Goal: Task Accomplishment & Management: Complete application form

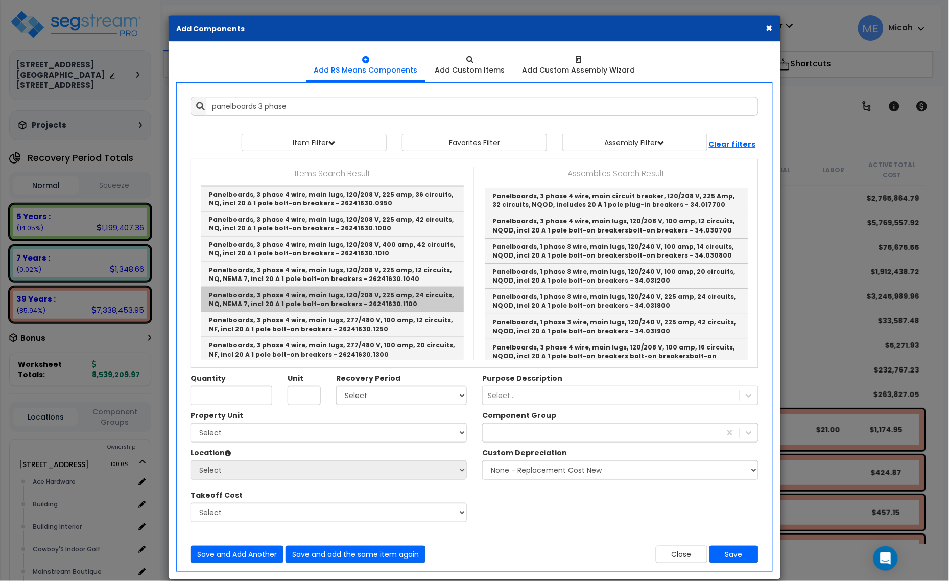
scroll to position [383, 0]
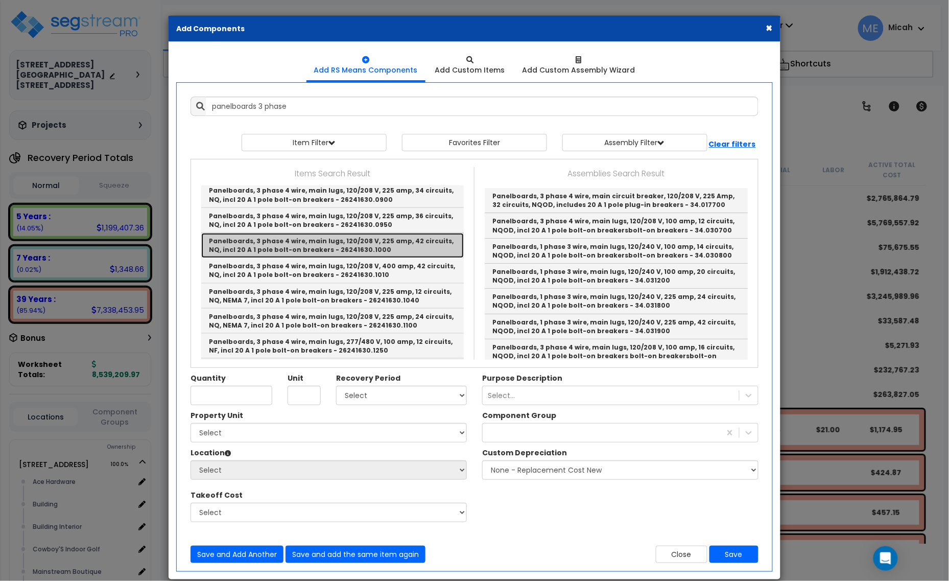
click at [377, 246] on link "Panelboards, 3 phase 4 wire, main lugs, 120/208 V, 225 amp, 42 circuits, NQ, in…" at bounding box center [332, 245] width 263 height 25
type input "Panelboards, 3 phase 4 wire, main lugs, 120/208 V, 225 amp, 42 circuits, NQ, in…"
type input "Ea."
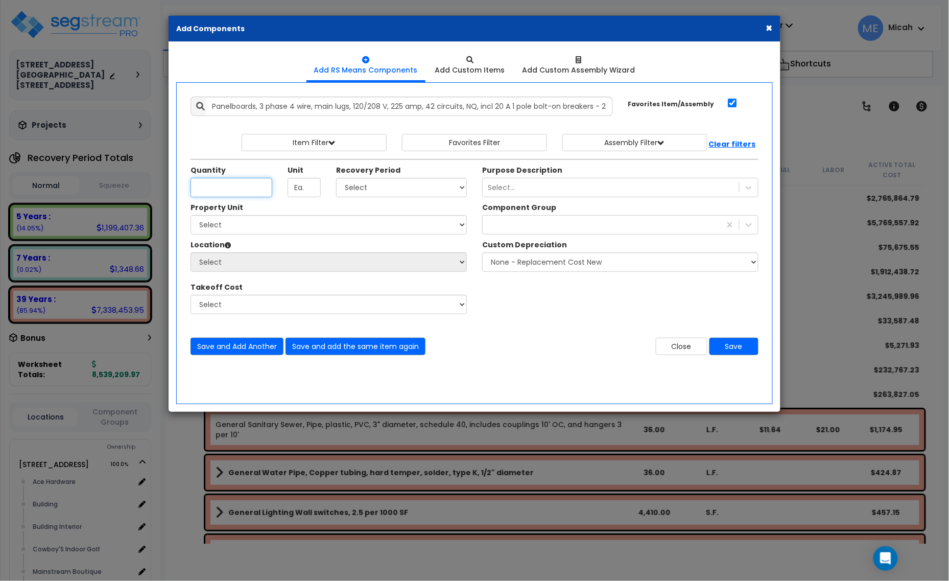
click at [208, 190] on input "Unit Quantity" at bounding box center [232, 187] width 82 height 19
type input ".54"
click at [389, 188] on select "Select 5 Years 7 Years 15 Years 20 Years 39 Years 27.5 Year" at bounding box center [401, 187] width 131 height 19
select select "39Y"
click at [337, 178] on select "Select 5 Years 7 Years 15 Years 20 Years 39 Years 27.5 Year" at bounding box center [401, 187] width 131 height 19
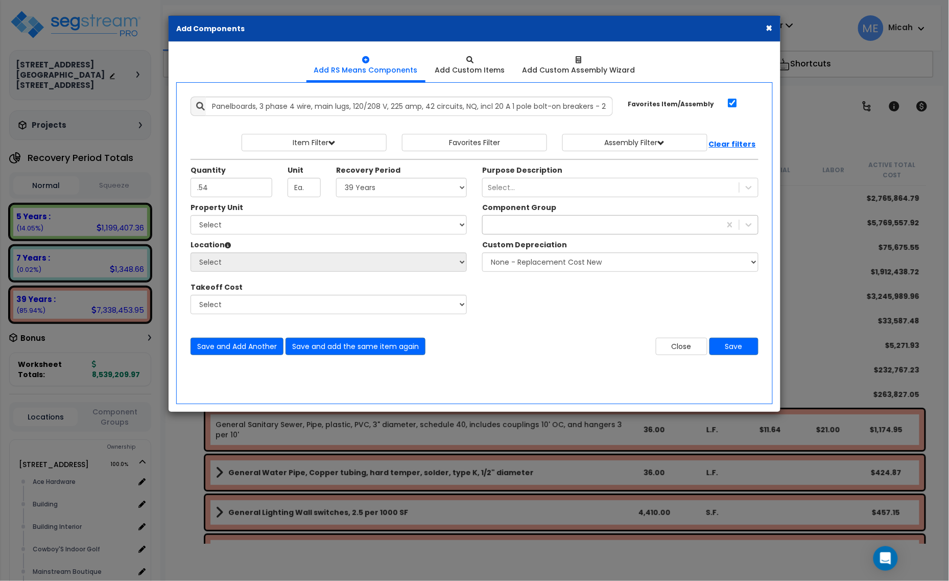
click at [527, 226] on div at bounding box center [602, 225] width 238 height 16
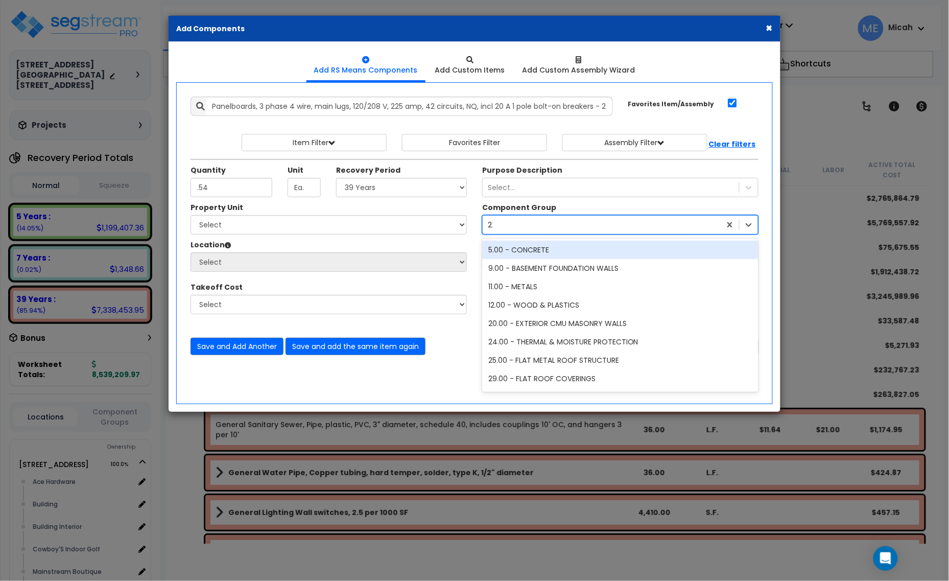
type input "229"
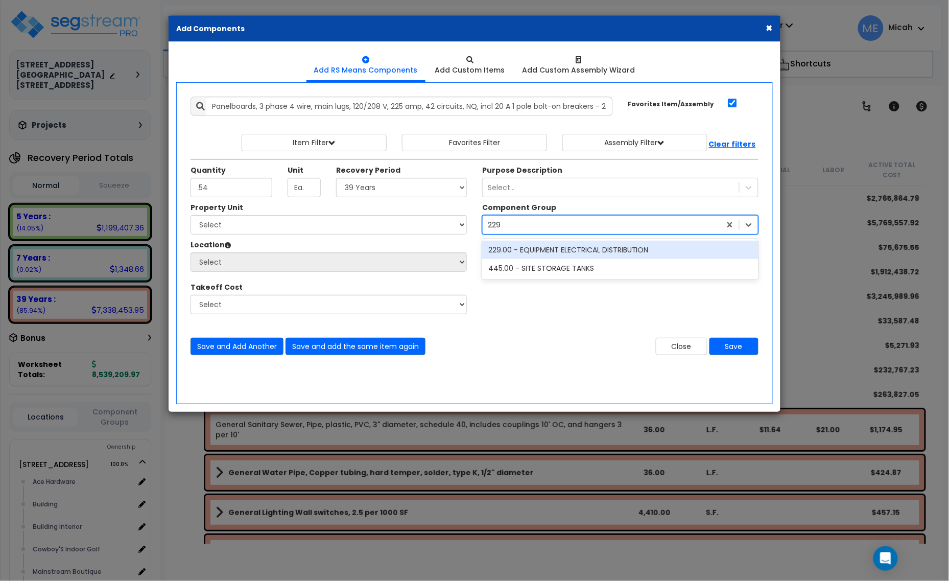
click at [538, 248] on div "229.00 - EQUIPMENT ELECTRICAL DISTRIBUTION" at bounding box center [620, 250] width 276 height 18
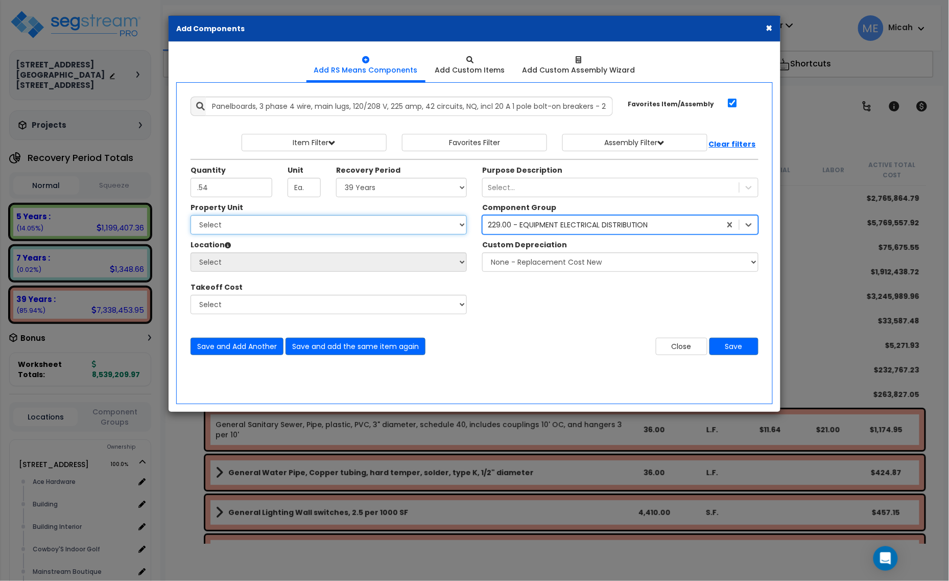
click at [291, 222] on select "Select [STREET_ADDRESS] [STREET_ADDRESS] Site Improvement [STREET_ADDRESS] Site…" at bounding box center [329, 224] width 276 height 19
select select "161428"
click at [191, 216] on select "Select [STREET_ADDRESS] [STREET_ADDRESS] Site Improvement [STREET_ADDRESS] Site…" at bounding box center [329, 224] width 276 height 19
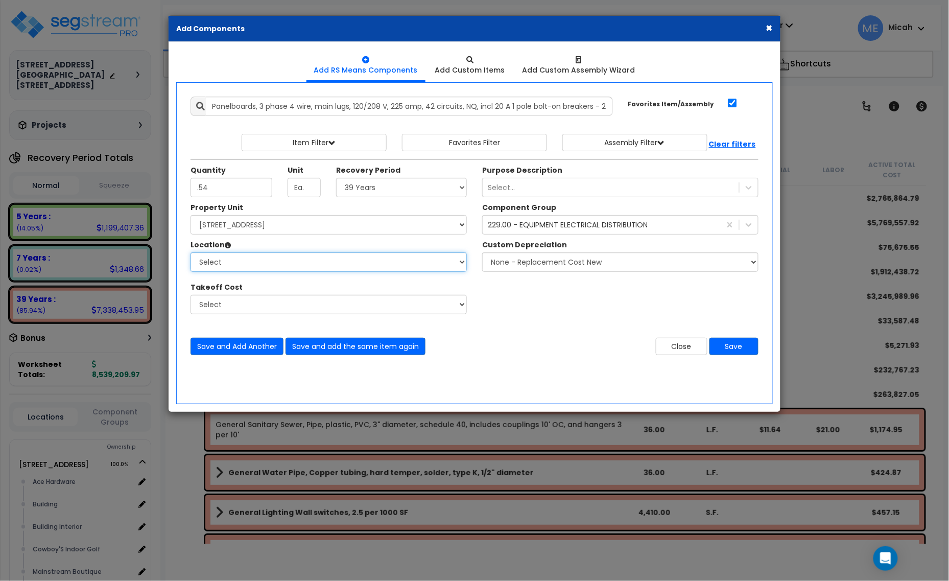
click at [274, 264] on select "Select Alchemy Salon Studio Building Building Interior Building Interior Dick'S…" at bounding box center [329, 261] width 276 height 19
select select "31279"
click at [191, 253] on select "Select Alchemy Salon Studio Building Building Interior Building Interior Dick'S…" at bounding box center [329, 261] width 276 height 19
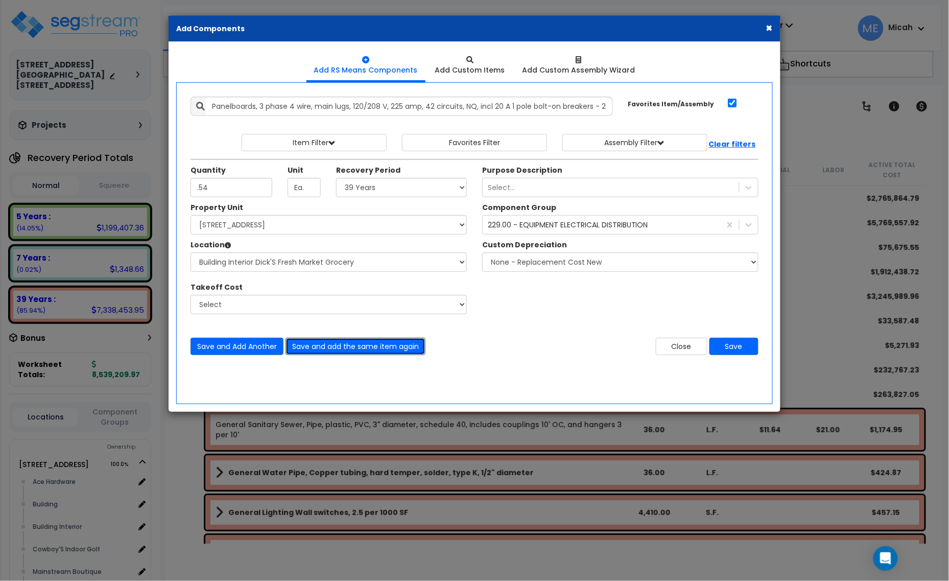
click at [363, 345] on button "Save and add the same item again" at bounding box center [356, 346] width 140 height 17
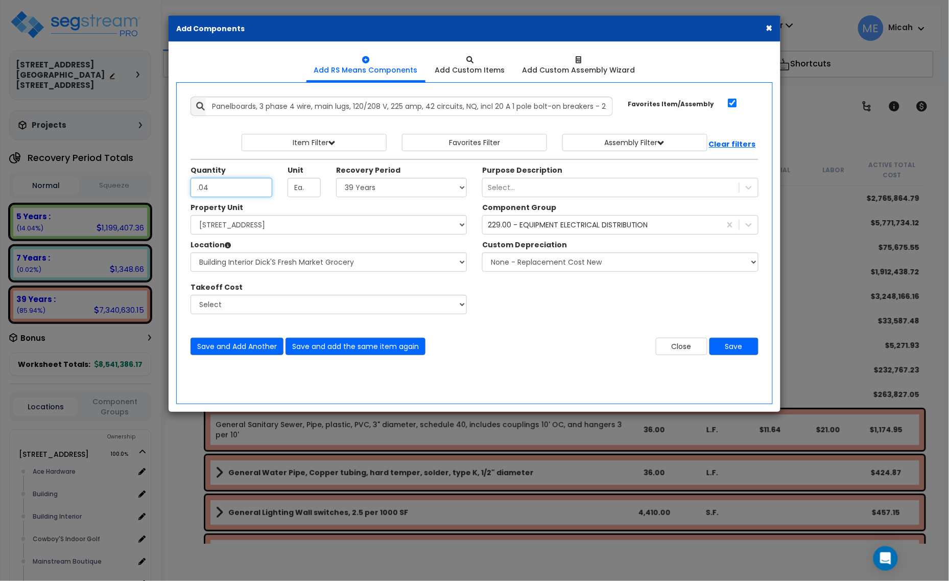
type input ".04"
click at [359, 193] on select "Select 5 Years 7 Years 15 Years 20 Years 39 Years 27.5 Year" at bounding box center [401, 187] width 131 height 19
select select "5Y"
click at [337, 178] on select "Select 5 Years 7 Years 15 Years 20 Years 39 Years 27.5 Year" at bounding box center [401, 187] width 131 height 19
click at [401, 345] on button "Save and add the same item again" at bounding box center [356, 346] width 140 height 17
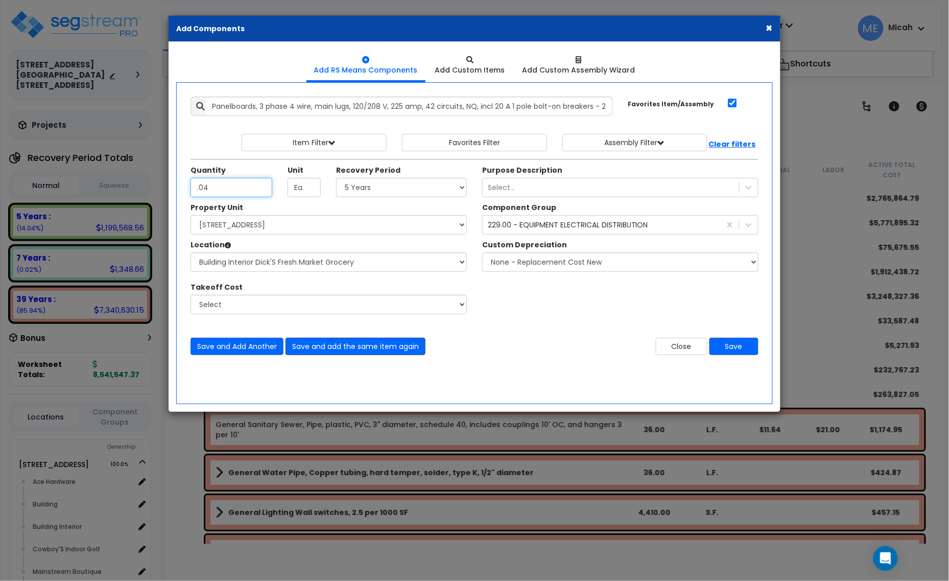
type input ".04"
click at [404, 346] on button "Save and add the same item again" at bounding box center [356, 346] width 140 height 17
type input ".11"
click at [389, 347] on button "Save and add the same item again" at bounding box center [356, 346] width 140 height 17
type input ".04"
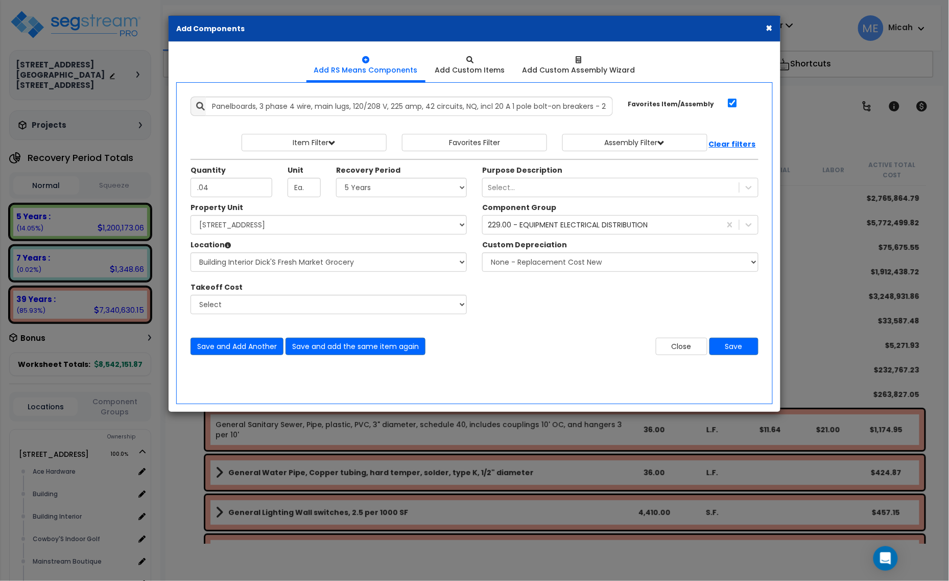
click at [374, 358] on div "Add Items Add Assemblies Both 9363905 Select" at bounding box center [474, 226] width 583 height 274
click at [380, 348] on button "Save and add the same item again" at bounding box center [356, 346] width 140 height 17
type input ".25"
click at [731, 345] on button "Save" at bounding box center [734, 346] width 49 height 17
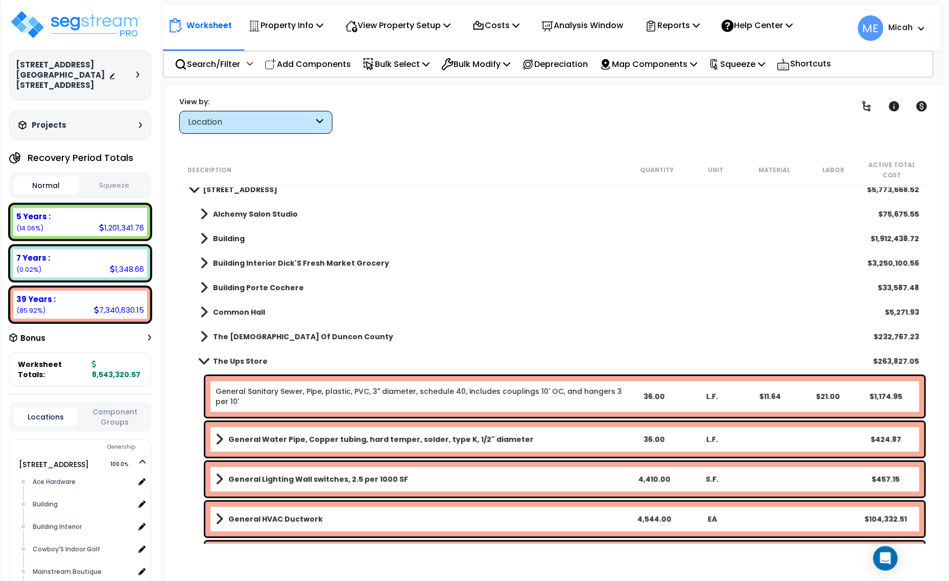
scroll to position [31, 0]
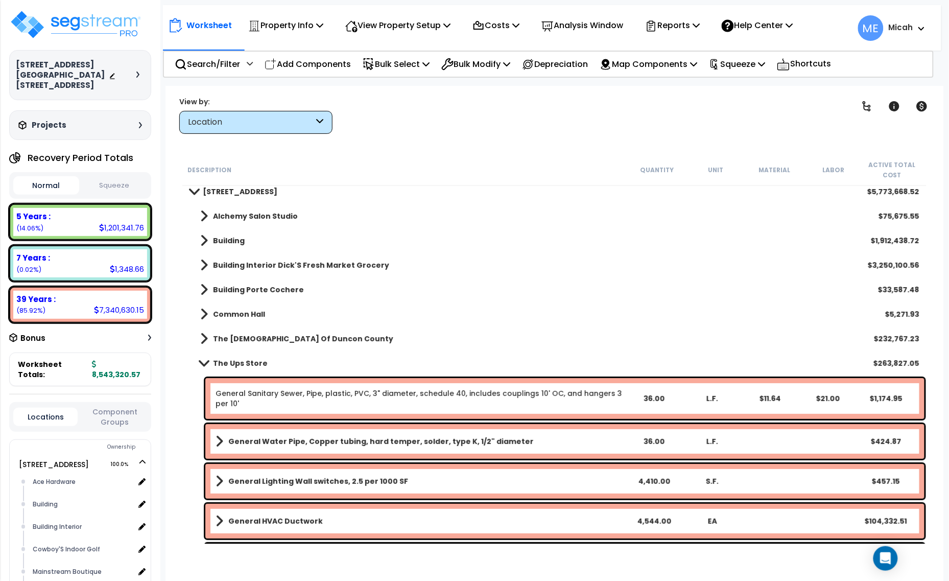
click at [204, 262] on span at bounding box center [204, 265] width 8 height 14
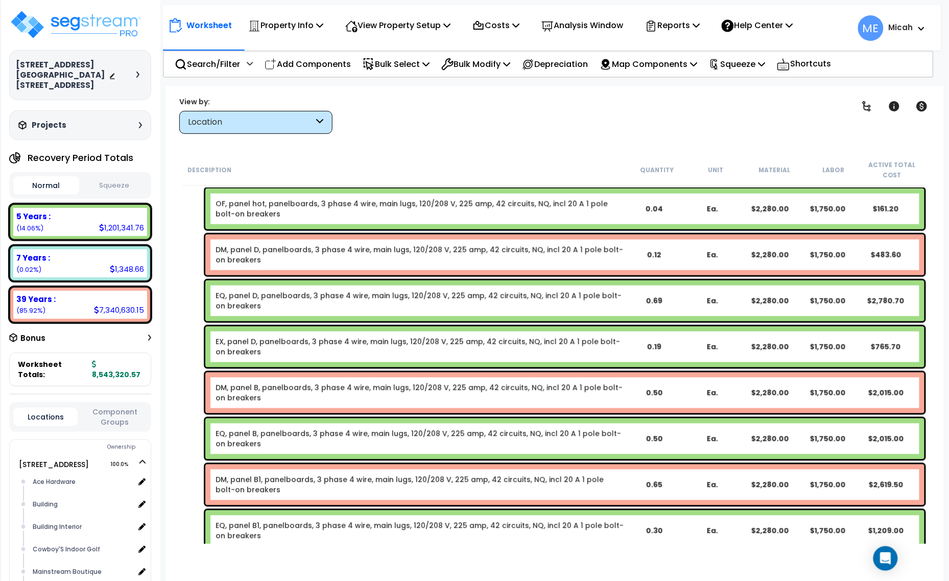
scroll to position [11080, 0]
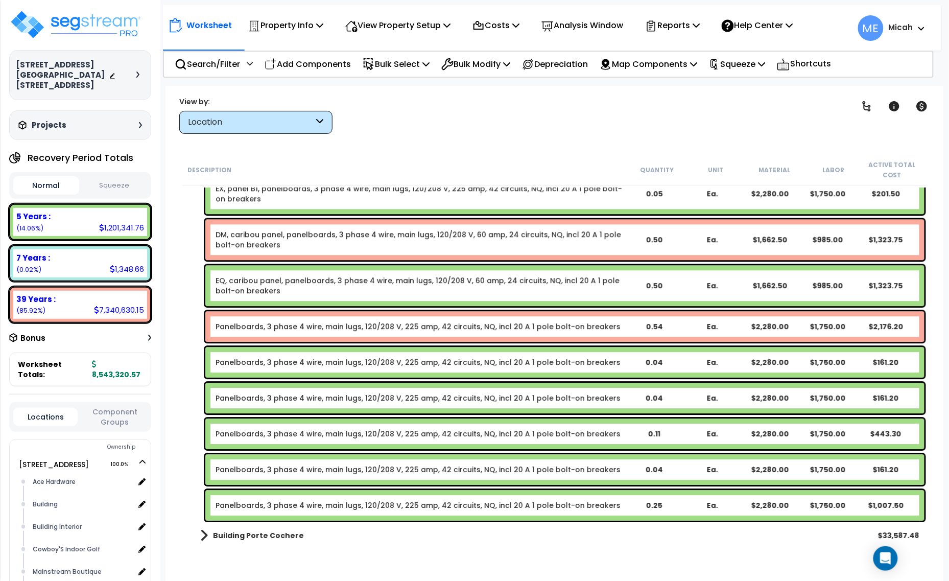
click at [246, 323] on link "Panelboards, 3 phase 4 wire, main lugs, 120/208 V, 225 amp, 42 circuits, NQ, in…" at bounding box center [418, 326] width 405 height 10
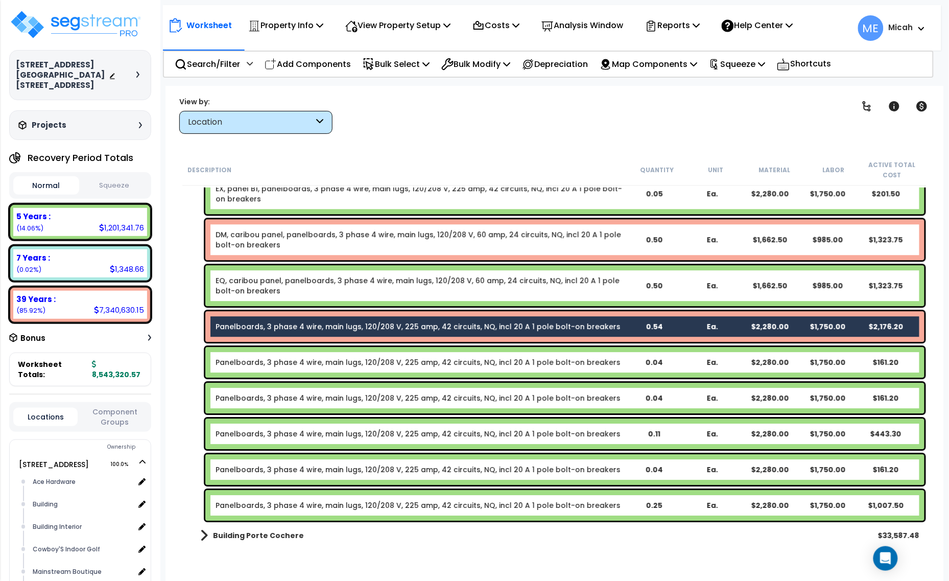
click at [252, 356] on div "Panelboards, 3 phase 4 wire, main lugs, 120/208 V, 225 amp, 42 circuits, NQ, in…" at bounding box center [564, 362] width 719 height 31
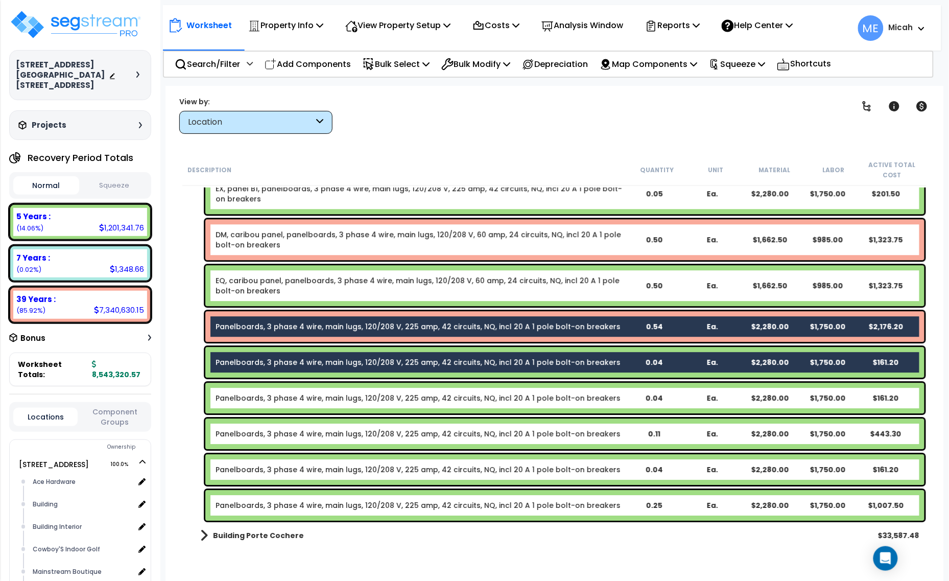
click at [261, 395] on link "Panelboards, 3 phase 4 wire, main lugs, 120/208 V, 225 amp, 42 circuits, NQ, in…" at bounding box center [418, 398] width 405 height 10
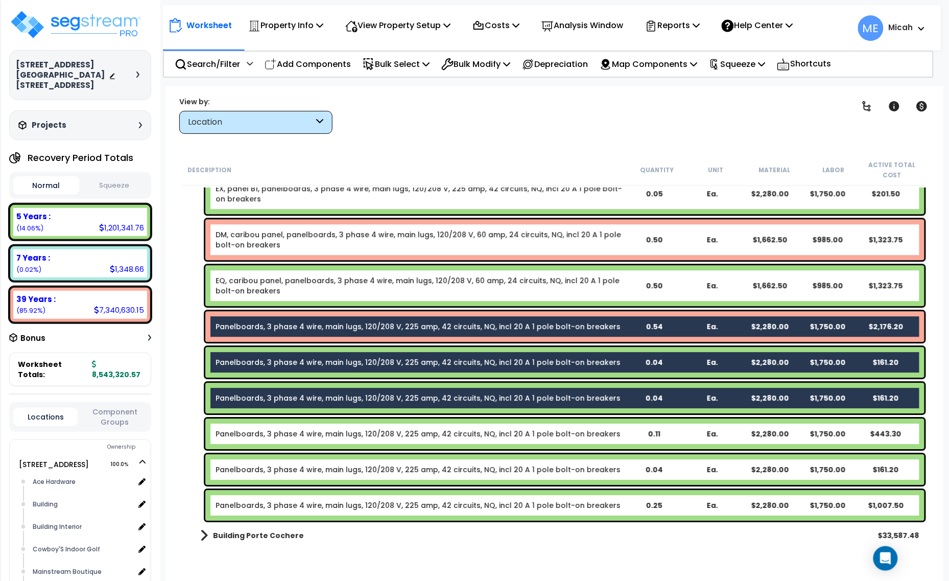
click at [259, 423] on div "Panelboards, 3 phase 4 wire, main lugs, 120/208 V, 225 amp, 42 circuits, NQ, in…" at bounding box center [564, 433] width 719 height 31
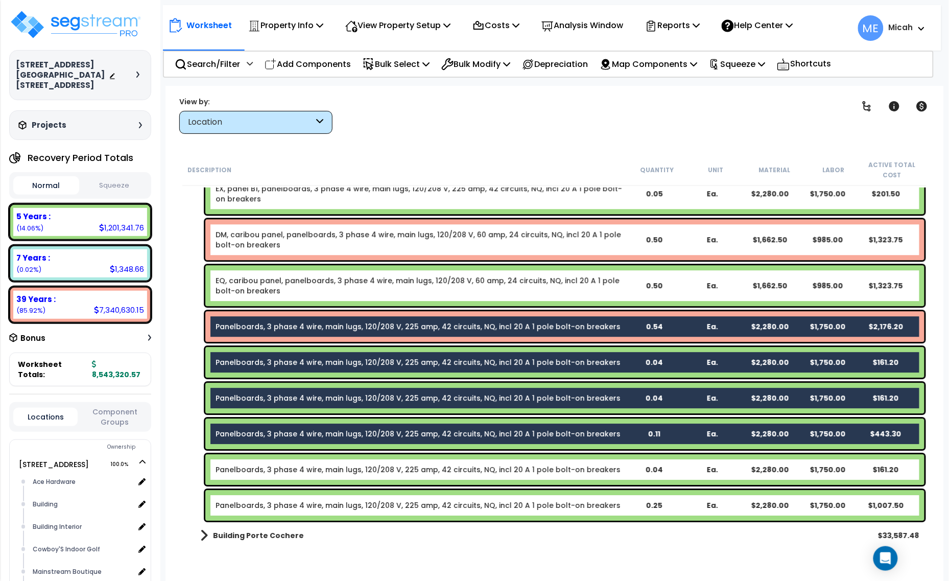
click at [265, 469] on link "Panelboards, 3 phase 4 wire, main lugs, 120/208 V, 225 amp, 42 circuits, NQ, in…" at bounding box center [418, 469] width 405 height 10
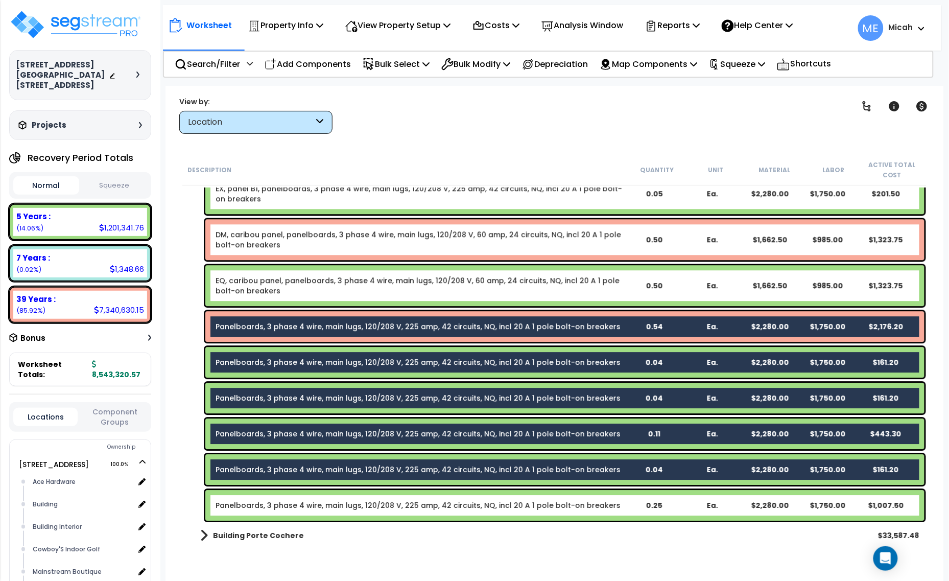
click at [268, 501] on link "Panelboards, 3 phase 4 wire, main lugs, 120/208 V, 225 amp, 42 circuits, NQ, in…" at bounding box center [418, 505] width 405 height 10
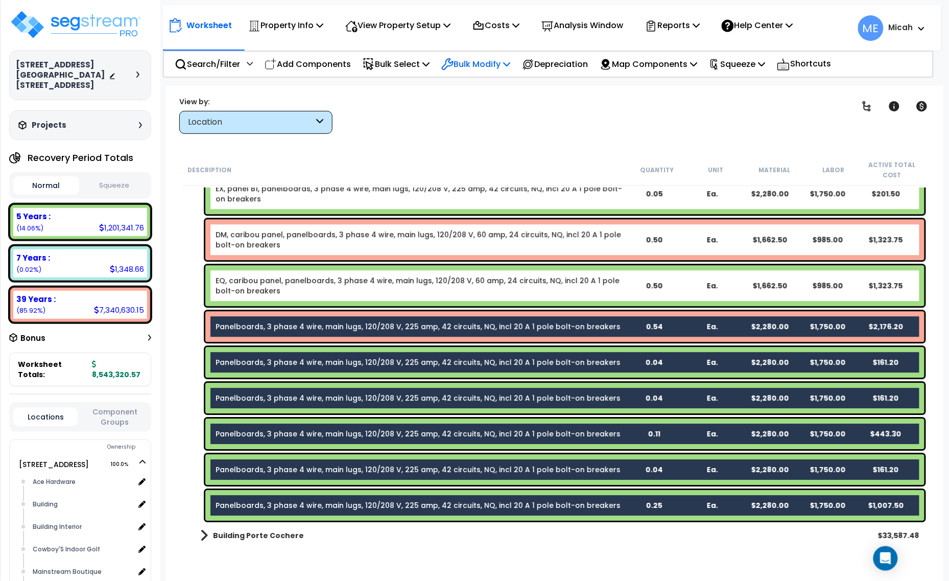
click at [510, 62] on icon at bounding box center [506, 64] width 7 height 8
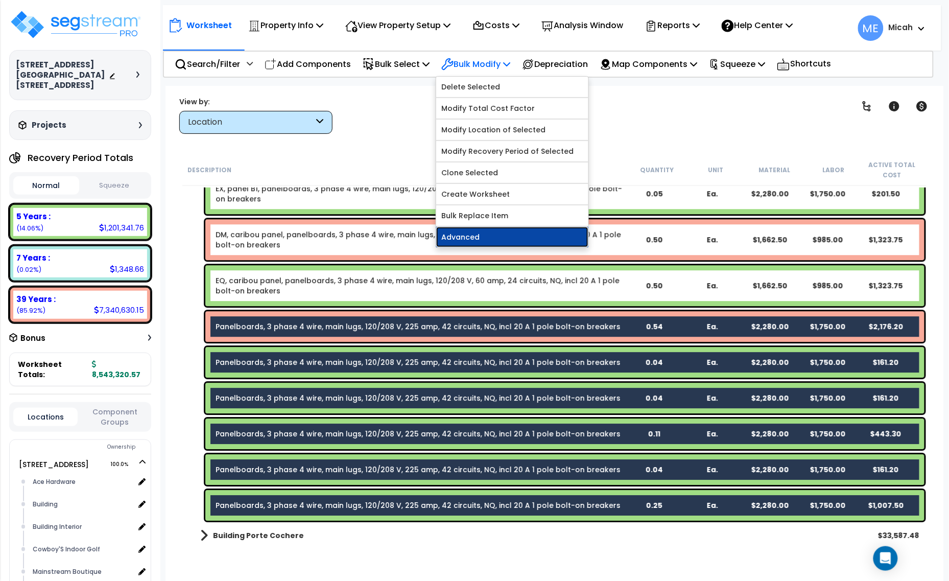
click at [511, 232] on link "Advanced" at bounding box center [512, 237] width 152 height 20
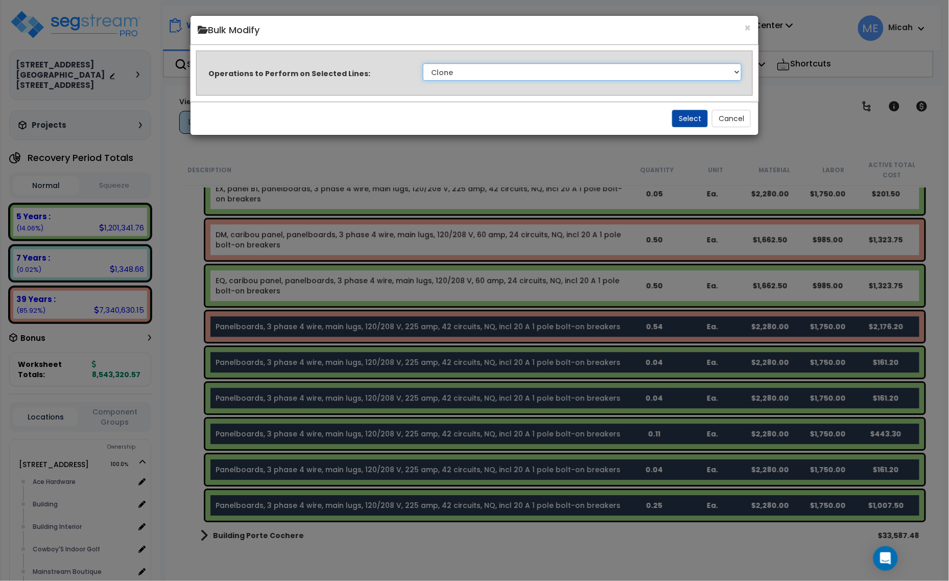
click at [716, 73] on select "Clone Delete Delete Zero Quantities Modify Component Group Modify Cost Sources …" at bounding box center [582, 71] width 319 height 17
select select "modifyLocation"
click at [423, 63] on select "Clone Delete Delete Zero Quantities Modify Component Group Modify Cost Sources …" at bounding box center [582, 71] width 319 height 17
click at [698, 121] on button "Select" at bounding box center [690, 118] width 36 height 17
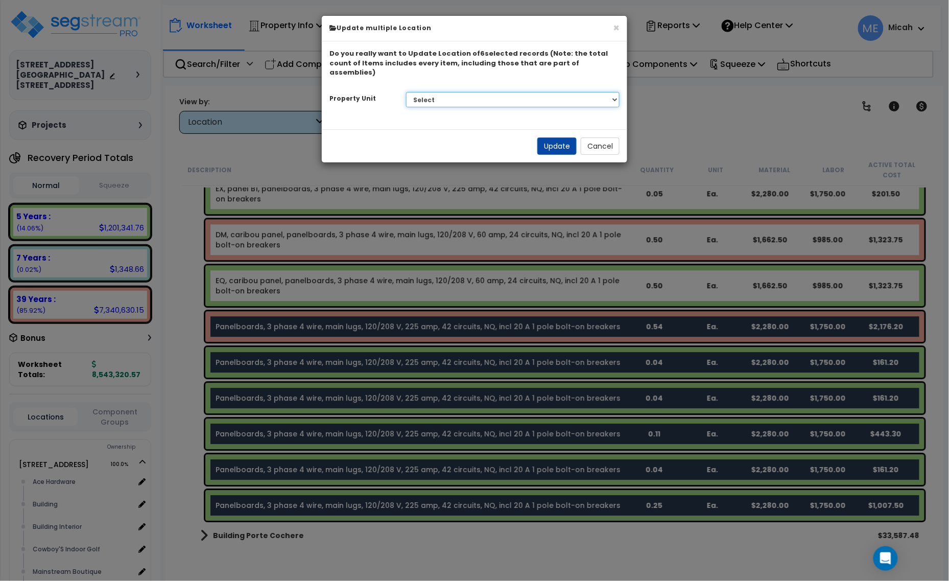
click at [589, 92] on select "Select 1408 9th St E 915 4th Ave E Site Improvement 915 4th Ave E Site Improvem…" at bounding box center [513, 99] width 214 height 15
select select "161428"
click at [406, 92] on select "Select 1408 9th St E 915 4th Ave E Site Improvement 915 4th Ave E Site Improvem…" at bounding box center [513, 99] width 214 height 15
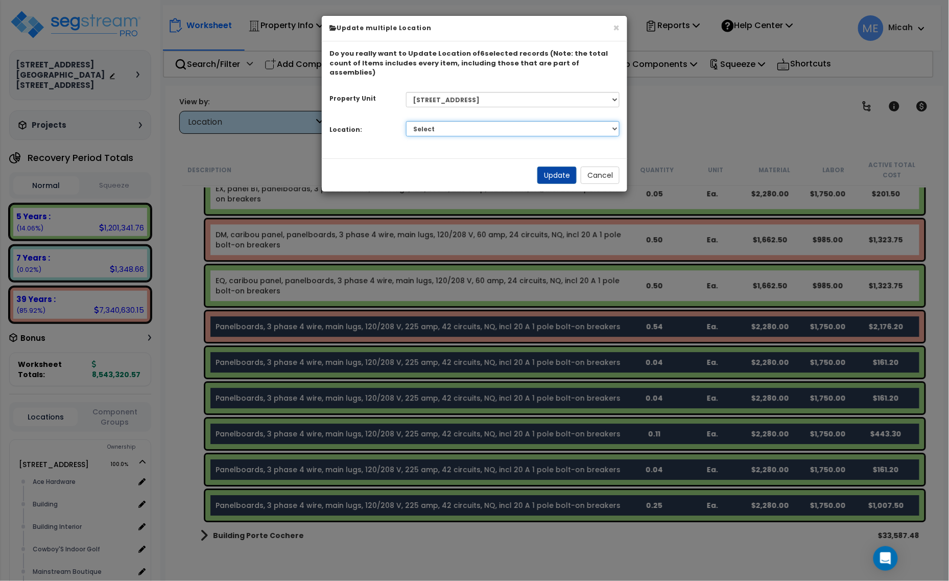
click at [538, 121] on select "Select Alchemy Salon Studio Building Building Interior Building Interior Dick'S…" at bounding box center [513, 128] width 214 height 15
select select "2627"
click at [406, 121] on select "Select Alchemy Salon Studio Building Building Interior Building Interior Dick'S…" at bounding box center [513, 128] width 214 height 15
click at [559, 167] on button "Update" at bounding box center [557, 175] width 39 height 17
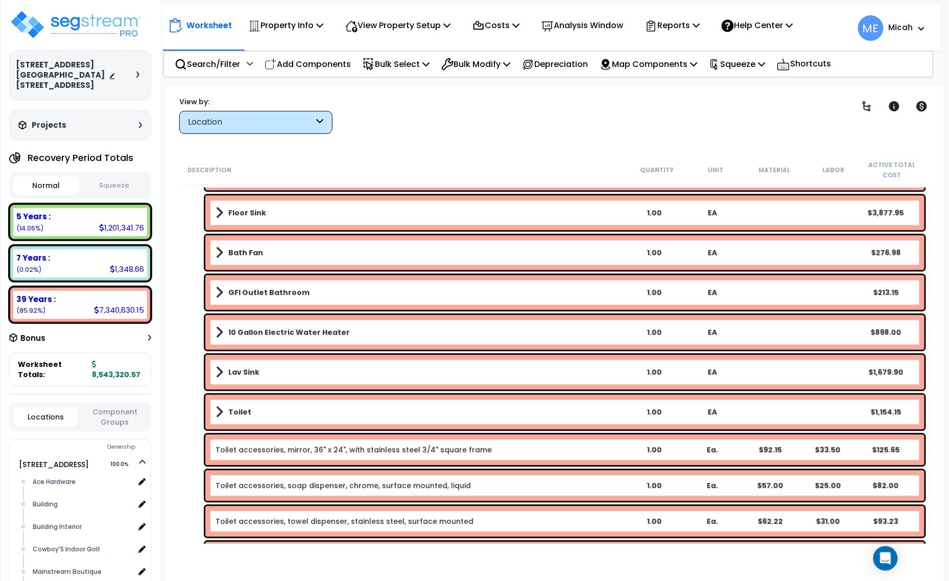
scroll to position [13689, 0]
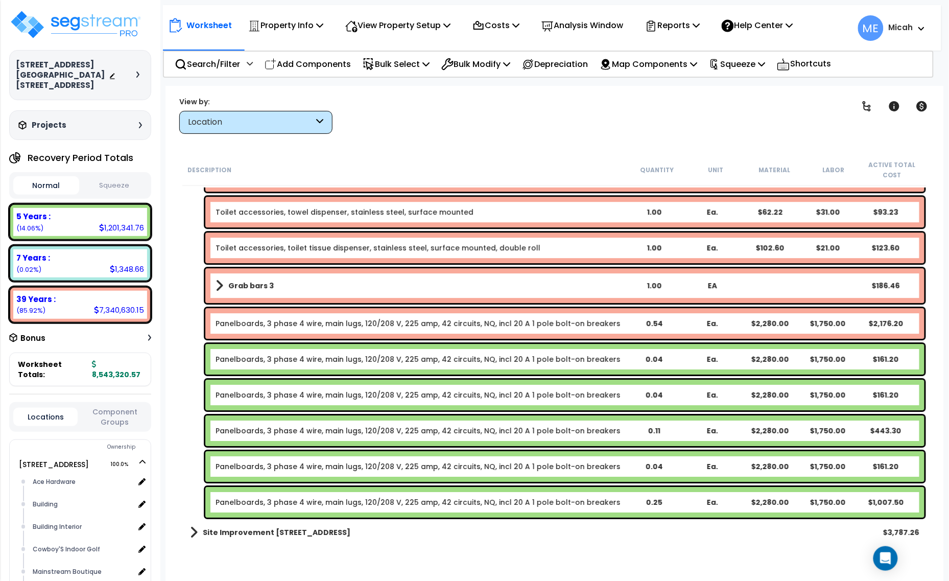
click at [248, 324] on link "Panelboards, 3 phase 4 wire, main lugs, 120/208 V, 225 amp, 42 circuits, NQ, in…" at bounding box center [418, 323] width 405 height 10
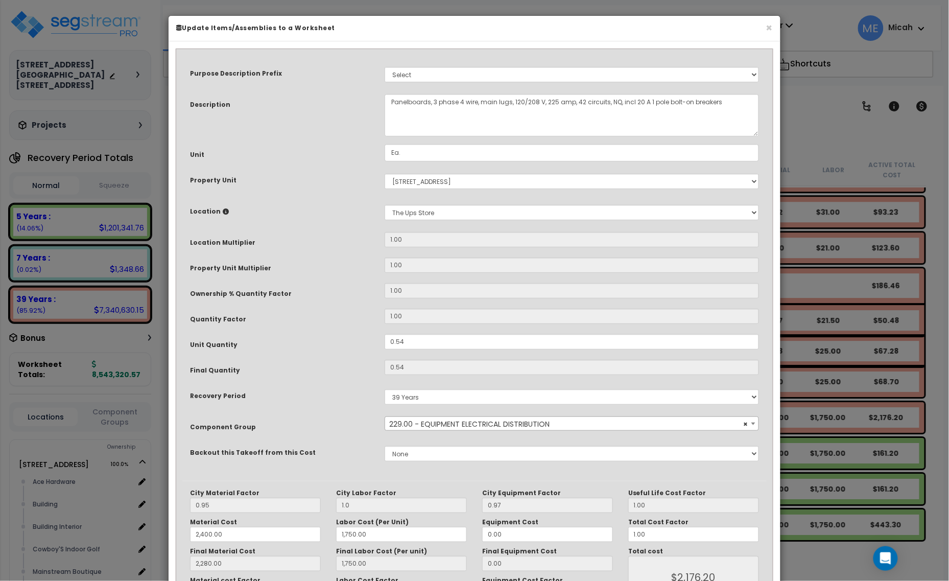
scroll to position [0, 0]
click at [389, 98] on textarea "Panelboards, 3 phase 4 wire, main lugs, 120/208 V, 225 amp, 42 circuits, NQ, in…" at bounding box center [572, 115] width 375 height 42
click at [601, 99] on textarea "Panelboards, 3 phase 4 wire, main lugs, 120/208 V, 225 amp, 42 circuits, NQ, in…" at bounding box center [572, 115] width 375 height 42
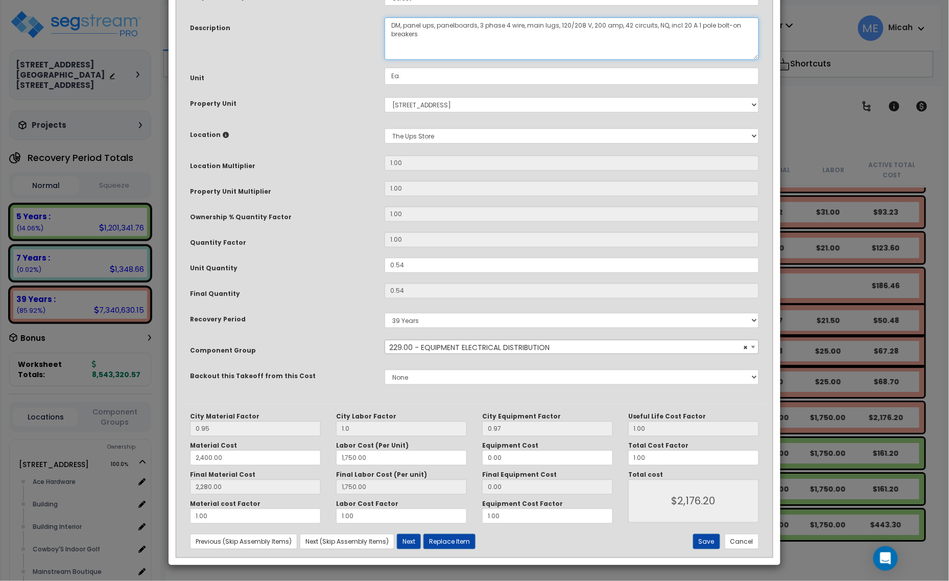
scroll to position [77, 0]
type textarea "DM, panel ups, panelboards, 3 phase 4 wire, main lugs, 120/208 V, 200 amp, 42 c…"
click at [703, 542] on button "Save" at bounding box center [706, 541] width 27 height 15
type input "1.00"
type input "2400.00"
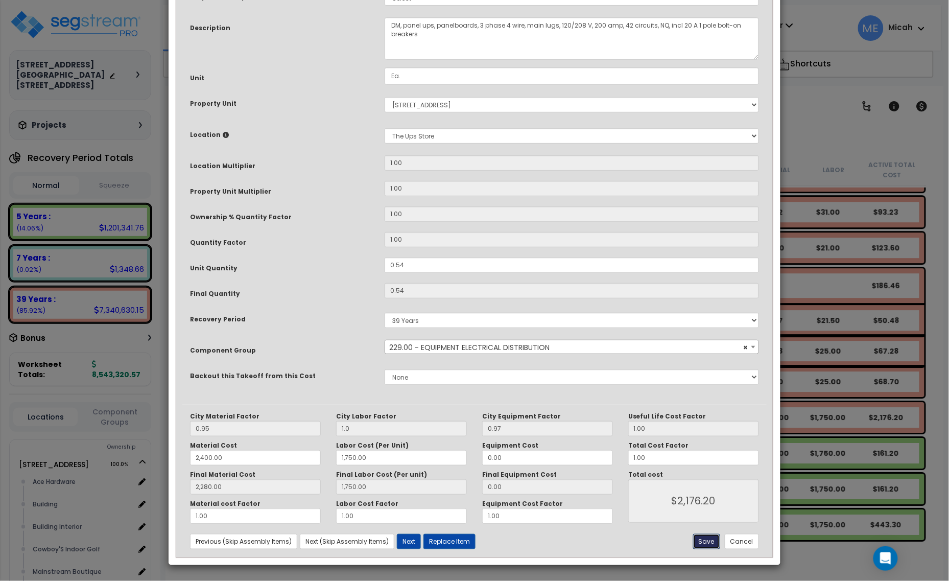
type input "1750.00"
type input "2280.00"
type input "1750.00"
type input "2176.20"
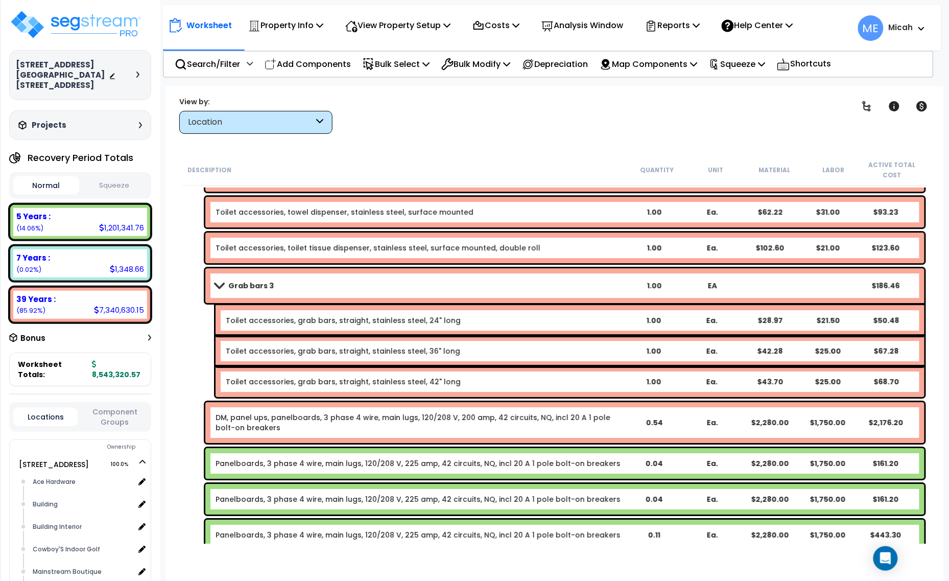
click at [217, 285] on span at bounding box center [219, 286] width 14 height 8
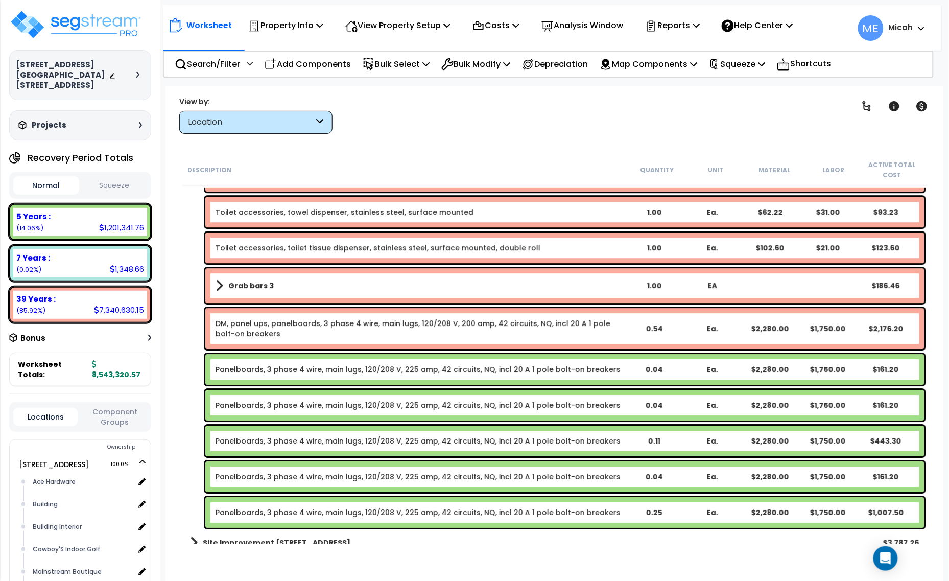
click at [259, 372] on link "Panelboards, 3 phase 4 wire, main lugs, 120/208 V, 225 amp, 42 circuits, NQ, in…" at bounding box center [418, 369] width 405 height 10
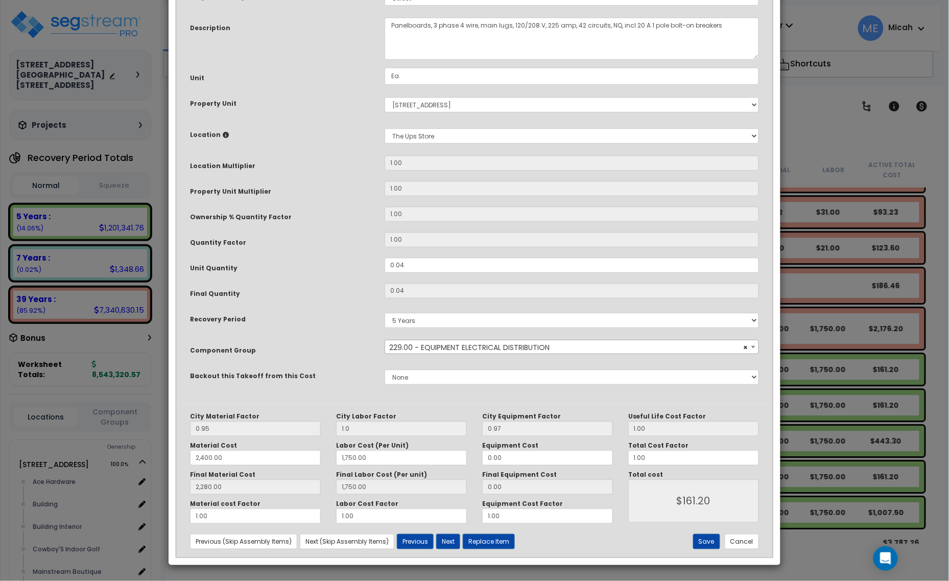
scroll to position [0, 0]
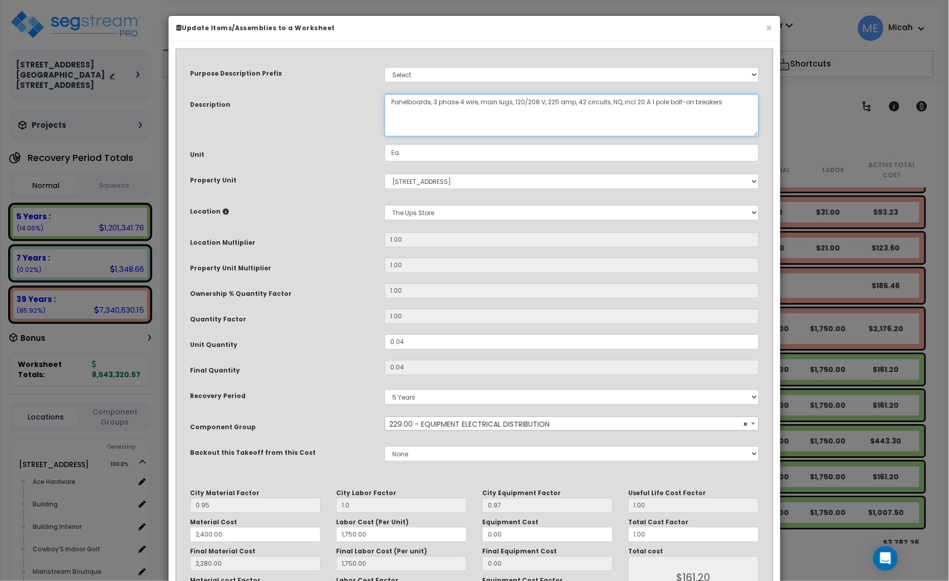
click at [390, 100] on textarea "Panelboards, 3 phase 4 wire, main lugs, 120/208 V, 225 amp, 42 circuits, NQ, in…" at bounding box center [572, 115] width 375 height 42
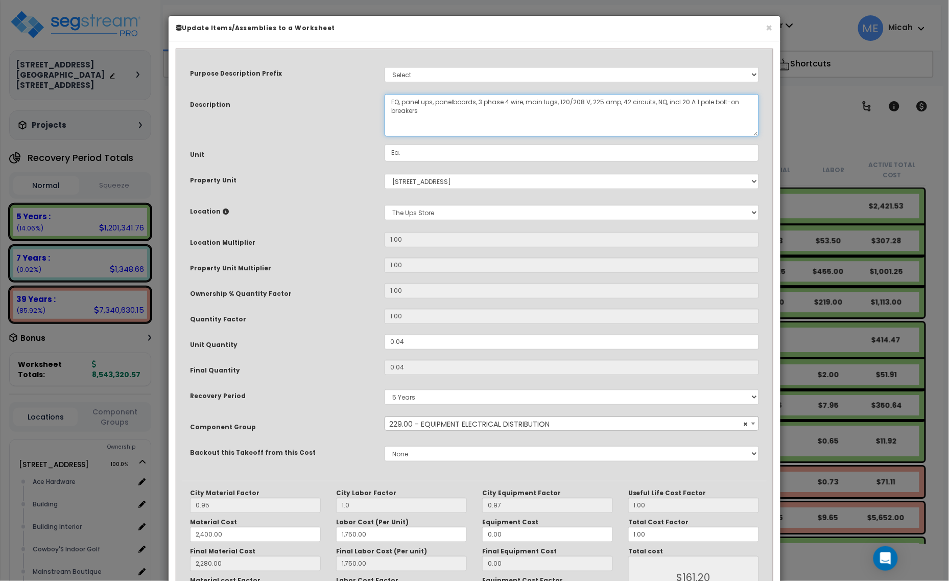
click at [603, 99] on textarea "Panelboards, 3 phase 4 wire, main lugs, 120/208 V, 225 amp, 42 circuits, NQ, in…" at bounding box center [572, 115] width 375 height 42
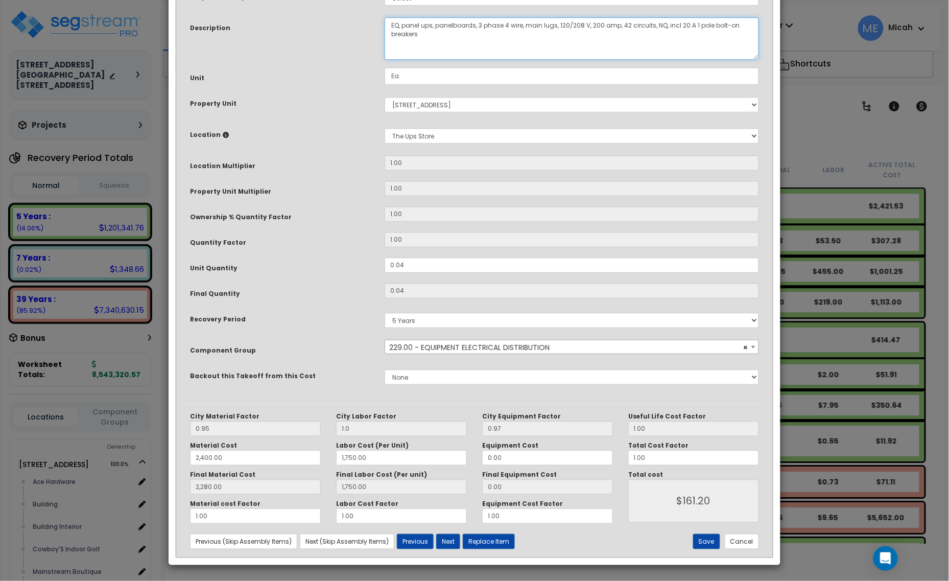
scroll to position [77, 0]
type textarea "EQ, panel ups, panelboards, 3 phase 4 wire, main lugs, 120/208 V, 200 amp, 42 c…"
click at [708, 540] on button "Save" at bounding box center [706, 541] width 27 height 15
type input "1.00"
type input "2400.00"
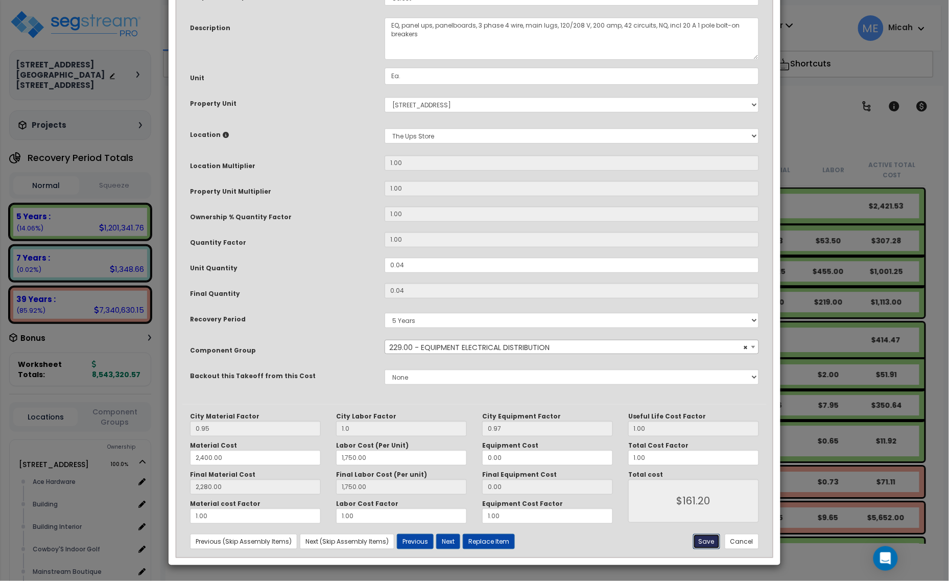
type input "1750.00"
type input "2280.00"
type input "1750.00"
type input "161.20"
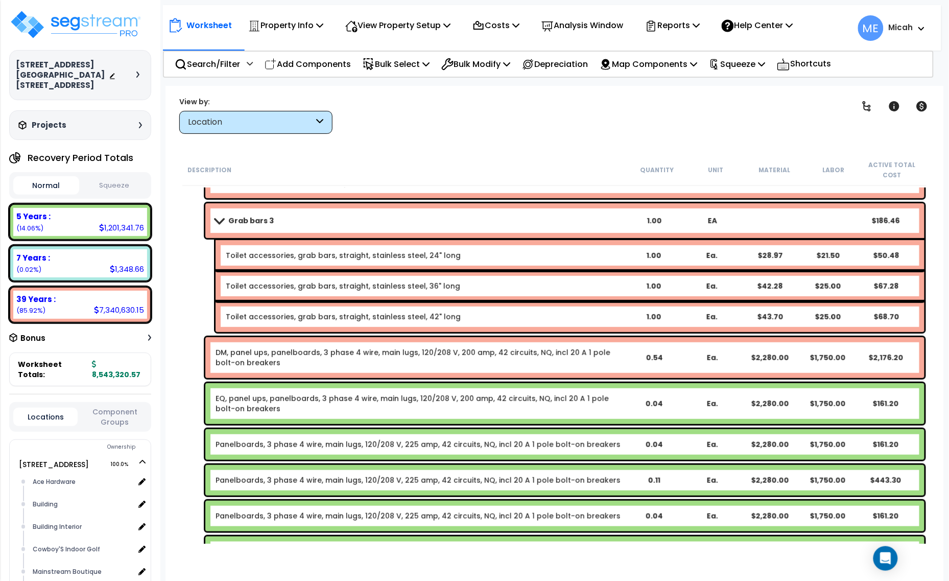
scroll to position [14208, 0]
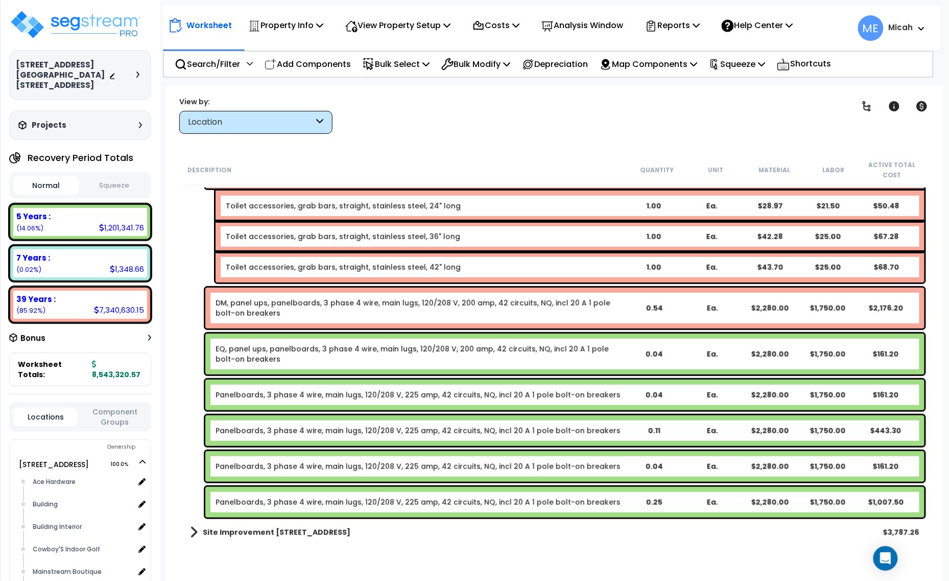
click at [267, 399] on link "Panelboards, 3 phase 4 wire, main lugs, 120/208 V, 225 amp, 42 circuits, NQ, in…" at bounding box center [418, 395] width 405 height 10
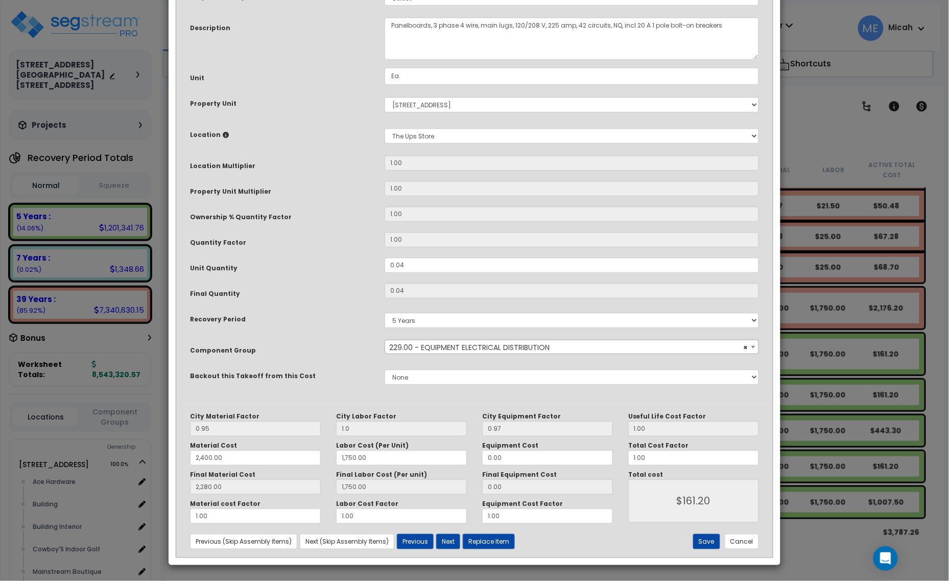
scroll to position [0, 0]
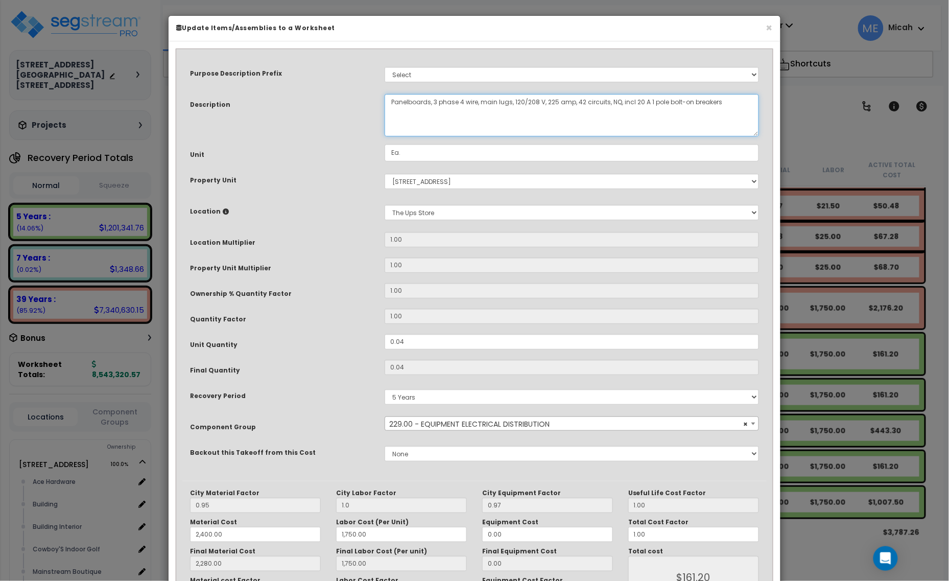
click at [386, 101] on textarea "Panelboards, 3 phase 4 wire, main lugs, 120/208 V, 225 amp, 42 circuits, NQ, in…" at bounding box center [572, 115] width 375 height 42
click at [597, 98] on textarea "Panelboards, 3 phase 4 wire, main lugs, 120/208 V, 225 amp, 42 circuits, NQ, in…" at bounding box center [572, 115] width 375 height 42
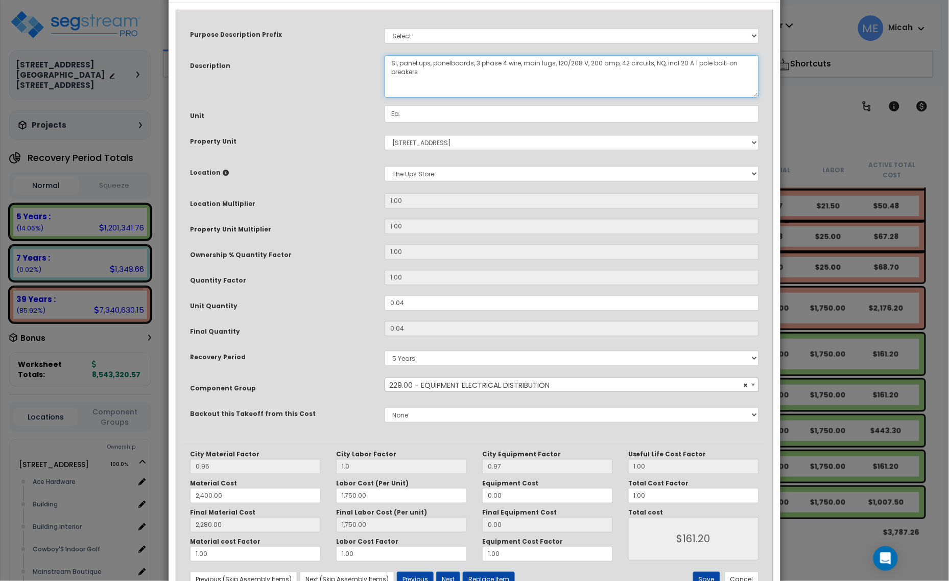
scroll to position [77, 0]
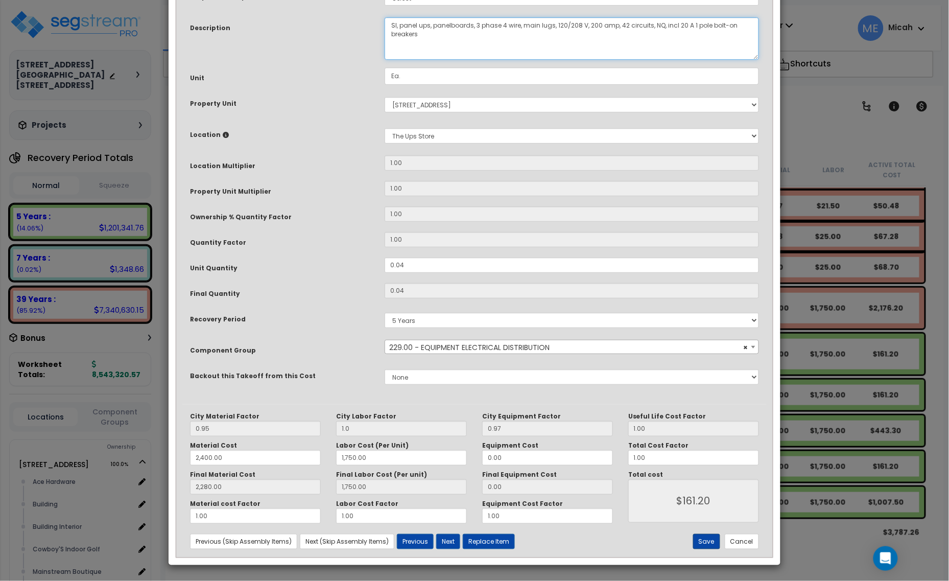
type textarea "SI, panel ups, panelboards, 3 phase 4 wire, main lugs, 120/208 V, 200 amp, 42 c…"
click at [703, 541] on button "Save" at bounding box center [706, 541] width 27 height 15
type input "1.00"
type input "2400.00"
type input "1750.00"
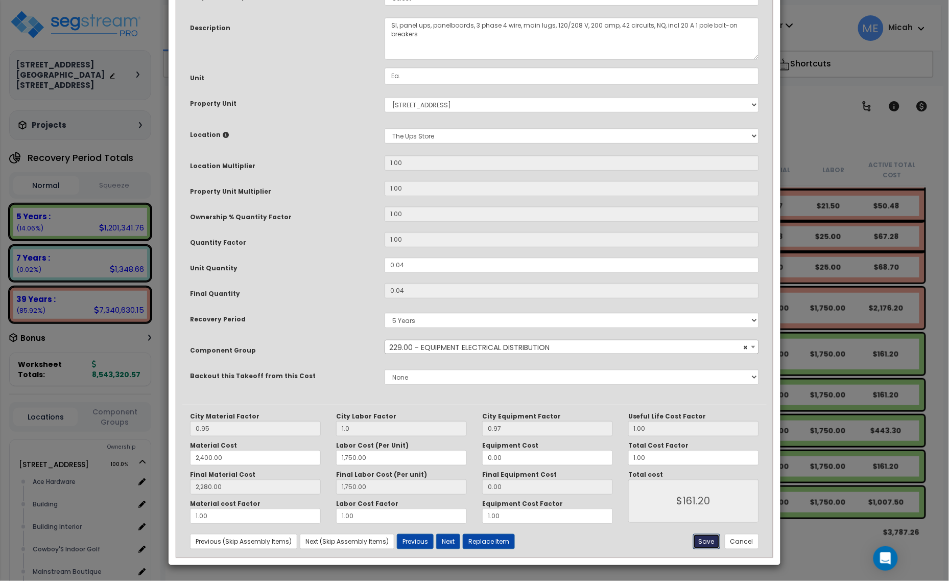
type input "2280.00"
type input "1750.00"
type input "161.20"
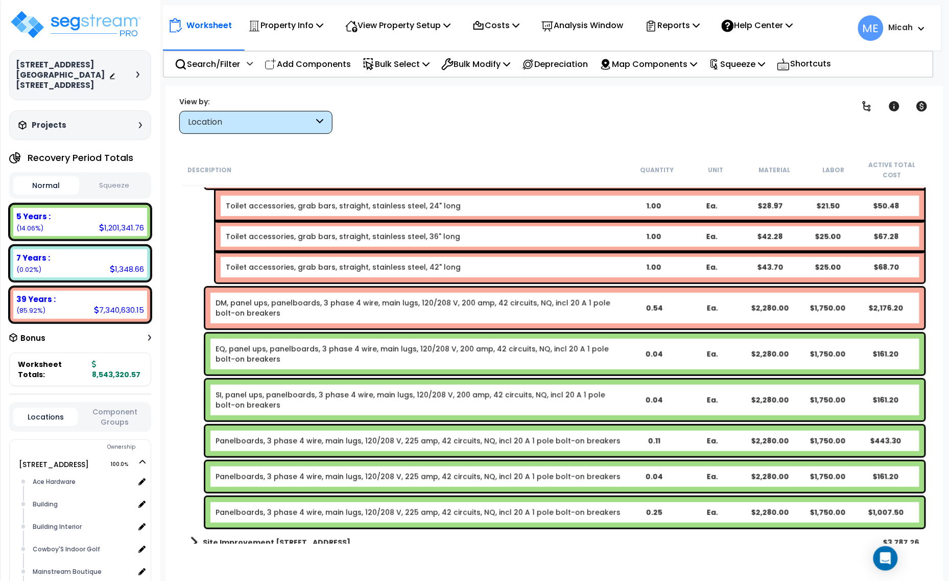
click at [305, 442] on link "Panelboards, 3 phase 4 wire, main lugs, 120/208 V, 225 amp, 42 circuits, NQ, in…" at bounding box center [418, 441] width 405 height 10
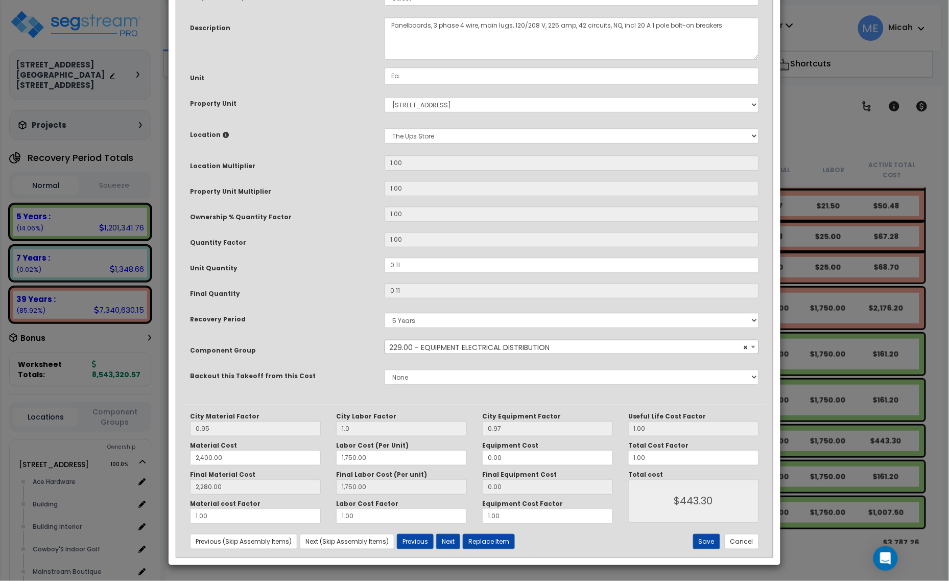
scroll to position [0, 0]
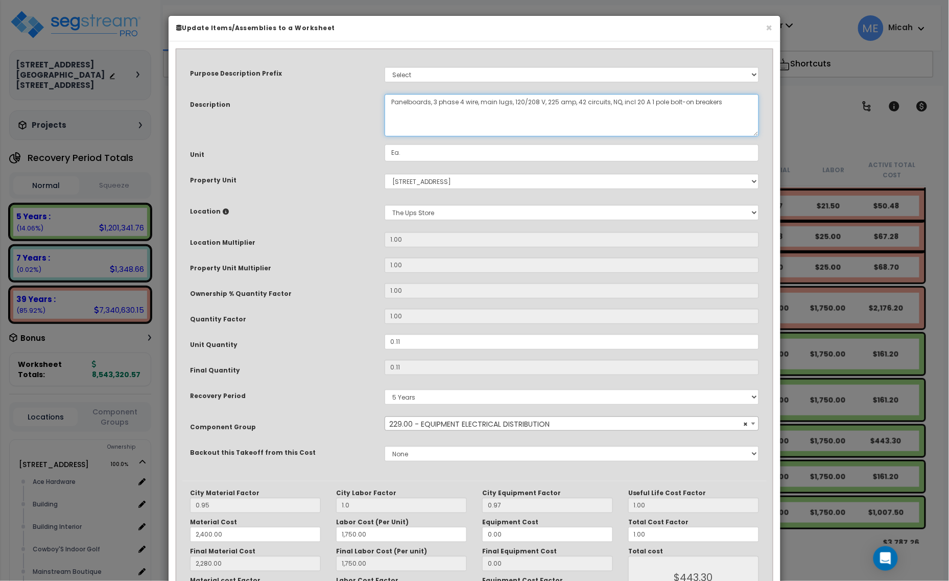
click at [389, 101] on textarea "Panelboards, 3 phase 4 wire, main lugs, 120/208 V, 225 amp, 42 circuits, NQ, in…" at bounding box center [572, 115] width 375 height 42
click at [599, 101] on textarea "Panelboards, 3 phase 4 wire, main lugs, 120/208 V, 225 amp, 42 circuits, NQ, in…" at bounding box center [572, 115] width 375 height 42
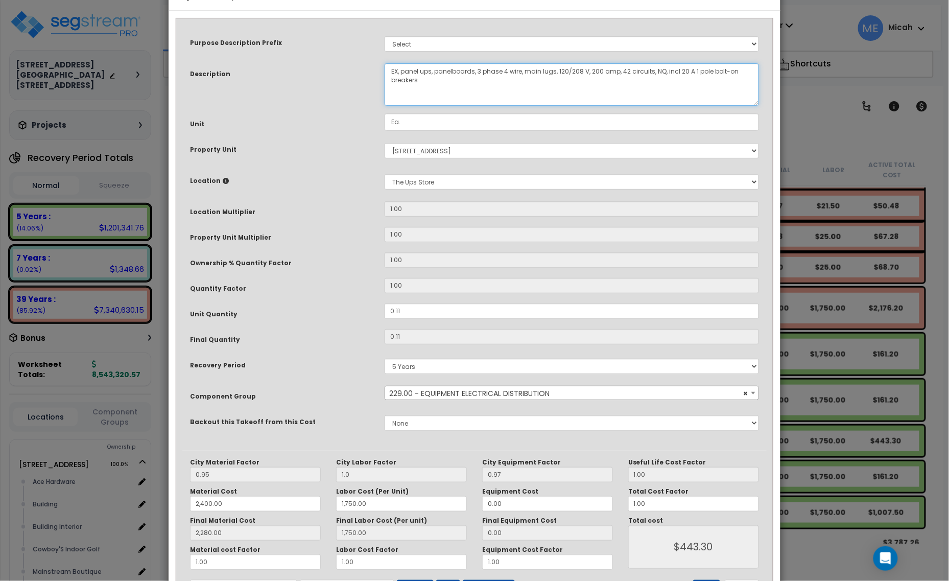
scroll to position [77, 0]
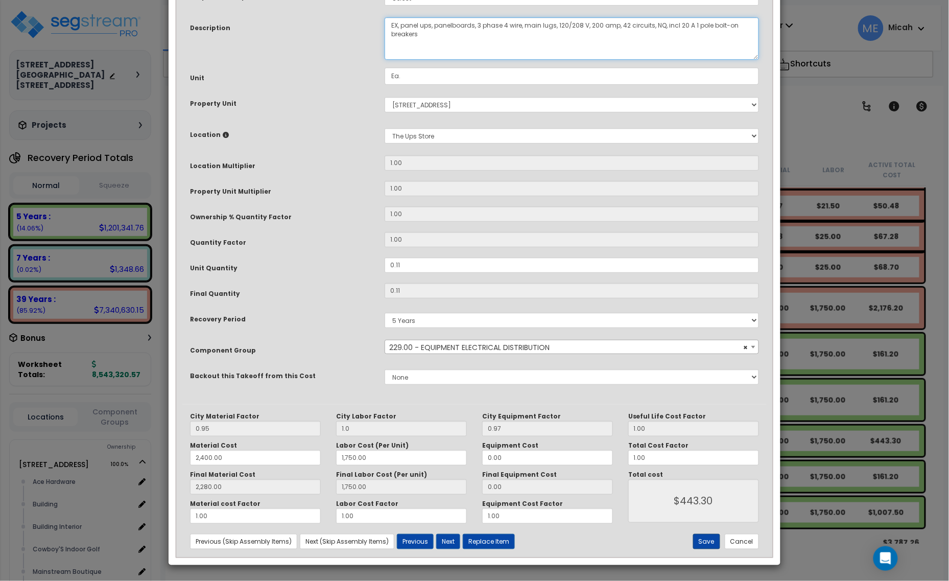
type textarea "EX, panel ups, panelboards, 3 phase 4 wire, main lugs, 120/208 V, 200 amp, 42 c…"
click at [705, 540] on button "Save" at bounding box center [706, 541] width 27 height 15
type input "1.00"
type input "2400.00"
type input "1750.00"
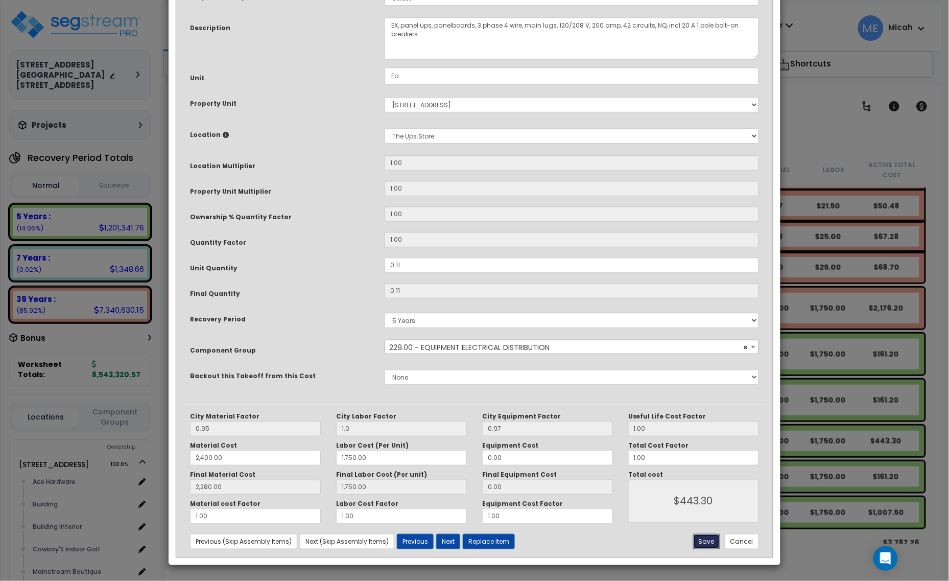
type input "2280.00"
type input "1750.00"
type input "443.30"
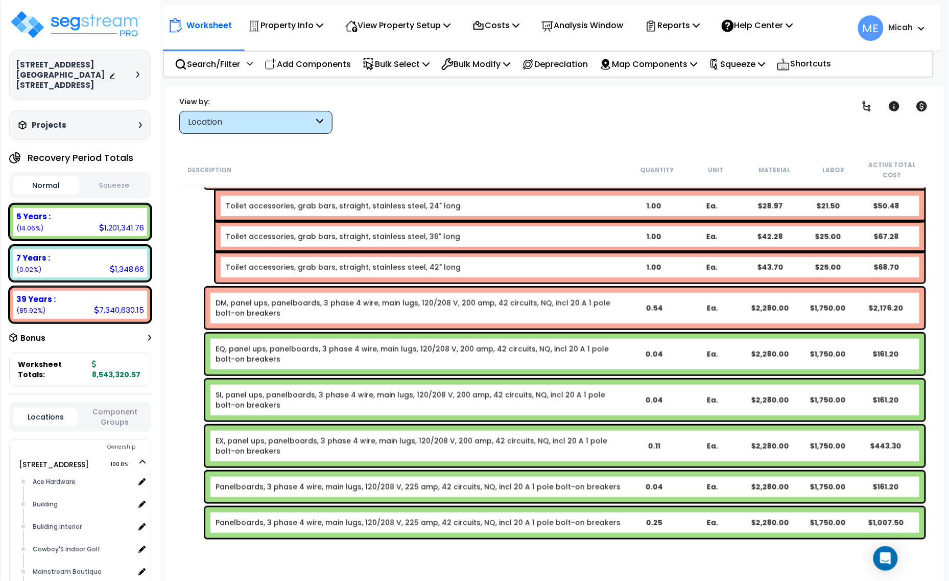
click at [294, 478] on div "Panelboards, 3 phase 4 wire, main lugs, 120/208 V, 225 amp, 42 circuits, NQ, in…" at bounding box center [564, 487] width 719 height 31
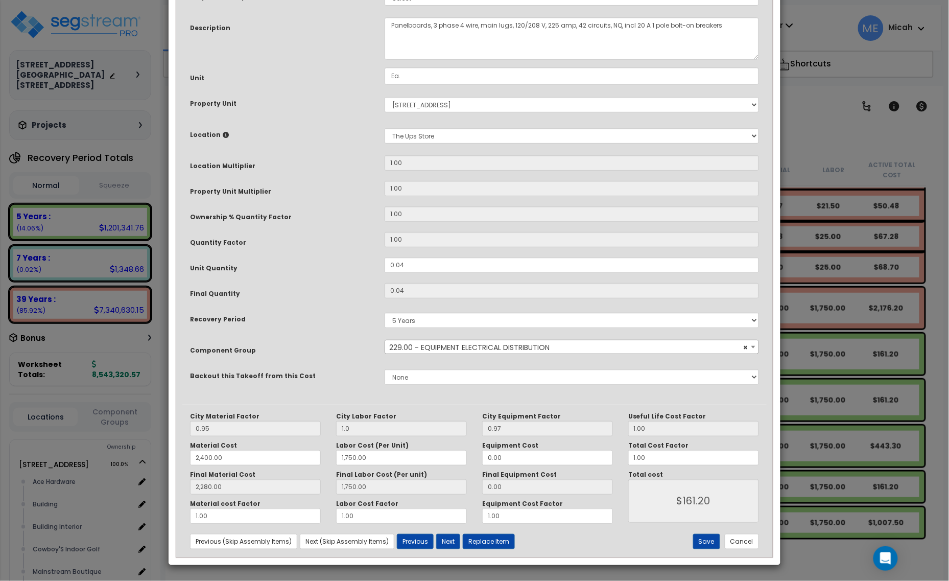
scroll to position [0, 0]
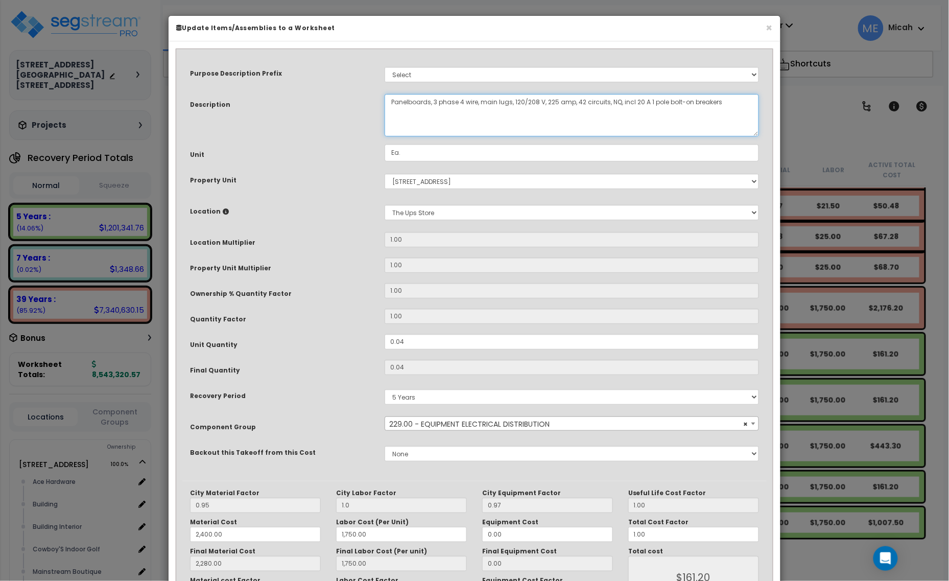
click at [389, 98] on textarea "Panelboards, 3 phase 4 wire, main lugs, 120/208 V, 225 amp, 42 circuits, NQ, in…" at bounding box center [572, 115] width 375 height 42
click at [598, 101] on textarea "Panelboards, 3 phase 4 wire, main lugs, 120/208 V, 225 amp, 42 circuits, NQ, in…" at bounding box center [572, 115] width 375 height 42
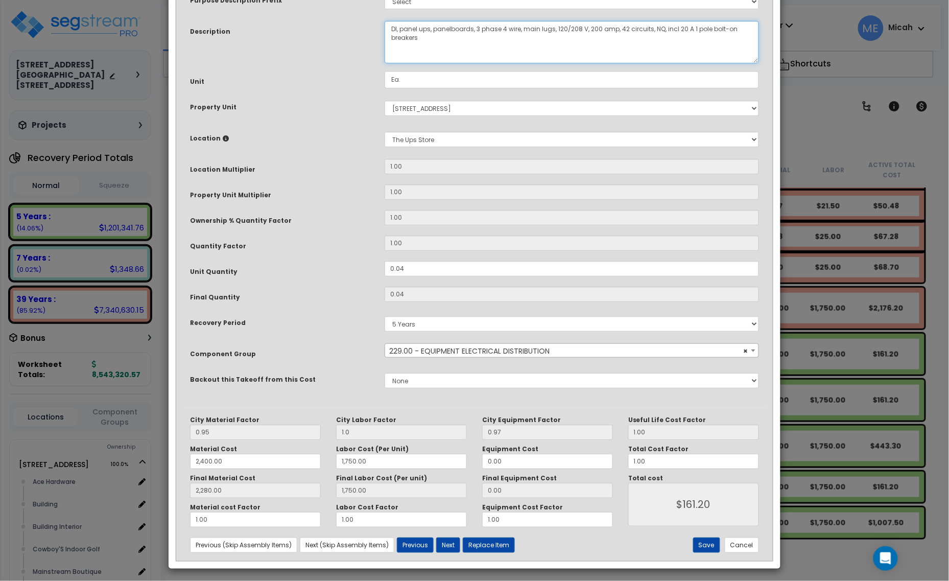
scroll to position [77, 0]
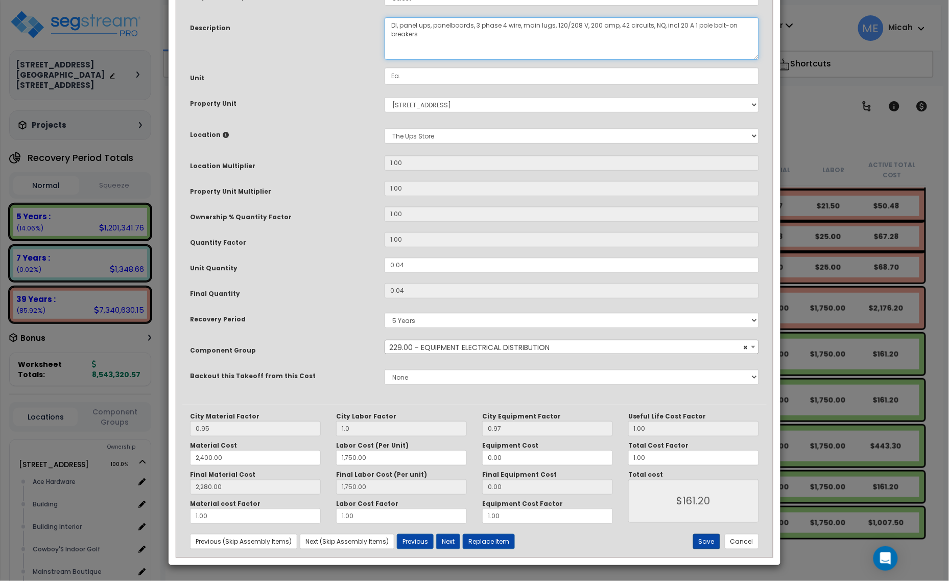
type textarea "DI, panel ups, panelboards, 3 phase 4 wire, main lugs, 120/208 V, 200 amp, 42 c…"
click at [700, 539] on button "Save" at bounding box center [706, 541] width 27 height 15
type input "1.00"
type input "2400.00"
type input "1750.00"
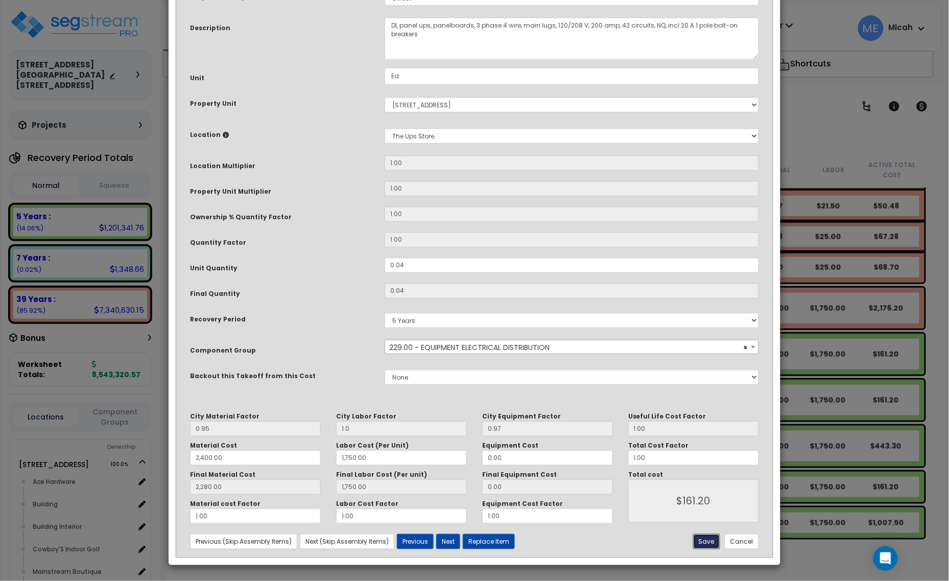
type input "2280.00"
type input "1750.00"
type input "161.20"
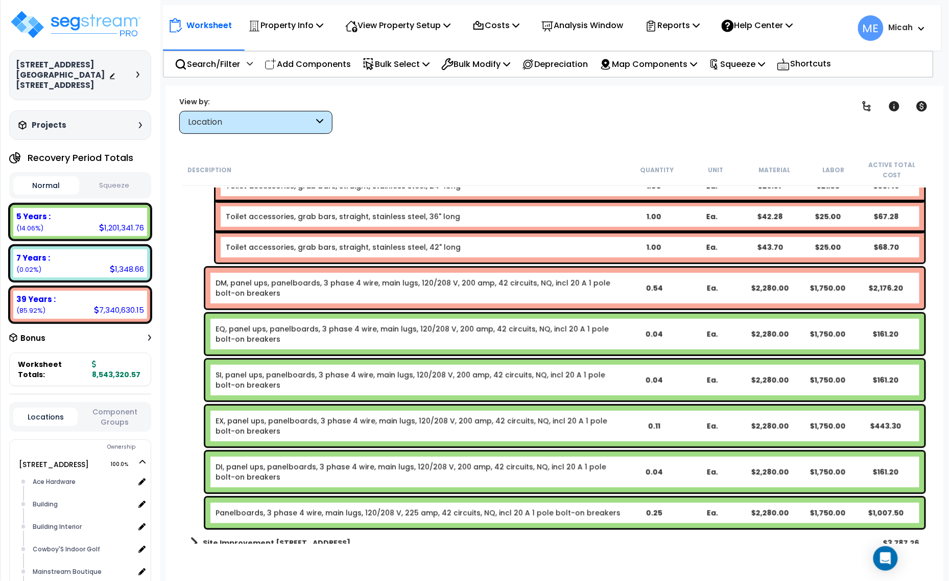
scroll to position [14239, 0]
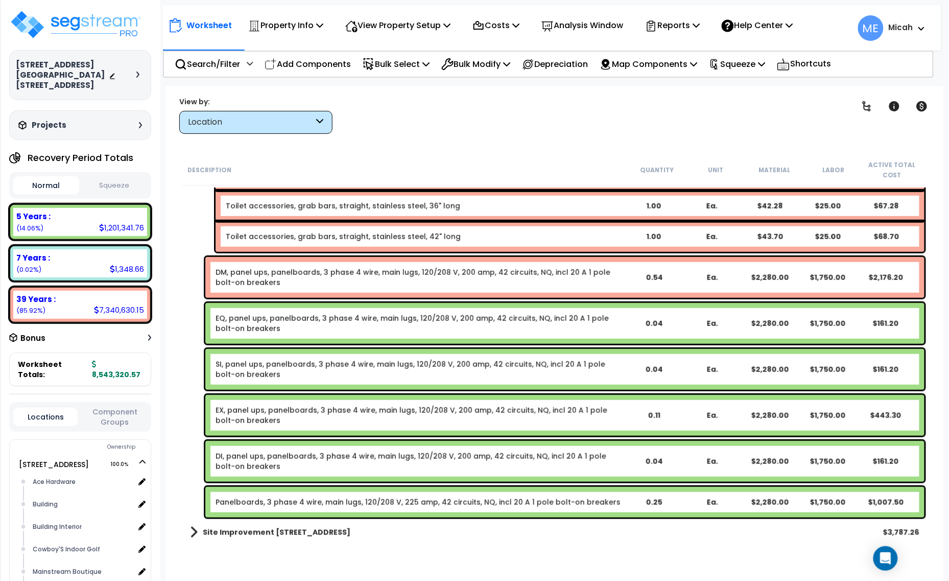
click at [333, 503] on link "Panelboards, 3 phase 4 wire, main lugs, 120/208 V, 225 amp, 42 circuits, NQ, in…" at bounding box center [418, 502] width 405 height 10
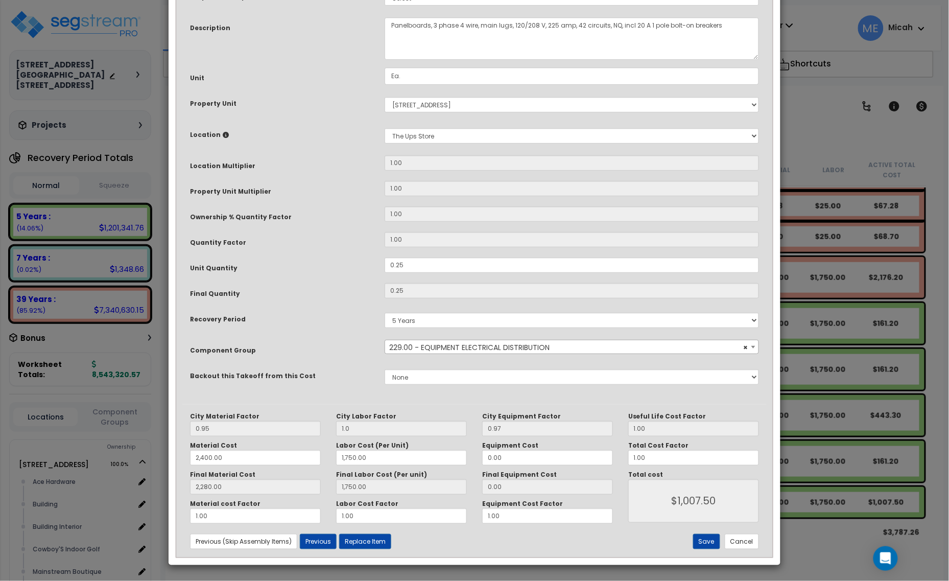
scroll to position [0, 0]
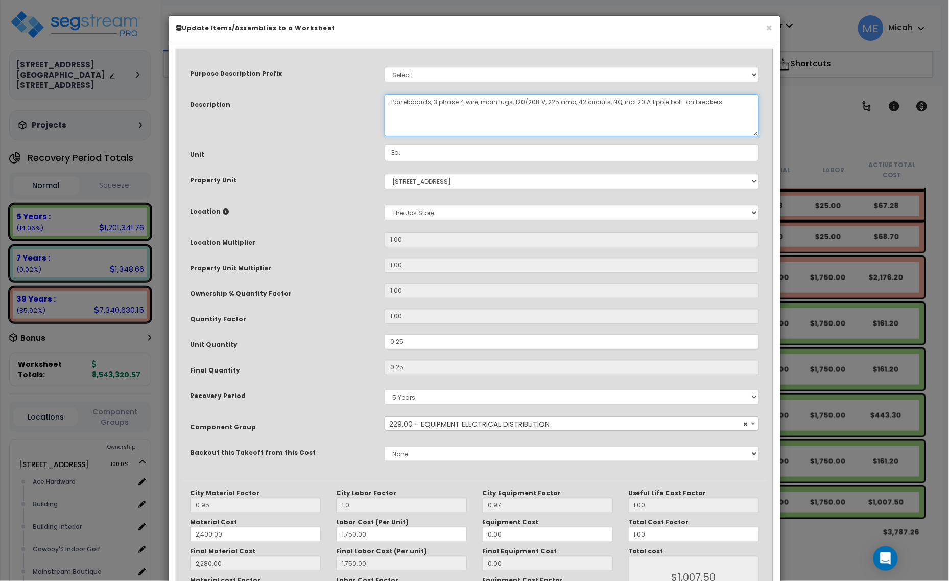
click at [390, 102] on textarea "Panelboards, 3 phase 4 wire, main lugs, 120/208 V, 225 amp, 42 circuits, NQ, in…" at bounding box center [572, 115] width 375 height 42
click at [601, 101] on textarea "Panelboards, 3 phase 4 wire, main lugs, 120/208 V, 225 amp, 42 circuits, NQ, in…" at bounding box center [572, 115] width 375 height 42
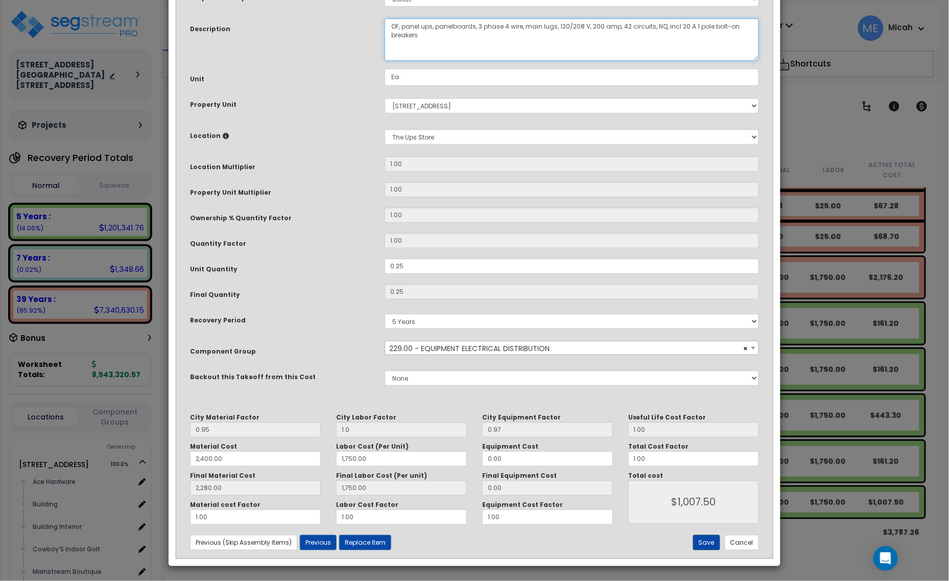
scroll to position [77, 0]
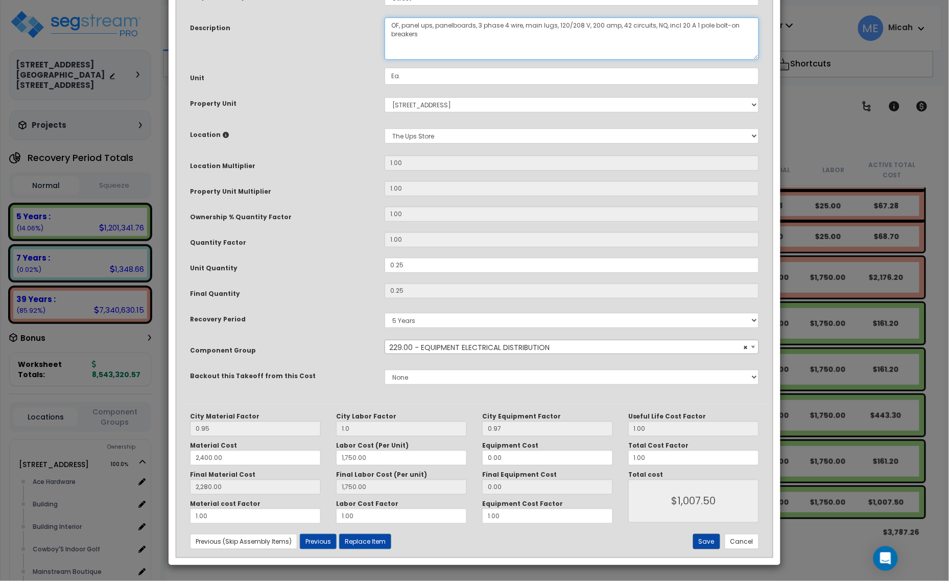
type textarea "OF, panel ups, panelboards, 3 phase 4 wire, main lugs, 120/208 V, 200 amp, 42 c…"
click at [706, 536] on button "Save" at bounding box center [706, 541] width 27 height 15
type input "1.00"
type input "2400.00"
type input "1750.00"
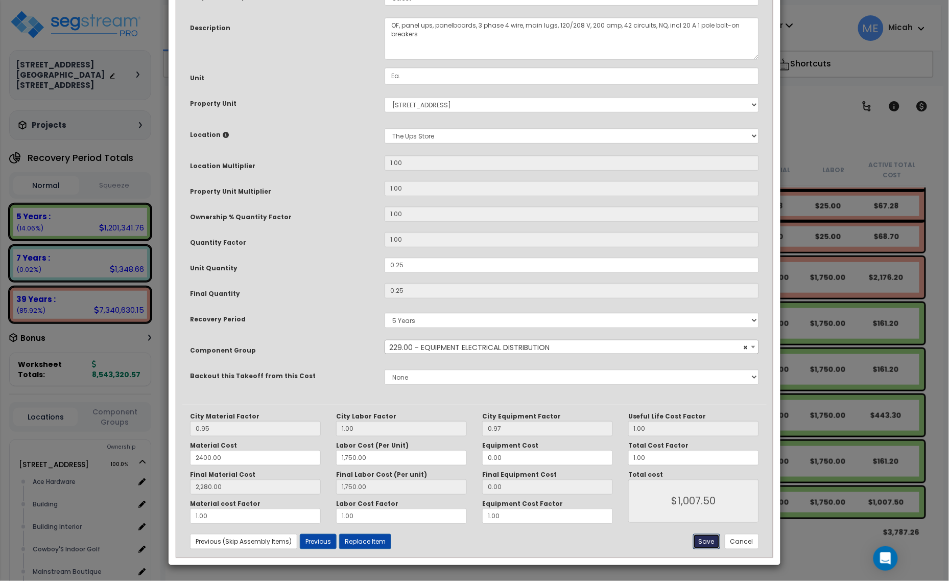
type input "2280.00"
type input "1750.00"
type input "1007.50"
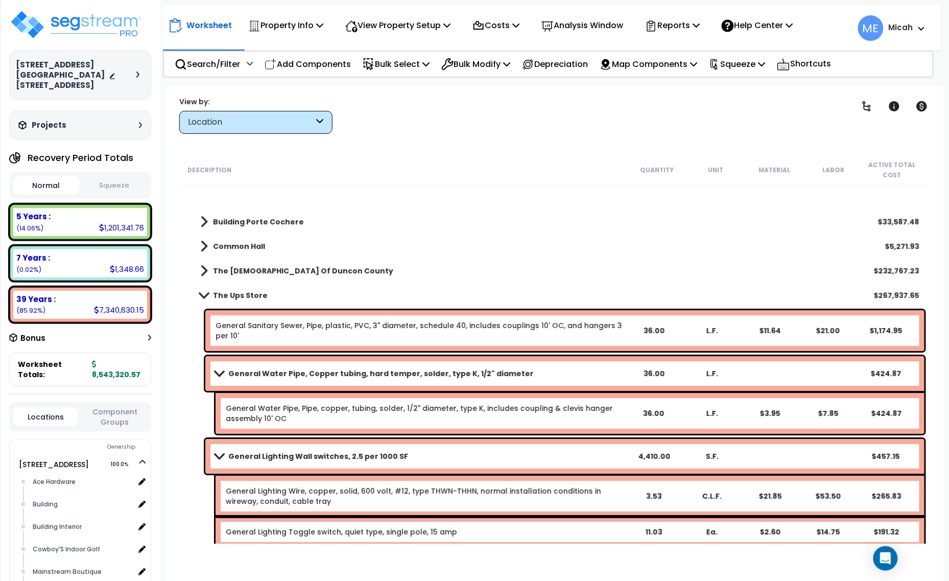
scroll to position [11173, 0]
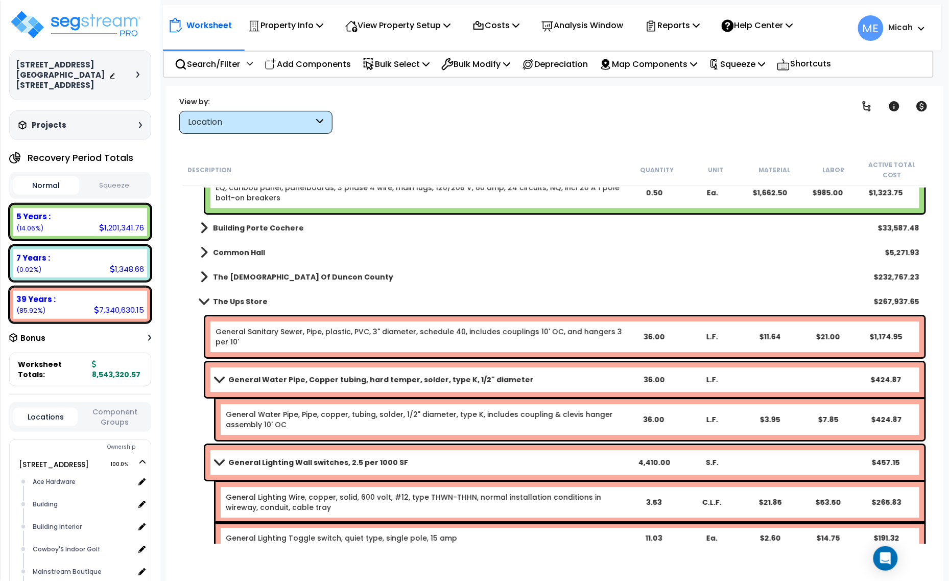
click at [202, 302] on span at bounding box center [204, 301] width 14 height 8
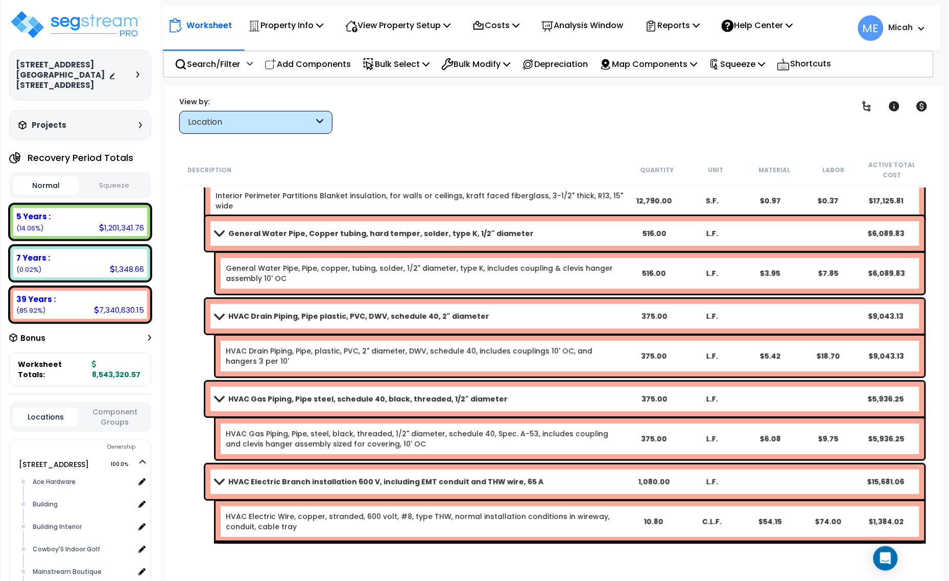
scroll to position [0, 0]
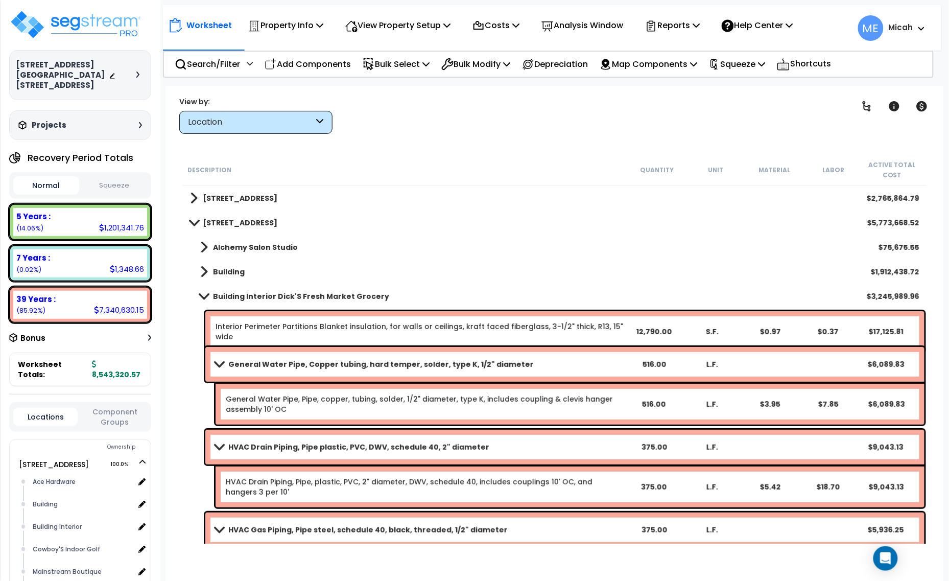
click at [205, 297] on span at bounding box center [204, 296] width 14 height 8
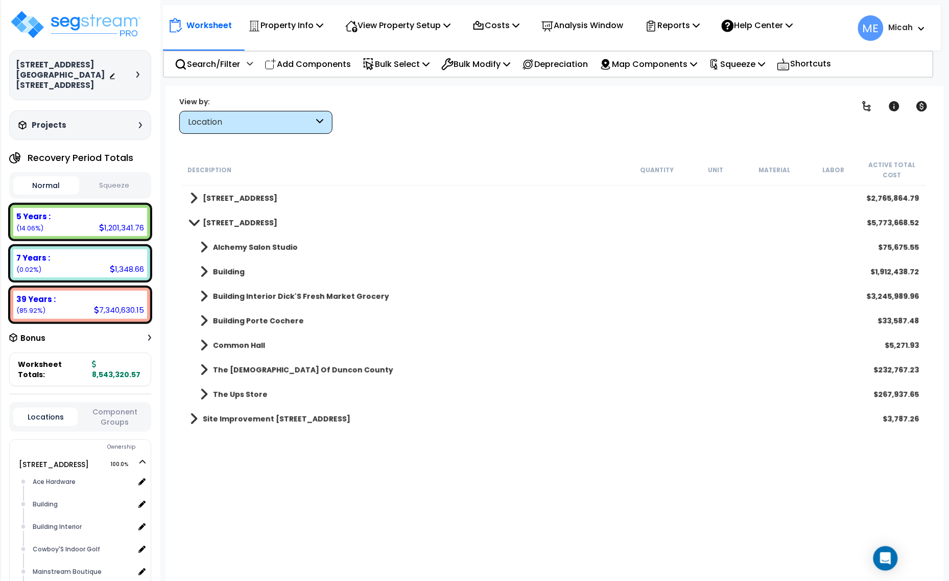
click at [202, 243] on span at bounding box center [204, 247] width 8 height 14
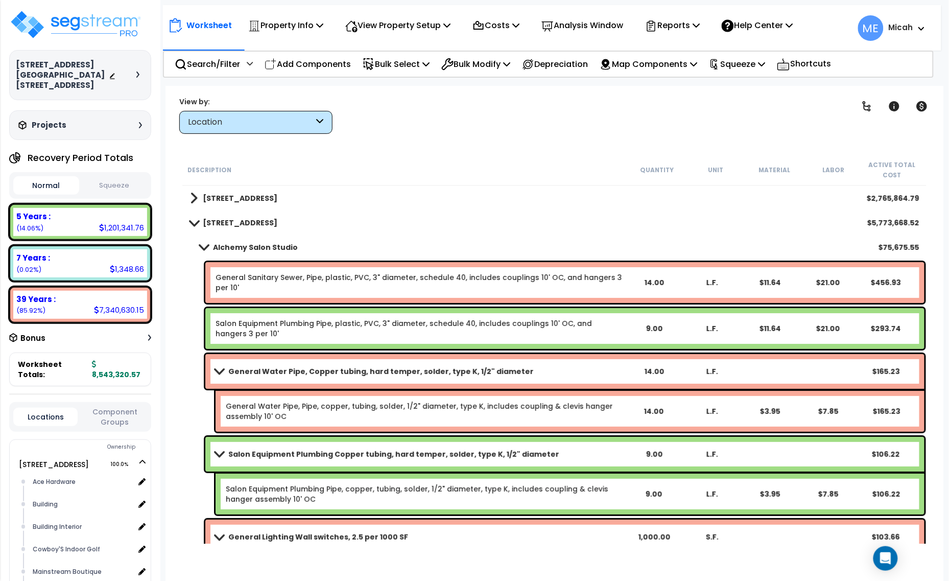
click at [202, 246] on span at bounding box center [204, 247] width 14 height 8
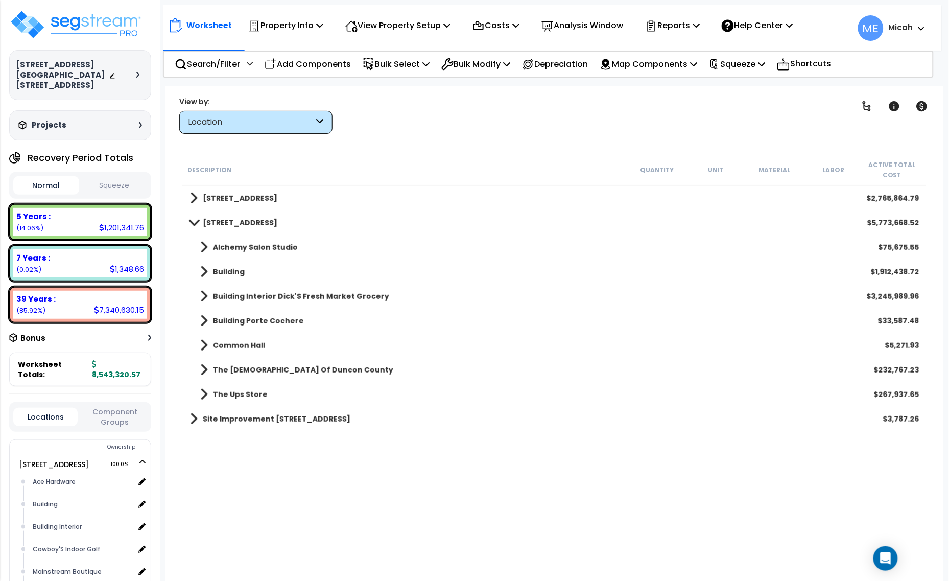
drag, startPoint x: 196, startPoint y: 220, endPoint x: 194, endPoint y: 214, distance: 6.3
click at [194, 220] on span at bounding box center [193, 223] width 14 height 8
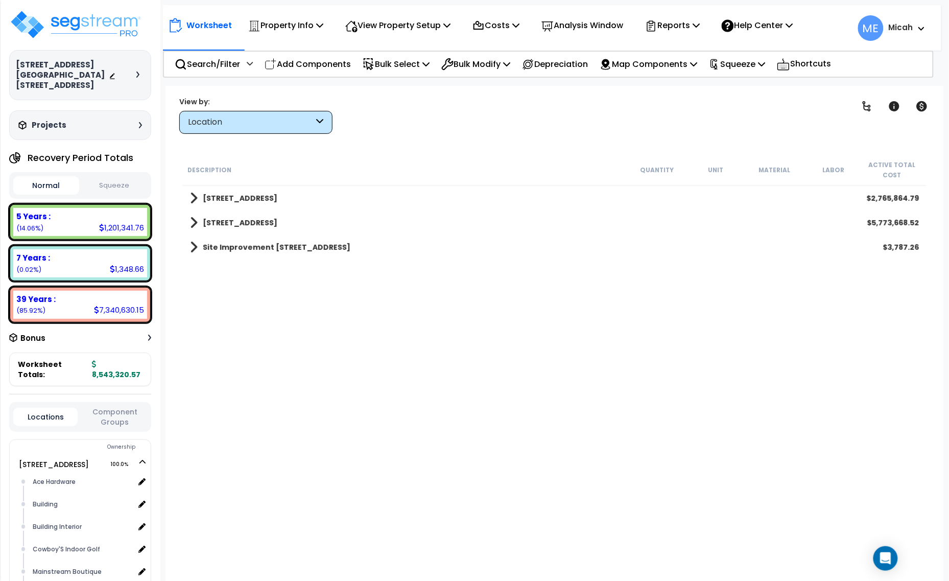
click at [192, 200] on span at bounding box center [194, 198] width 8 height 14
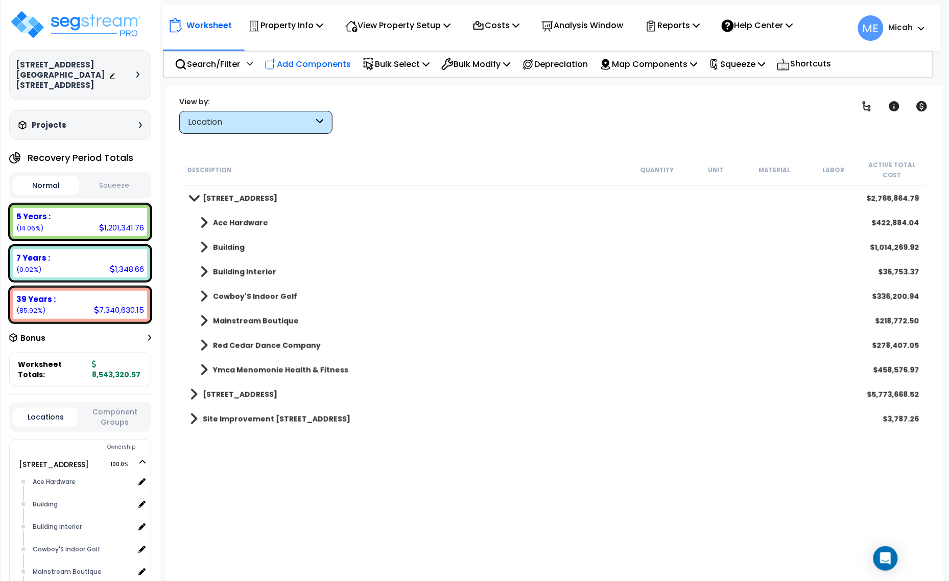
click at [323, 59] on p "Add Components" at bounding box center [308, 64] width 86 height 14
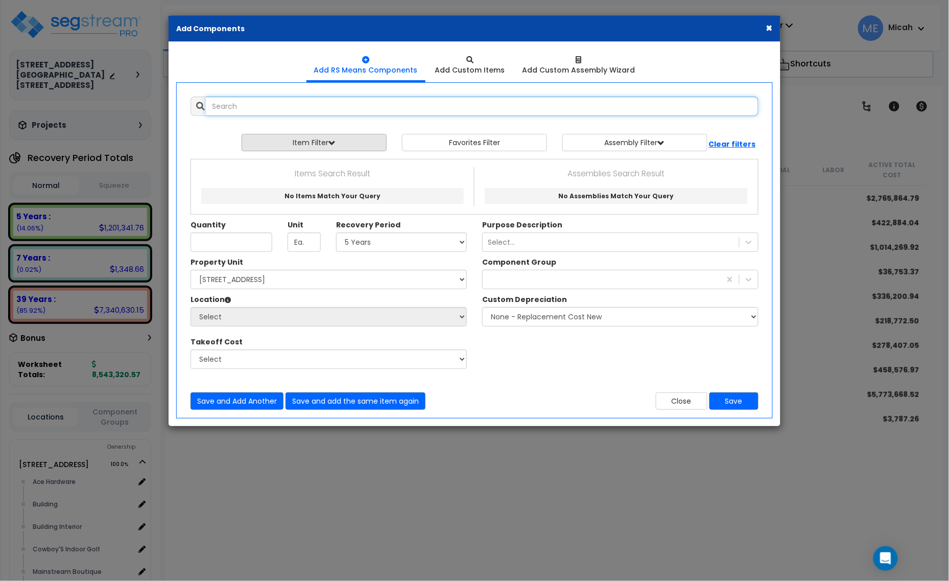
select select
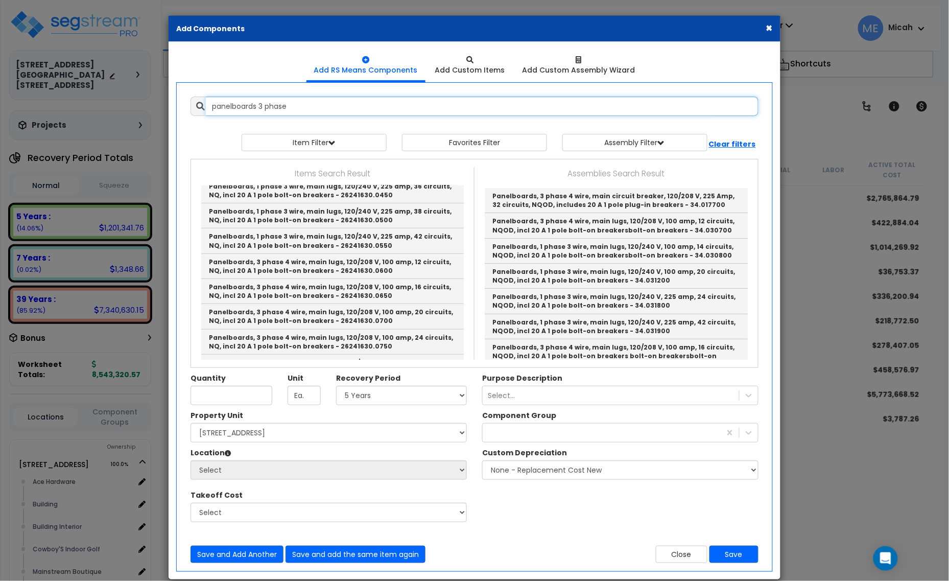
scroll to position [192, 0]
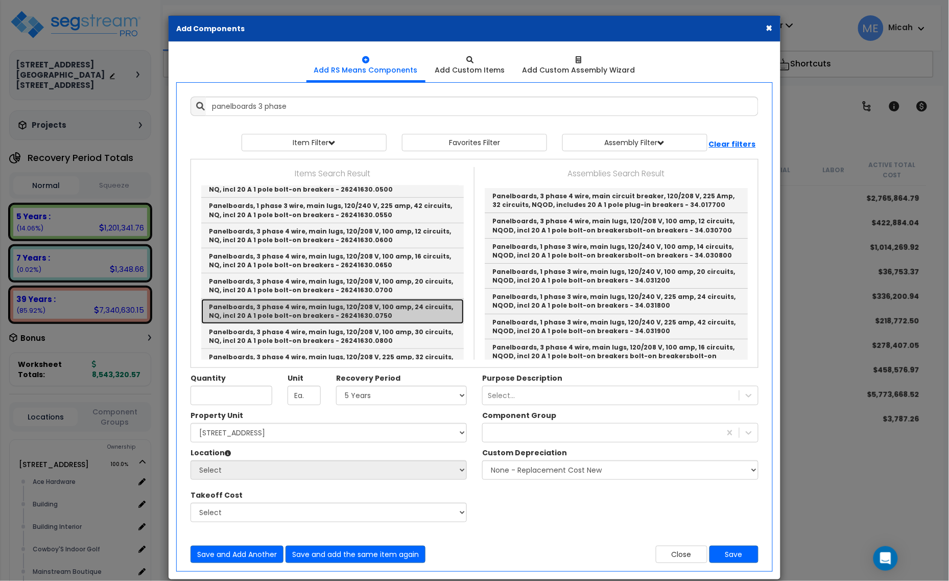
click at [357, 313] on link "Panelboards, 3 phase 4 wire, main lugs, 120/208 V, 100 amp, 24 circuits, NQ, in…" at bounding box center [332, 311] width 263 height 25
type input "Panelboards, 3 phase 4 wire, main lugs, 120/208 V, 100 amp, 24 circuits, NQ, in…"
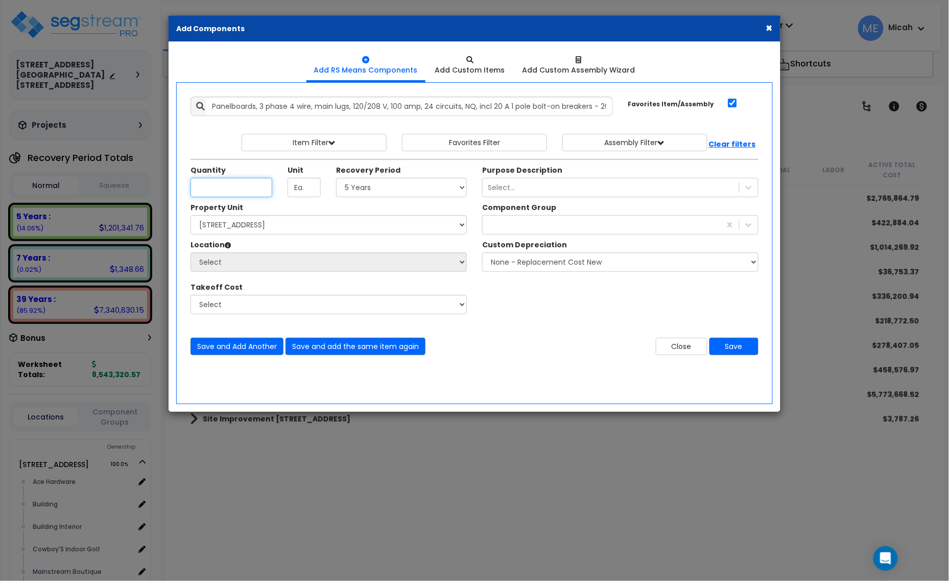
click at [243, 185] on input "Unit Quantity" at bounding box center [232, 187] width 82 height 19
type input ".91"
click at [373, 192] on select "Select 5 Years 7 Years 15 Years 20 Years 39 Years 27.5 Year" at bounding box center [401, 187] width 131 height 19
select select "39Y"
click at [337, 178] on select "Select 5 Years 7 Years 15 Years 20 Years 39 Years 27.5 Year" at bounding box center [401, 187] width 131 height 19
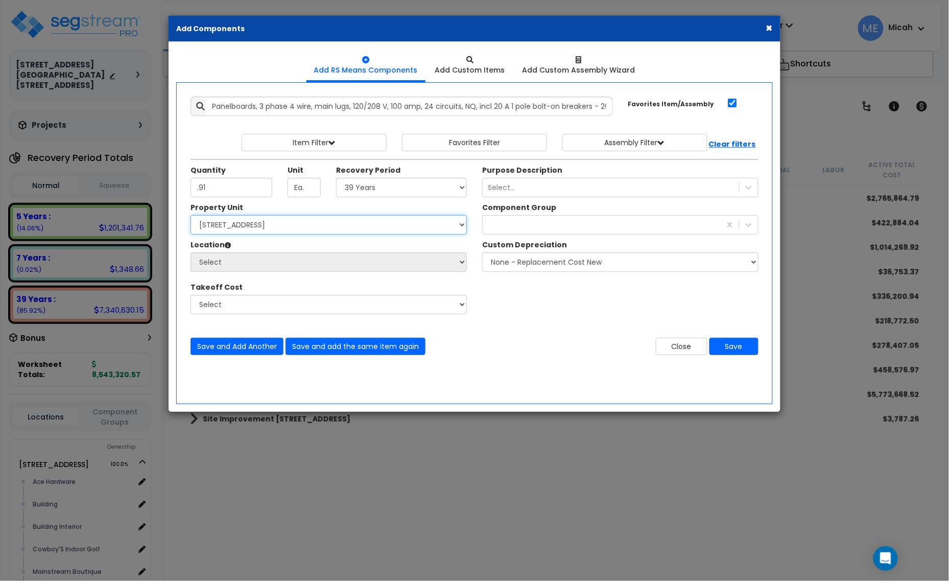
click at [325, 231] on select "Select [STREET_ADDRESS] [STREET_ADDRESS] Site Improvement [STREET_ADDRESS] Site…" at bounding box center [329, 224] width 276 height 19
select select "161435"
click at [191, 216] on select "Select [STREET_ADDRESS] [STREET_ADDRESS] Site Improvement [STREET_ADDRESS] Site…" at bounding box center [329, 224] width 276 height 19
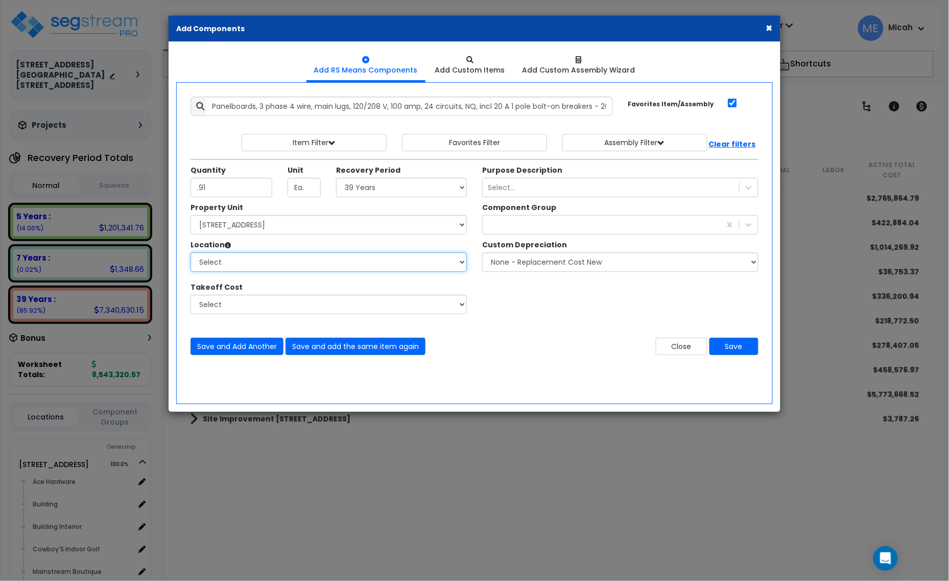
click at [301, 262] on select "Select Alchemy Salon Studio Building Building Interior Building Interior Dick'S…" at bounding box center [329, 261] width 276 height 19
select select "31141"
click at [191, 253] on select "Select Ace Hardware Building Building Interior Cowboy'S Indoor Golf Mainstream …" at bounding box center [329, 261] width 276 height 19
click at [542, 223] on div "229" at bounding box center [602, 225] width 238 height 16
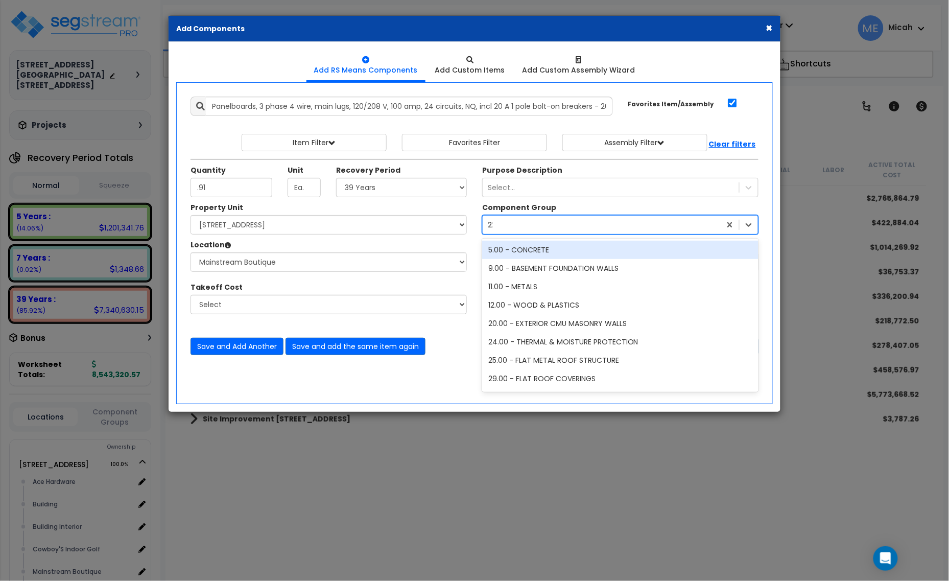
type input "229"
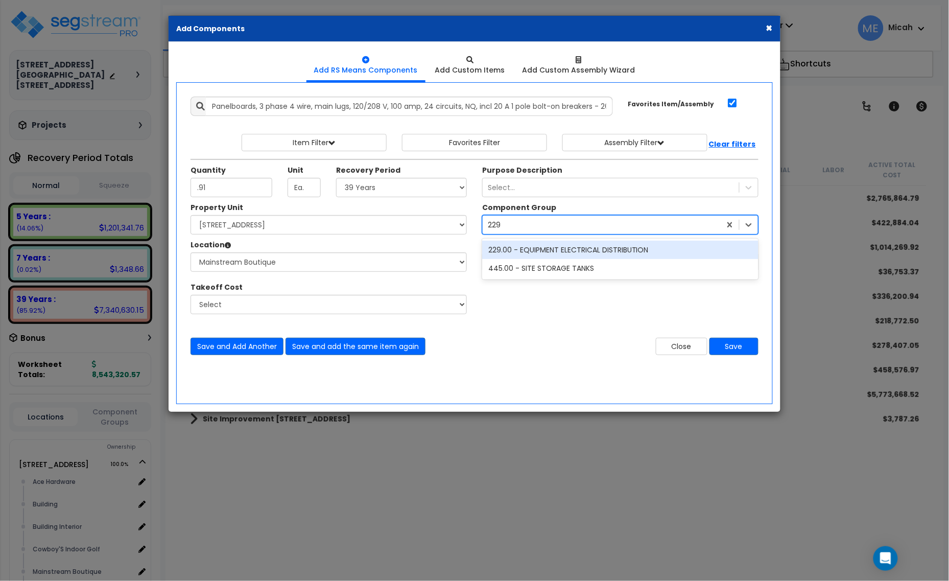
click at [533, 248] on div "229.00 - EQUIPMENT ELECTRICAL DISTRIBUTION" at bounding box center [620, 250] width 276 height 18
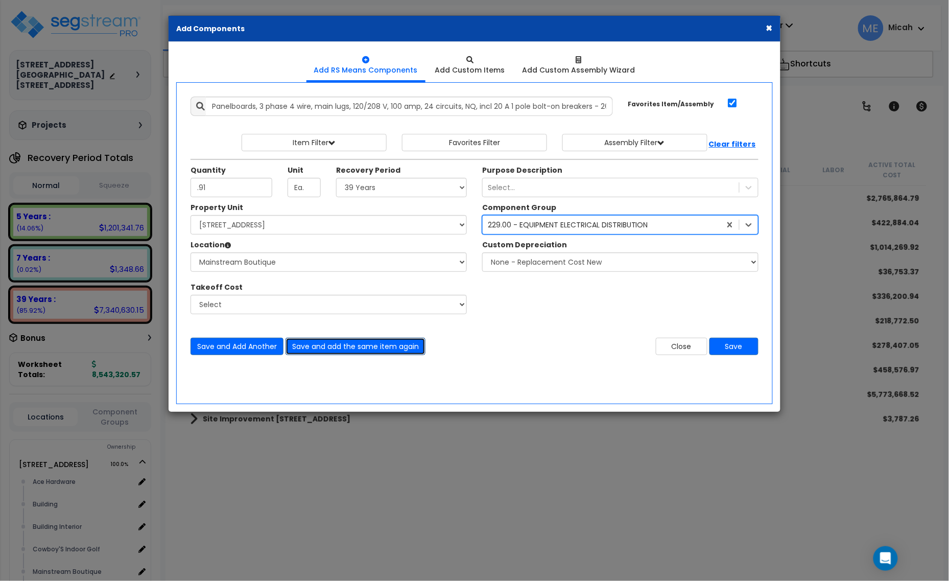
click at [367, 353] on button "Save and add the same item again" at bounding box center [356, 346] width 140 height 17
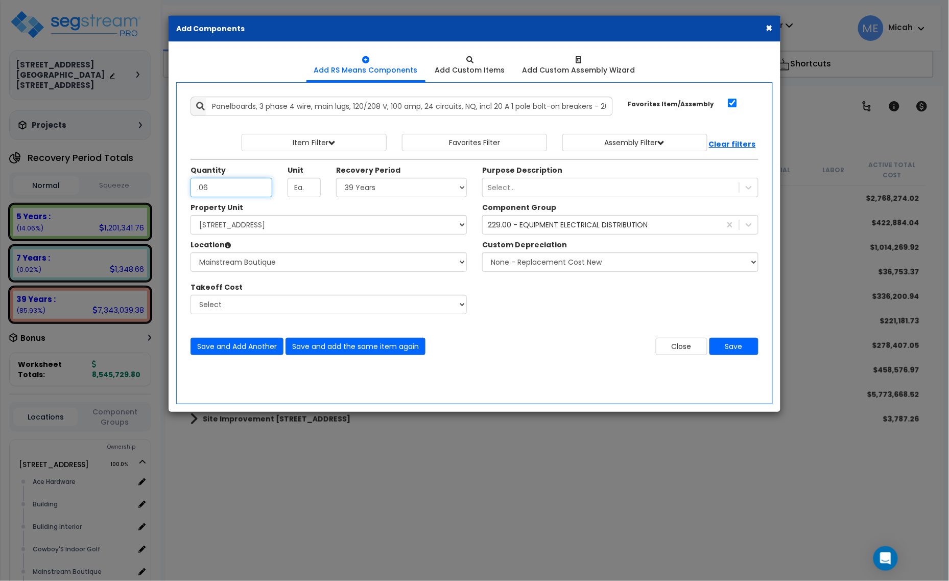
type input ".06"
click at [378, 192] on select "Select 5 Years 7 Years 15 Years 20 Years 39 Years 27.5 Year" at bounding box center [401, 187] width 131 height 19
select select "5Y"
click at [337, 178] on select "Select 5 Years 7 Years 15 Years 20 Years 39 Years 27.5 Year" at bounding box center [401, 187] width 131 height 19
click at [386, 348] on button "Save and add the same item again" at bounding box center [356, 346] width 140 height 17
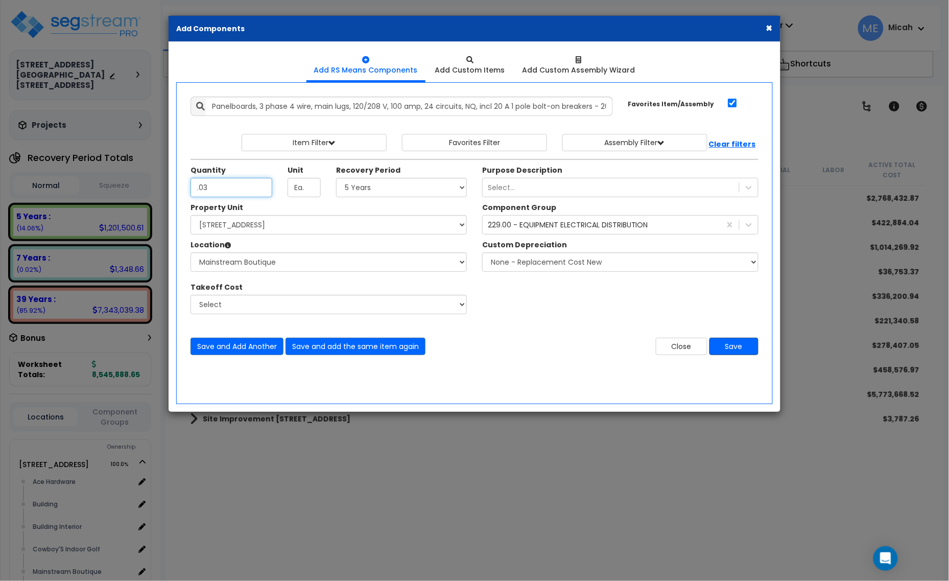
type input ".03"
click at [741, 342] on button "Save" at bounding box center [734, 346] width 49 height 17
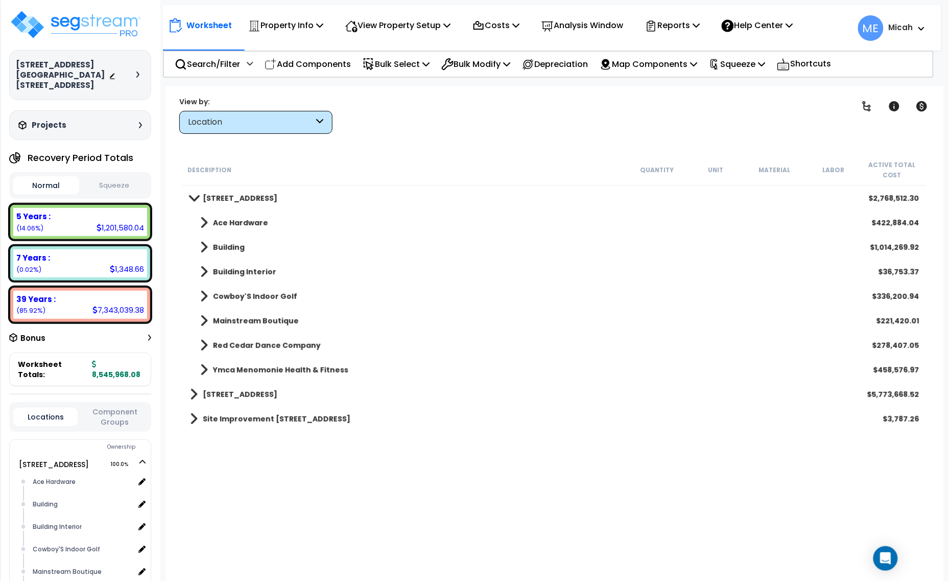
click at [200, 317] on span at bounding box center [204, 321] width 8 height 14
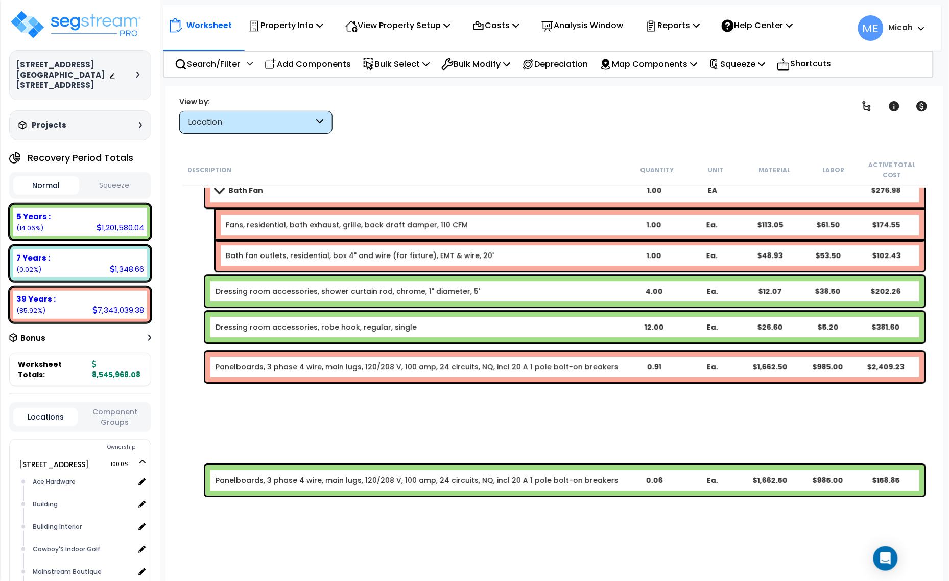
scroll to position [6067, 0]
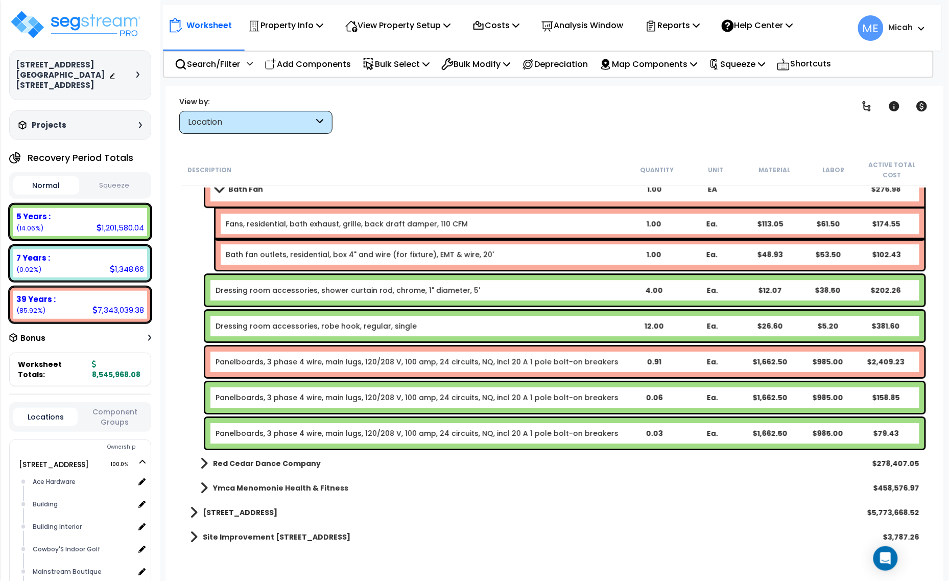
click at [235, 360] on link "Panelboards, 3 phase 4 wire, main lugs, 120/208 V, 100 amp, 24 circuits, NQ, in…" at bounding box center [417, 362] width 403 height 10
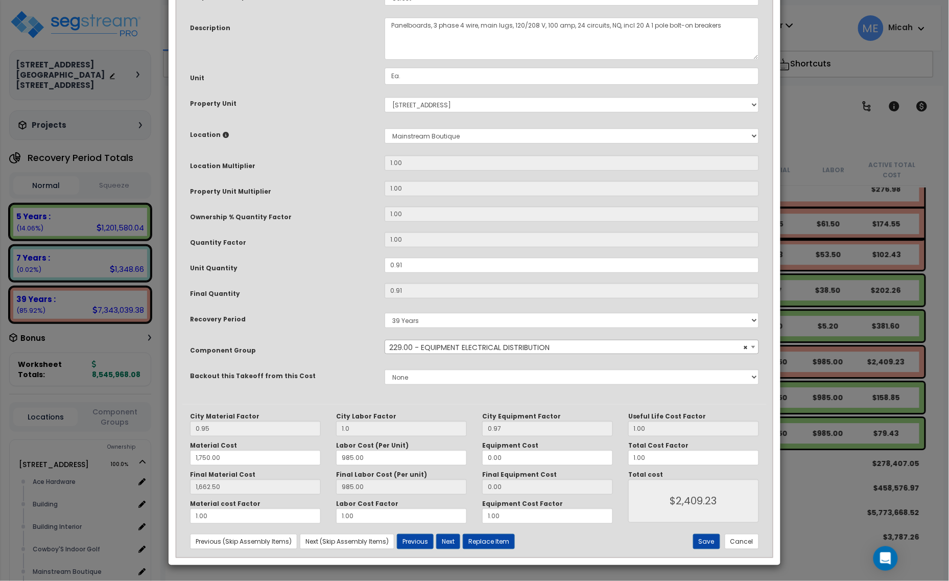
scroll to position [0, 0]
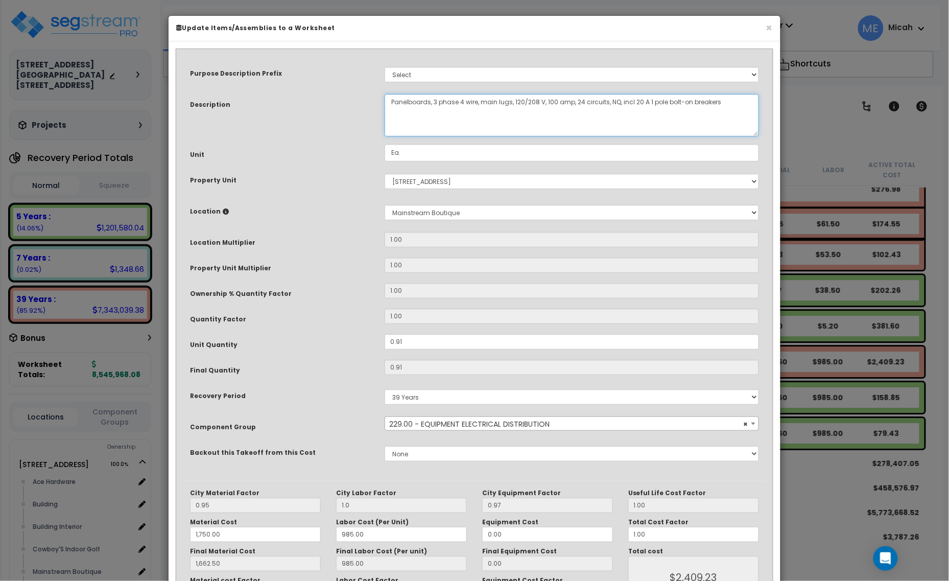
click at [389, 99] on textarea "Panelboards, 3 phase 4 wire, main lugs, 120/208 V, 100 amp, 24 circuits, NQ, in…" at bounding box center [572, 115] width 375 height 42
click at [437, 100] on textarea "Panelboards, 3 phase 4 wire, main lugs, 120/208 V, 100 amp, 24 circuits, NQ, in…" at bounding box center [572, 115] width 375 height 42
click at [504, 105] on textarea "Panelboards, 3 phase 4 wire, main lugs, 120/208 V, 100 amp, 24 circuits, NQ, in…" at bounding box center [572, 115] width 375 height 42
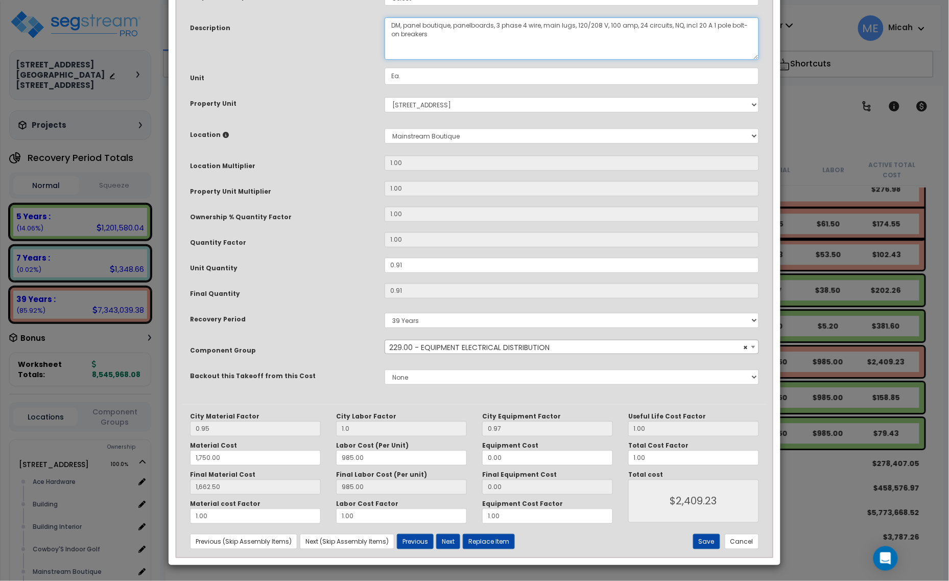
scroll to position [77, 0]
type textarea "DM, panel boutique, panelboards, 3 phase 4 wire, main lugs, 120/208 V, 100 amp,…"
click at [710, 542] on button "Save" at bounding box center [706, 541] width 27 height 15
type input "1.00"
type input "1750.00"
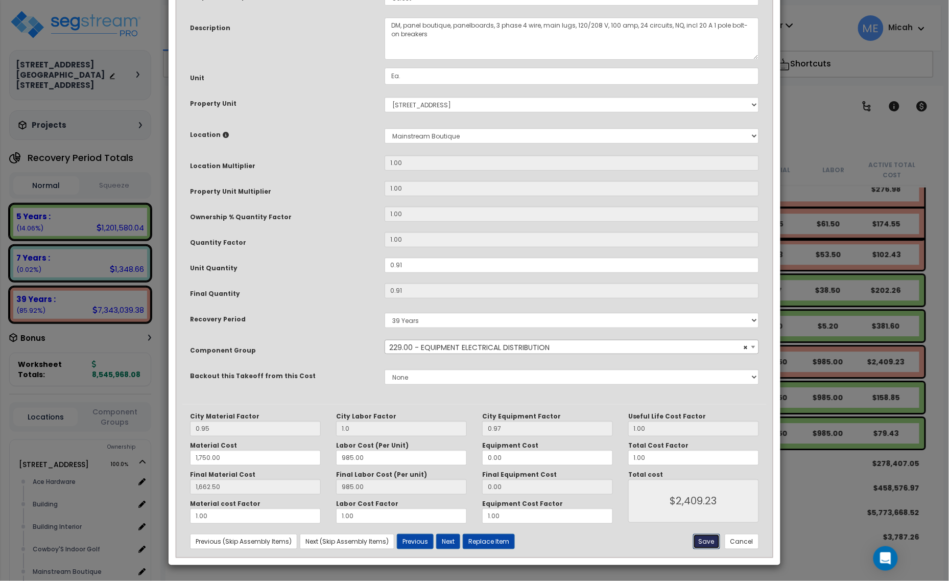
type input "1662.50"
type input "2409.23"
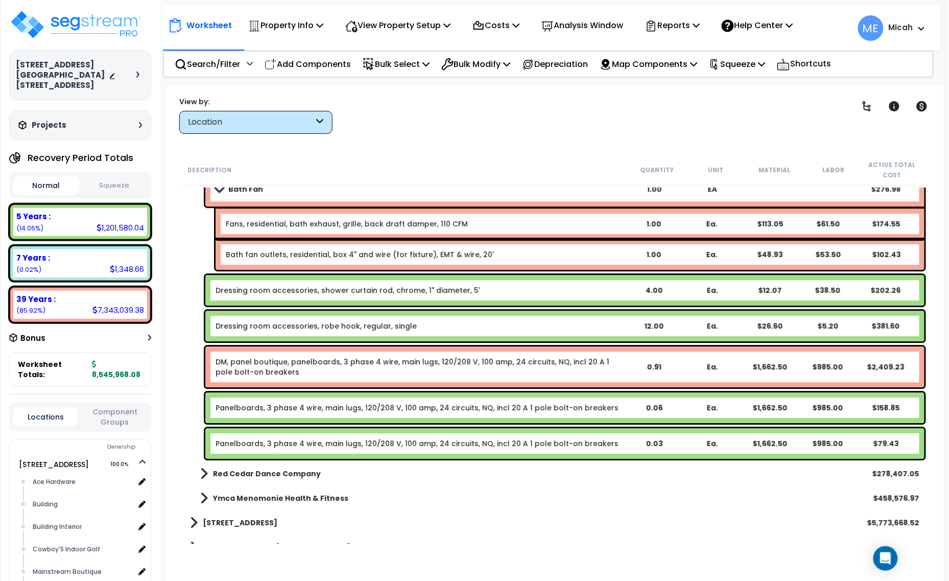
click at [239, 409] on link "Panelboards, 3 phase 4 wire, main lugs, 120/208 V, 100 amp, 24 circuits, NQ, in…" at bounding box center [417, 408] width 403 height 10
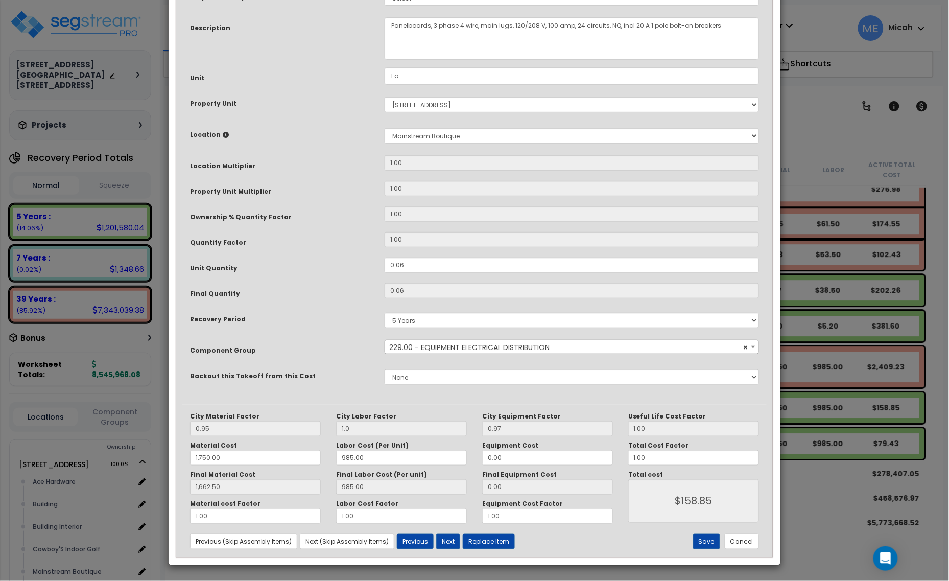
scroll to position [0, 0]
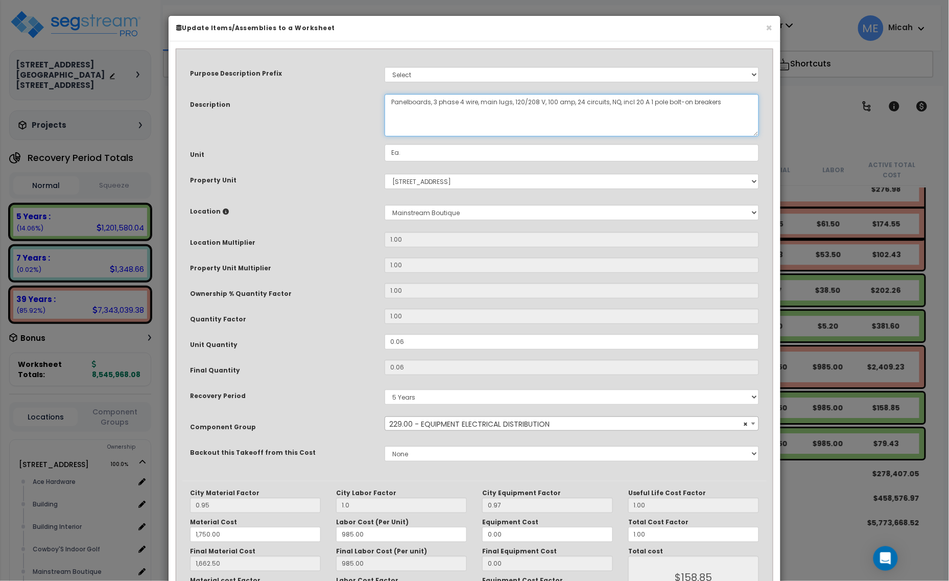
click at [391, 100] on textarea "Panelboards, 3 phase 4 wire, main lugs, 120/208 V, 100 amp, 24 circuits, NQ, in…" at bounding box center [572, 115] width 375 height 42
click at [428, 101] on textarea "Panelboards, 3 phase 4 wire, main lugs, 120/208 V, 100 amp, 24 circuits, NQ, in…" at bounding box center [572, 115] width 375 height 42
click at [570, 100] on textarea "Panelboards, 3 phase 4 wire, main lugs, 120/208 V, 100 amp, 24 circuits, NQ, in…" at bounding box center [572, 115] width 375 height 42
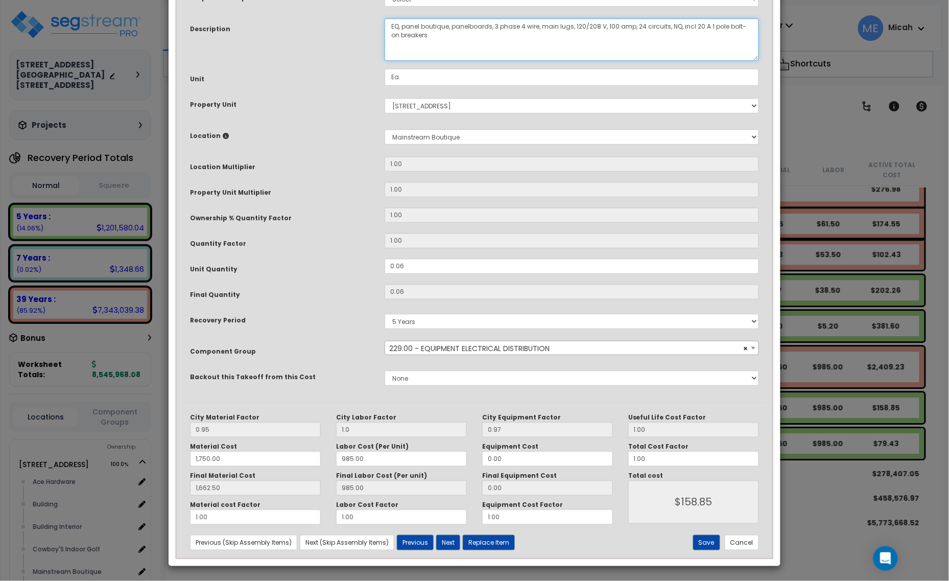
scroll to position [77, 0]
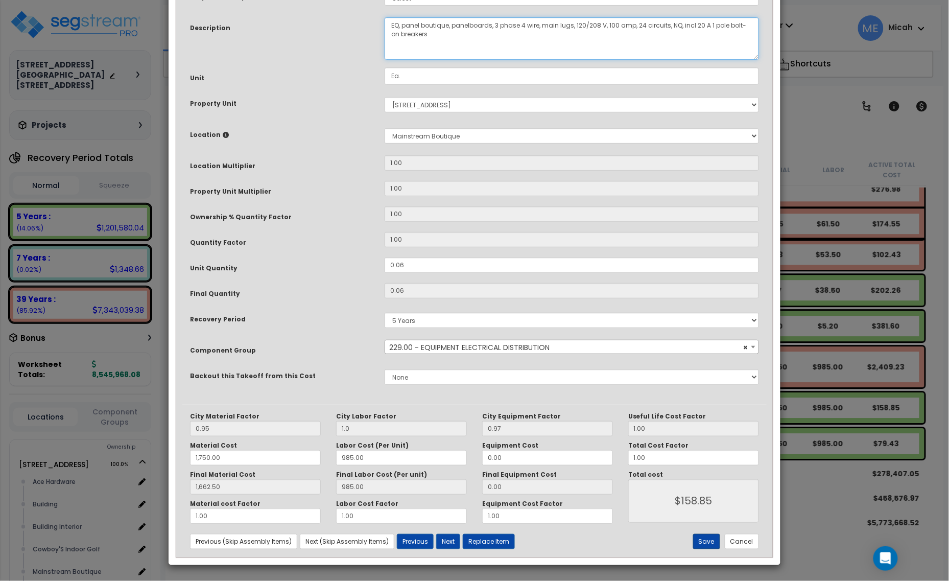
type textarea "EQ, panel boutique, panelboards, 3 phase 4 wire, main lugs, 120/208 V, 100 amp,…"
click at [705, 539] on button "Save" at bounding box center [706, 541] width 27 height 15
type input "1.00"
type input "1750.00"
type input "1662.50"
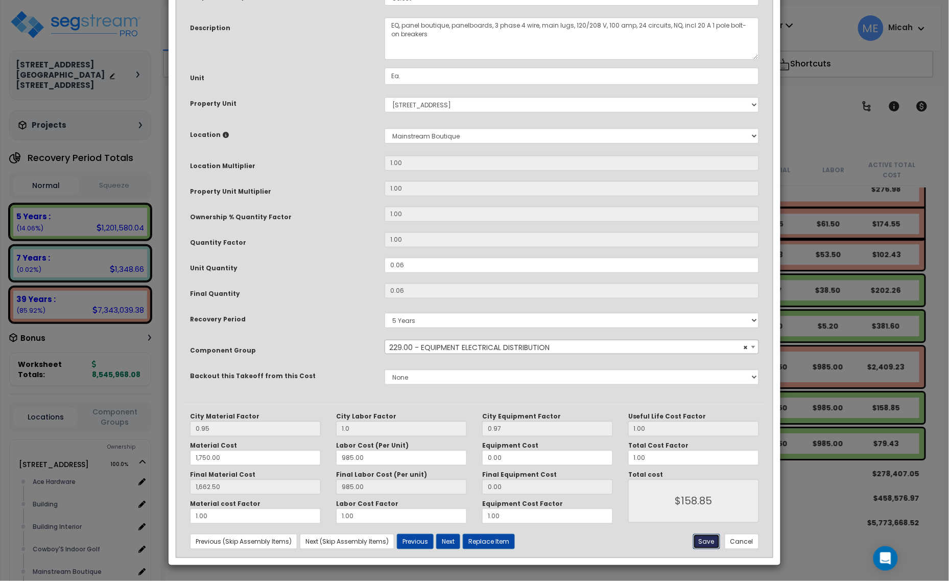
type input "158.85"
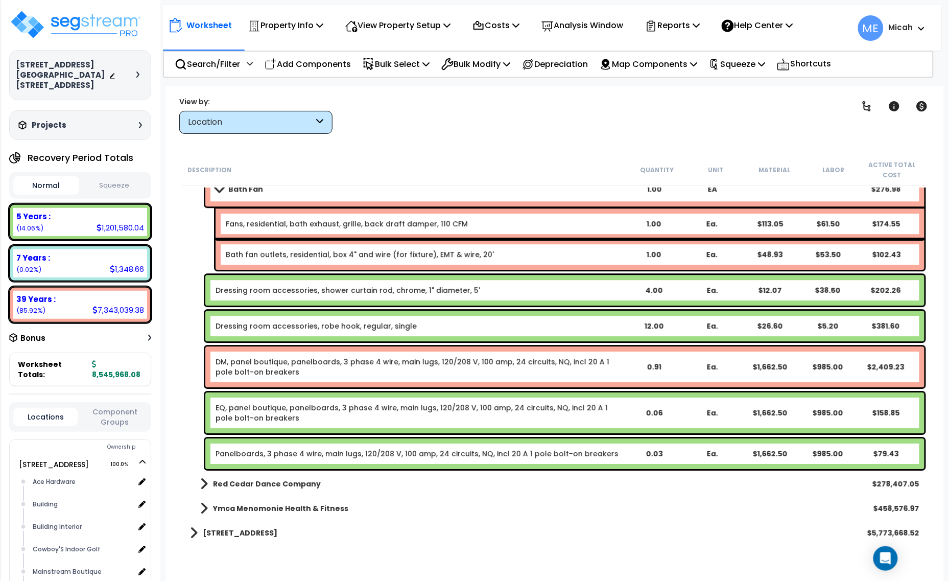
click at [330, 458] on div "Panelboards, 3 phase 4 wire, main lugs, 120/208 V, 100 amp, 24 circuits, NQ, in…" at bounding box center [564, 453] width 719 height 31
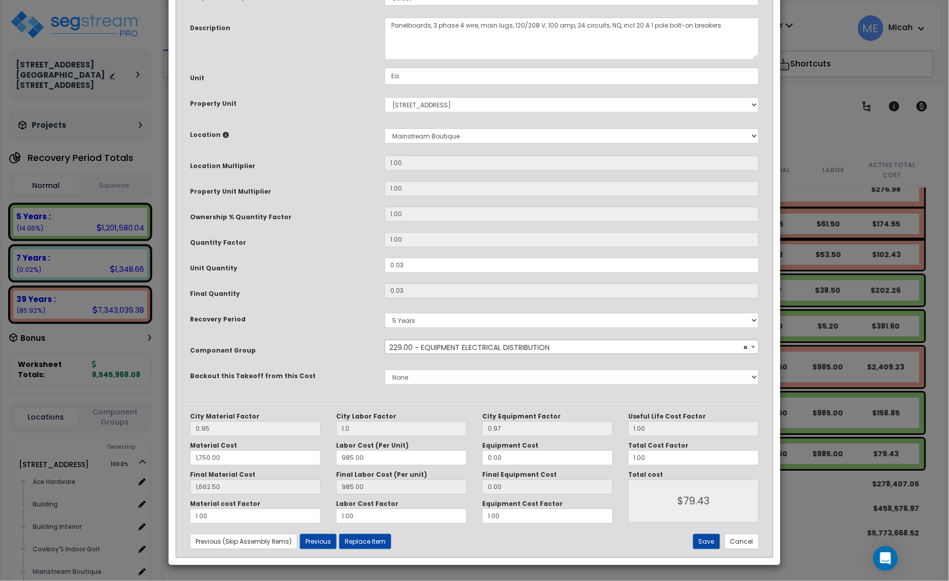
scroll to position [0, 0]
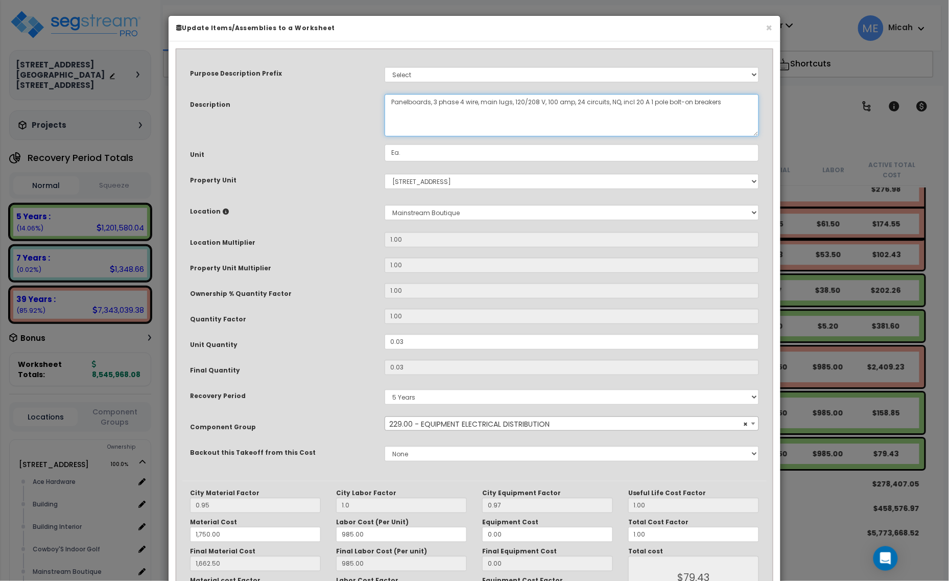
click at [390, 102] on textarea "Panelboards, 3 phase 4 wire, main lugs, 120/208 V, 100 amp, 24 circuits, NQ, in…" at bounding box center [572, 115] width 375 height 42
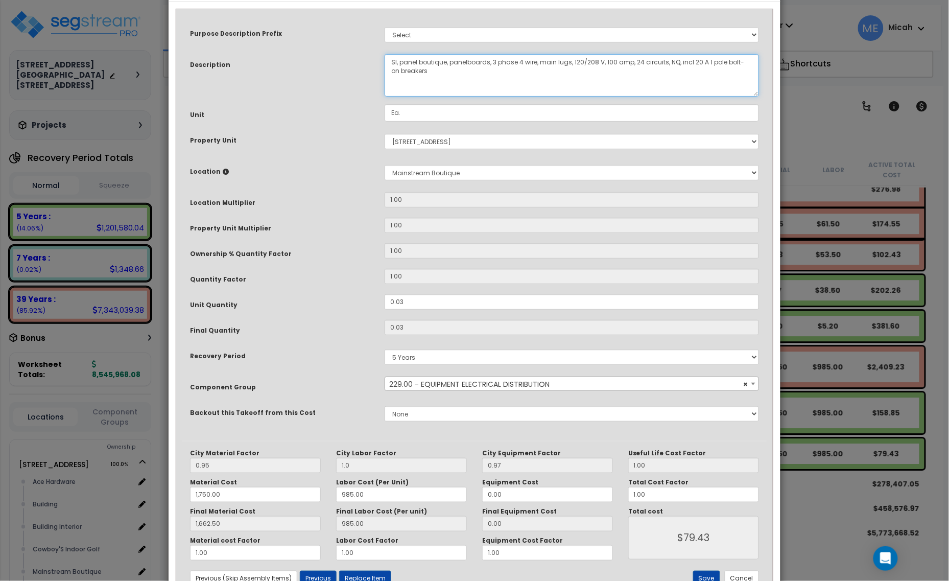
scroll to position [77, 0]
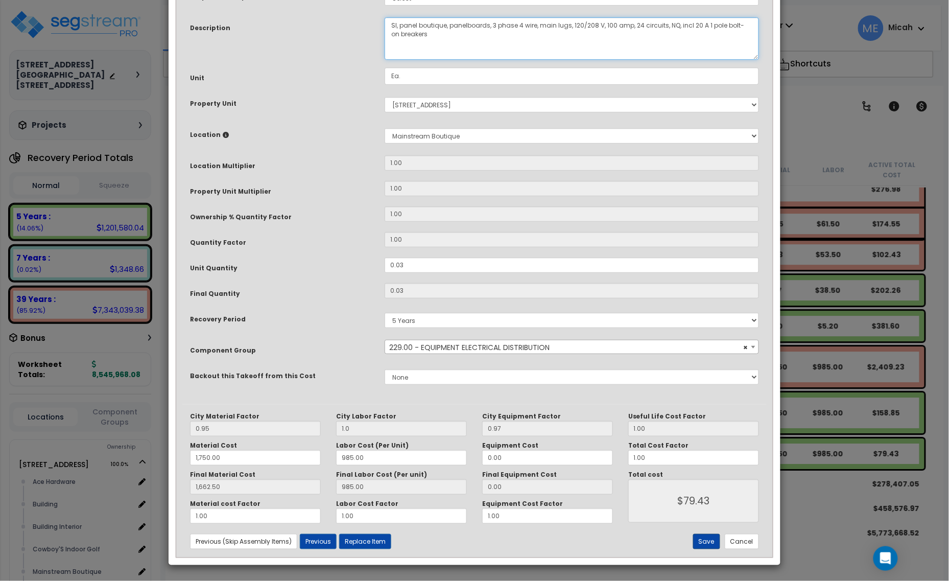
type textarea "SI, panel boutique, panelboards, 3 phase 4 wire, main lugs, 120/208 V, 100 amp,…"
click at [708, 541] on button "Save" at bounding box center [706, 541] width 27 height 15
type input "1.00"
type input "1750.00"
type input "1662.50"
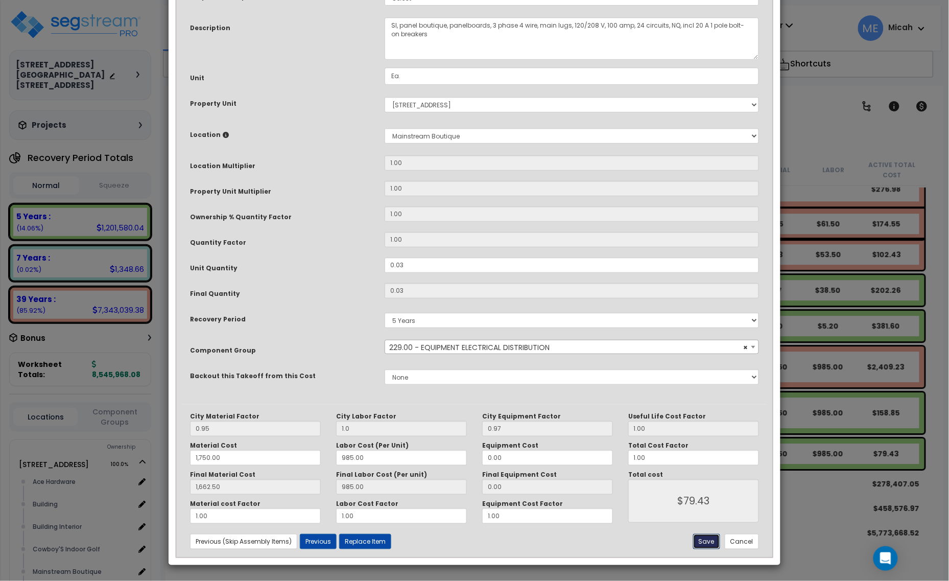
type input "79.43"
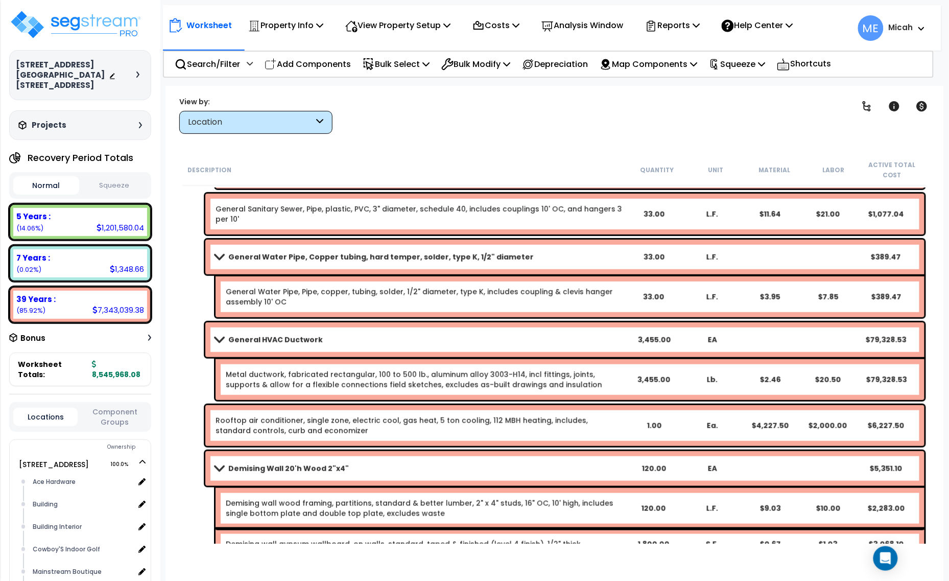
scroll to position [0, 0]
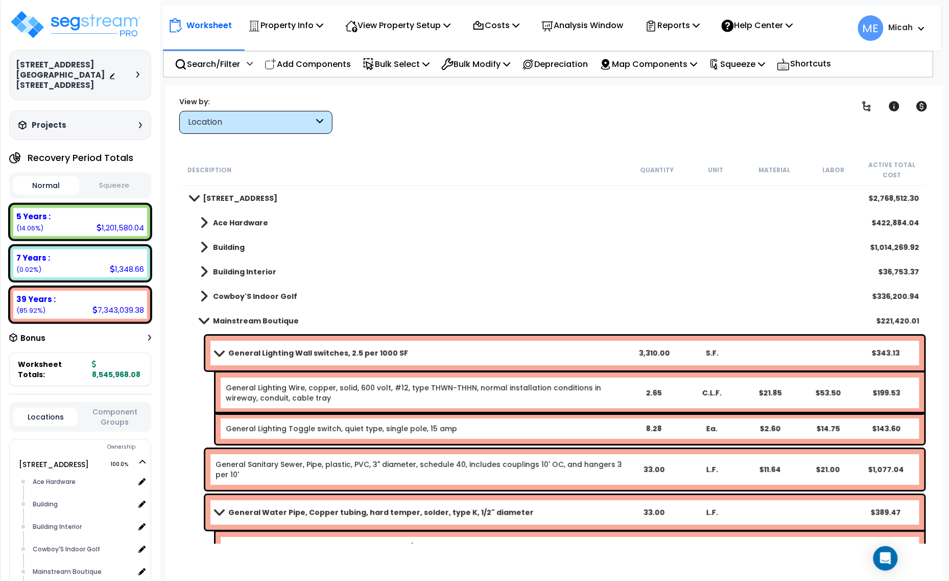
click at [201, 318] on span at bounding box center [204, 321] width 14 height 8
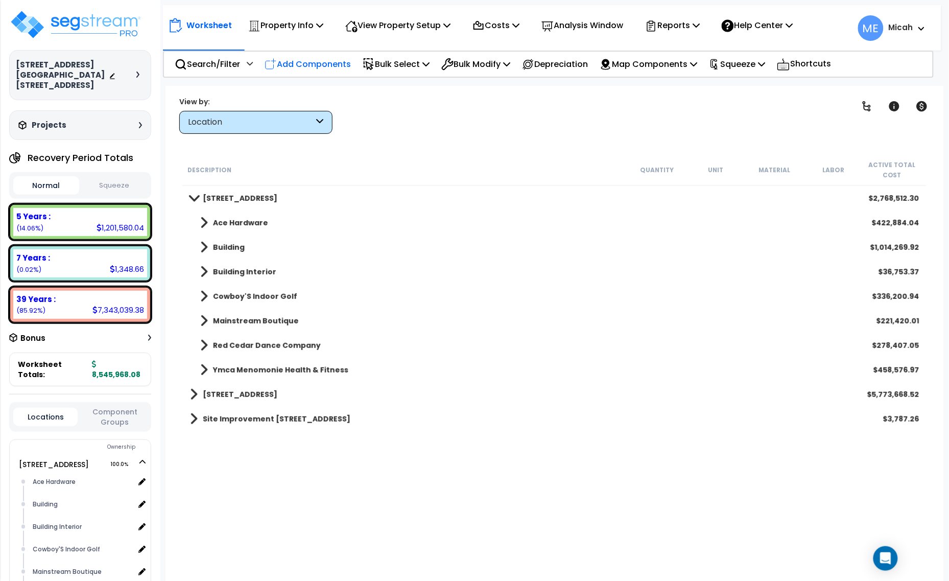
click at [308, 64] on p "Add Components" at bounding box center [308, 64] width 86 height 14
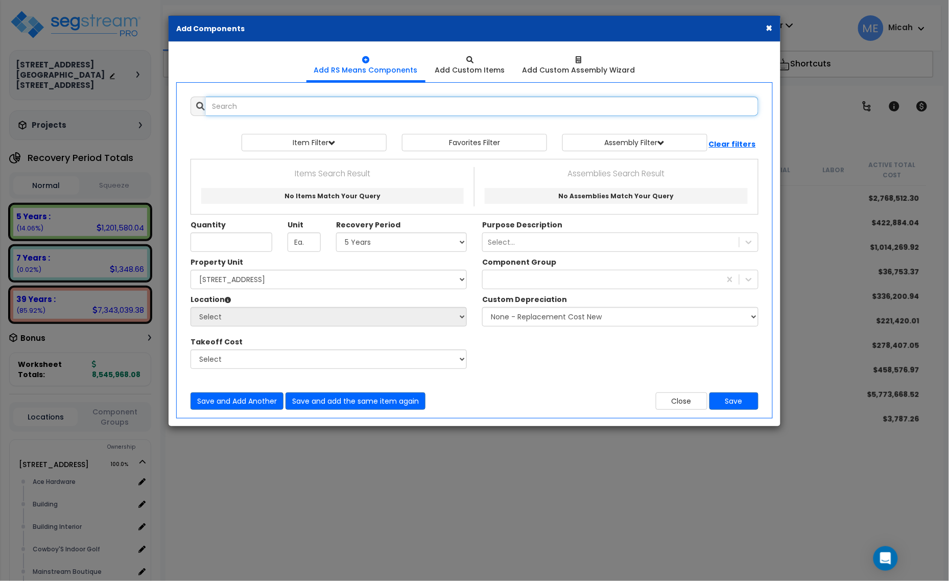
select select
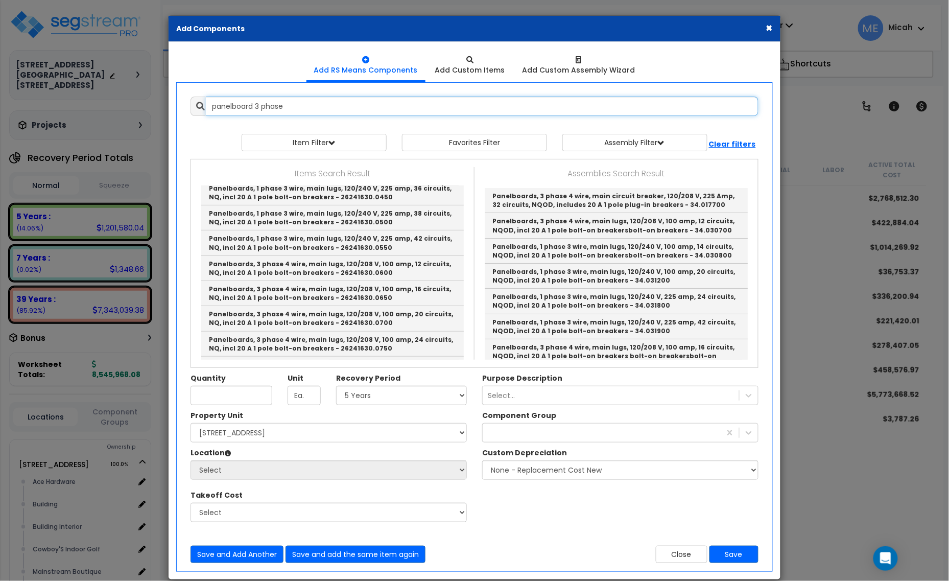
scroll to position [192, 0]
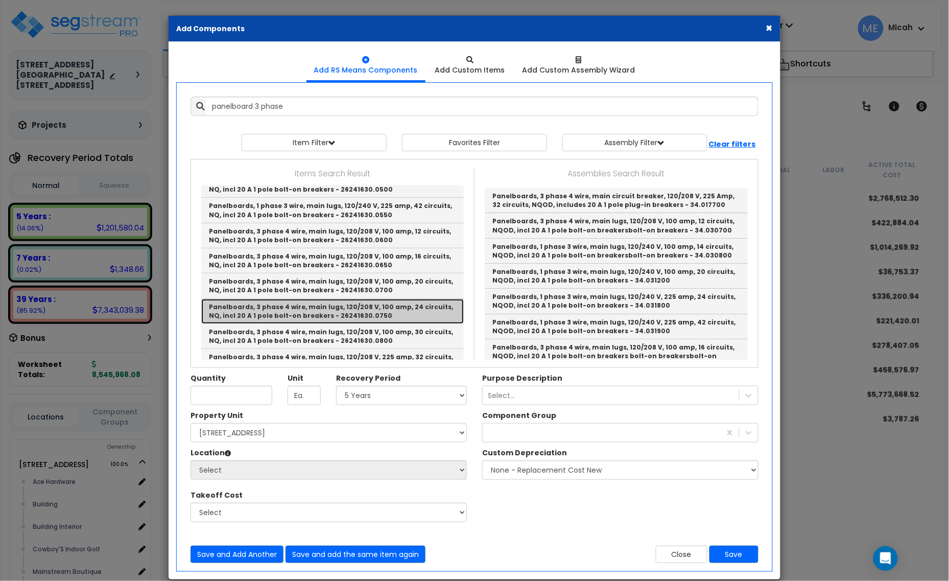
click at [392, 315] on link "Panelboards, 3 phase 4 wire, main lugs, 120/208 V, 100 amp, 24 circuits, NQ, in…" at bounding box center [332, 311] width 263 height 25
type input "Panelboards, 3 phase 4 wire, main lugs, 120/208 V, 100 amp, 24 circuits, NQ, in…"
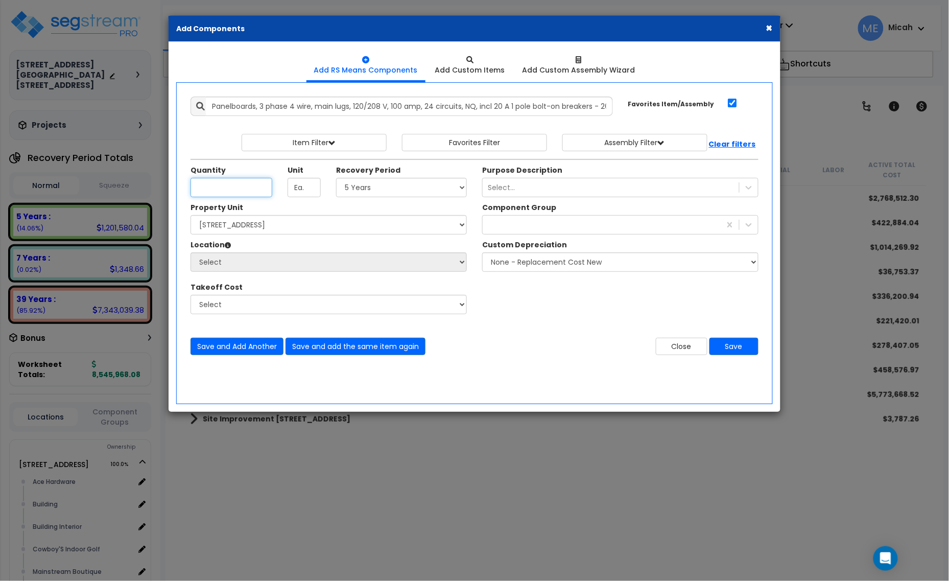
click at [228, 192] on input "Unit Quantity" at bounding box center [232, 187] width 82 height 19
type input ".71"
click at [386, 185] on select "Select 5 Years 7 Years 15 Years 20 Years 39 Years 27.5 Year" at bounding box center [401, 187] width 131 height 19
select select "39Y"
click at [337, 178] on select "Select 5 Years 7 Years 15 Years 20 Years 39 Years 27.5 Year" at bounding box center [401, 187] width 131 height 19
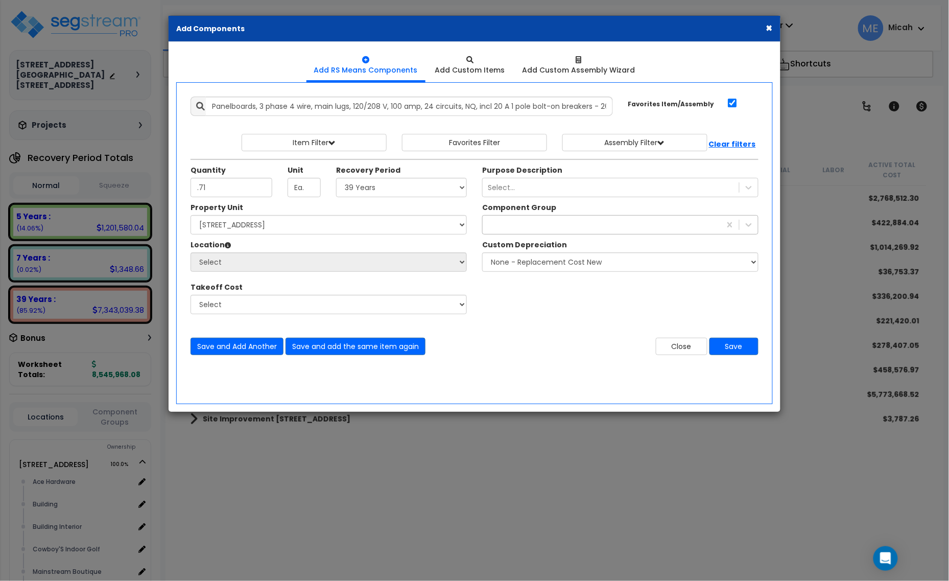
click at [502, 228] on div "229" at bounding box center [602, 225] width 238 height 16
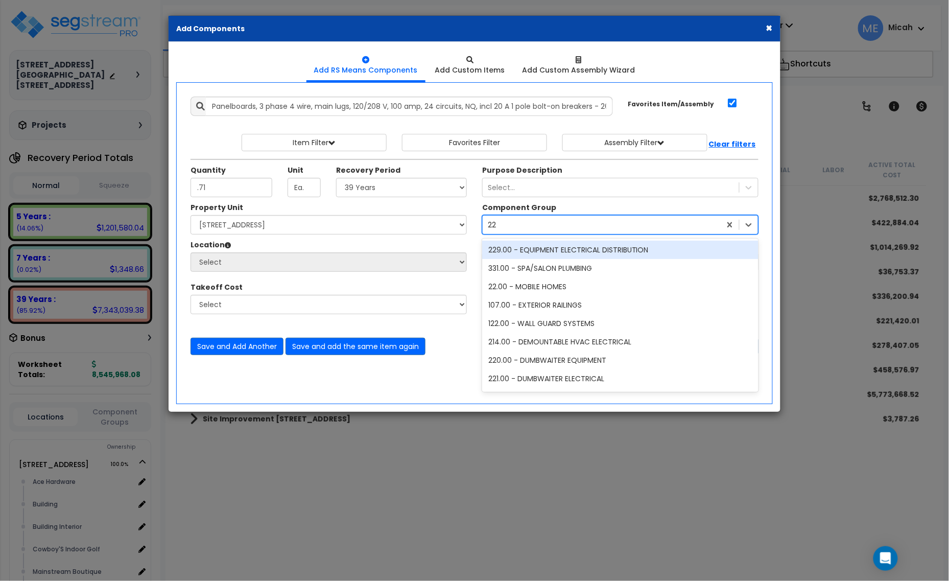
type input "229"
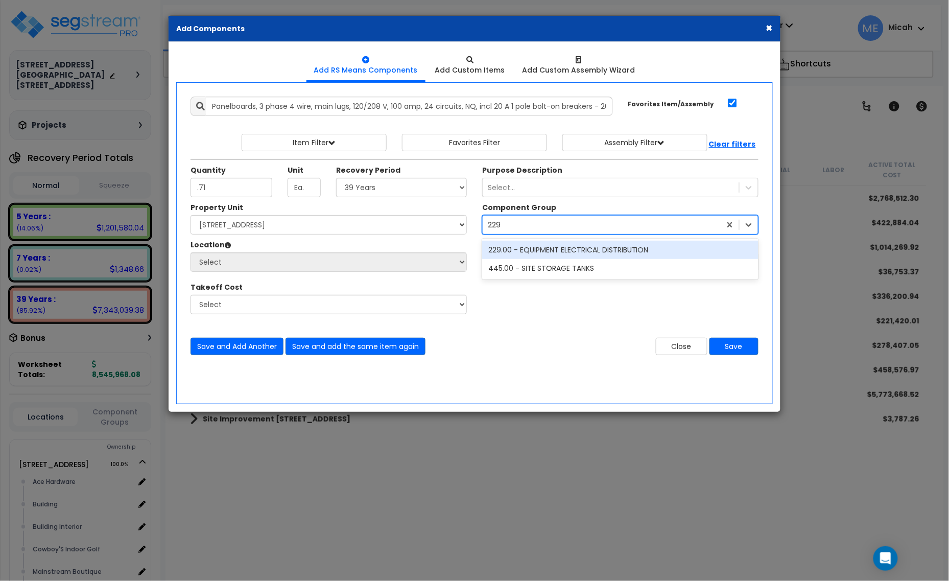
click at [511, 251] on div "229.00 - EQUIPMENT ELECTRICAL DISTRIBUTION" at bounding box center [620, 250] width 276 height 18
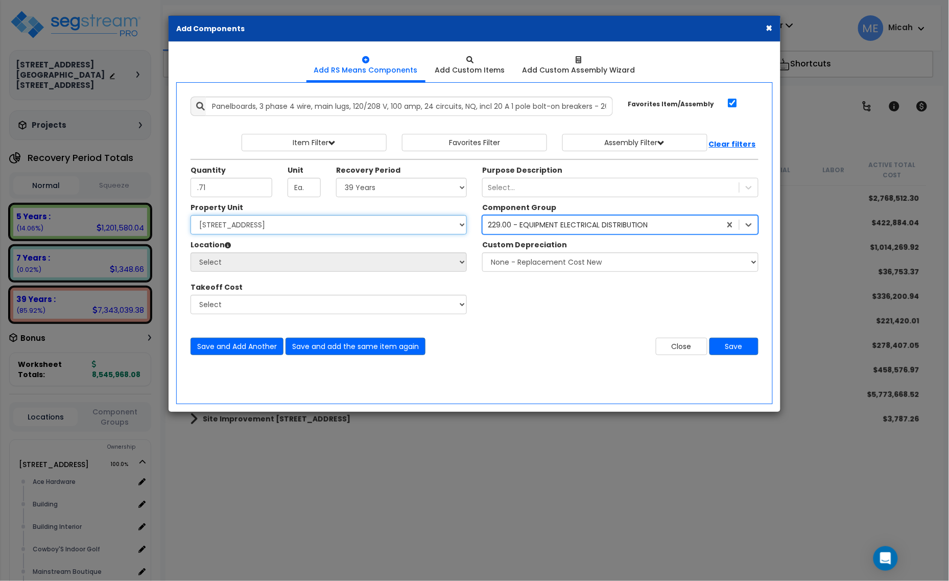
click at [298, 225] on select "Select [STREET_ADDRESS] [STREET_ADDRESS] Site Improvement [STREET_ADDRESS] Site…" at bounding box center [329, 224] width 276 height 19
select select "161435"
click at [191, 216] on select "Select [STREET_ADDRESS] [STREET_ADDRESS] Site Improvement [STREET_ADDRESS] Site…" at bounding box center [329, 224] width 276 height 19
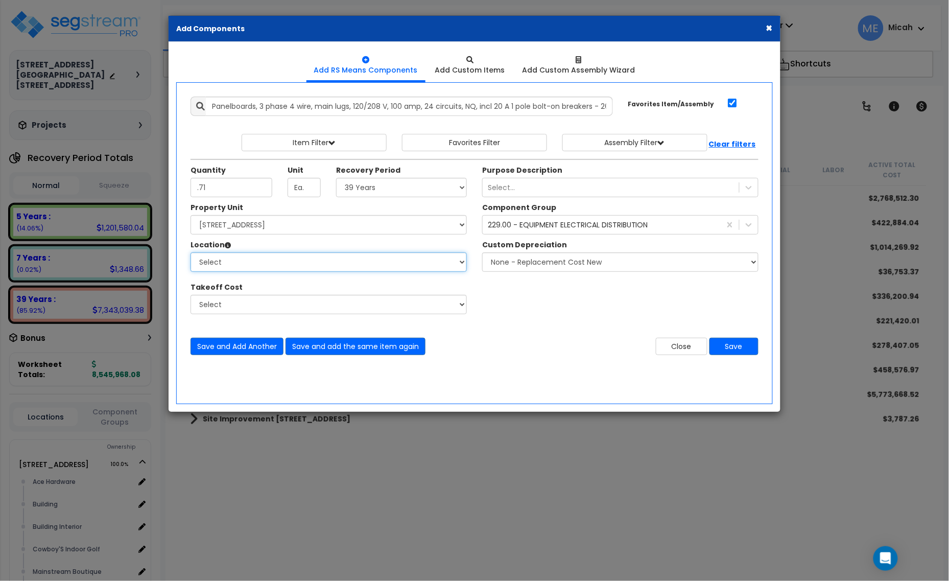
click at [292, 268] on select "Select Ace Hardware Building Building Interior Cowboy'S Indoor Golf Mainstream …" at bounding box center [329, 261] width 276 height 19
select select "13302"
click at [191, 253] on select "Select Ace Hardware Building Building Interior Cowboy'S Indoor Golf Mainstream …" at bounding box center [329, 261] width 276 height 19
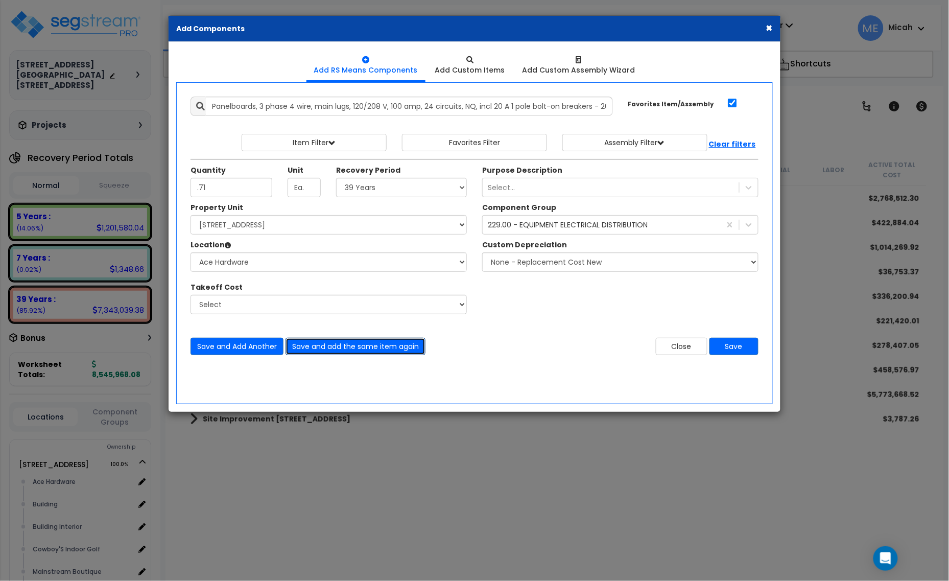
click at [375, 348] on button "Save and add the same item again" at bounding box center [356, 346] width 140 height 17
type input ".18"
click at [354, 191] on select "Select 5 Years 7 Years 15 Years 20 Years 39 Years 27.5 Year" at bounding box center [401, 187] width 131 height 19
select select "5Y"
click at [337, 178] on select "Select 5 Years 7 Years 15 Years 20 Years 39 Years 27.5 Year" at bounding box center [401, 187] width 131 height 19
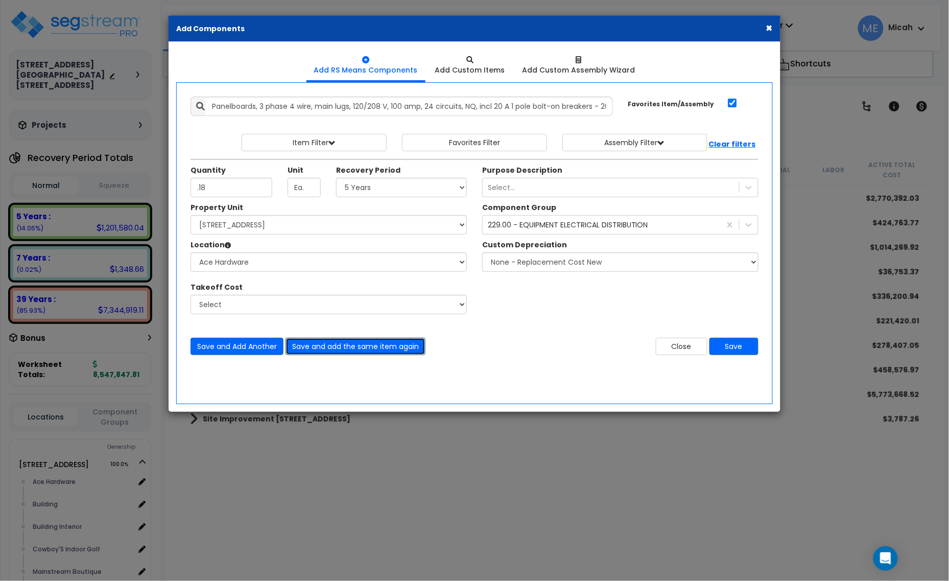
click at [363, 349] on button "Save and add the same item again" at bounding box center [356, 346] width 140 height 17
type input ".06"
click at [346, 347] on button "Save and add the same item again" at bounding box center [356, 346] width 140 height 17
type input ".06"
click at [742, 353] on button "Save" at bounding box center [734, 346] width 49 height 17
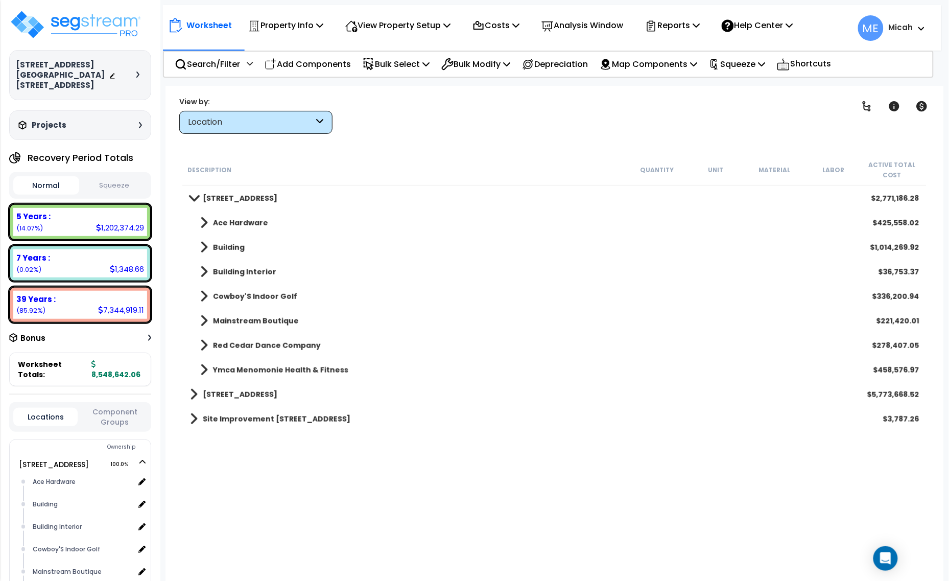
click at [198, 222] on link "Ace Hardware" at bounding box center [229, 223] width 78 height 14
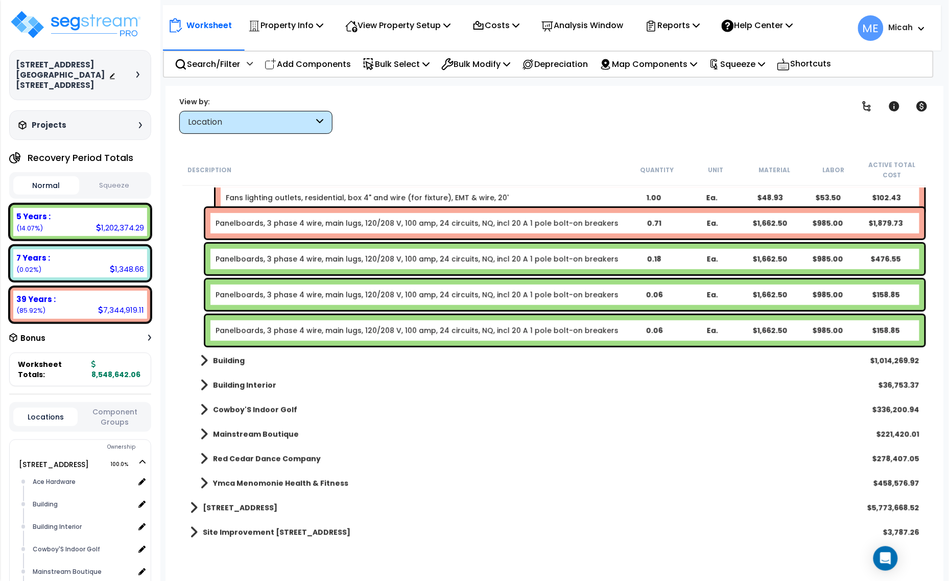
scroll to position [5220, 0]
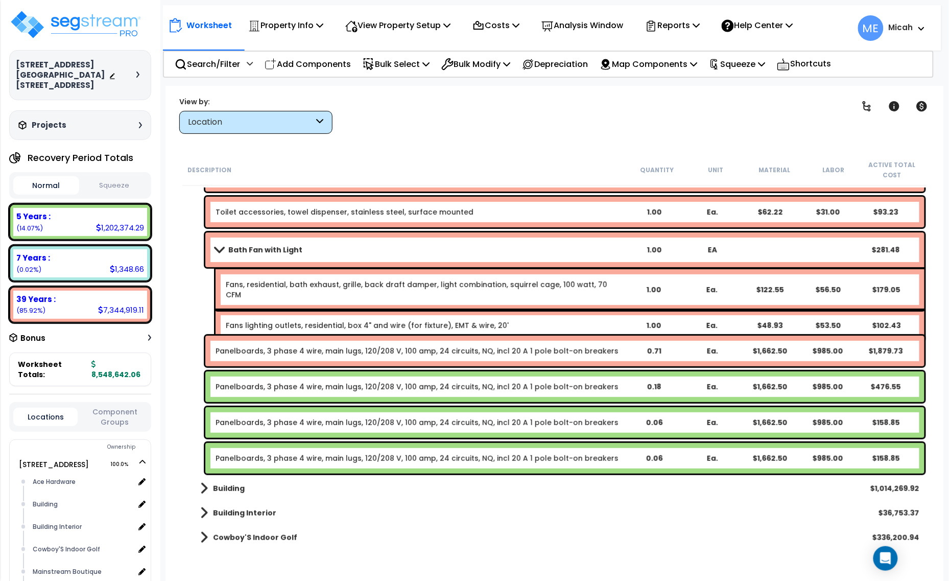
click at [250, 346] on link "Panelboards, 3 phase 4 wire, main lugs, 120/208 V, 100 amp, 24 circuits, NQ, in…" at bounding box center [417, 351] width 403 height 10
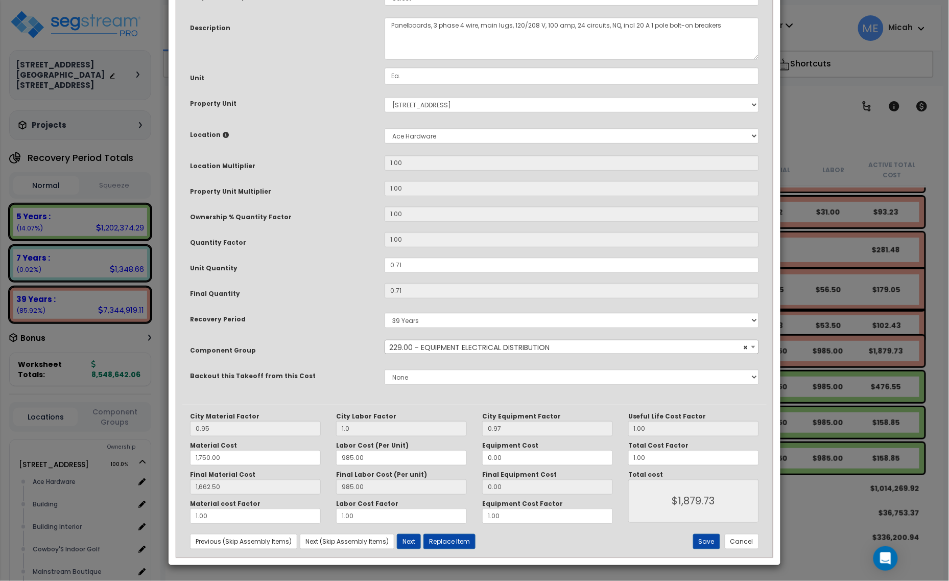
scroll to position [0, 0]
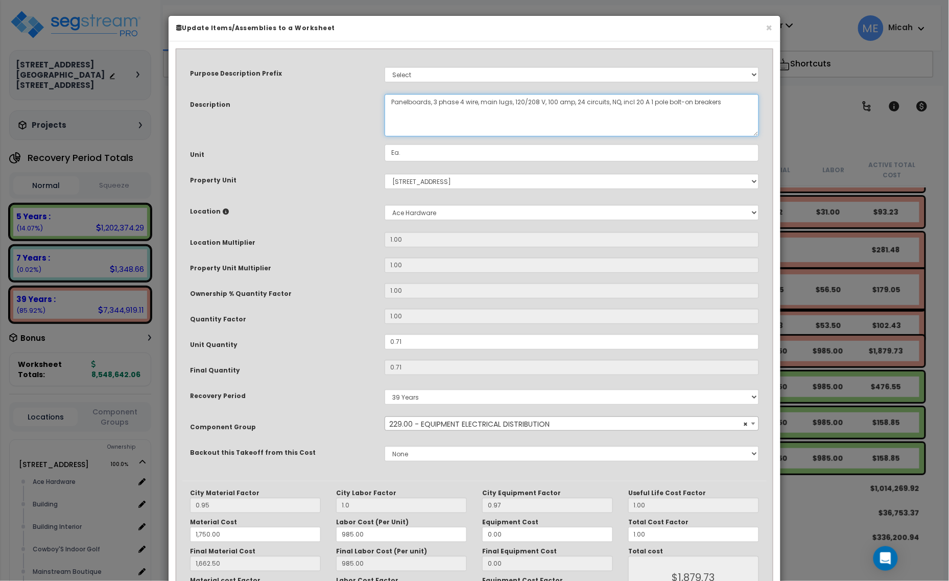
click at [387, 104] on textarea "Panelboards, 3 phase 4 wire, main lugs, 120/208 V, 100 amp, 24 circuits, NQ, in…" at bounding box center [572, 115] width 375 height 42
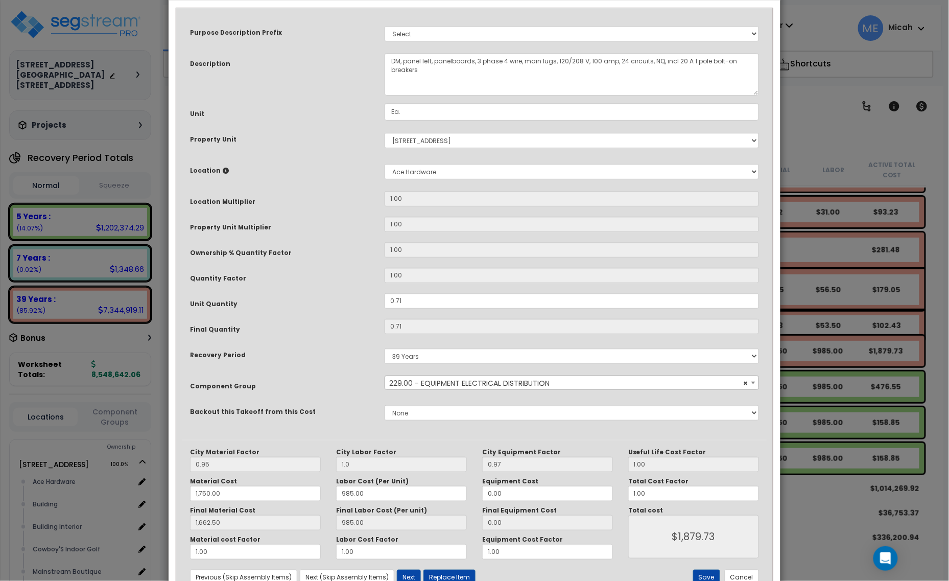
scroll to position [77, 0]
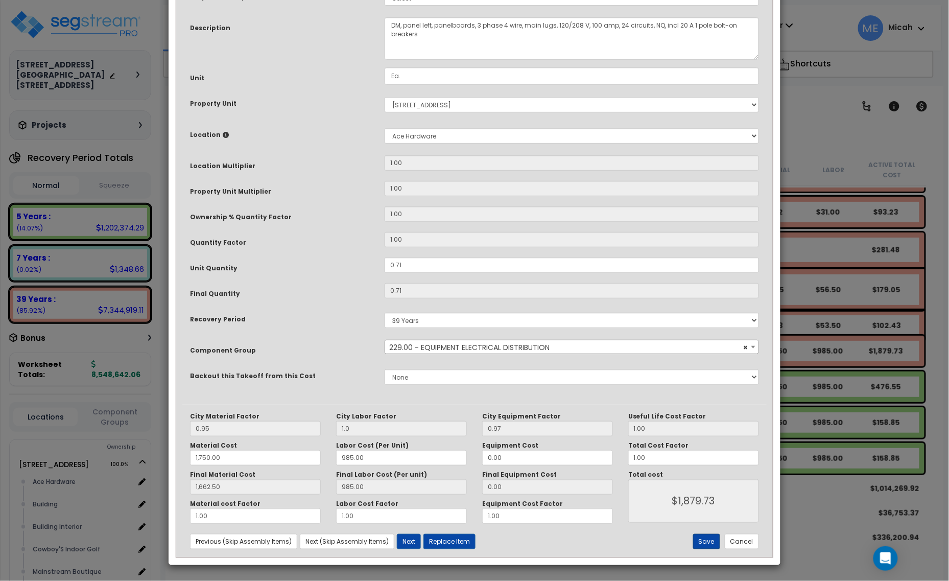
type textarea "DM, panel left, panelboards, 3 phase 4 wire, main lugs, 120/208 V, 100 amp, 24 …"
click at [703, 535] on button "Save" at bounding box center [706, 541] width 27 height 15
type input "1.00"
type input "1750.00"
type input "1662.50"
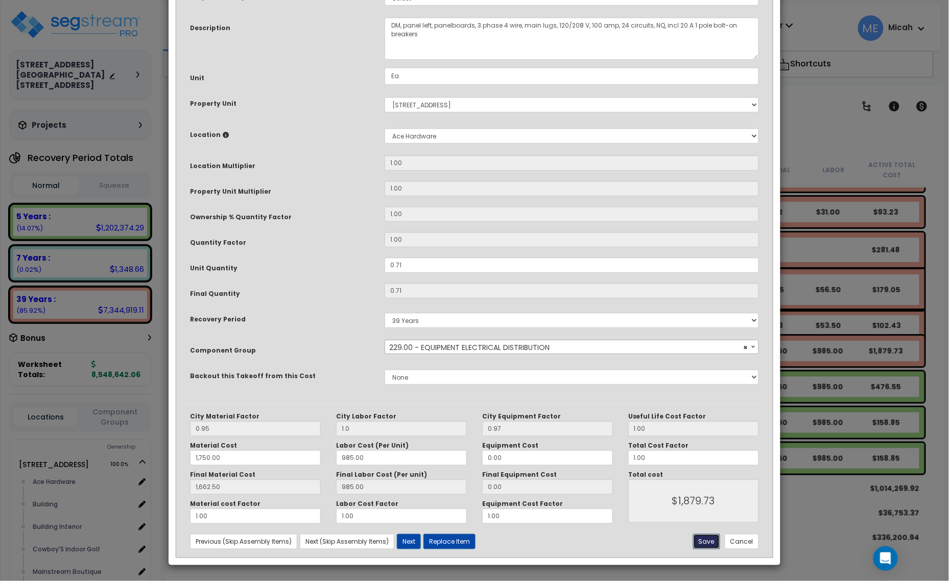
type input "1879.73"
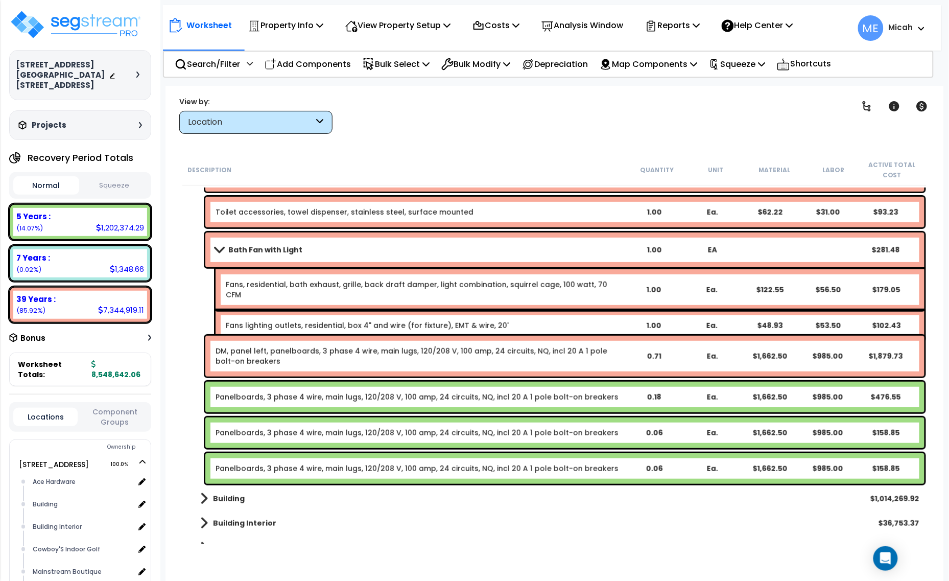
click at [302, 397] on link "Panelboards, 3 phase 4 wire, main lugs, 120/208 V, 100 amp, 24 circuits, NQ, in…" at bounding box center [417, 397] width 403 height 10
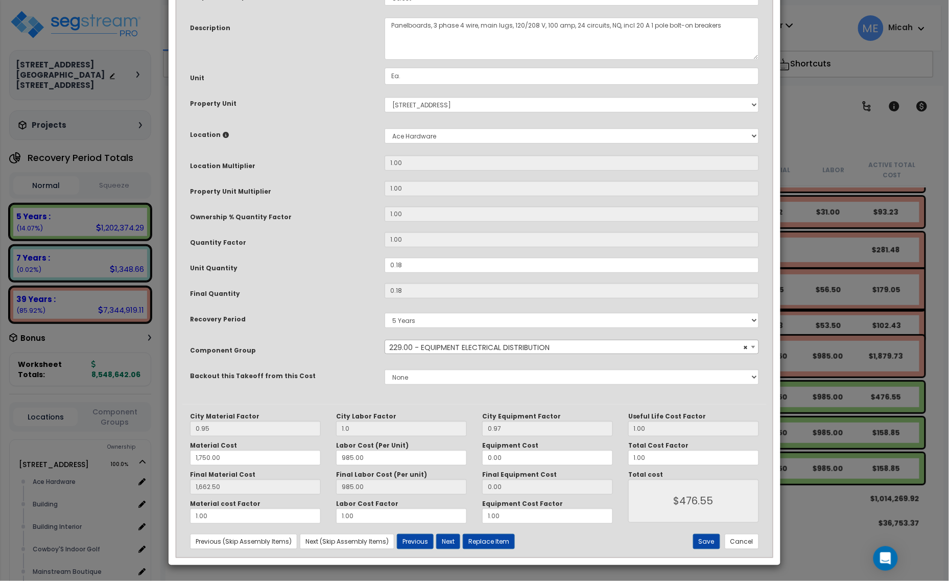
scroll to position [0, 0]
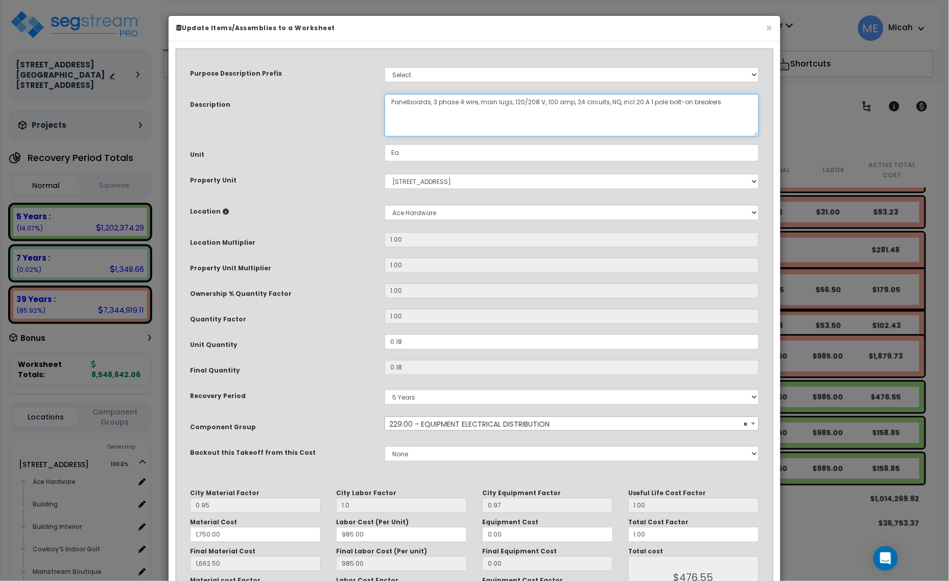
click at [389, 106] on textarea "Panelboards, 3 phase 4 wire, main lugs, 120/208 V, 100 amp, 24 circuits, NQ, in…" at bounding box center [572, 115] width 375 height 42
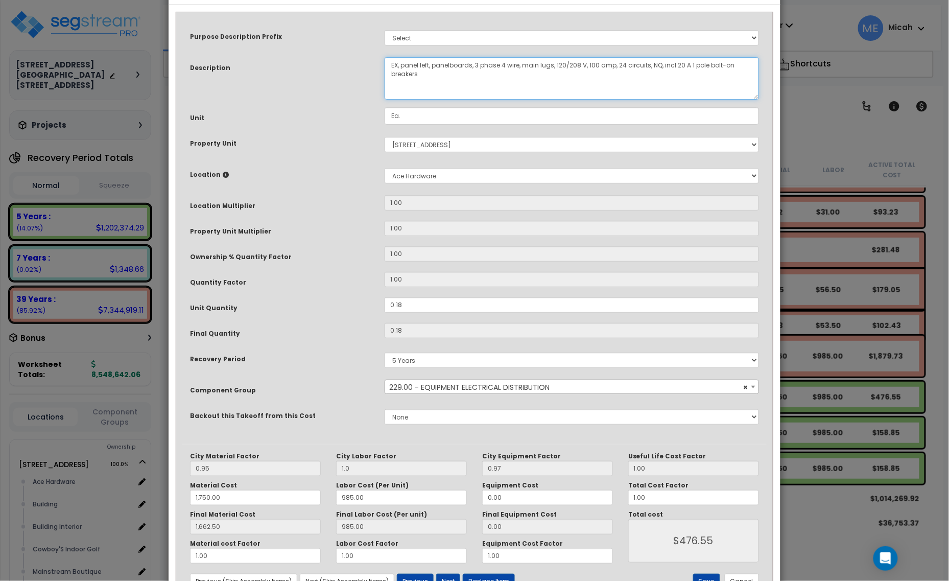
scroll to position [77, 0]
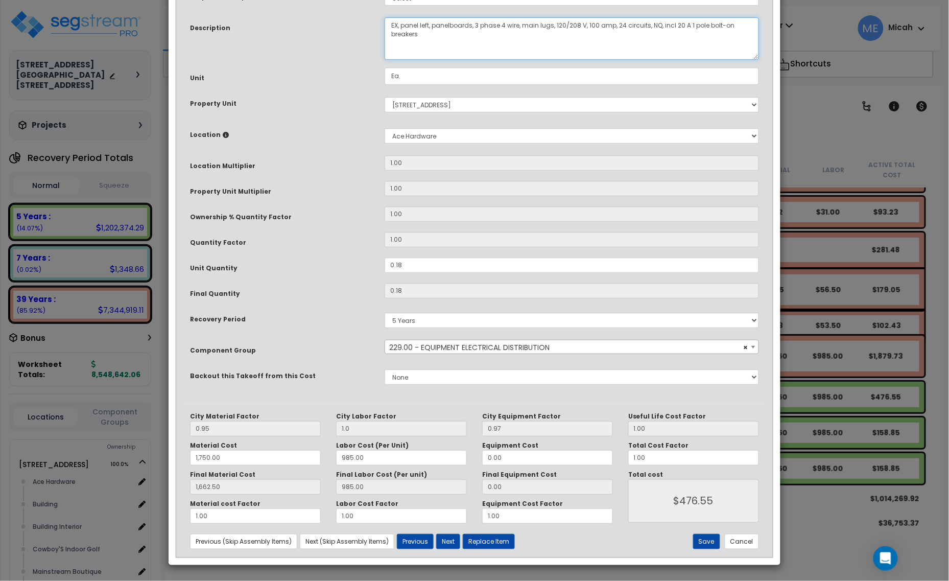
type textarea "EX, panel left, panelboards, 3 phase 4 wire, main lugs, 120/208 V, 100 amp, 24 …"
click at [706, 532] on div "City Material Factor 0.95 City Labor Factor 1.0 City Equipment Factor 0.97 Mate…" at bounding box center [474, 480] width 585 height 153
click at [708, 539] on button "Save" at bounding box center [706, 541] width 27 height 15
type input "1.00"
type input "1750.00"
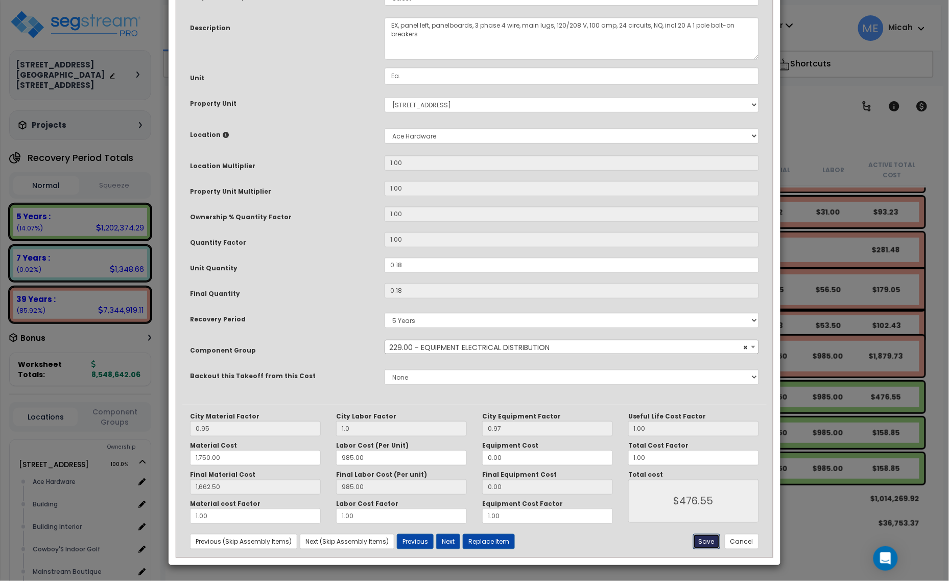
type input "1662.50"
type input "476.55"
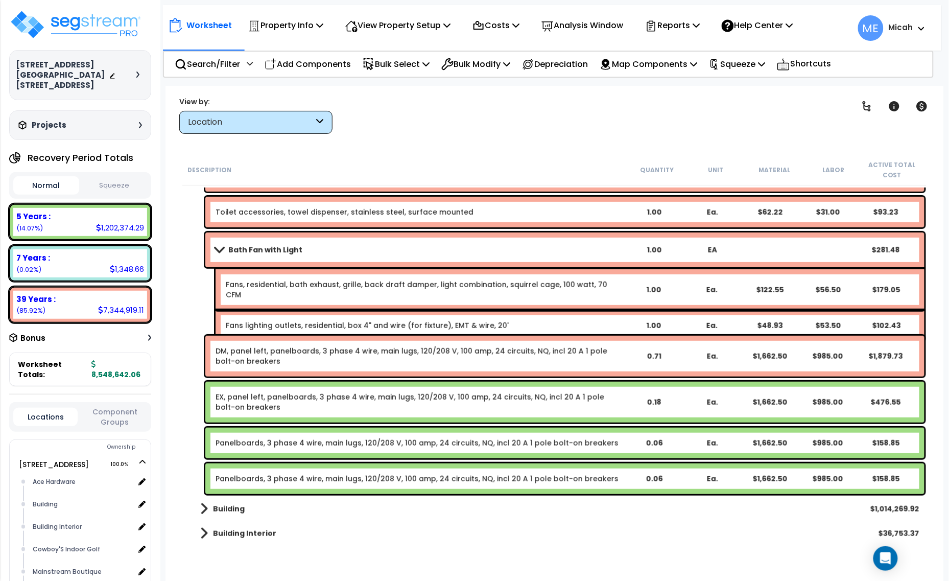
click at [278, 450] on div "Panelboards, 3 phase 4 wire, main lugs, 120/208 V, 100 amp, 24 circuits, NQ, in…" at bounding box center [564, 443] width 719 height 31
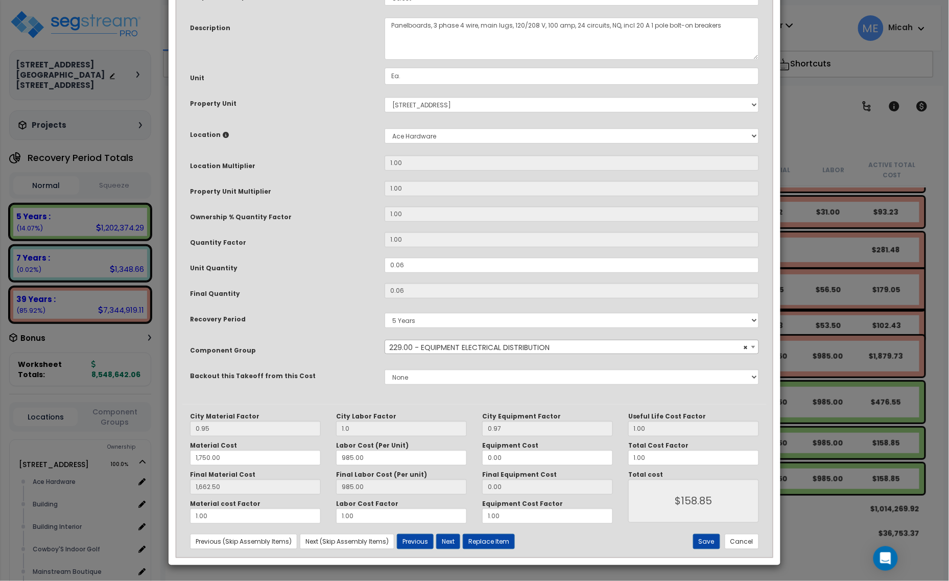
scroll to position [0, 0]
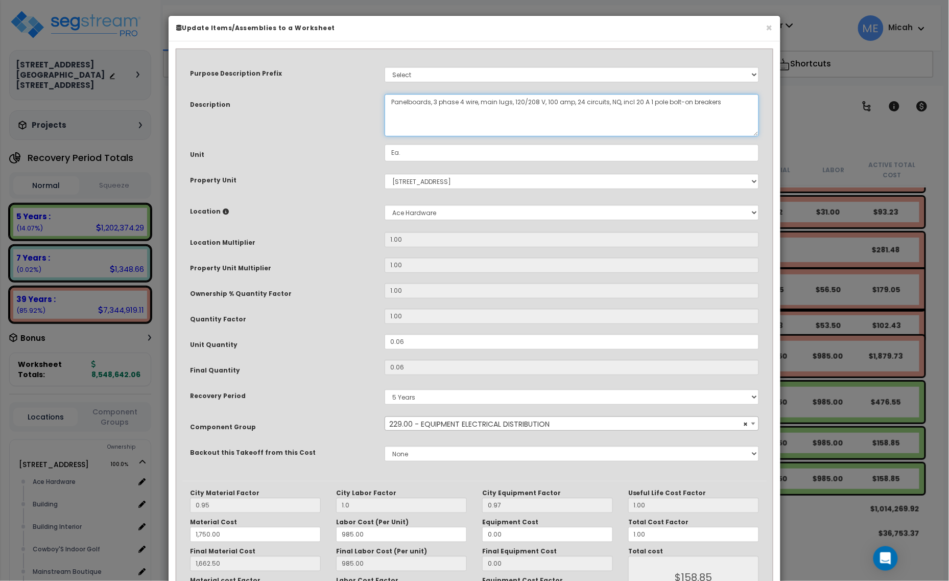
click at [386, 100] on textarea "Panelboards, 3 phase 4 wire, main lugs, 120/208 V, 100 amp, 24 circuits, NQ, in…" at bounding box center [572, 115] width 375 height 42
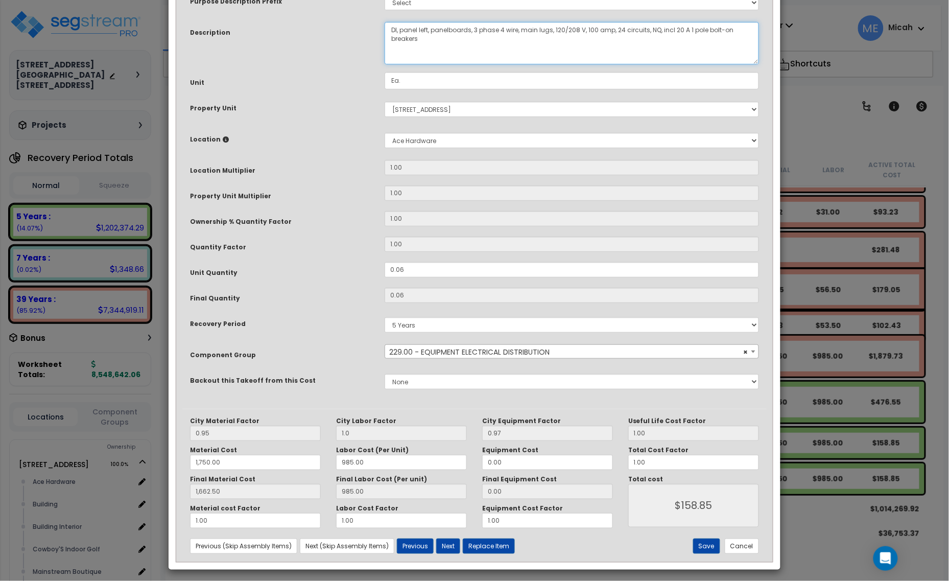
scroll to position [77, 0]
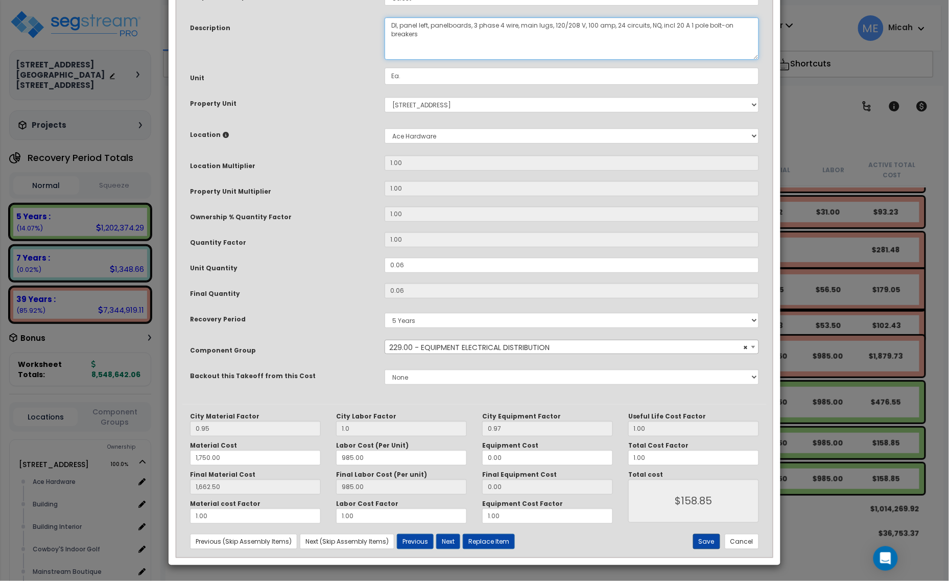
type textarea "DI, panel left, panelboards, 3 phase 4 wire, main lugs, 120/208 V, 100 amp, 24 …"
click at [704, 543] on button "Save" at bounding box center [706, 541] width 27 height 15
type input "1.00"
type input "1750.00"
type input "1662.50"
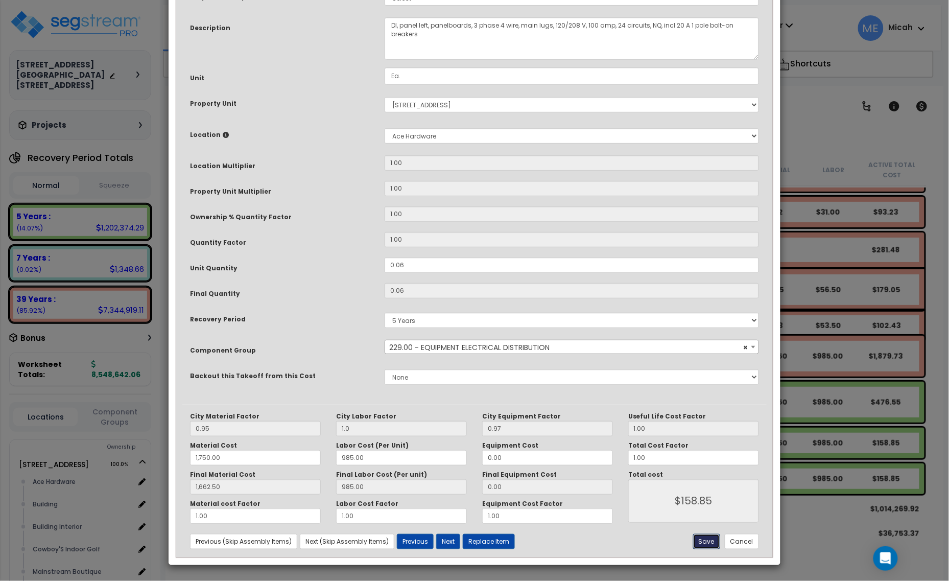
type input "158.85"
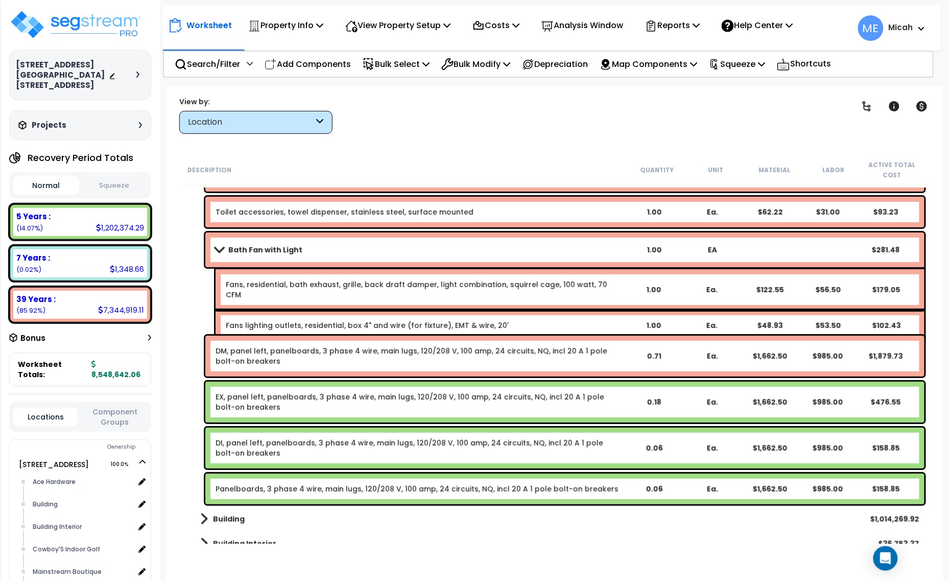
click at [302, 486] on link "Panelboards, 3 phase 4 wire, main lugs, 120/208 V, 100 amp, 24 circuits, NQ, in…" at bounding box center [417, 489] width 403 height 10
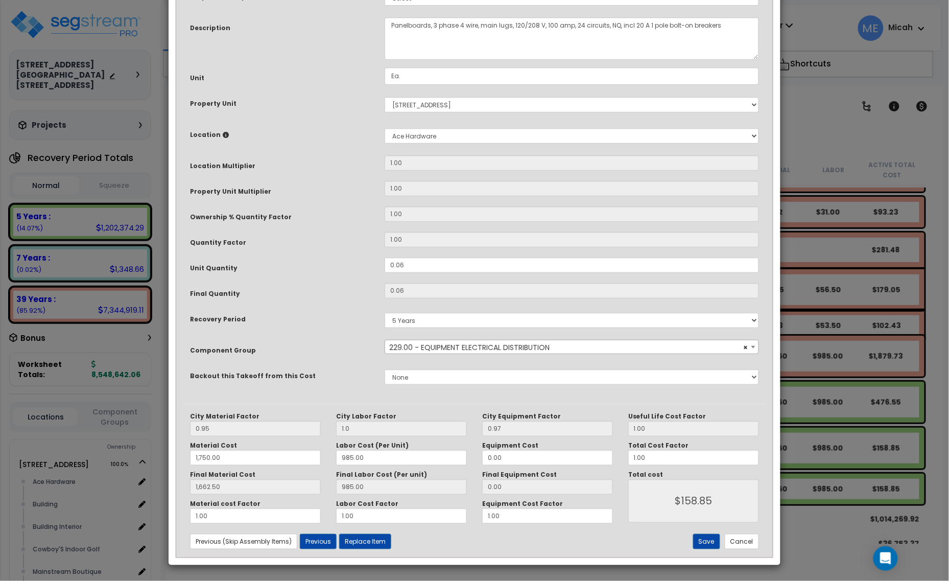
scroll to position [0, 0]
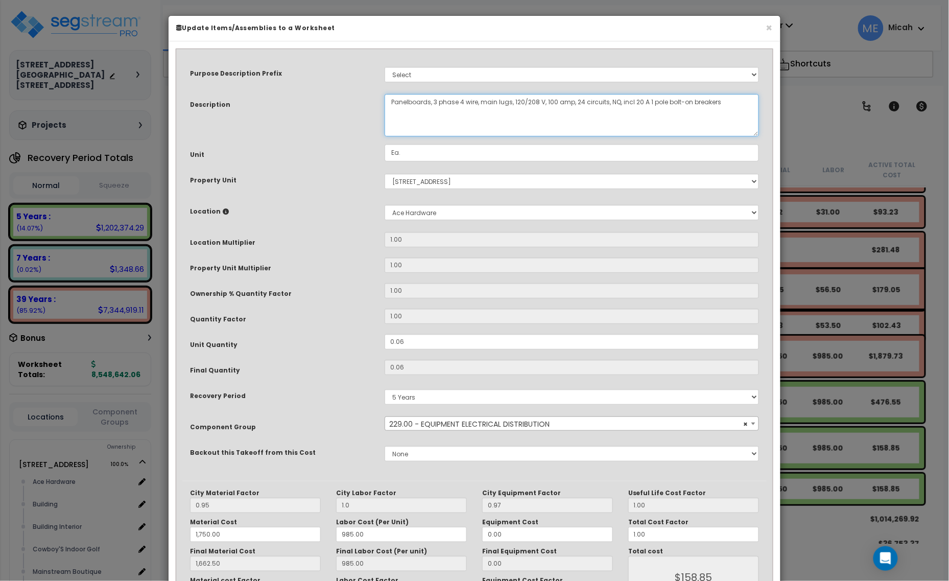
click at [391, 102] on textarea "Panelboards, 3 phase 4 wire, main lugs, 120/208 V, 100 amp, 24 circuits, NQ, in…" at bounding box center [572, 115] width 375 height 42
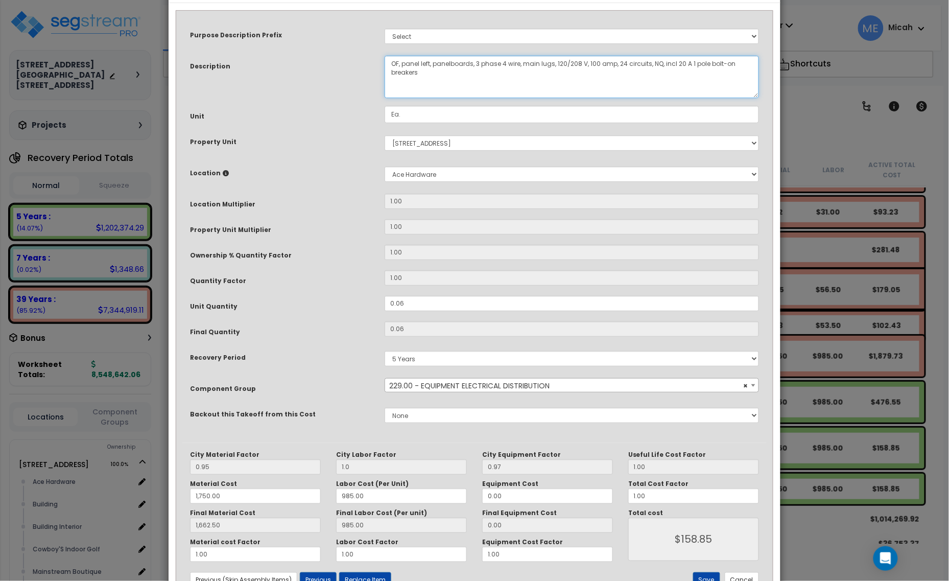
scroll to position [77, 0]
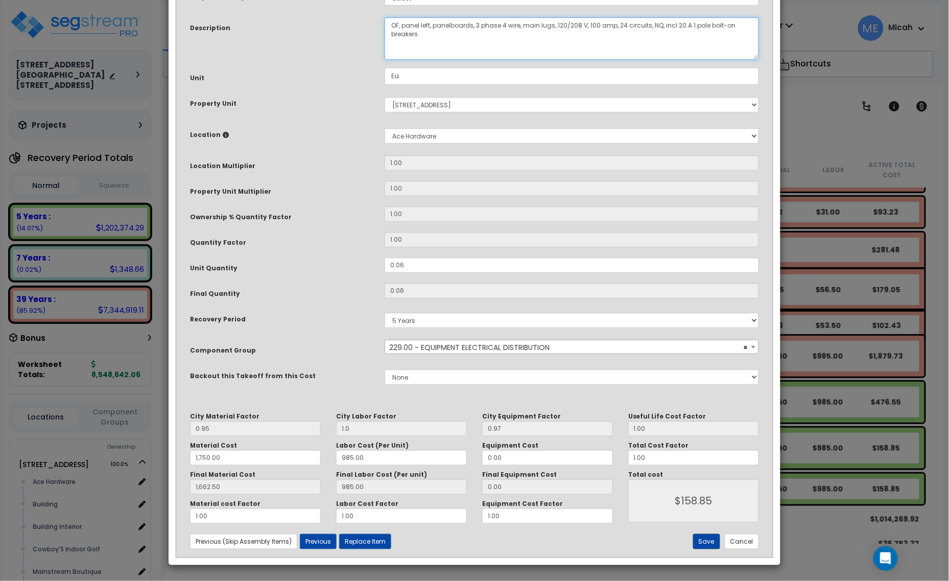
type textarea "OF, panel left, panelboards, 3 phase 4 wire, main lugs, 120/208 V, 100 amp, 24 …"
click at [699, 543] on button "Save" at bounding box center [706, 541] width 27 height 15
type input "1.00"
type input "1750.00"
type input "1662.50"
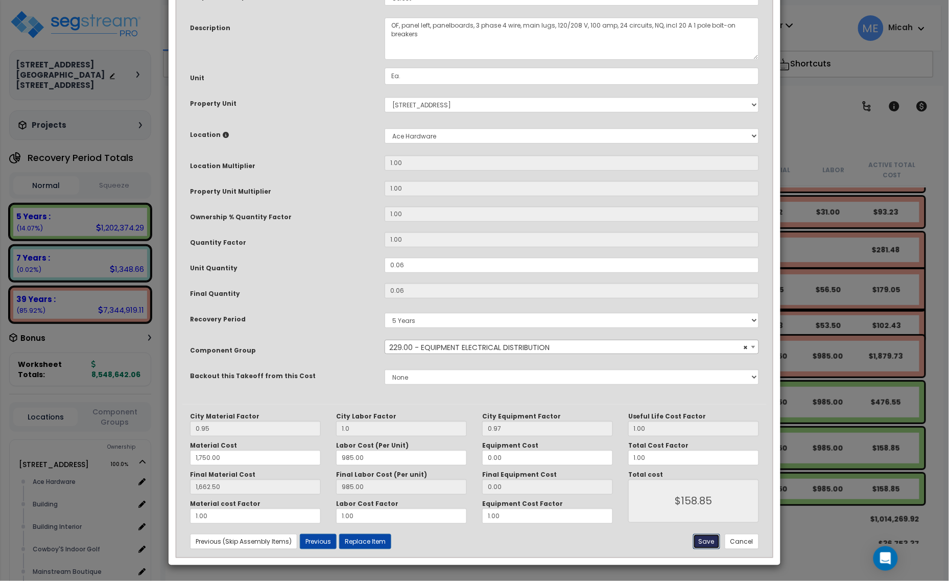
type input "158.85"
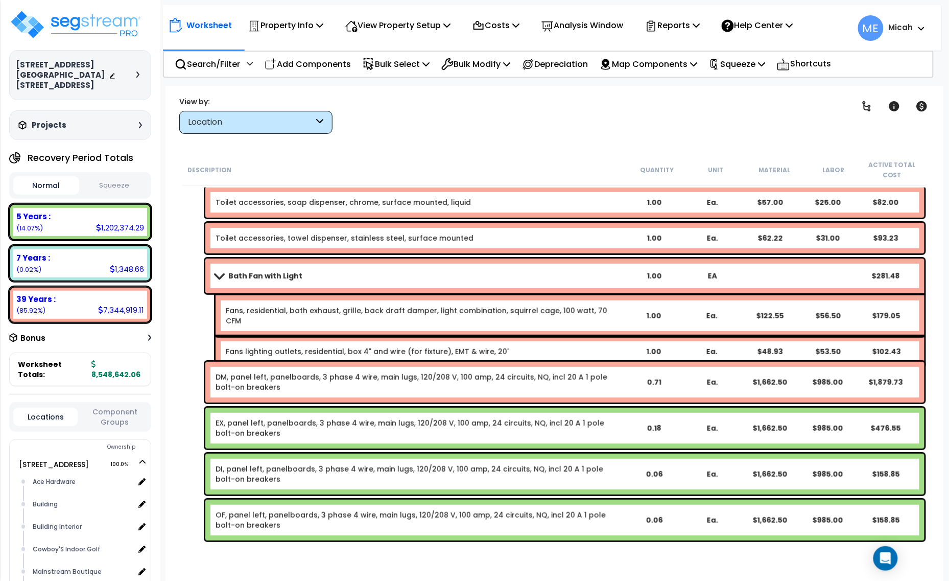
scroll to position [5284, 0]
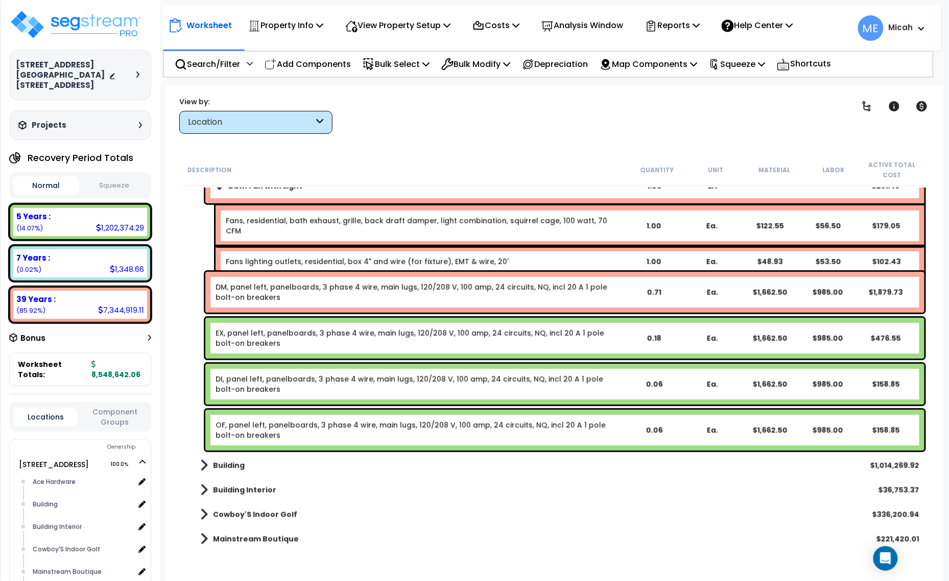
drag, startPoint x: 323, startPoint y: 66, endPoint x: 323, endPoint y: 73, distance: 6.7
click at [323, 66] on p "Add Components" at bounding box center [308, 64] width 86 height 14
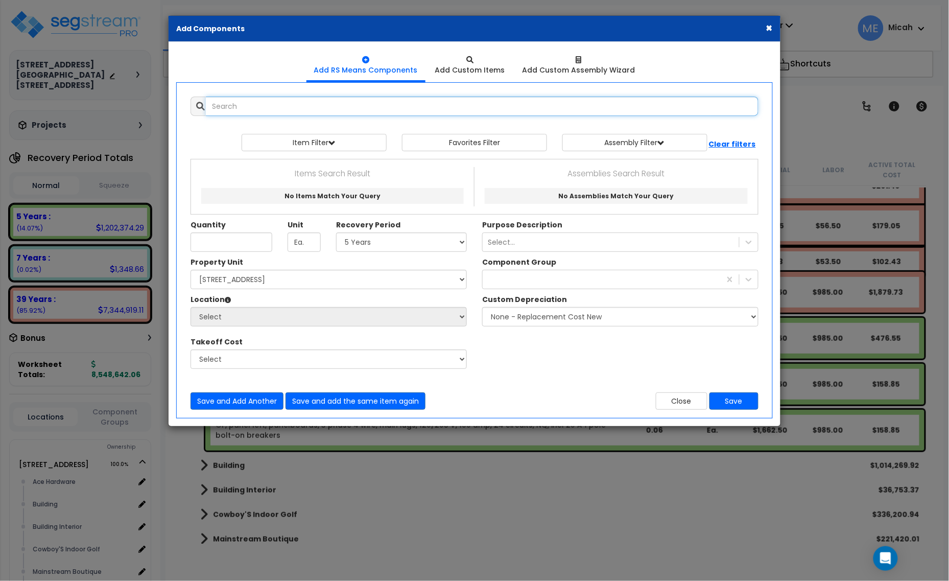
select select
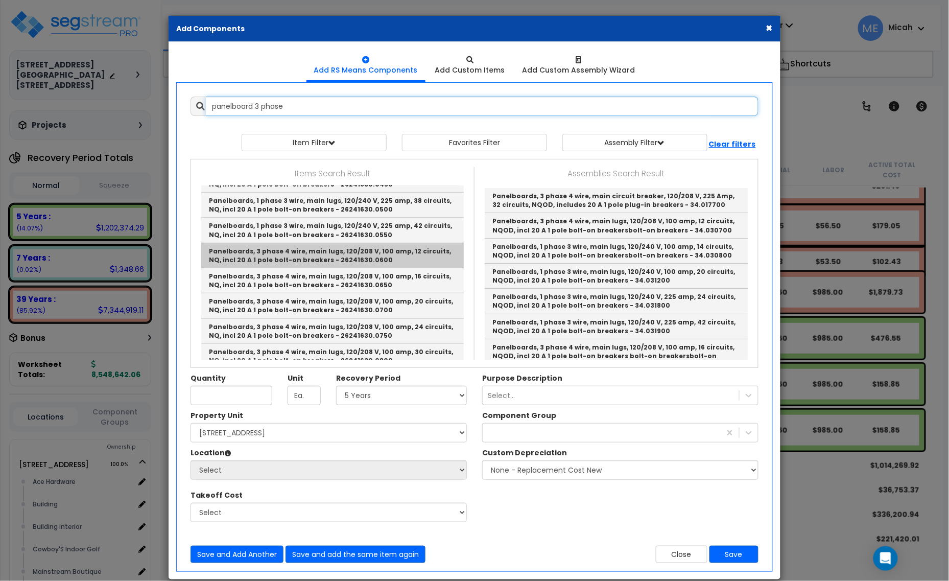
scroll to position [192, 0]
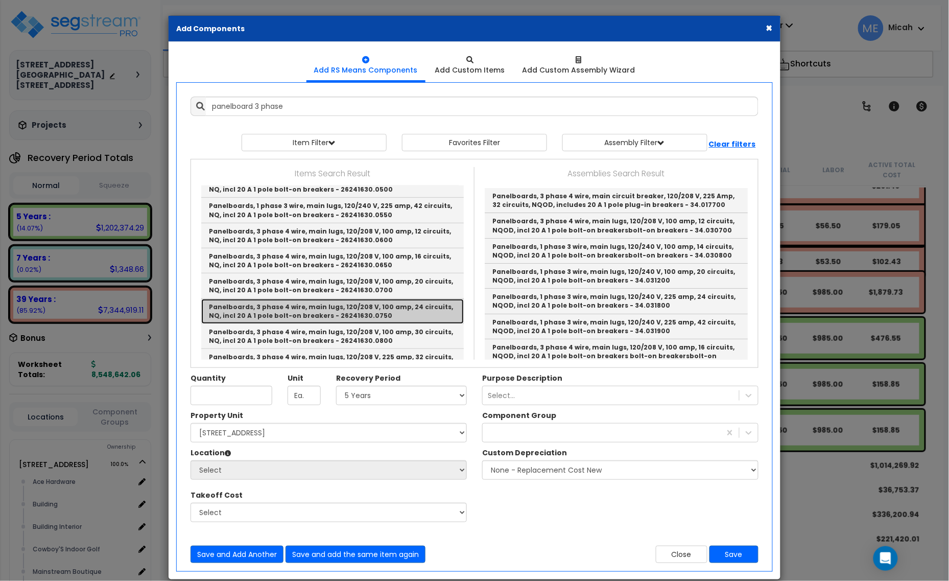
click at [407, 310] on link "Panelboards, 3 phase 4 wire, main lugs, 120/208 V, 100 amp, 24 circuits, NQ, in…" at bounding box center [332, 311] width 263 height 25
type input "Panelboards, 3 phase 4 wire, main lugs, 120/208 V, 100 amp, 24 circuits, NQ, in…"
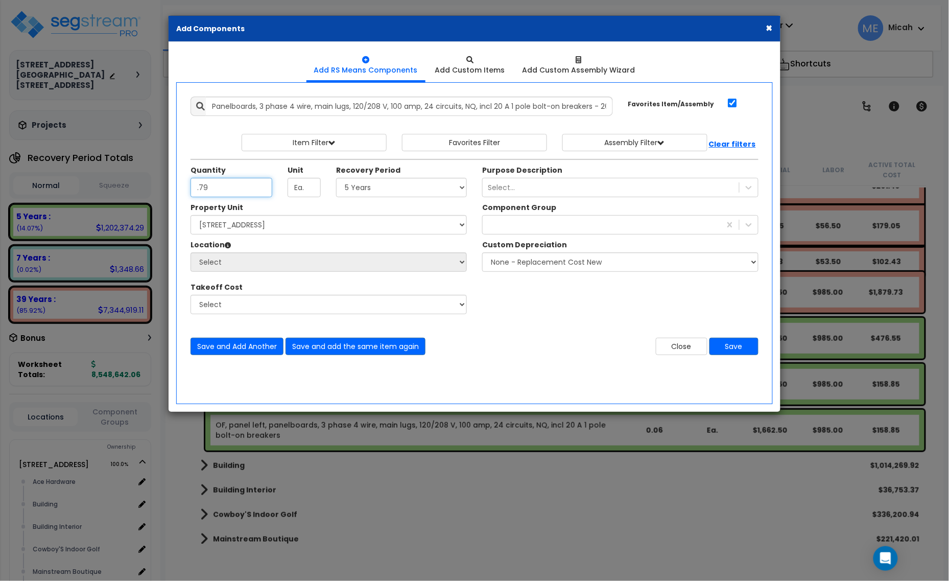
type input ".79"
click at [377, 188] on select "Select 5 Years 7 Years 15 Years 20 Years 39 Years 27.5 Year" at bounding box center [401, 187] width 131 height 19
select select "39Y"
click at [337, 178] on select "Select 5 Years 7 Years 15 Years 20 Years 39 Years 27.5 Year" at bounding box center [401, 187] width 131 height 19
click at [535, 231] on div at bounding box center [602, 225] width 238 height 16
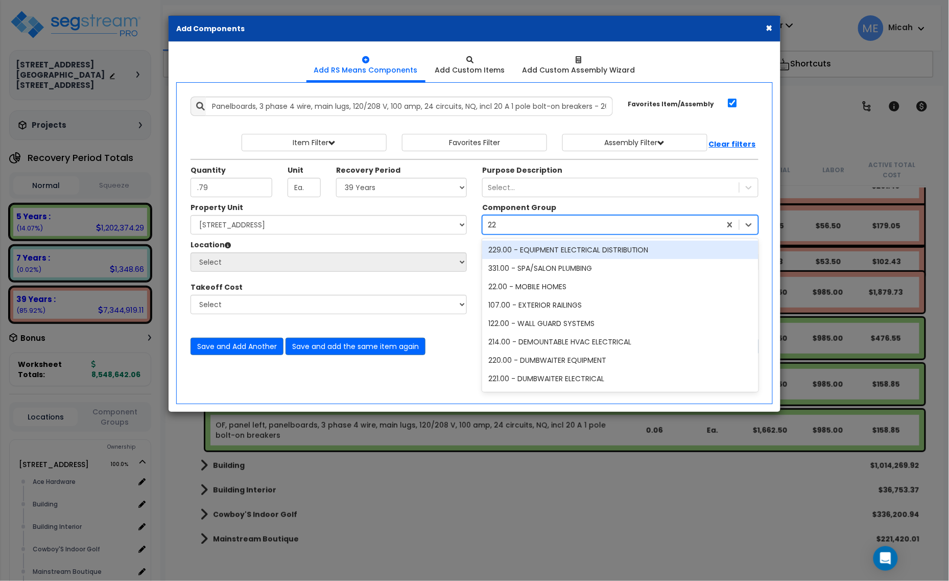
type input "229"
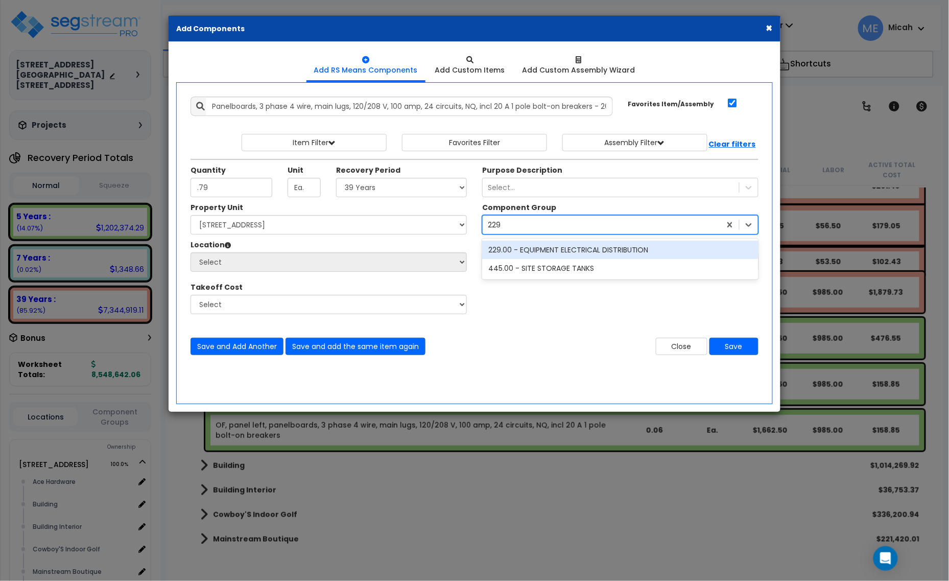
click at [538, 254] on div "229.00 - EQUIPMENT ELECTRICAL DISTRIBUTION" at bounding box center [620, 250] width 276 height 18
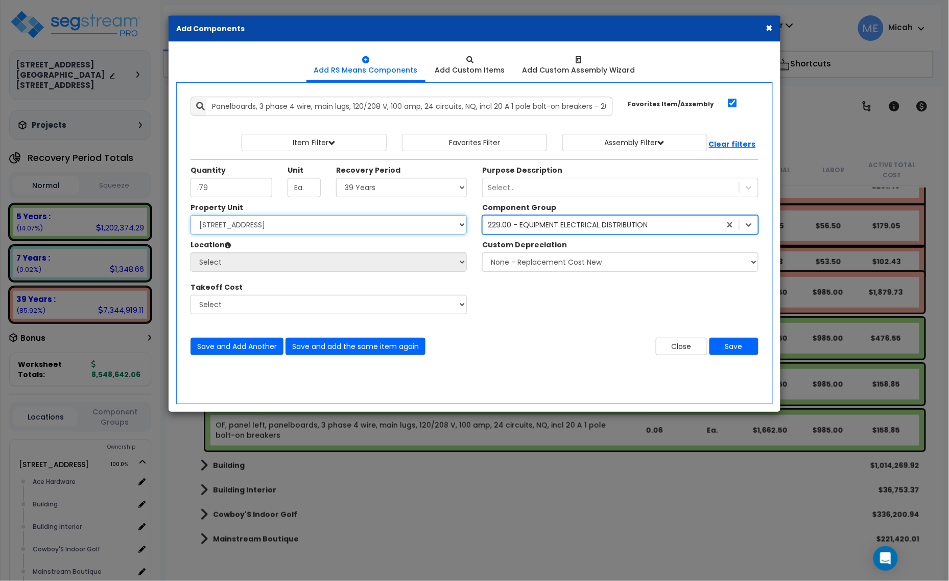
click at [345, 234] on select "Select [STREET_ADDRESS] [STREET_ADDRESS] Site Improvement [STREET_ADDRESS] Site…" at bounding box center [329, 224] width 276 height 19
click at [191, 216] on select "Select [STREET_ADDRESS] [STREET_ADDRESS] Site Improvement [STREET_ADDRESS] Site…" at bounding box center [329, 224] width 276 height 19
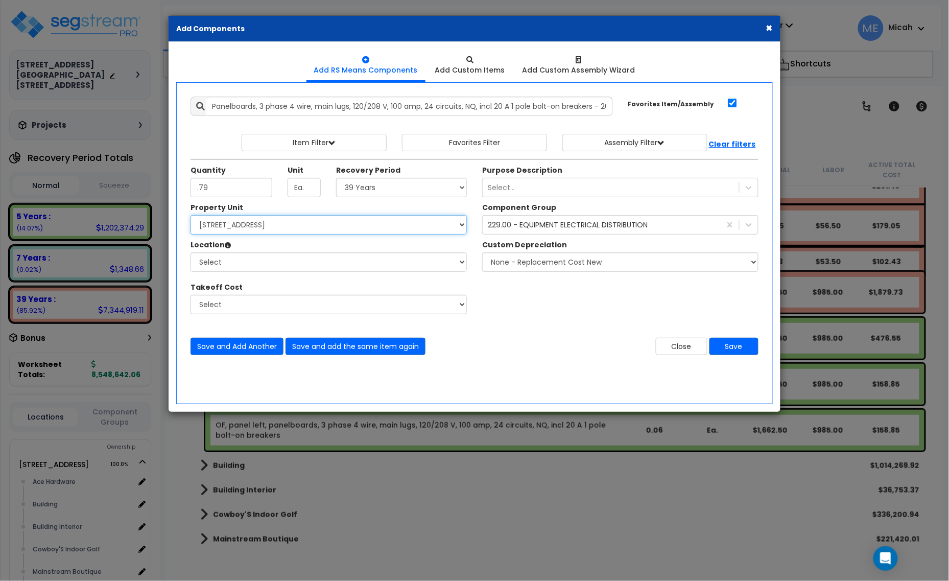
click at [311, 224] on select "Select [STREET_ADDRESS] [STREET_ADDRESS] Site Improvement [STREET_ADDRESS] Site…" at bounding box center [329, 224] width 276 height 19
select select "161435"
click at [191, 216] on select "Select [STREET_ADDRESS] [STREET_ADDRESS] Site Improvement [STREET_ADDRESS] Site…" at bounding box center [329, 224] width 276 height 19
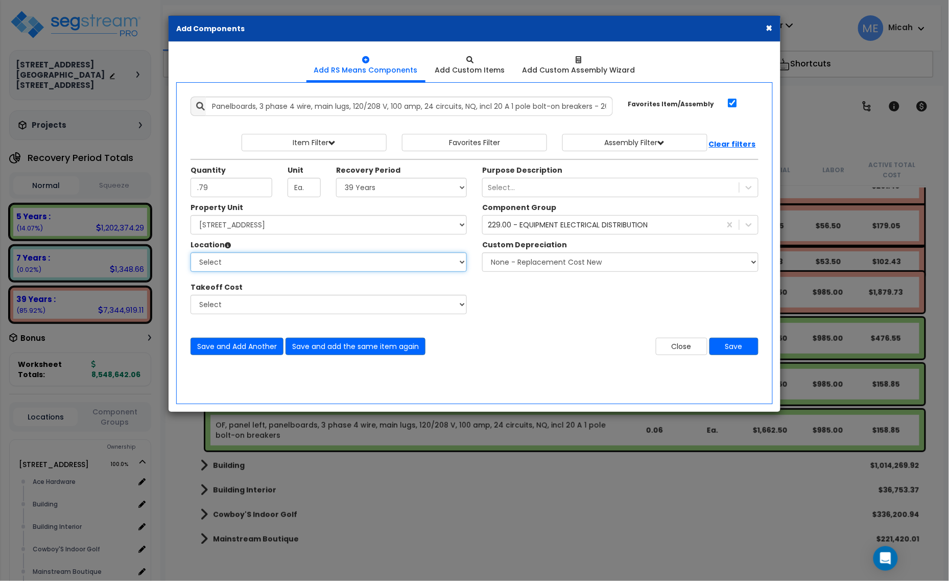
click at [294, 270] on select "Select Alchemy Salon Studio Building Building Interior Building Interior Dick'S…" at bounding box center [329, 261] width 276 height 19
select select "13302"
click at [191, 253] on select "Select Ace Hardware Building Building Interior Cowboy'S Indoor Golf Mainstream …" at bounding box center [329, 261] width 276 height 19
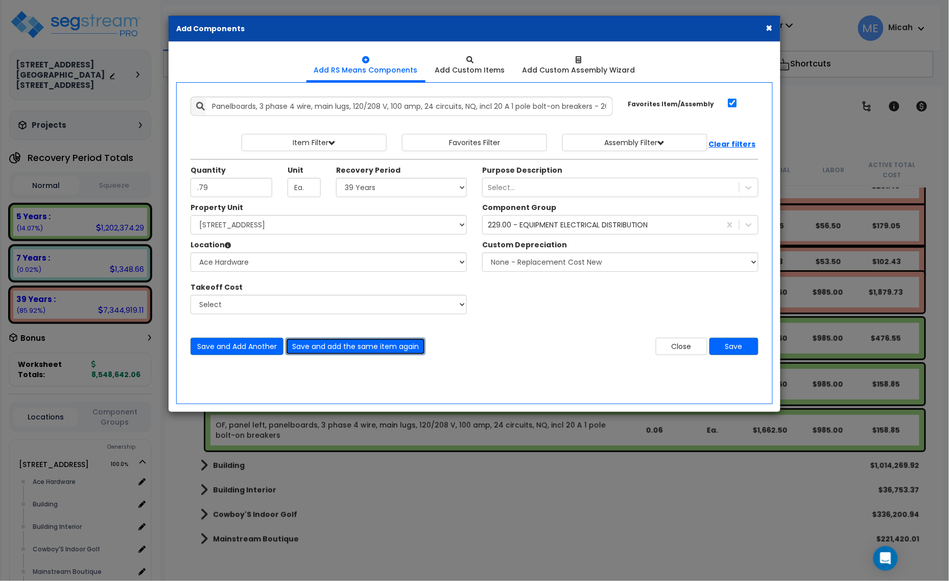
click at [348, 351] on button "Save and add the same item again" at bounding box center [356, 346] width 140 height 17
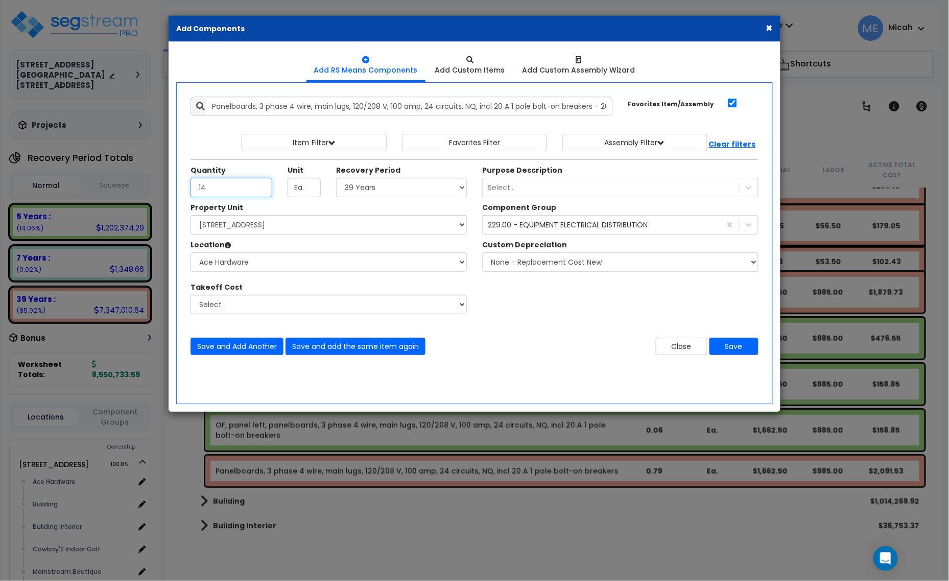
type input ".14"
click at [358, 188] on select "Select 5 Years 7 Years 15 Years 20 Years 39 Years 27.5 Year" at bounding box center [401, 187] width 131 height 19
select select "5Y"
click at [337, 178] on select "Select 5 Years 7 Years 15 Years 20 Years 39 Years 27.5 Year" at bounding box center [401, 187] width 131 height 19
click at [343, 346] on button "Save and add the same item again" at bounding box center [356, 346] width 140 height 17
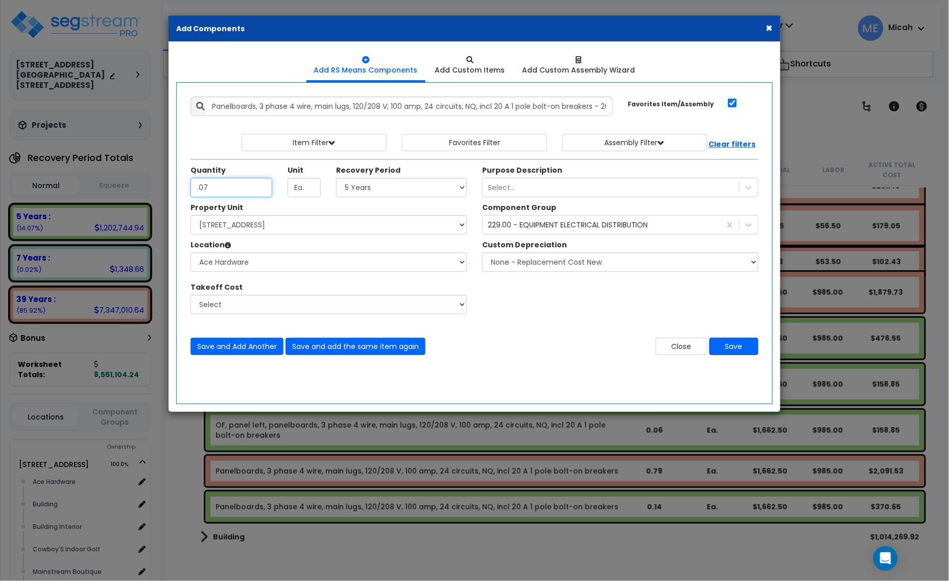
type input ".07"
click at [731, 342] on button "Save" at bounding box center [734, 346] width 49 height 17
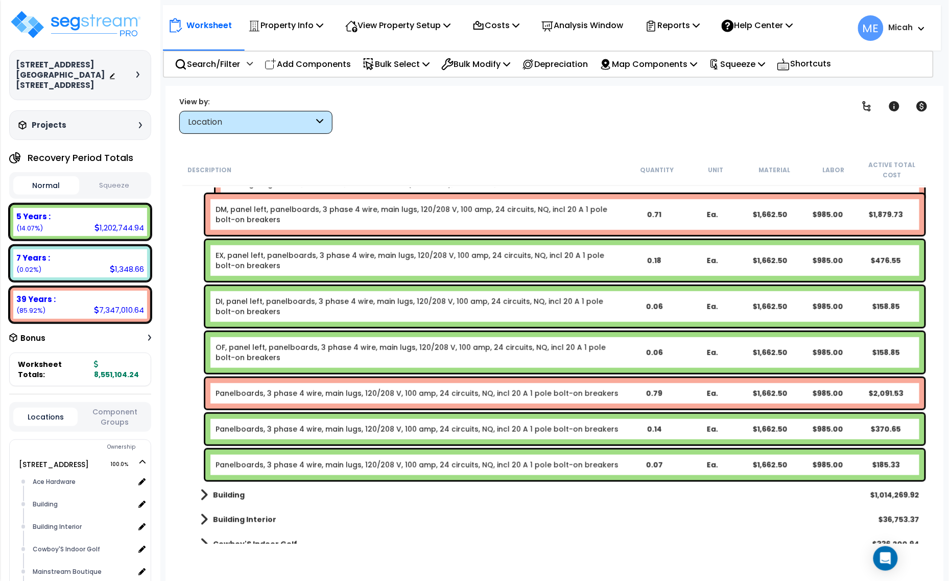
scroll to position [5496, 0]
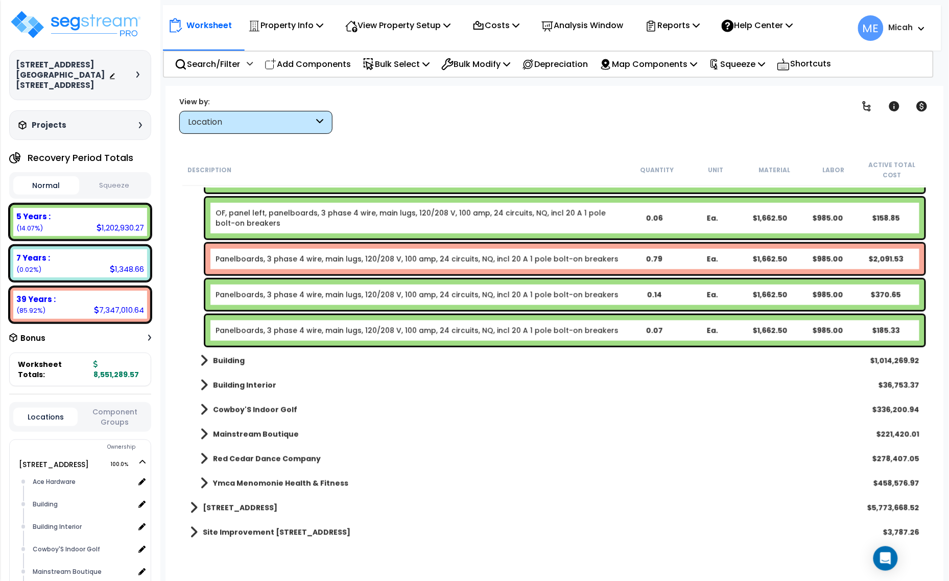
click at [253, 253] on div "Panelboards, 3 phase 4 wire, main lugs, 120/208 V, 100 amp, 24 circuits, NQ, in…" at bounding box center [564, 259] width 719 height 31
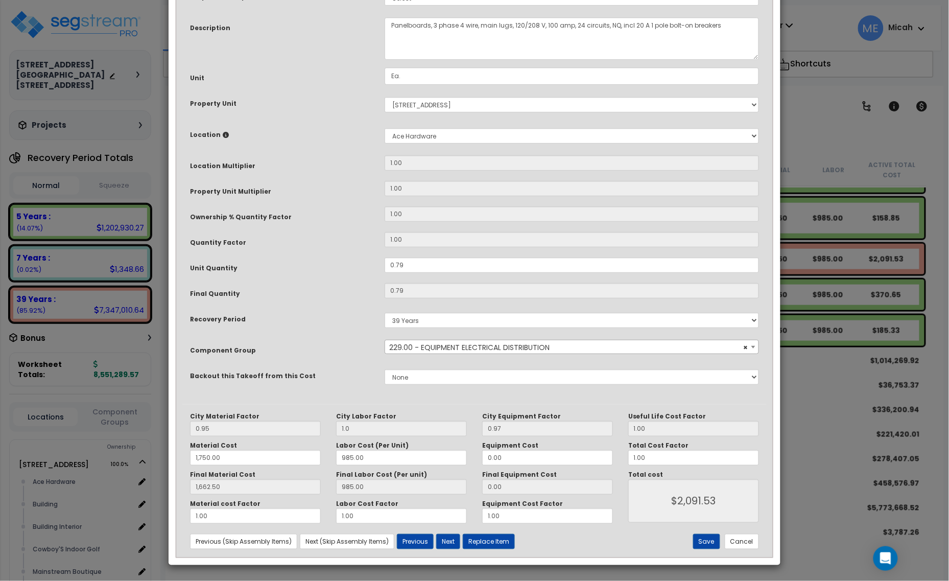
scroll to position [0, 0]
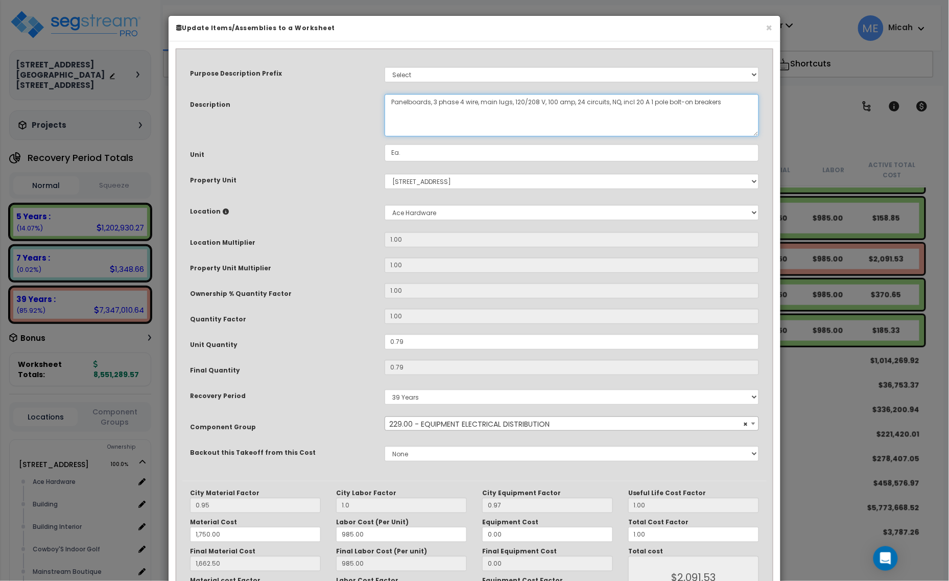
click at [391, 99] on textarea "Panelboards, 3 phase 4 wire, main lugs, 120/208 V, 100 amp, 24 circuits, NQ, in…" at bounding box center [572, 115] width 375 height 42
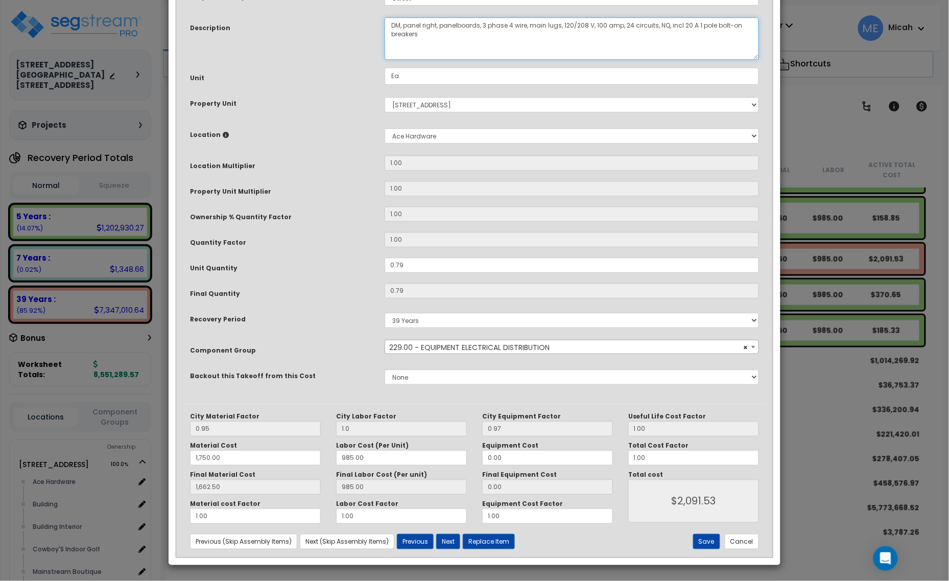
scroll to position [77, 0]
type textarea "DM, panel right, panelboards, 3 phase 4 wire, main lugs, 120/208 V, 100 amp, 24…"
click at [704, 542] on button "Save" at bounding box center [706, 541] width 27 height 15
type input "1.00"
type input "1750.00"
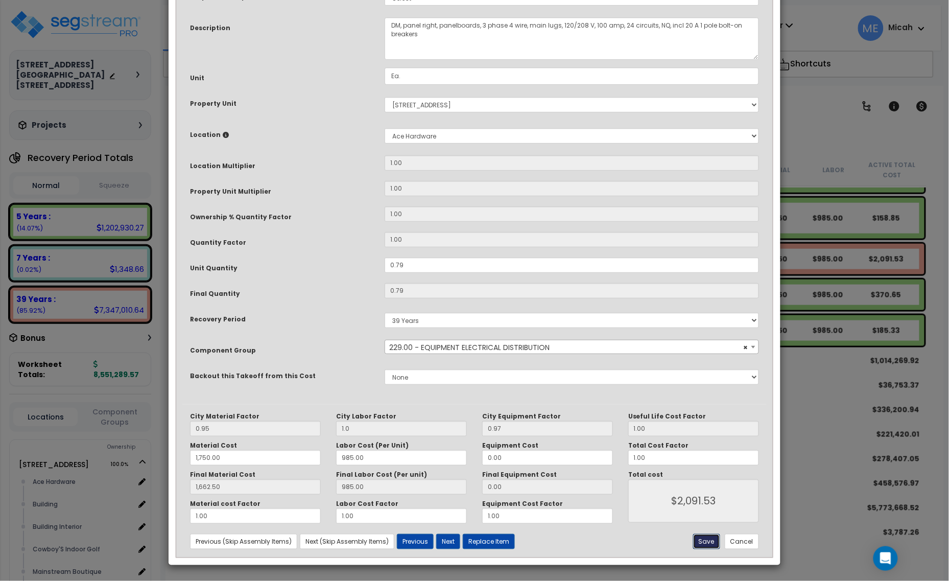
type input "1662.50"
type input "2091.53"
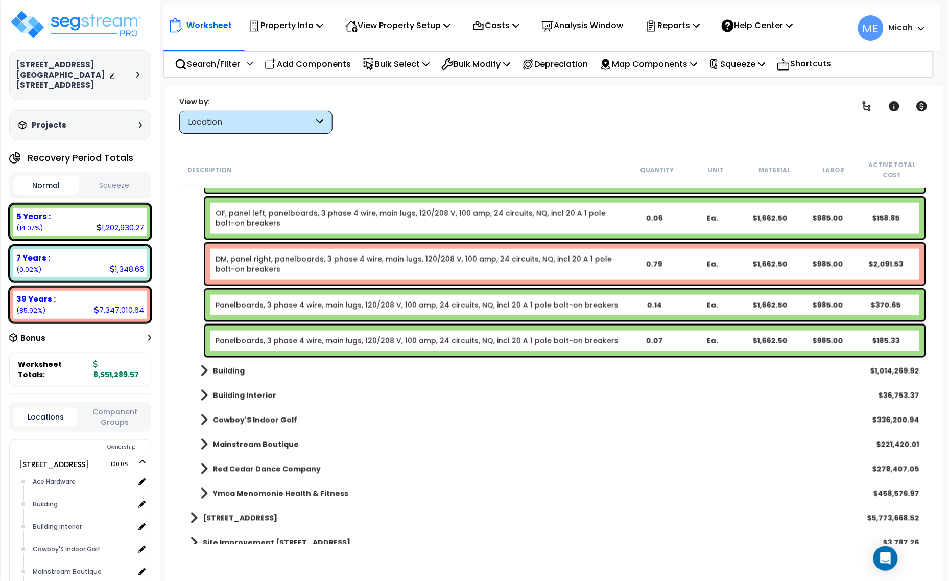
click at [273, 297] on div "Panelboards, 3 phase 4 wire, main lugs, 120/208 V, 100 amp, 24 circuits, NQ, in…" at bounding box center [564, 305] width 719 height 31
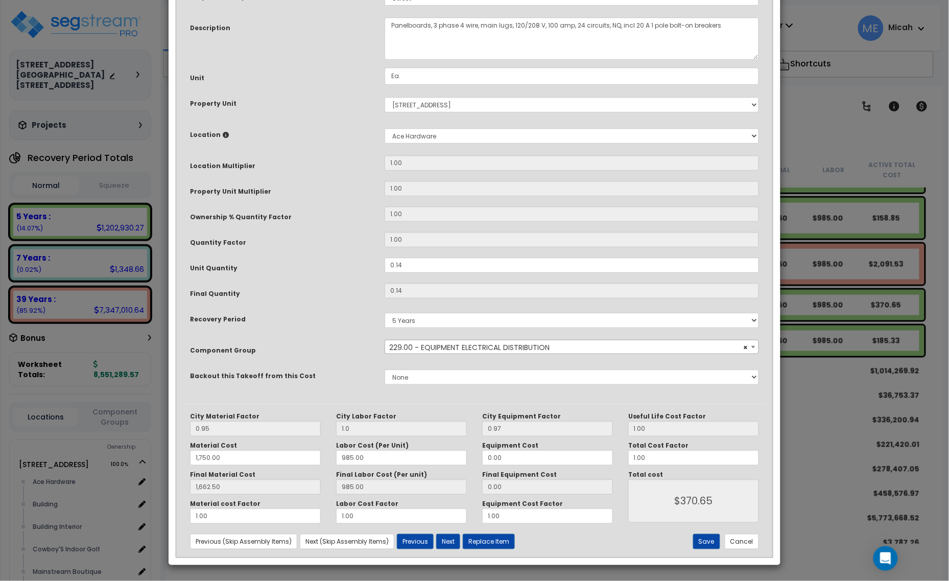
scroll to position [0, 0]
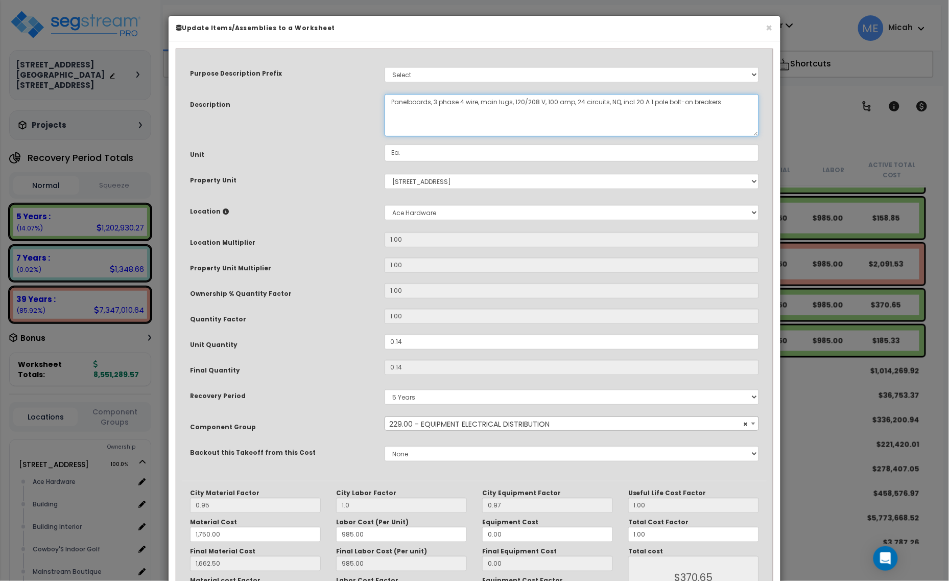
click at [390, 101] on textarea "Panelboards, 3 phase 4 wire, main lugs, 120/208 V, 100 amp, 24 circuits, NQ, in…" at bounding box center [572, 115] width 375 height 42
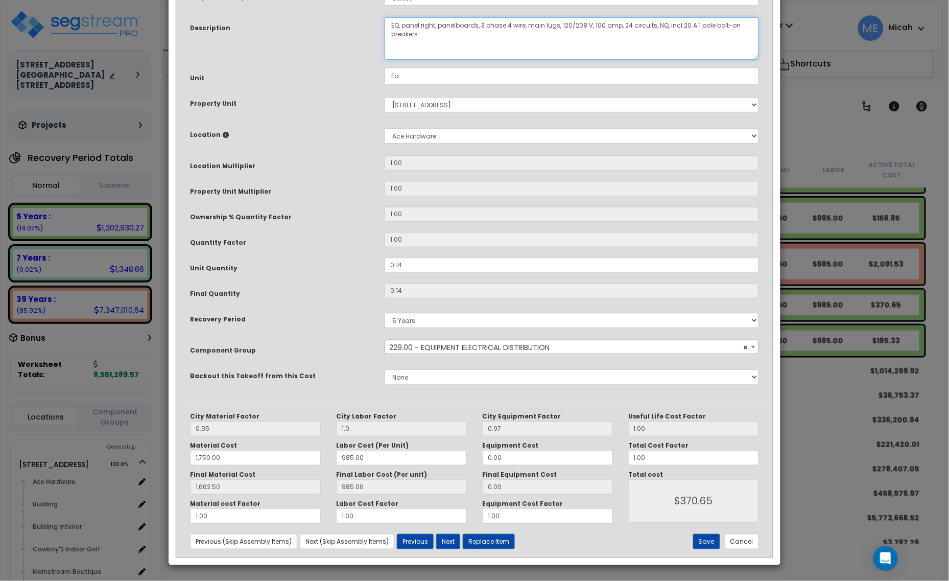
scroll to position [77, 0]
type textarea "EQ, panel right, panelboards, 3 phase 4 wire, main lugs, 120/208 V, 100 amp, 24…"
click at [707, 534] on button "Save" at bounding box center [706, 541] width 27 height 15
type input "1.00"
type input "1750.00"
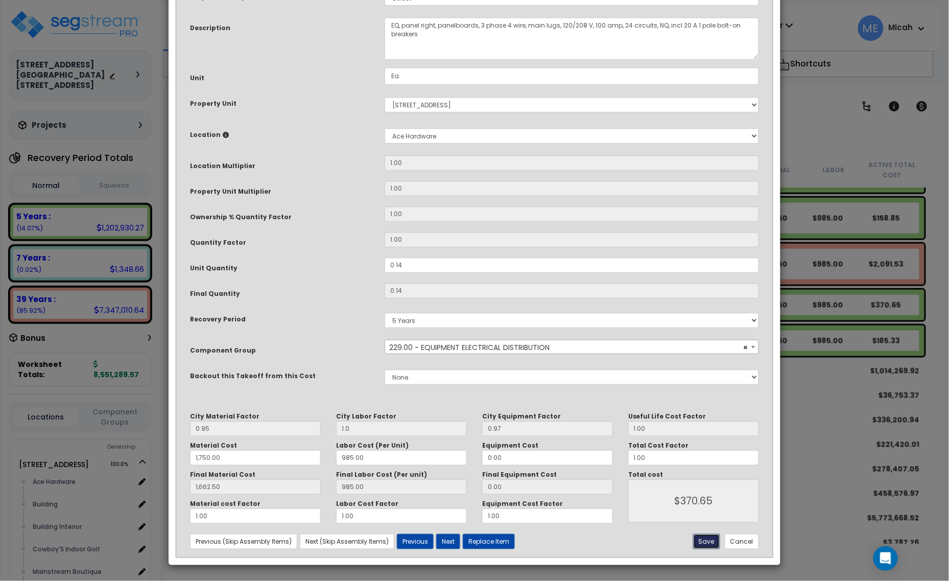
type input "1662.50"
type input "370.65"
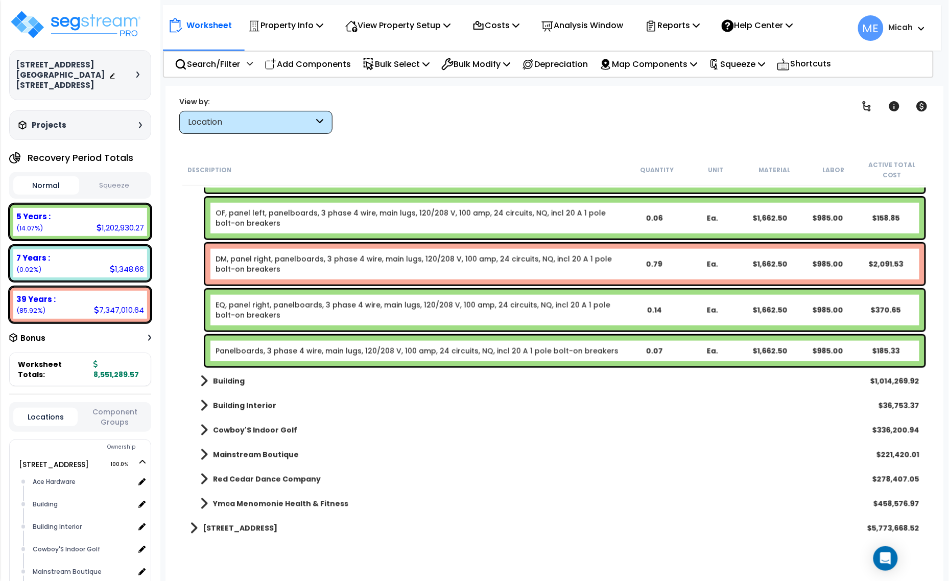
click at [293, 353] on link "Panelboards, 3 phase 4 wire, main lugs, 120/208 V, 100 amp, 24 circuits, NQ, in…" at bounding box center [417, 351] width 403 height 10
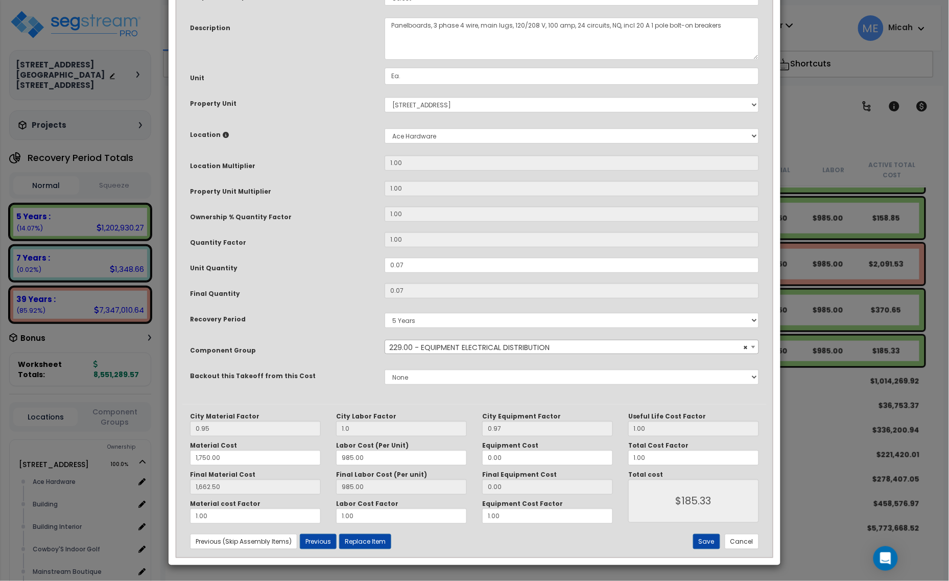
scroll to position [0, 0]
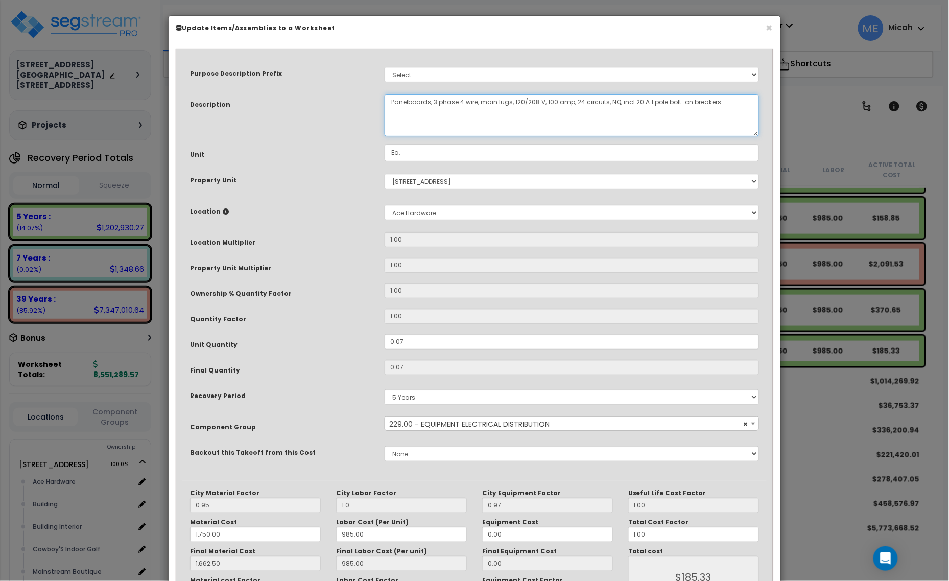
click at [389, 98] on textarea "Panelboards, 3 phase 4 wire, main lugs, 120/208 V, 100 amp, 24 circuits, NQ, in…" at bounding box center [572, 115] width 375 height 42
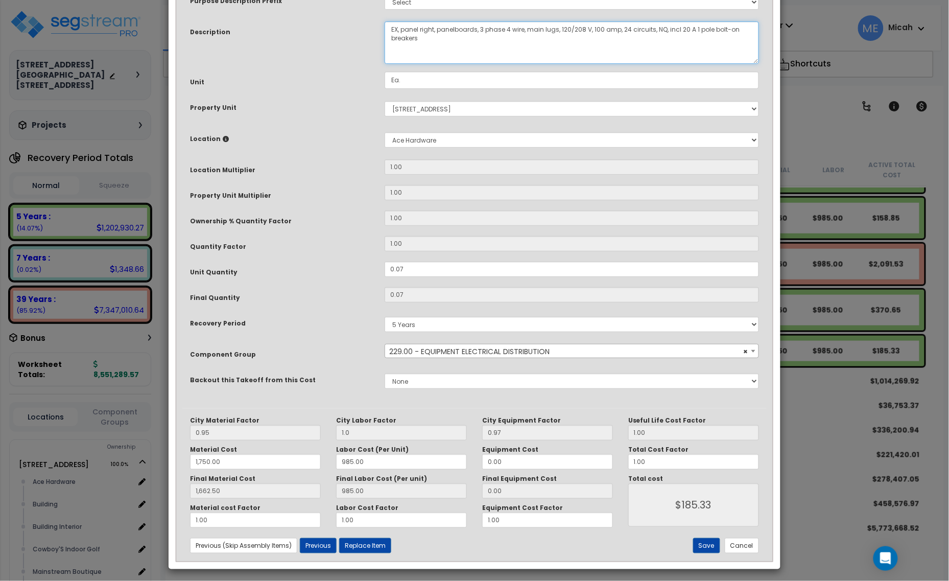
scroll to position [77, 0]
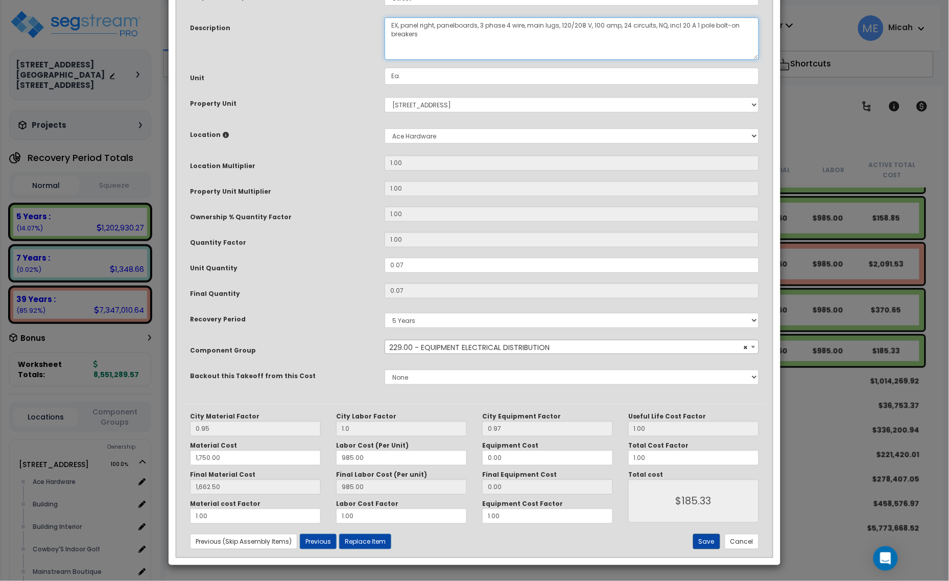
type textarea "EX, panel right, panelboards, 3 phase 4 wire, main lugs, 120/208 V, 100 amp, 24…"
click at [704, 547] on button "Save" at bounding box center [706, 541] width 27 height 15
type input "1.00"
type input "1750.00"
type input "1662.50"
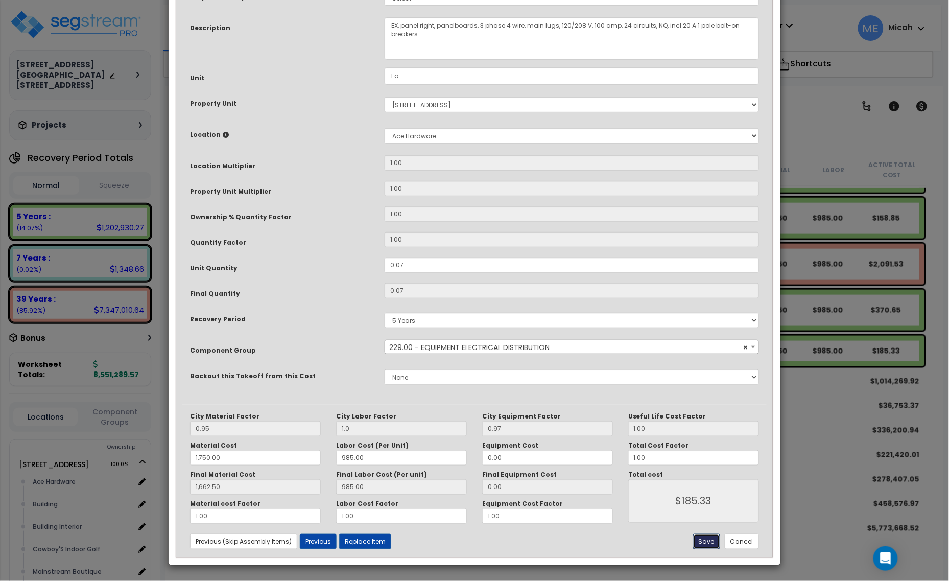
type input "185.33"
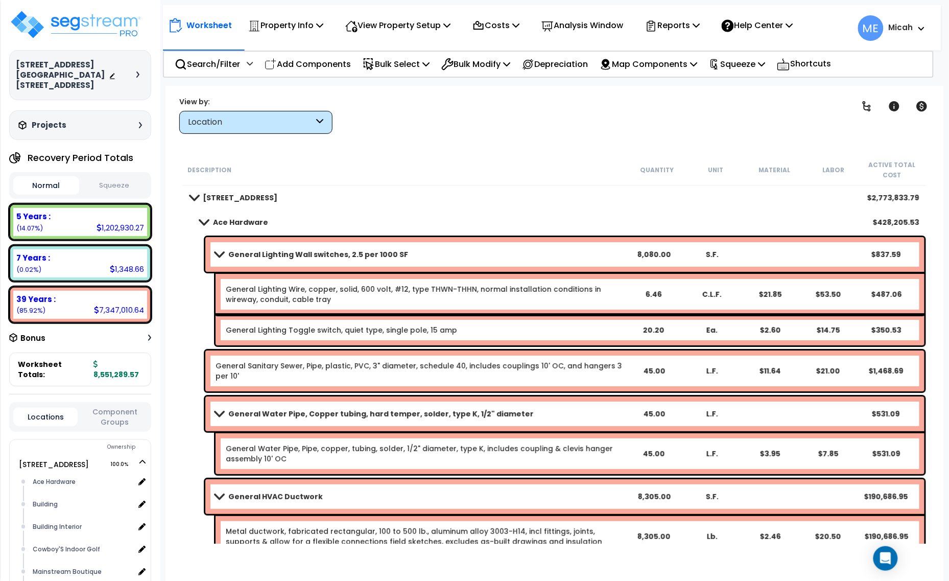
scroll to position [0, 0]
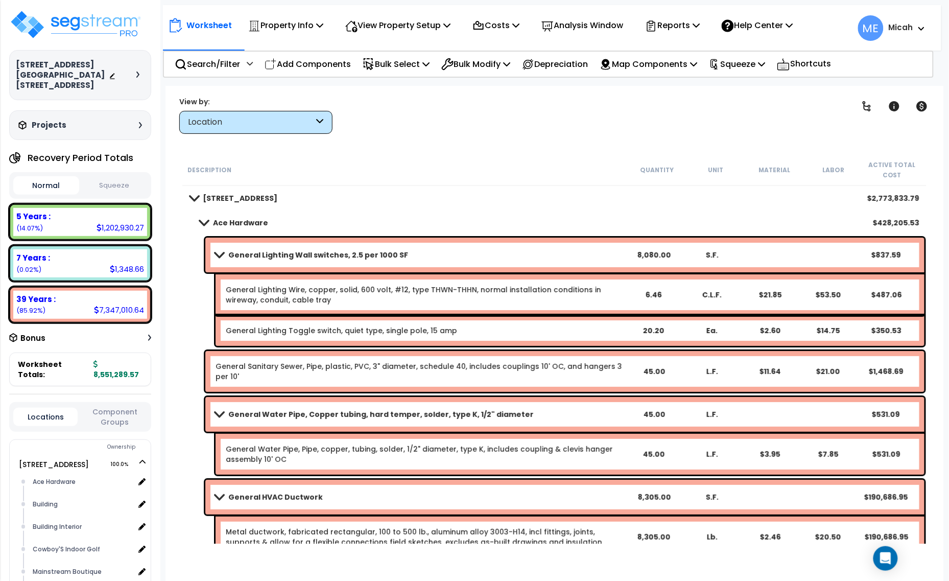
click at [202, 220] on span at bounding box center [204, 223] width 14 height 8
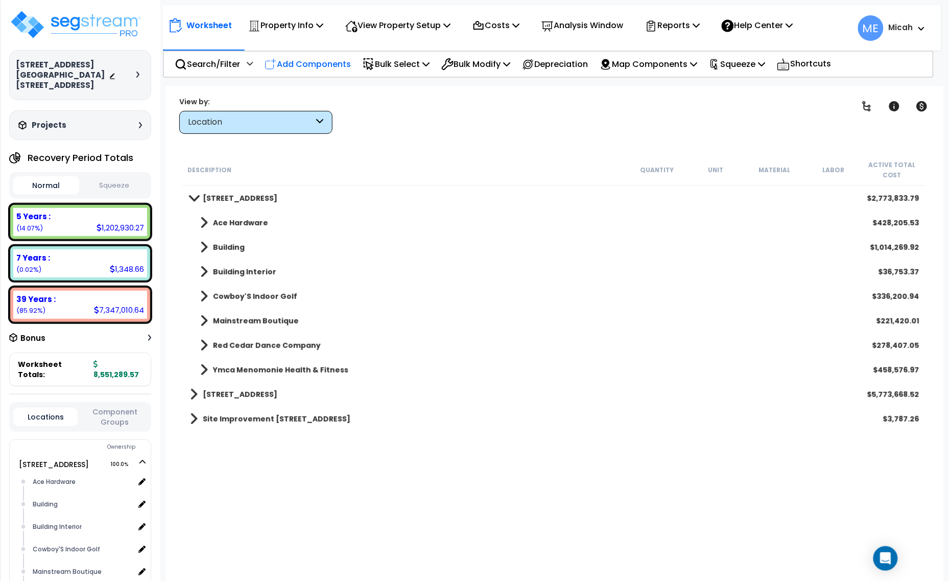
click at [313, 62] on p "Add Components" at bounding box center [308, 64] width 86 height 14
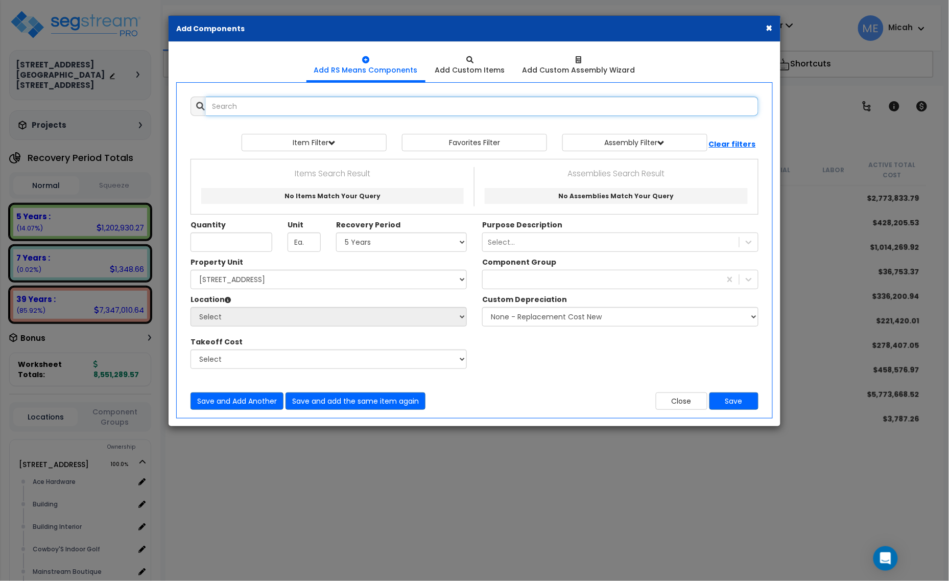
select select
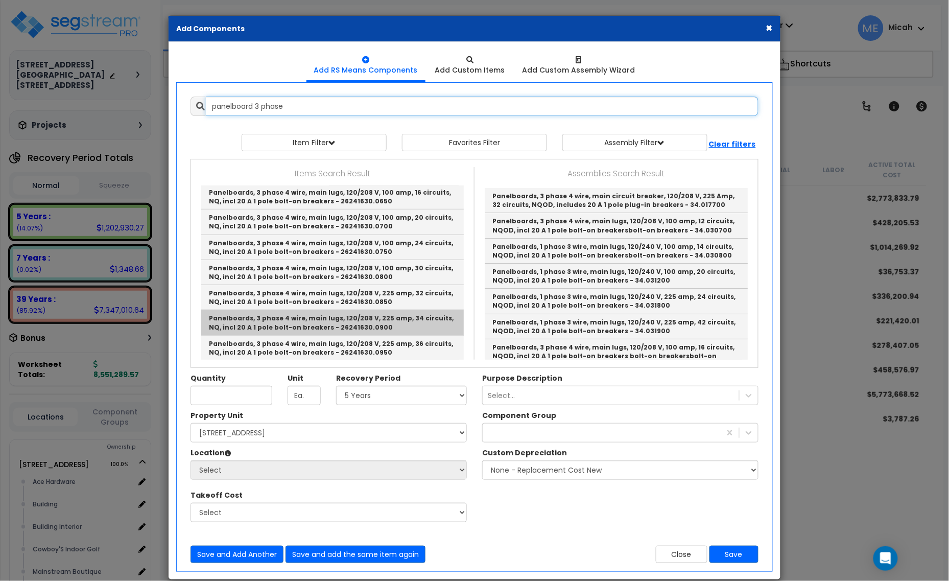
scroll to position [319, 0]
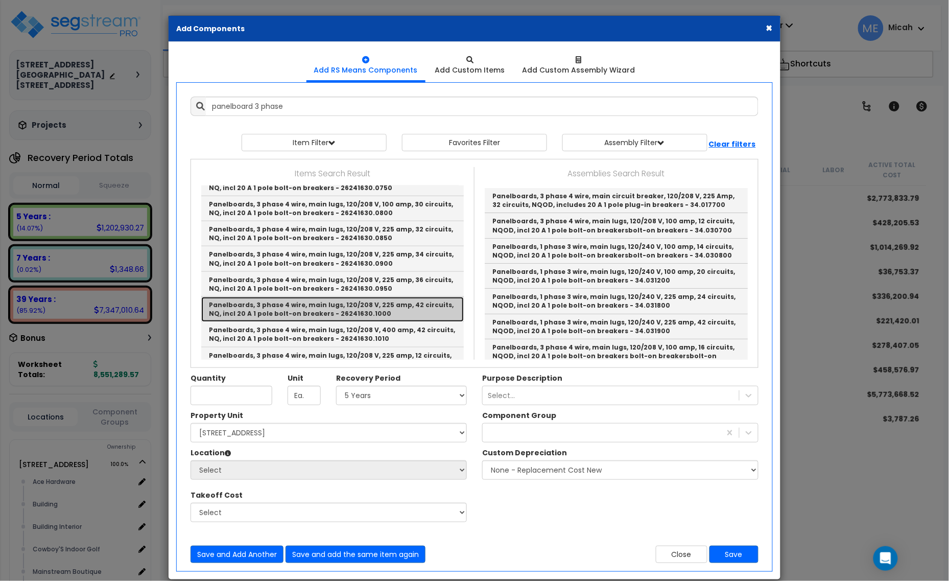
click at [400, 308] on link "Panelboards, 3 phase 4 wire, main lugs, 120/208 V, 225 amp, 42 circuits, NQ, in…" at bounding box center [332, 309] width 263 height 25
type input "Panelboards, 3 phase 4 wire, main lugs, 120/208 V, 225 amp, 42 circuits, NQ, in…"
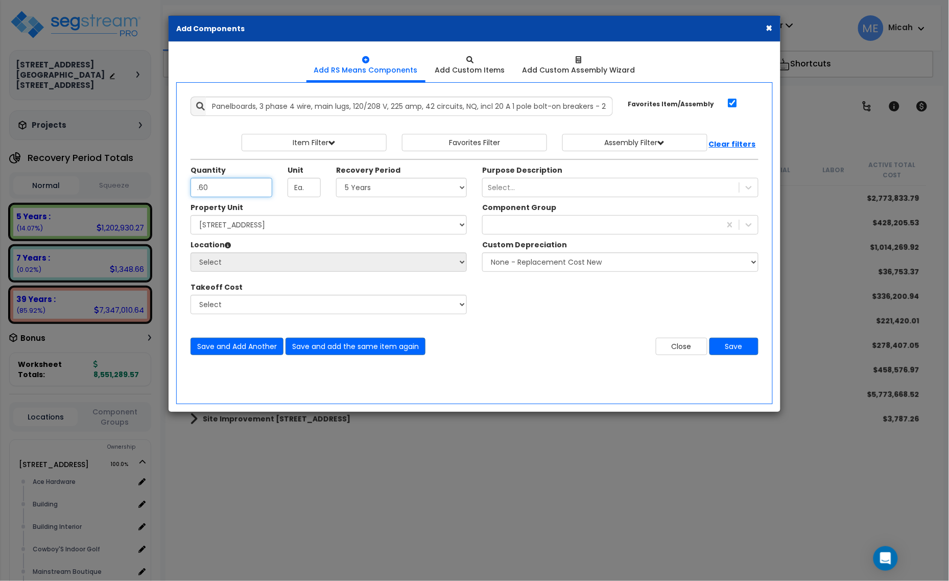
type input ".60"
click at [420, 193] on select "Select 5 Years 7 Years 15 Years 20 Years 39 Years 27.5 Year" at bounding box center [401, 187] width 131 height 19
select select "39Y"
click at [337, 178] on select "Select 5 Years 7 Years 15 Years 20 Years 39 Years 27.5 Year" at bounding box center [401, 187] width 131 height 19
click at [511, 223] on div "229" at bounding box center [602, 225] width 238 height 16
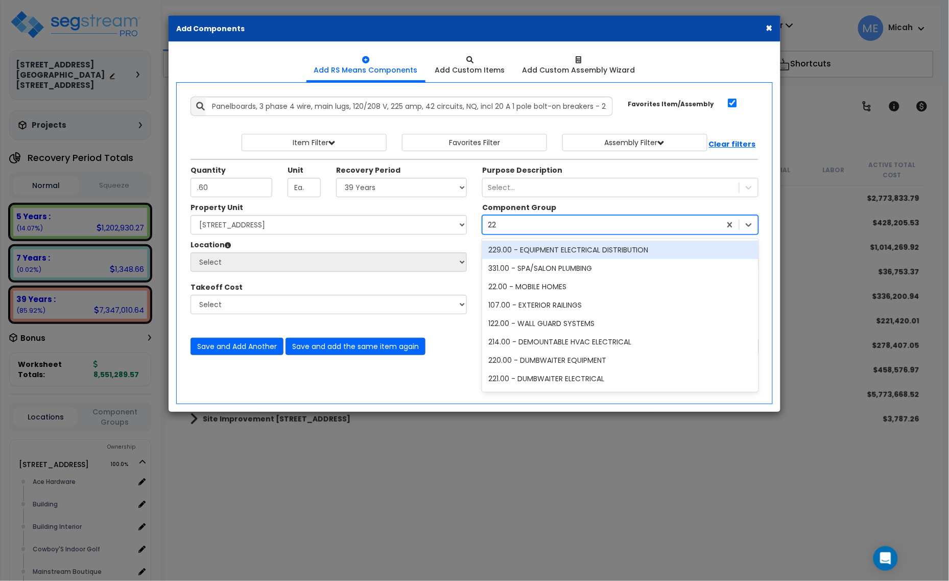
type input "229"
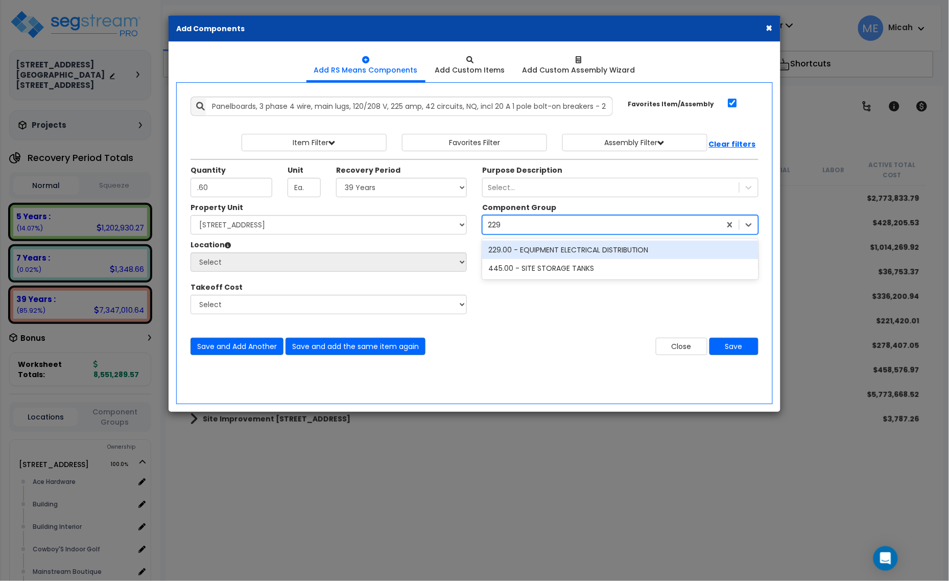
click at [537, 248] on div "229.00 - EQUIPMENT ELECTRICAL DISTRIBUTION" at bounding box center [620, 250] width 276 height 18
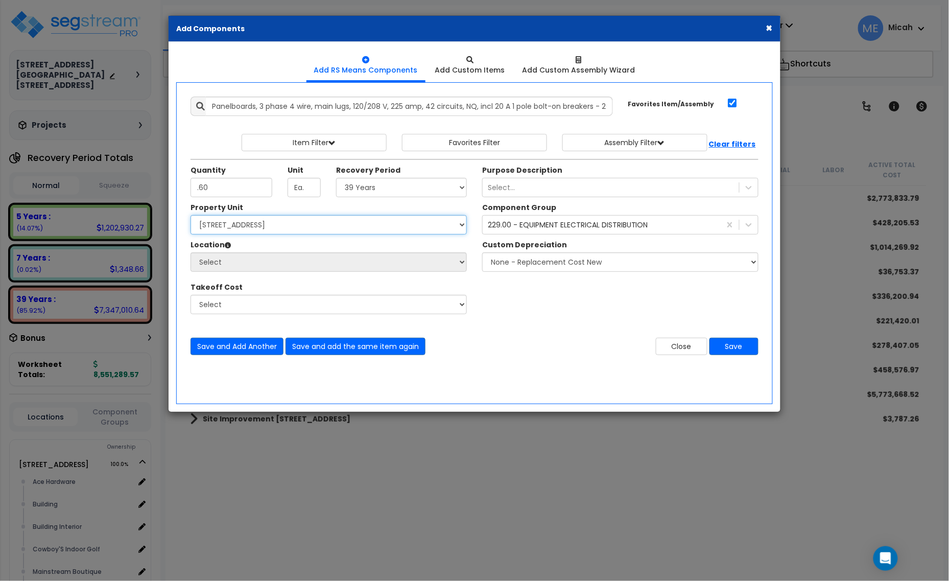
click at [352, 224] on select "Select [STREET_ADDRESS] [STREET_ADDRESS] Site Improvement [STREET_ADDRESS] Site…" at bounding box center [329, 224] width 276 height 19
select select "161435"
click at [191, 216] on select "Select [STREET_ADDRESS] [STREET_ADDRESS] Site Improvement [STREET_ADDRESS] Site…" at bounding box center [329, 224] width 276 height 19
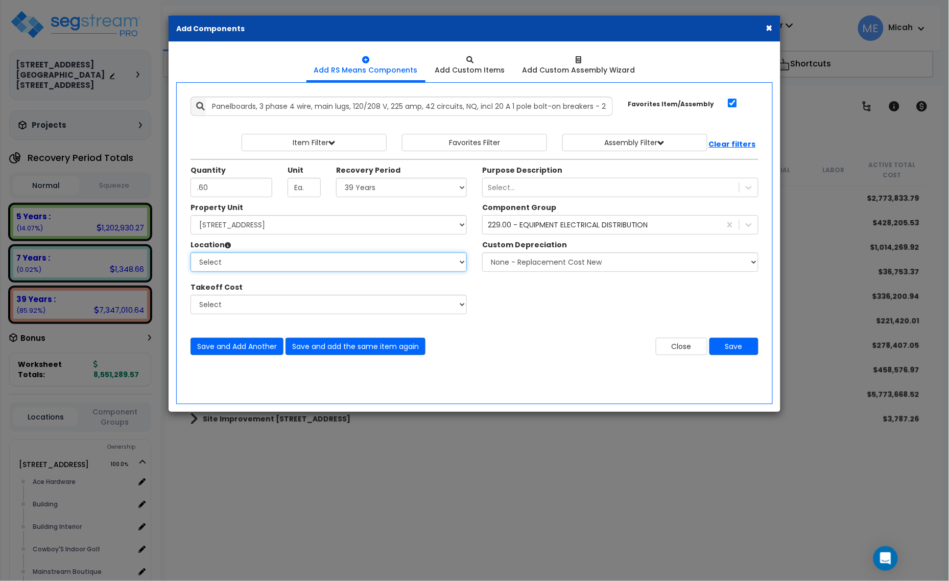
click at [334, 271] on select "Select Ace Hardware Building Building Interior Cowboy'S Indoor Golf Mainstream …" at bounding box center [329, 261] width 276 height 19
select select "31137"
click at [191, 253] on select "Select Ace Hardware Building Building Interior Cowboy'S Indoor Golf Mainstream …" at bounding box center [329, 261] width 276 height 19
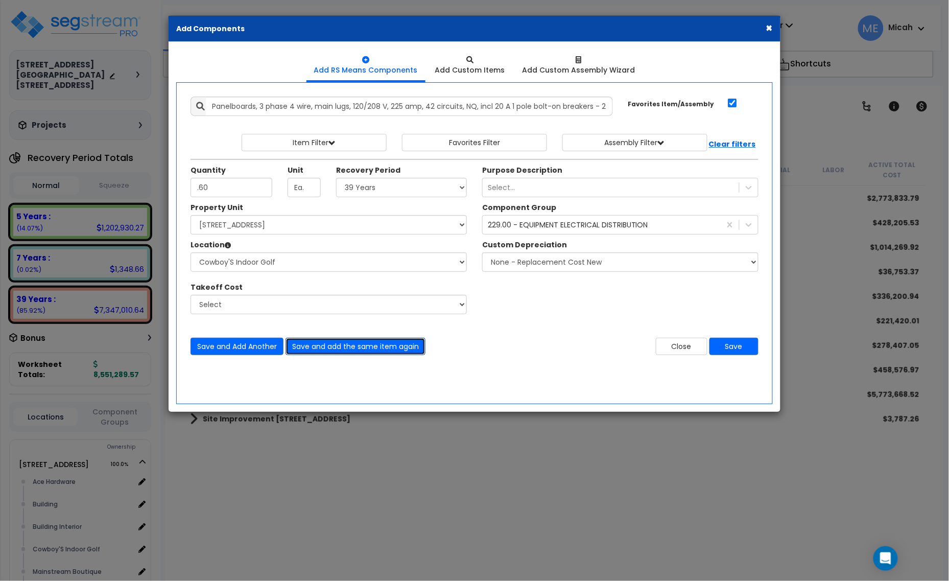
click at [354, 348] on button "Save and add the same item again" at bounding box center [356, 346] width 140 height 17
type input ".35"
click at [359, 180] on select "Select 5 Years 7 Years 15 Years 20 Years 39 Years 27.5 Year" at bounding box center [401, 187] width 131 height 19
select select "5Y"
click at [337, 178] on select "Select 5 Years 7 Years 15 Years 20 Years 39 Years 27.5 Year" at bounding box center [401, 187] width 131 height 19
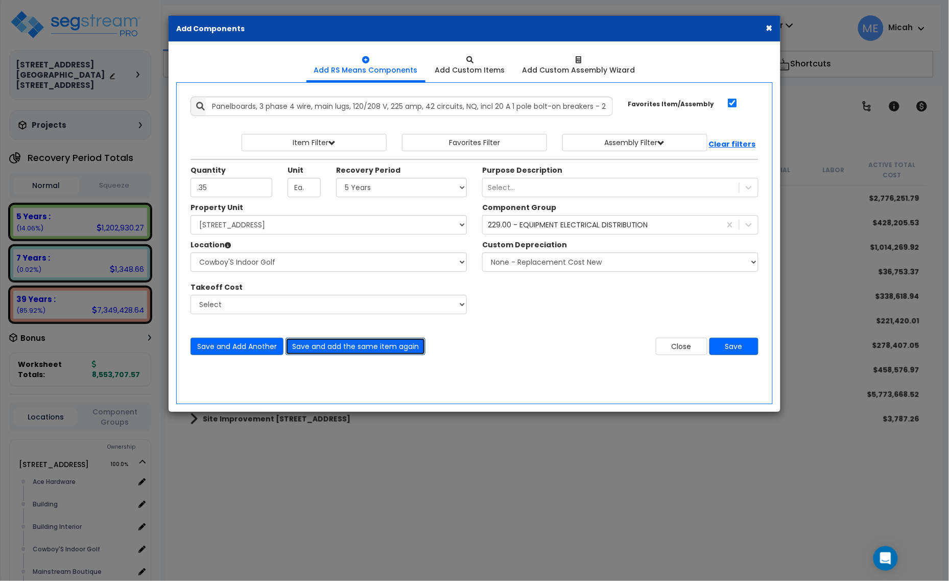
click at [370, 345] on button "Save and add the same item again" at bounding box center [356, 346] width 140 height 17
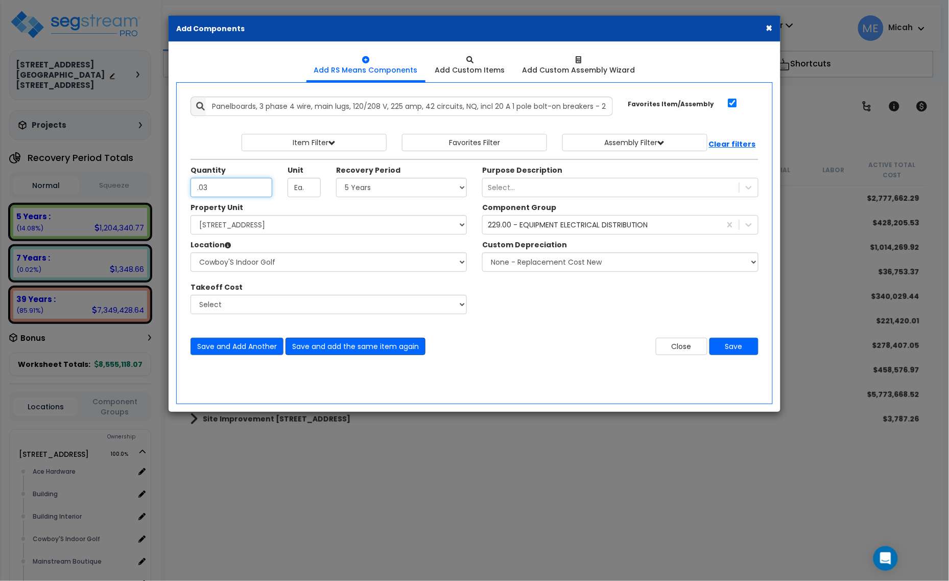
type input ".03"
click at [345, 350] on button "Save and add the same item again" at bounding box center [356, 346] width 140 height 17
type input ".03"
click at [744, 349] on button "Save" at bounding box center [734, 346] width 49 height 17
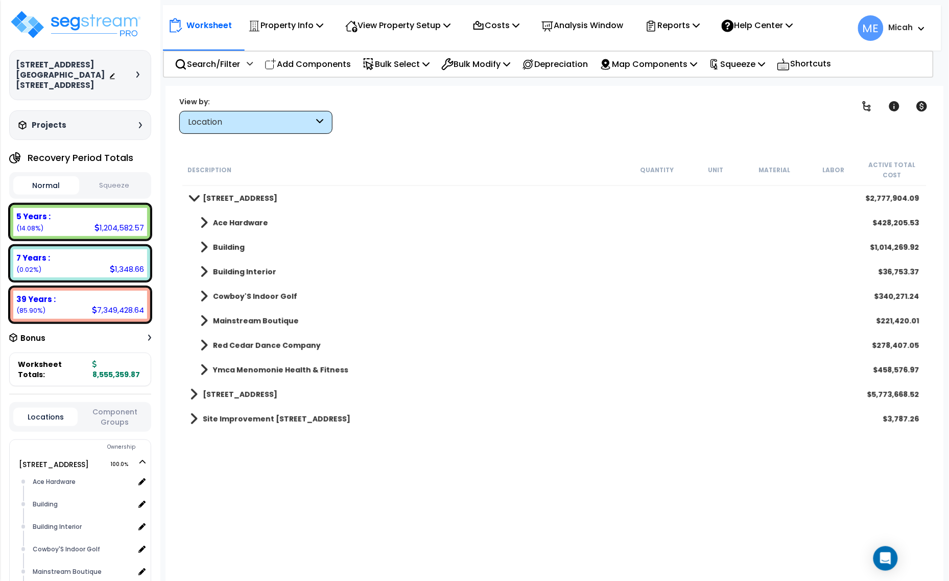
click at [200, 299] on span at bounding box center [204, 296] width 8 height 14
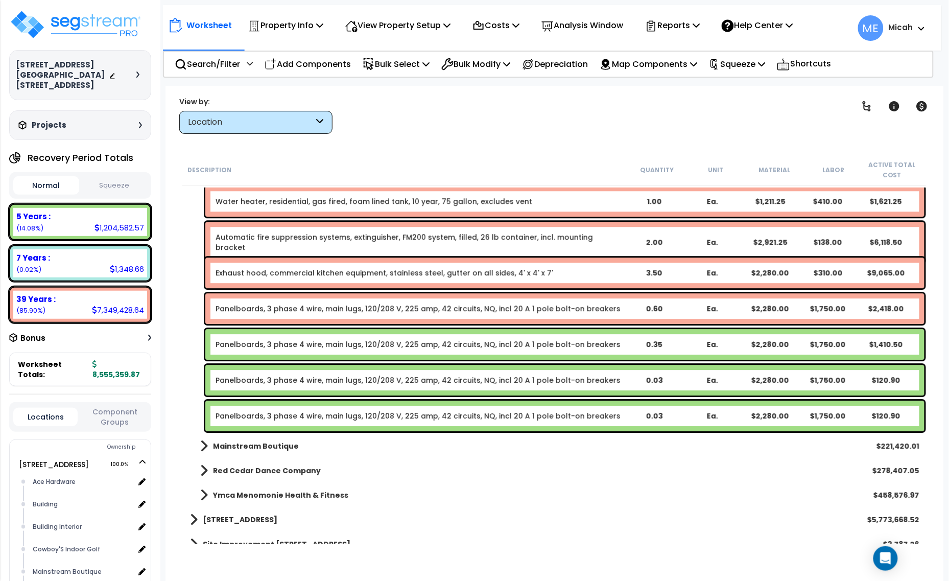
scroll to position [7314, 0]
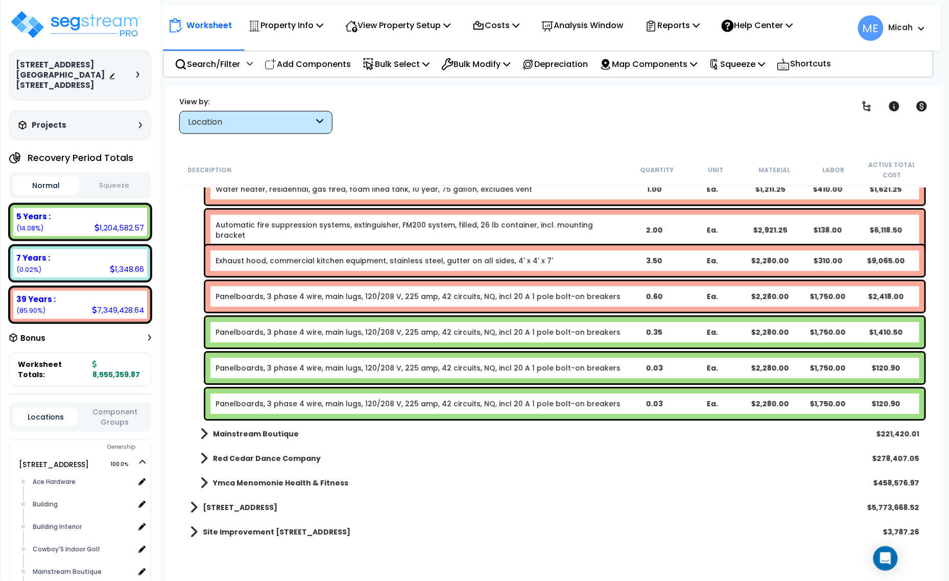
click at [263, 293] on link "Panelboards, 3 phase 4 wire, main lugs, 120/208 V, 225 amp, 42 circuits, NQ, in…" at bounding box center [418, 296] width 405 height 10
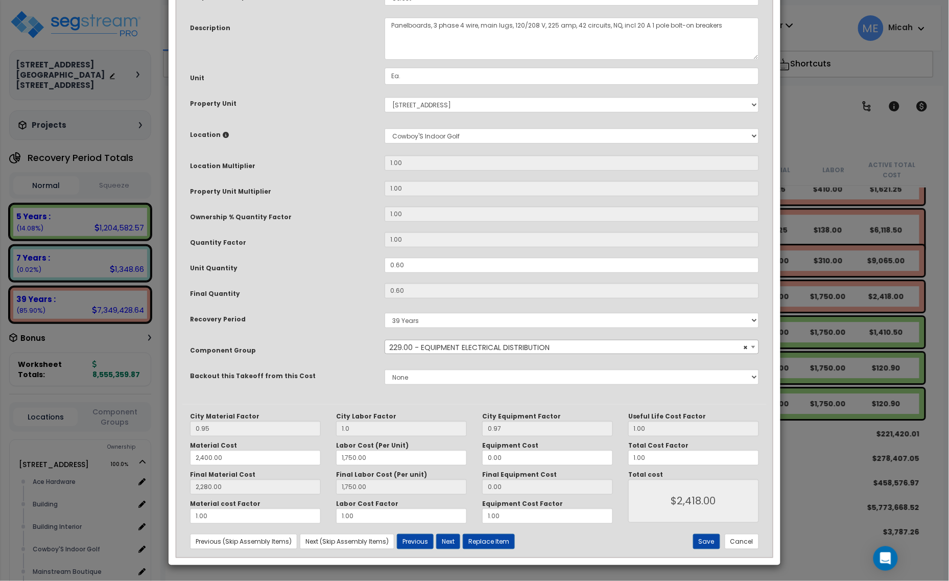
scroll to position [0, 0]
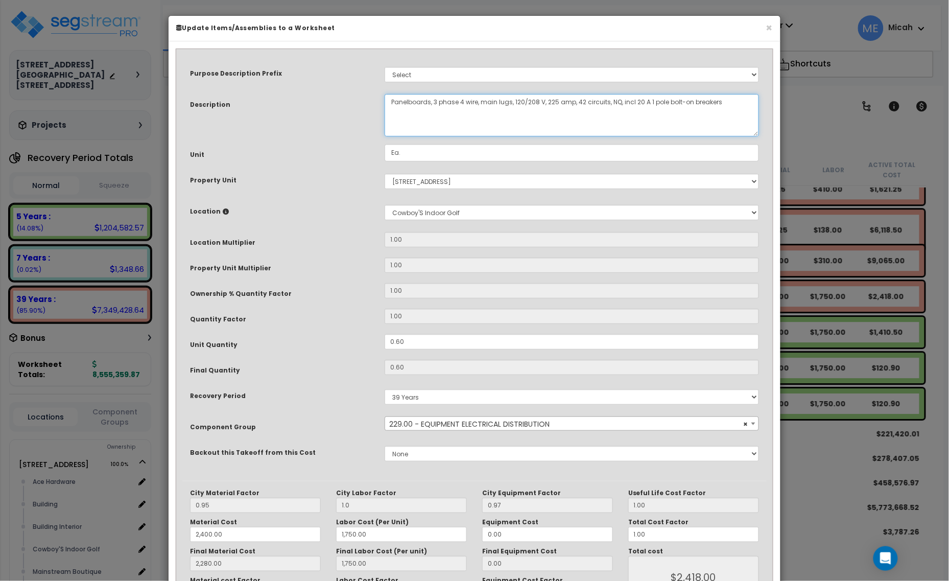
click at [392, 101] on textarea "Panelboards, 3 phase 4 wire, main lugs, 120/208 V, 225 amp, 42 circuits, NQ, in…" at bounding box center [572, 115] width 375 height 42
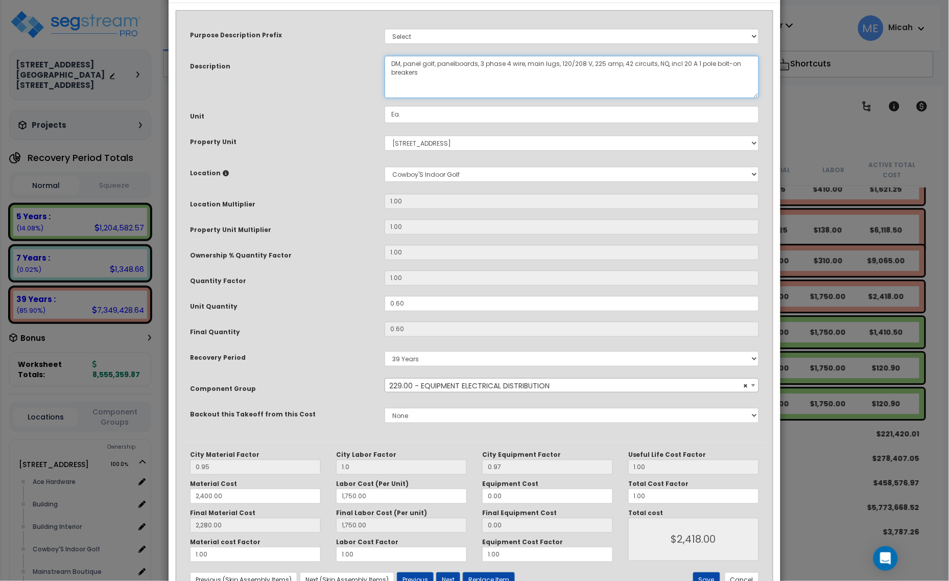
scroll to position [77, 0]
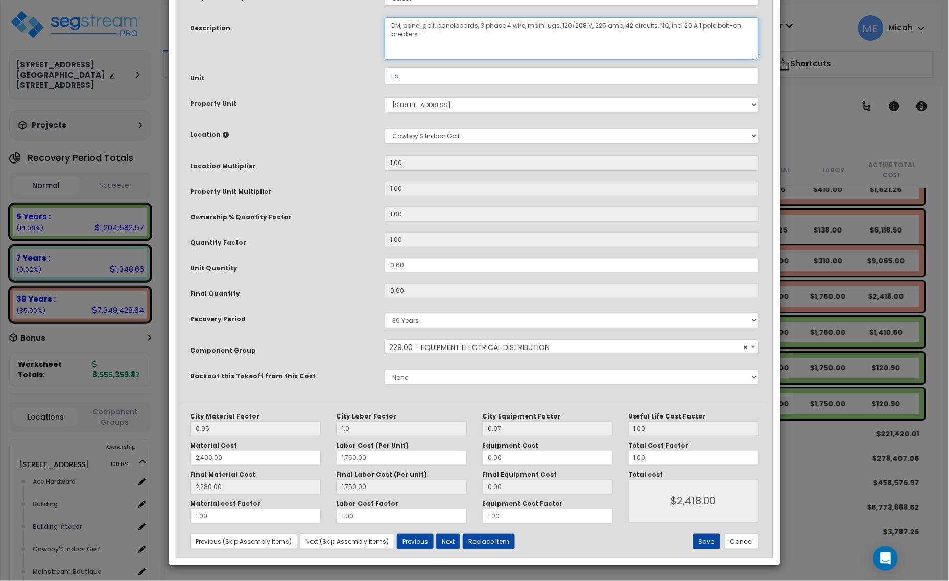
type textarea "DM, panel golf, panelboards, 3 phase 4 wire, main lugs, 120/208 V, 225 amp, 42 …"
click at [708, 539] on button "Save" at bounding box center [706, 541] width 27 height 15
type input "1.00"
type input "2400.00"
type input "1750.00"
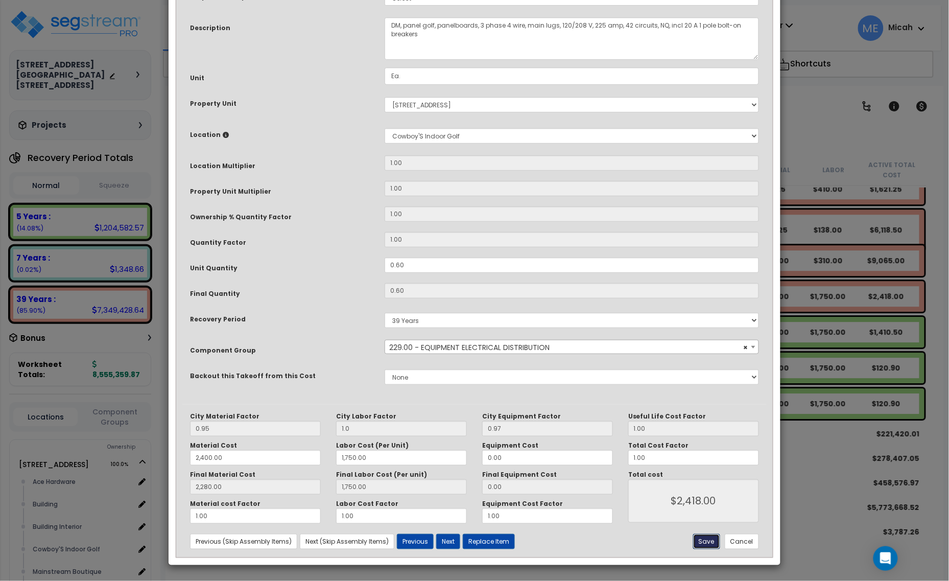
type input "2280.00"
type input "1750.00"
type input "2418.00"
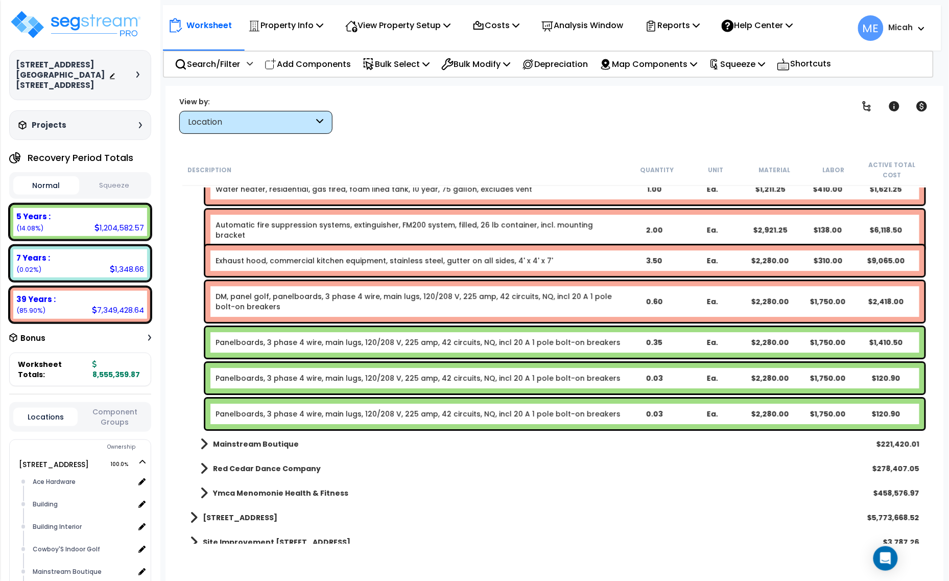
click at [287, 342] on link "Panelboards, 3 phase 4 wire, main lugs, 120/208 V, 225 amp, 42 circuits, NQ, in…" at bounding box center [418, 342] width 405 height 10
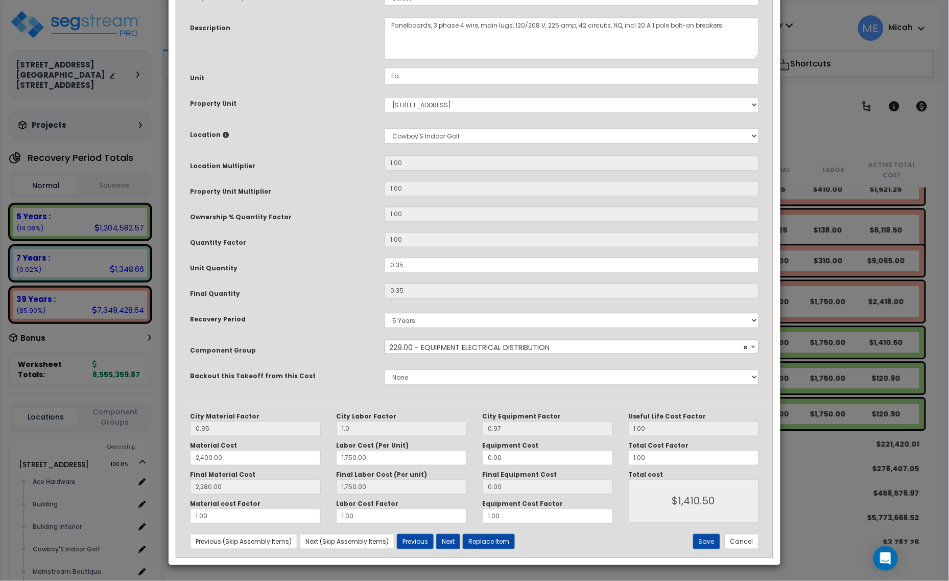
scroll to position [0, 0]
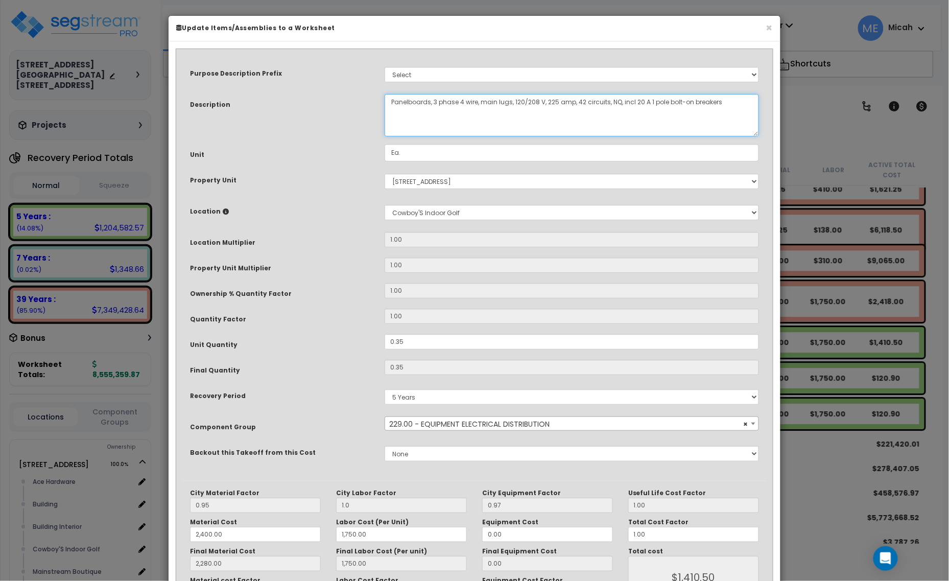
click at [391, 100] on textarea "Panelboards, 3 phase 4 wire, main lugs, 120/208 V, 225 amp, 42 circuits, NQ, in…" at bounding box center [572, 115] width 375 height 42
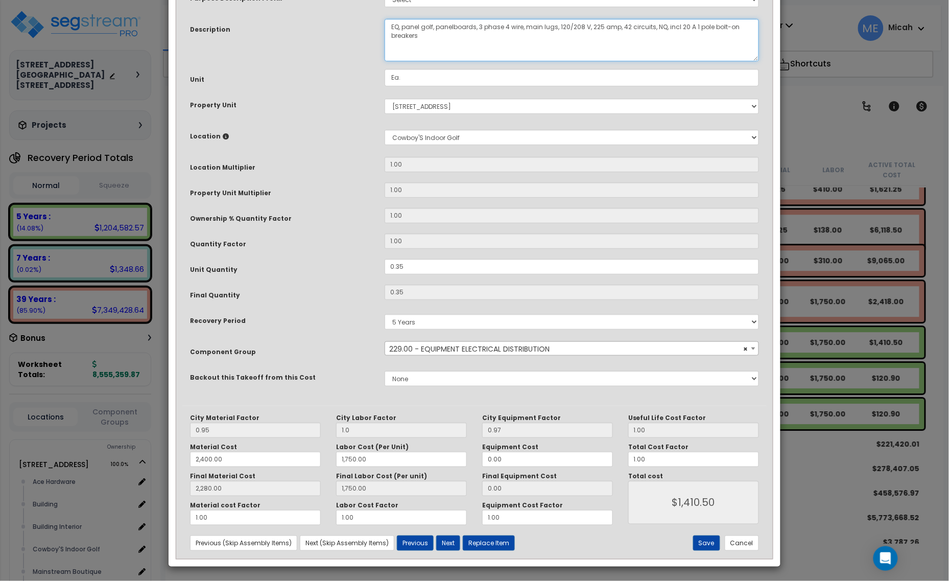
scroll to position [77, 0]
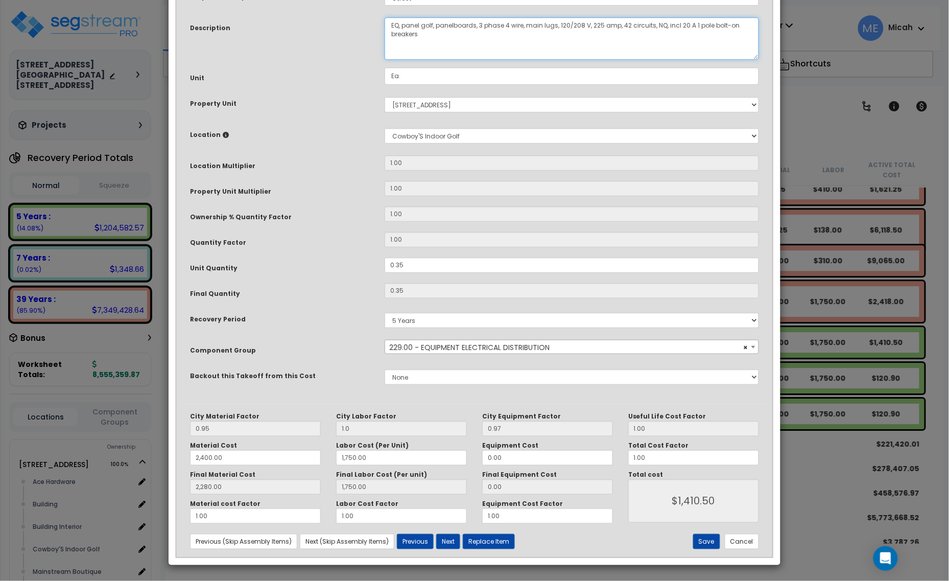
type textarea "EQ, panel golf, panelboards, 3 phase 4 wire, main lugs, 120/208 V, 225 amp, 42 …"
click at [707, 538] on button "Save" at bounding box center [706, 541] width 27 height 15
type input "1.00"
type input "2400.00"
type input "1750.00"
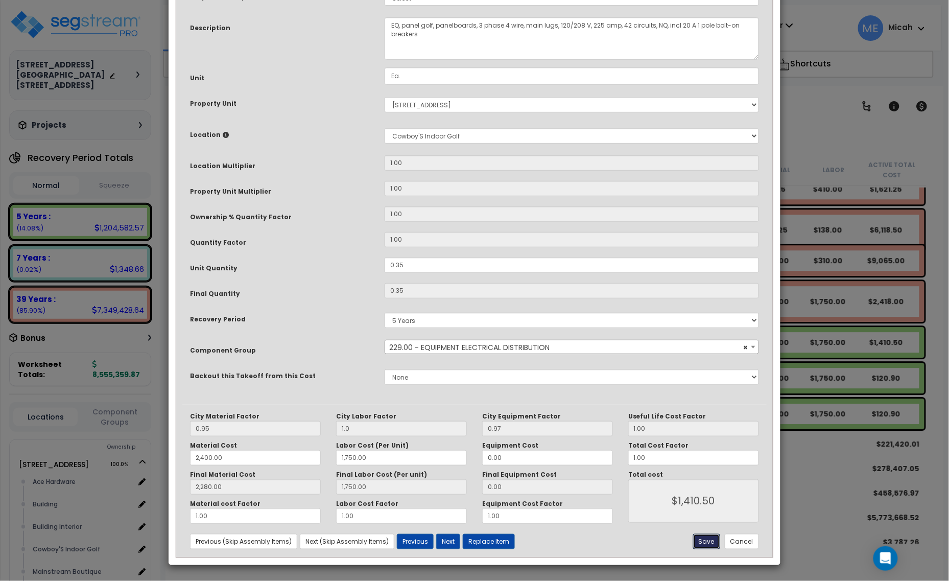
type input "2280.00"
type input "1750.00"
type input "1410.50"
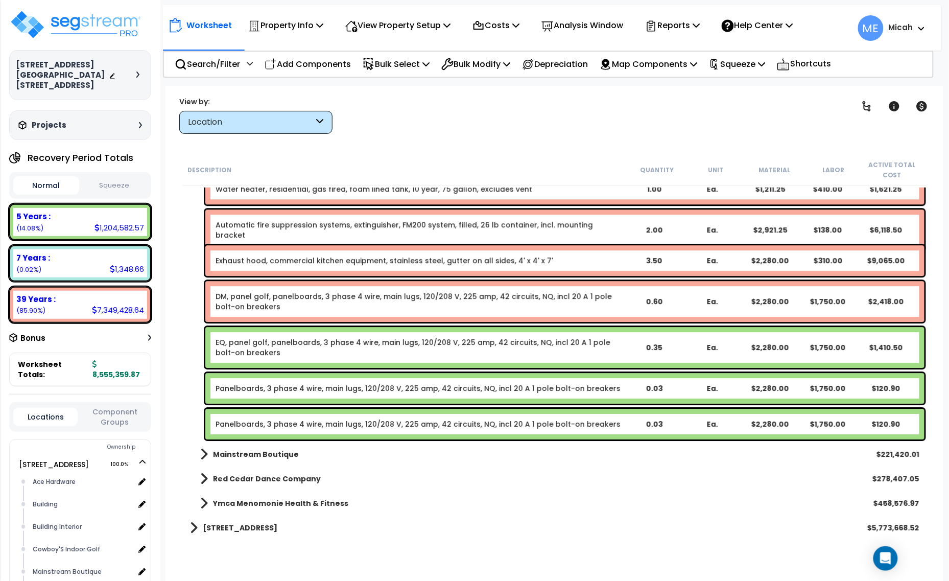
click at [260, 398] on div "Panelboards, 3 phase 4 wire, main lugs, 120/208 V, 225 amp, 42 circuits, NQ, in…" at bounding box center [564, 388] width 719 height 31
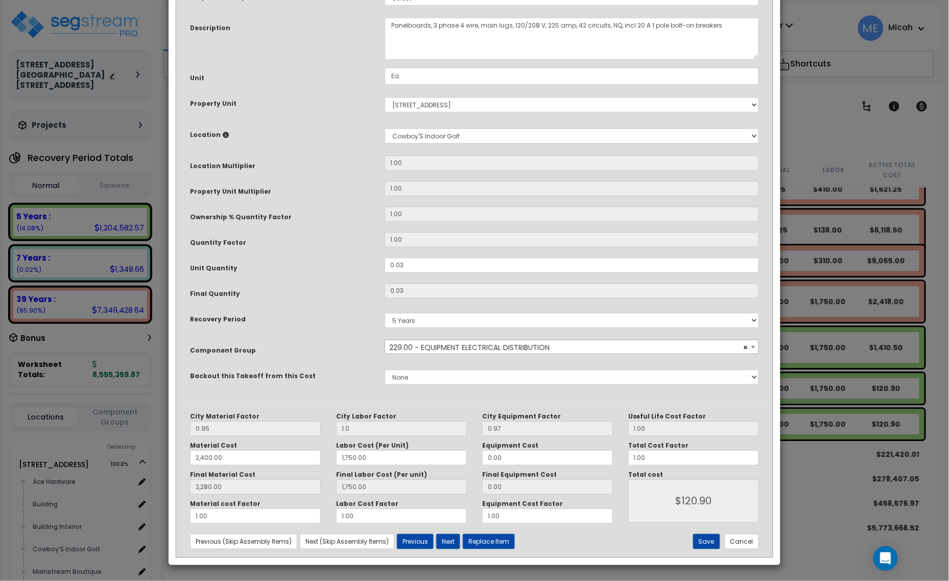
scroll to position [0, 0]
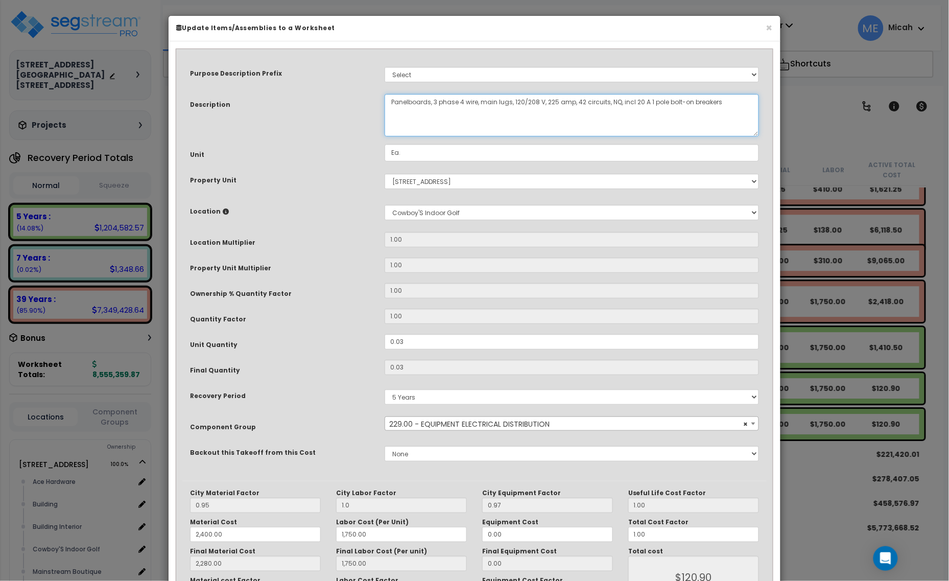
click at [386, 102] on textarea "Panelboards, 3 phase 4 wire, main lugs, 120/208 V, 225 amp, 42 circuits, NQ, in…" at bounding box center [572, 115] width 375 height 42
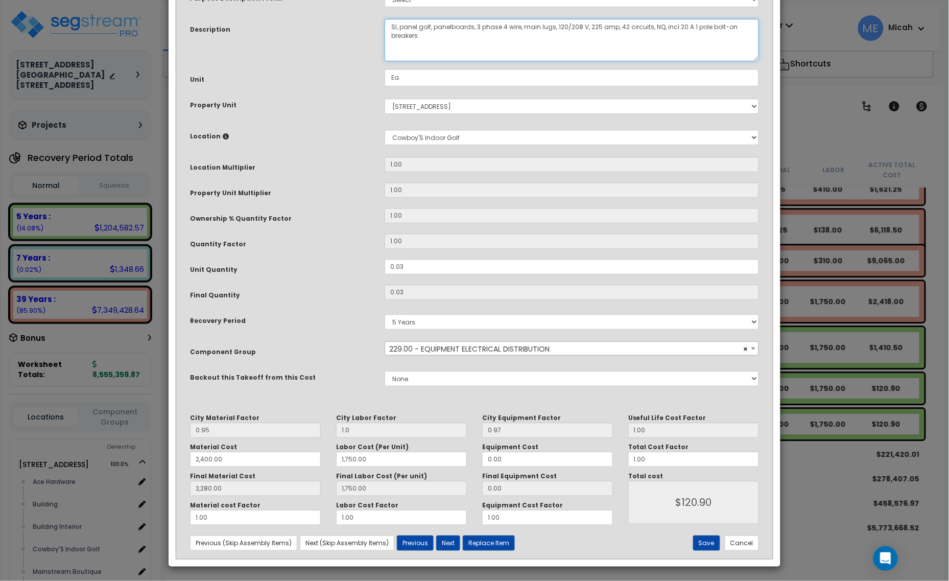
scroll to position [77, 0]
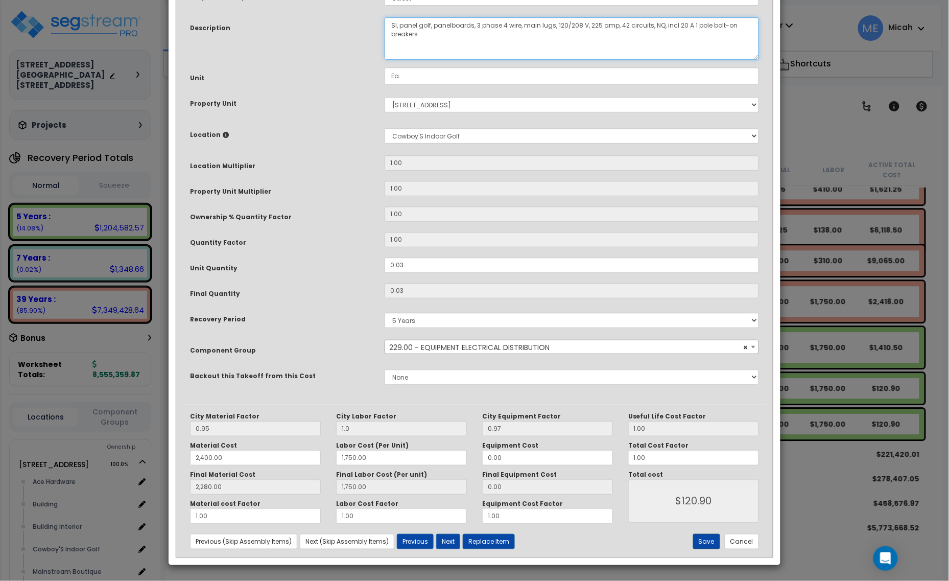
type textarea "SI, panel golf, panelboards, 3 phase 4 wire, main lugs, 120/208 V, 225 amp, 42 …"
click at [705, 542] on button "Save" at bounding box center [706, 541] width 27 height 15
type input "1.00"
type input "2400.00"
type input "1750.00"
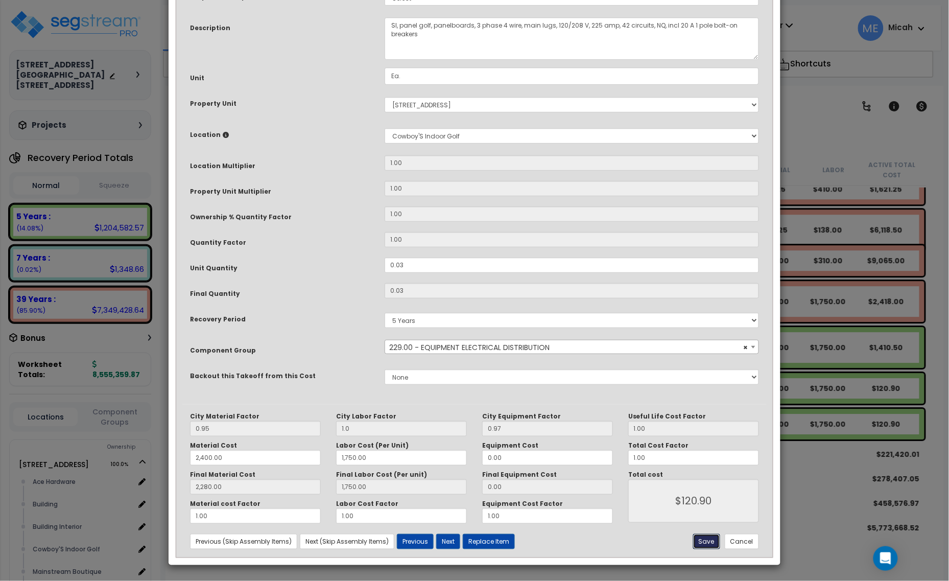
type input "2280.00"
type input "1750.00"
type input "120.90"
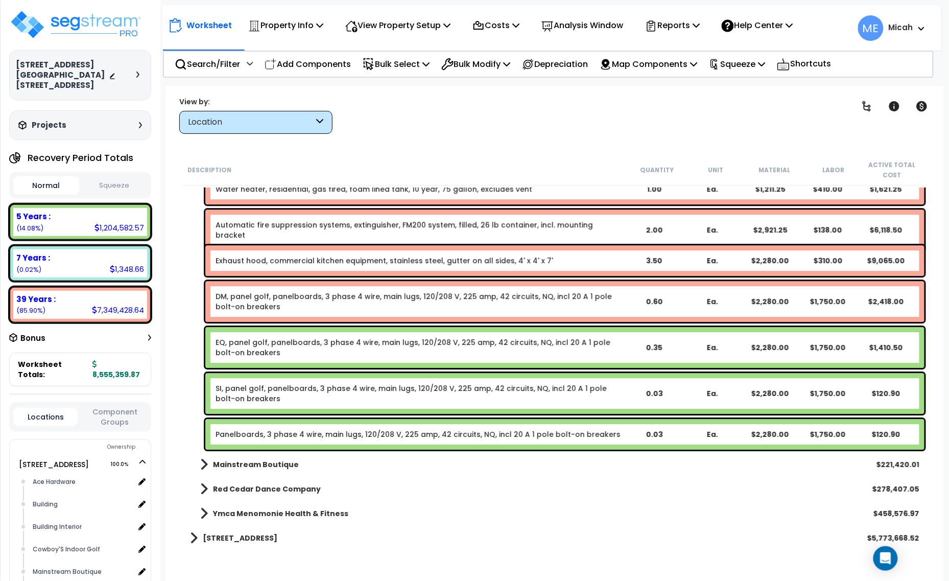
click at [289, 431] on link "Panelboards, 3 phase 4 wire, main lugs, 120/208 V, 225 amp, 42 circuits, NQ, in…" at bounding box center [418, 434] width 405 height 10
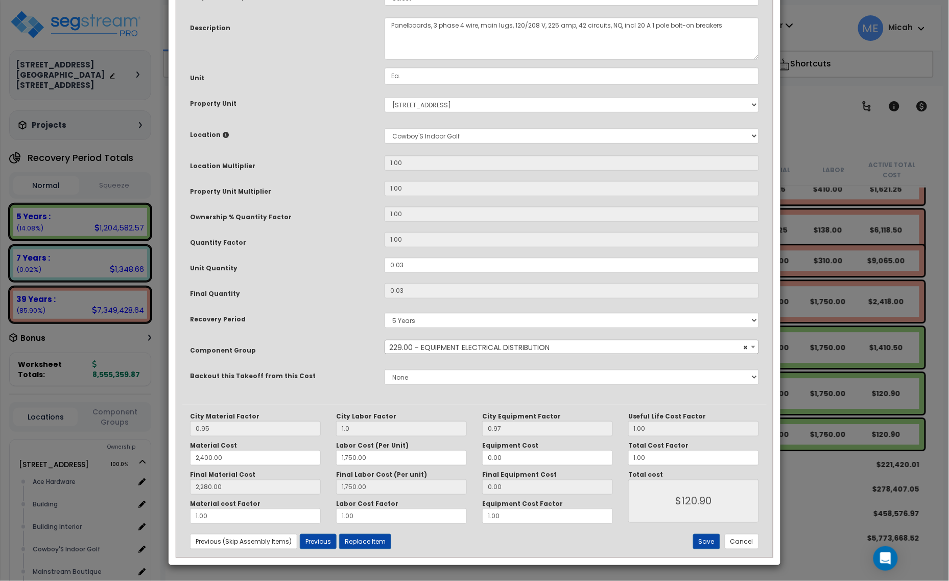
scroll to position [0, 0]
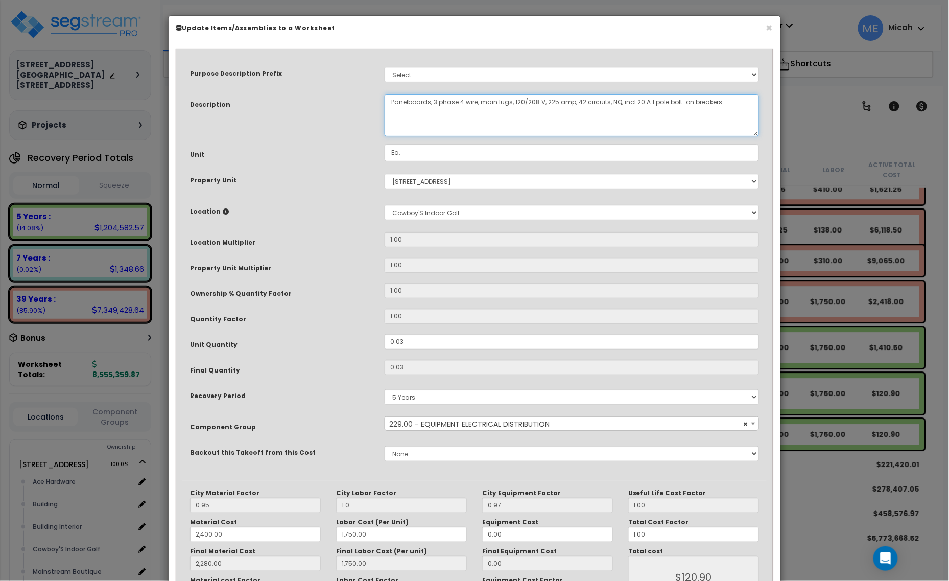
click at [388, 104] on textarea "Panelboards, 3 phase 4 wire, main lugs, 120/208 V, 225 amp, 42 circuits, NQ, in…" at bounding box center [572, 115] width 375 height 42
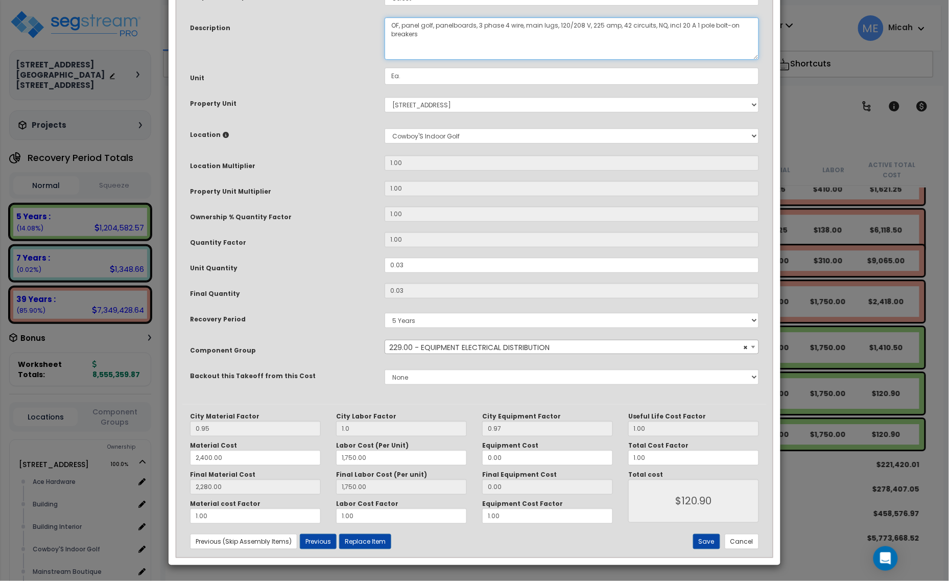
scroll to position [77, 0]
type textarea "OF, panel golf, panelboards, 3 phase 4 wire, main lugs, 120/208 V, 225 amp, 42 …"
click at [712, 550] on div "City Material Factor 0.95 City Labor Factor 1.0 City Equipment Factor 0.97 Mate…" at bounding box center [474, 480] width 585 height 153
click at [708, 543] on button "Save" at bounding box center [706, 541] width 27 height 15
type input "1.00"
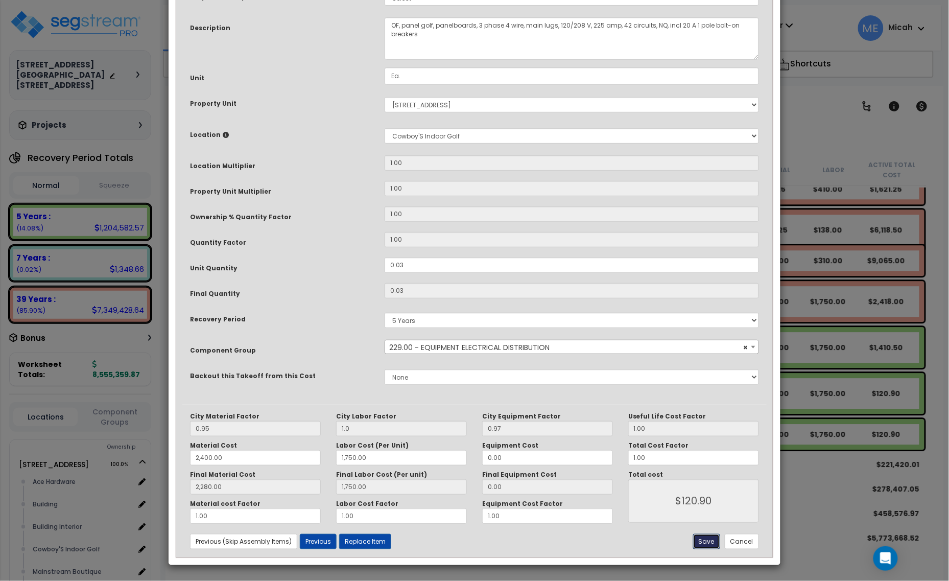
type input "2400.00"
type input "1750.00"
type input "2280.00"
type input "1750.00"
type input "120.90"
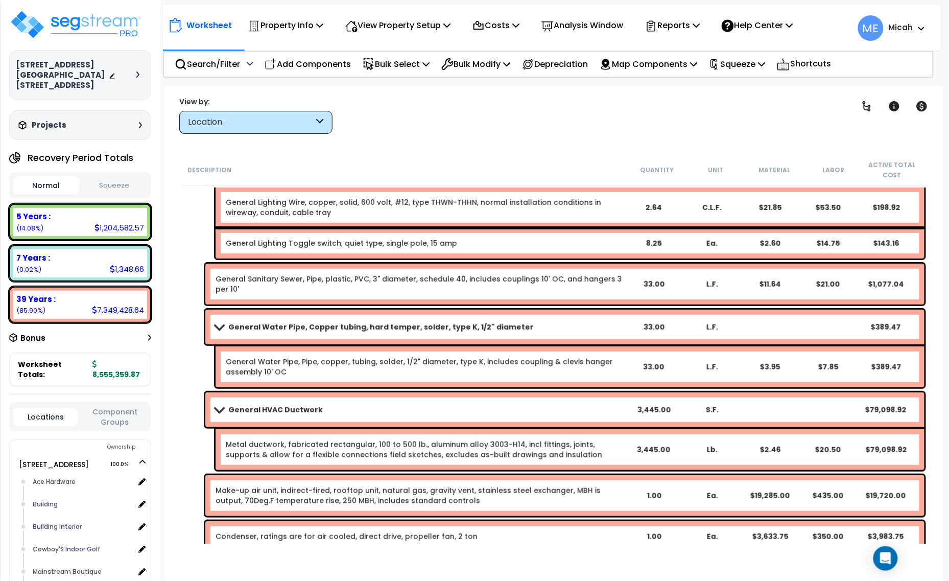
scroll to position [0, 0]
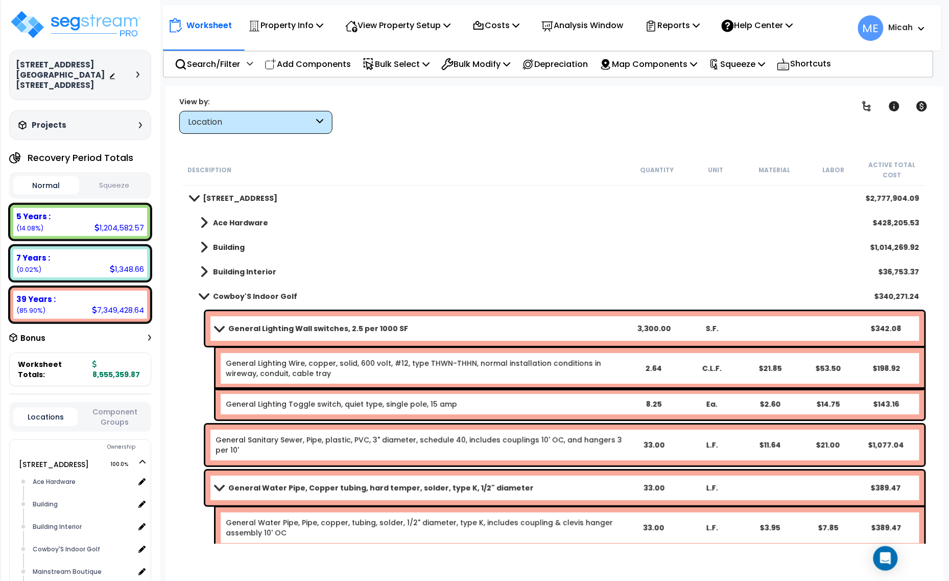
click at [202, 294] on span at bounding box center [204, 296] width 14 height 8
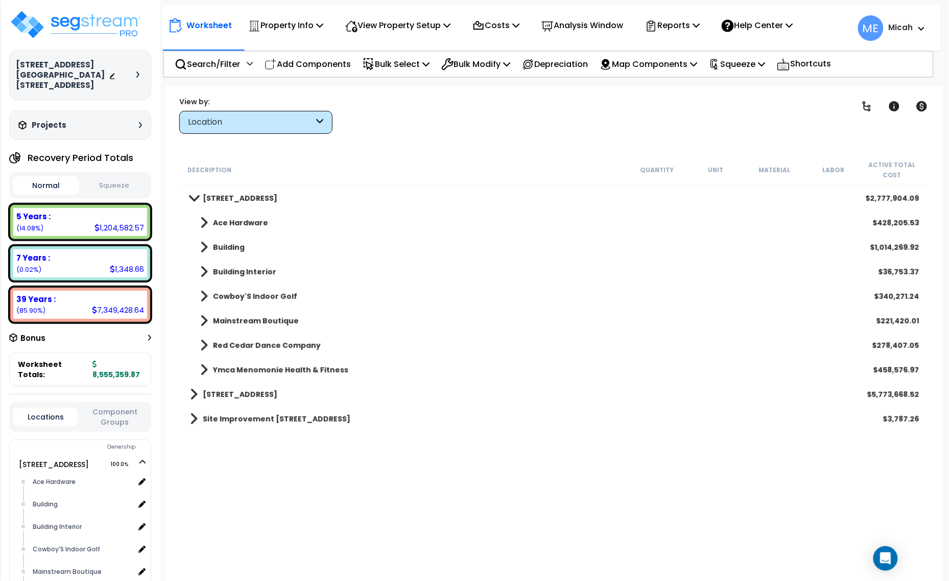
click at [203, 371] on span at bounding box center [204, 370] width 8 height 14
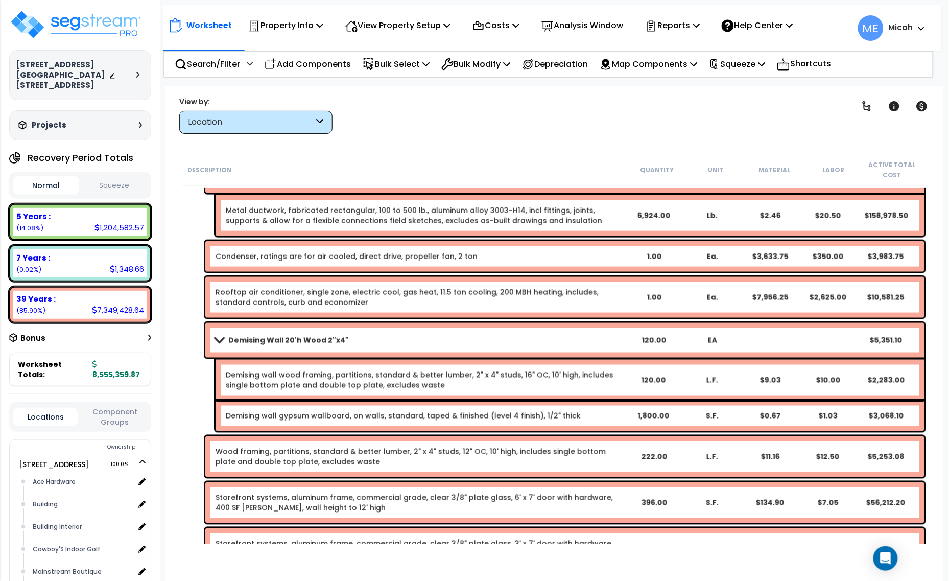
scroll to position [575, 0]
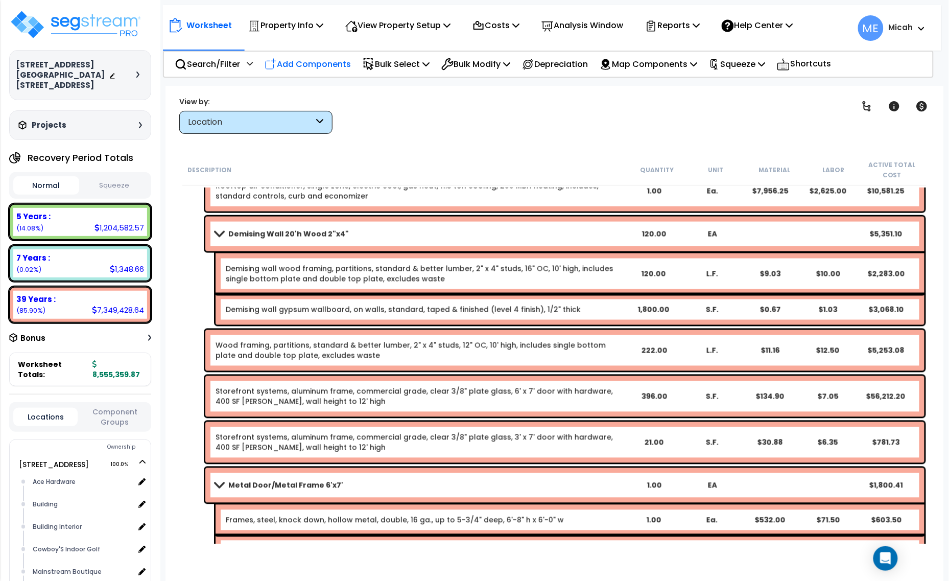
click at [297, 66] on p "Add Components" at bounding box center [308, 64] width 86 height 14
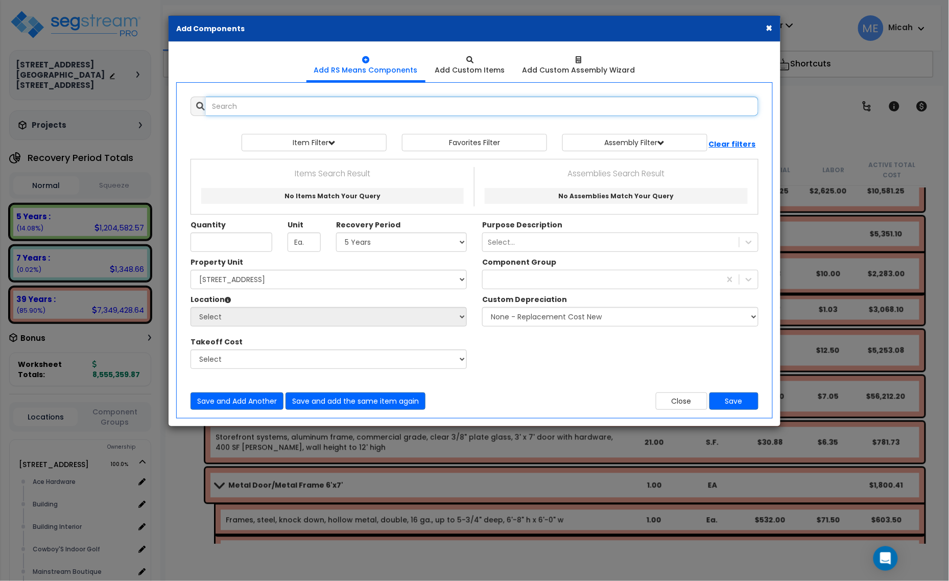
select select
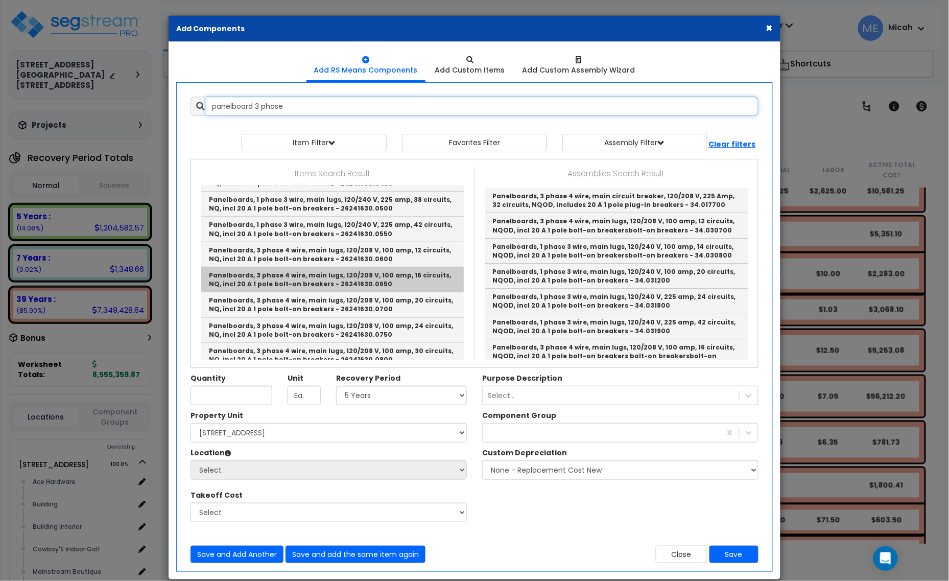
scroll to position [192, 0]
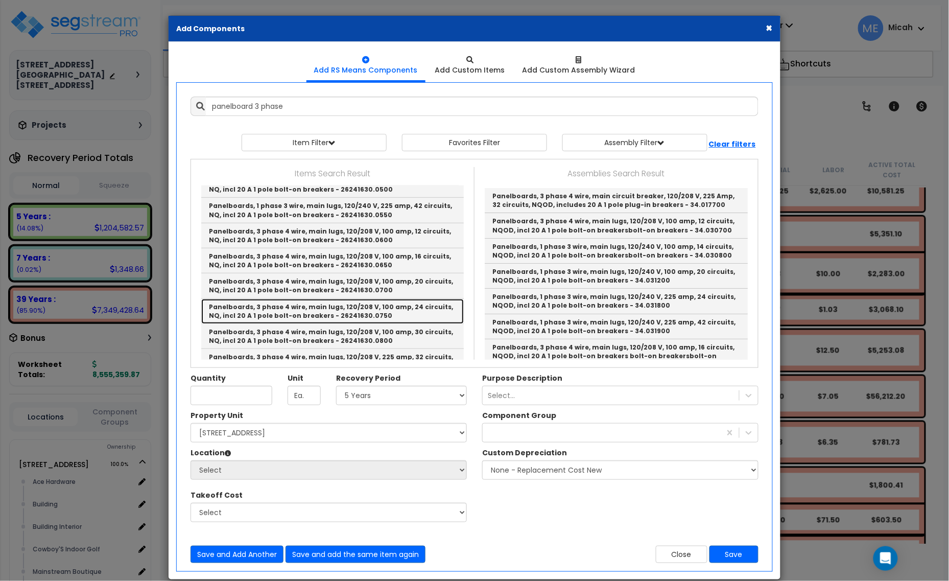
click at [380, 311] on link "Panelboards, 3 phase 4 wire, main lugs, 120/208 V, 100 amp, 24 circuits, NQ, in…" at bounding box center [332, 311] width 263 height 25
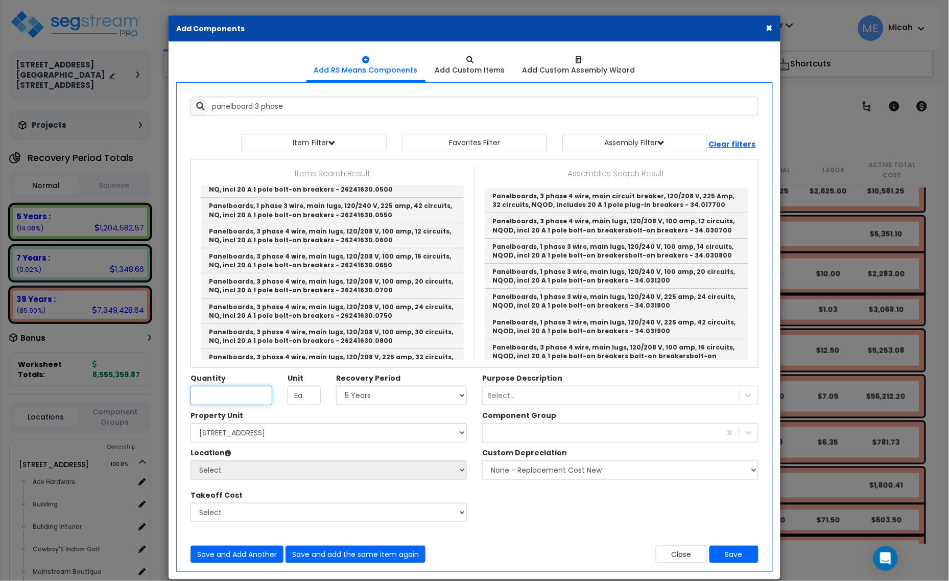
type input "Panelboards, 3 phase 4 wire, main lugs, 120/208 V, 100 amp, 24 circuits, NQ, in…"
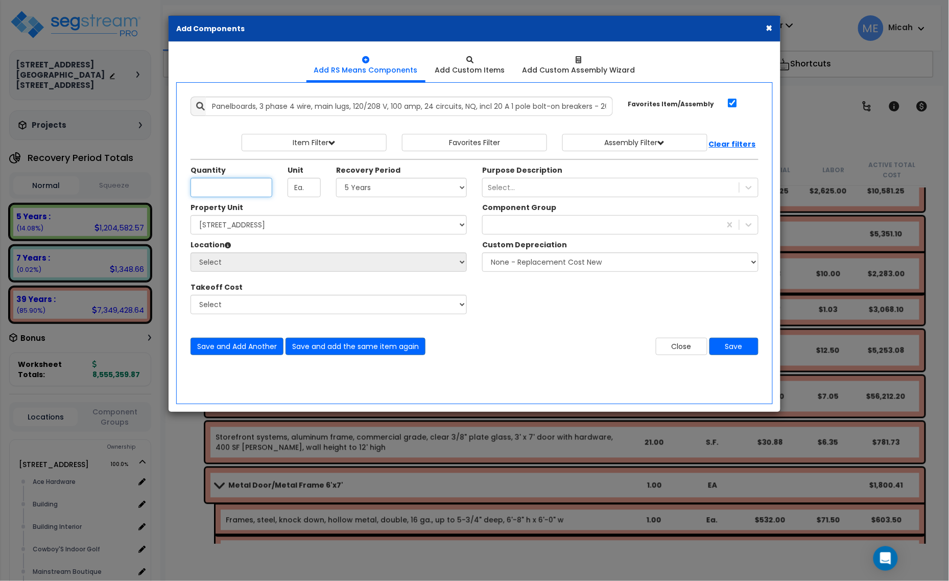
click at [230, 182] on input "Unit Quantity" at bounding box center [232, 187] width 82 height 19
type input ".60"
click at [358, 190] on select "Select 5 Years 7 Years 15 Years 20 Years 39 Years 27.5 Year" at bounding box center [401, 187] width 131 height 19
select select "39Y"
click at [337, 178] on select "Select 5 Years 7 Years 15 Years 20 Years 39 Years 27.5 Year" at bounding box center [401, 187] width 131 height 19
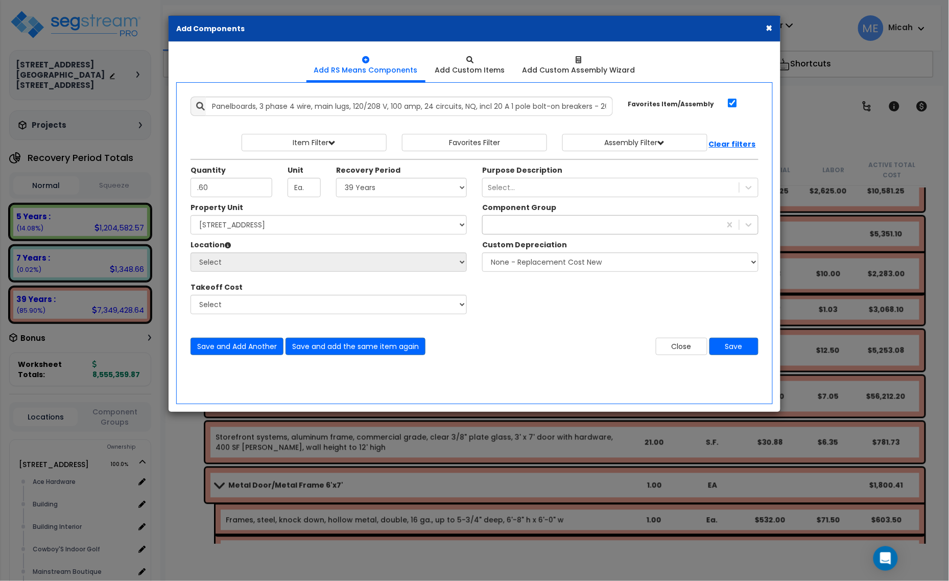
click at [507, 232] on div "229" at bounding box center [602, 225] width 238 height 16
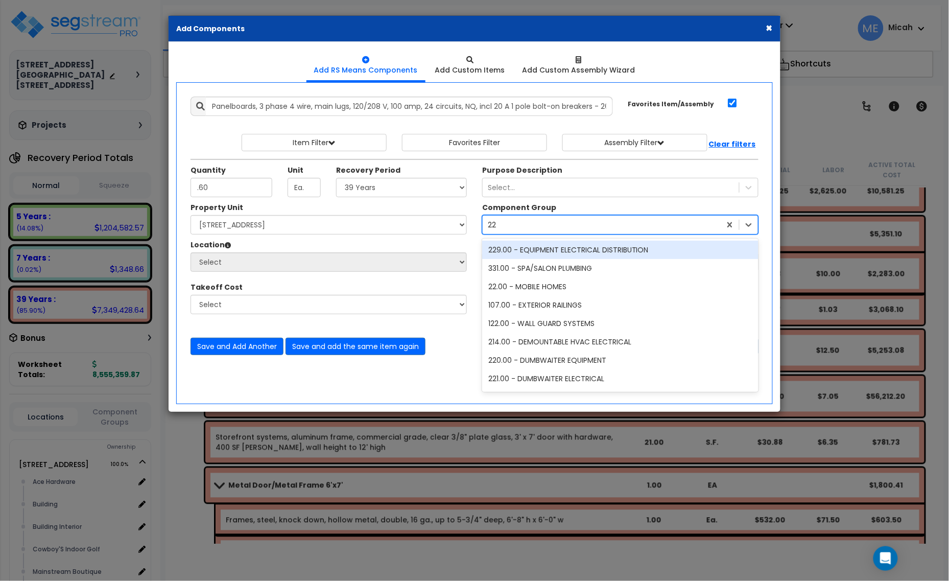
type input "229"
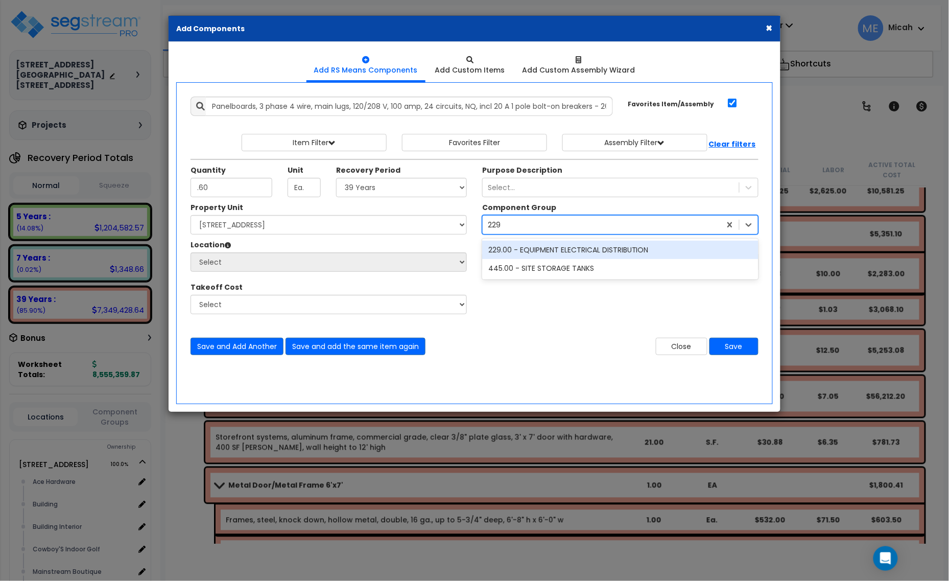
click at [526, 250] on div "229.00 - EQUIPMENT ELECTRICAL DISTRIBUTION" at bounding box center [620, 250] width 276 height 18
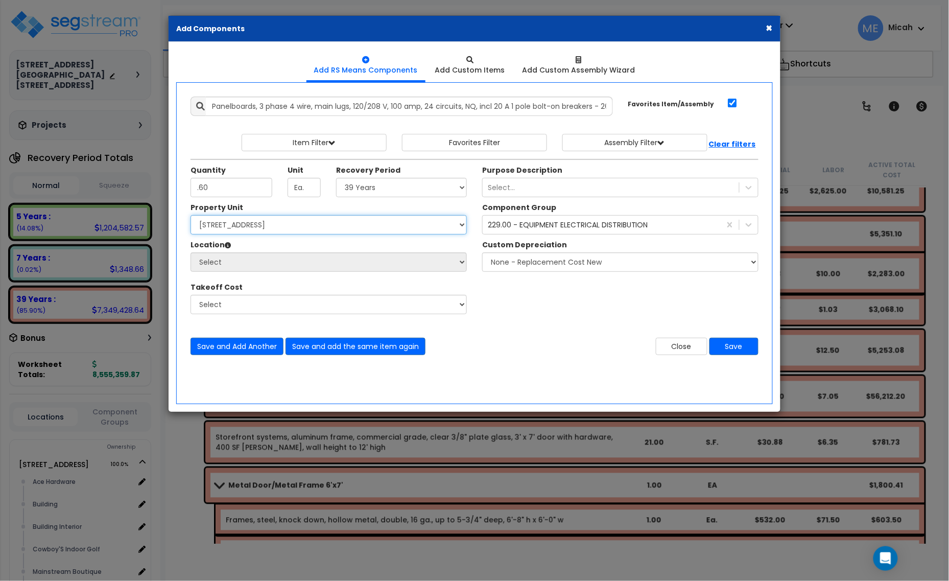
click at [335, 226] on select "Select [STREET_ADDRESS] [STREET_ADDRESS] Site Improvement [STREET_ADDRESS] Site…" at bounding box center [329, 224] width 276 height 19
select select "161435"
click at [191, 216] on select "Select [STREET_ADDRESS] [STREET_ADDRESS] Site Improvement [STREET_ADDRESS] Site…" at bounding box center [329, 224] width 276 height 19
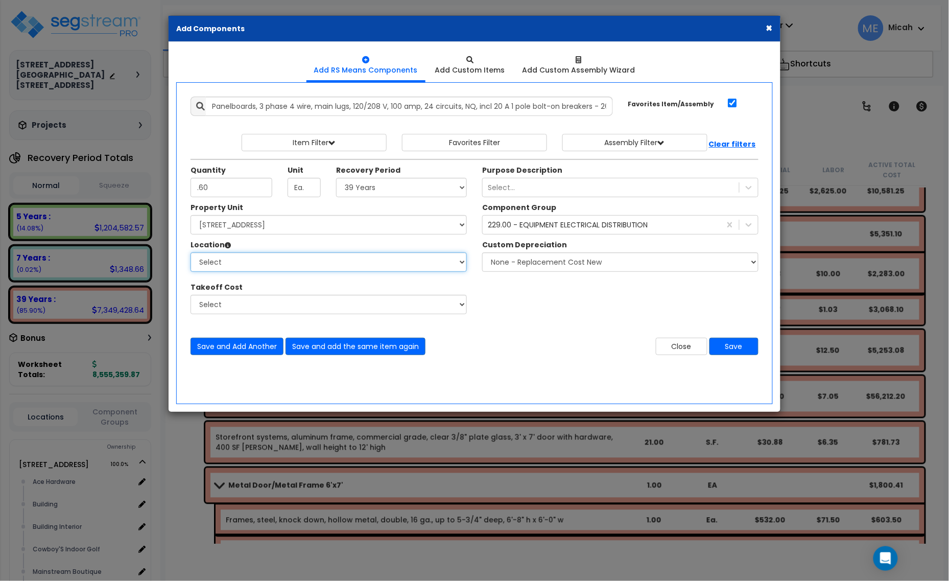
click at [280, 260] on select "Select Ace Hardware Building Building Interior Cowboy'S Indoor Golf Mainstream …" at bounding box center [329, 261] width 276 height 19
select select "31284"
click at [191, 253] on select "Select Ace Hardware Building Building Interior Cowboy'S Indoor Golf Mainstream …" at bounding box center [329, 261] width 276 height 19
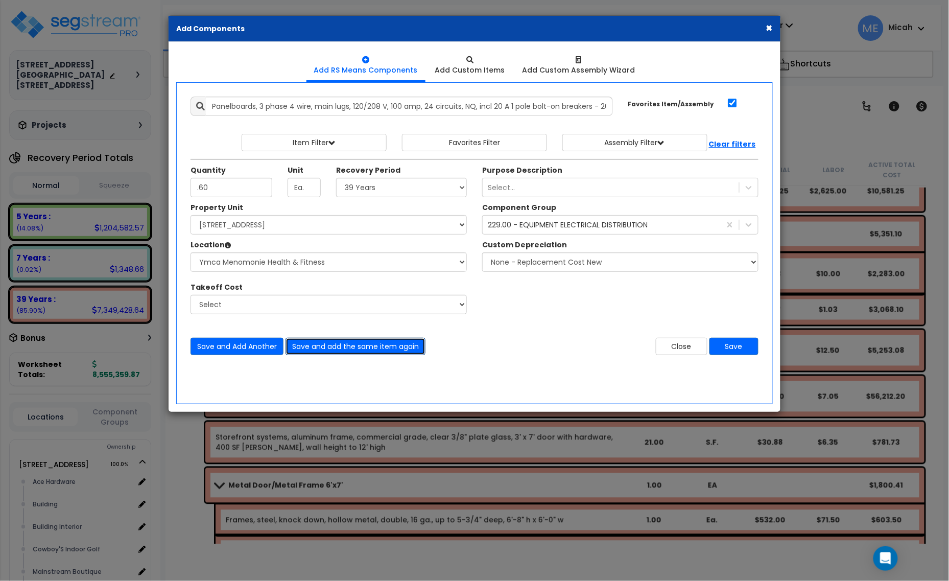
click at [369, 349] on button "Save and add the same item again" at bounding box center [356, 346] width 140 height 17
type input ".30"
drag, startPoint x: 381, startPoint y: 188, endPoint x: 382, endPoint y: 193, distance: 5.3
click at [381, 188] on select "Select 5 Years 7 Years 15 Years 20 Years 39 Years 27.5 Year" at bounding box center [401, 187] width 131 height 19
select select "5Y"
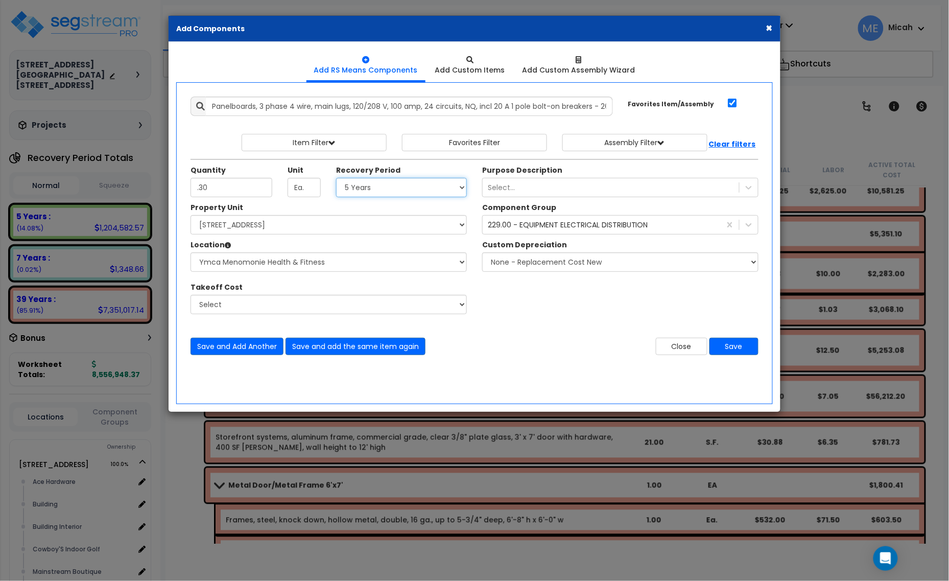
click at [337, 178] on select "Select 5 Years 7 Years 15 Years 20 Years 39 Years 27.5 Year" at bounding box center [401, 187] width 131 height 19
click at [369, 346] on button "Save and add the same item again" at bounding box center [356, 346] width 140 height 17
type input ".10"
click at [737, 346] on button "Save" at bounding box center [734, 346] width 49 height 17
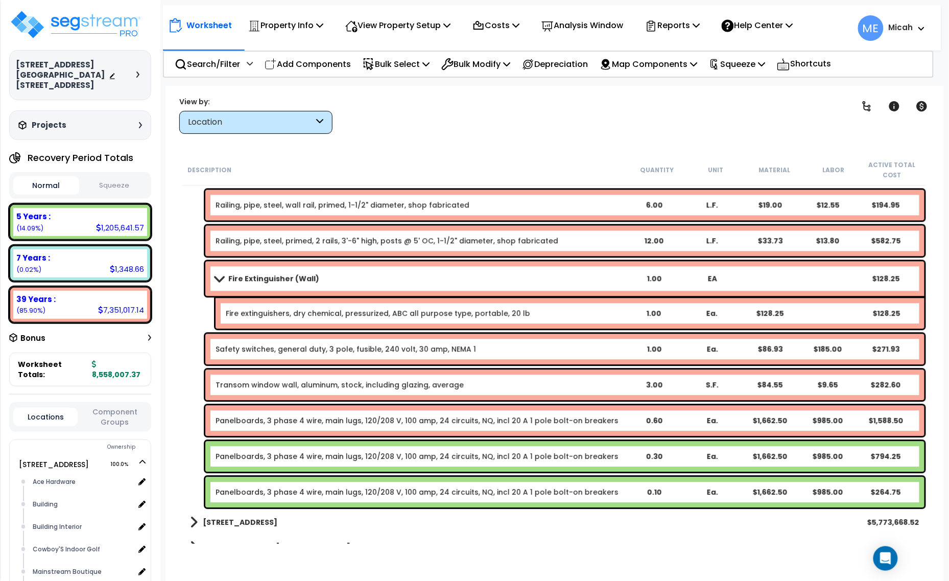
scroll to position [7166, 0]
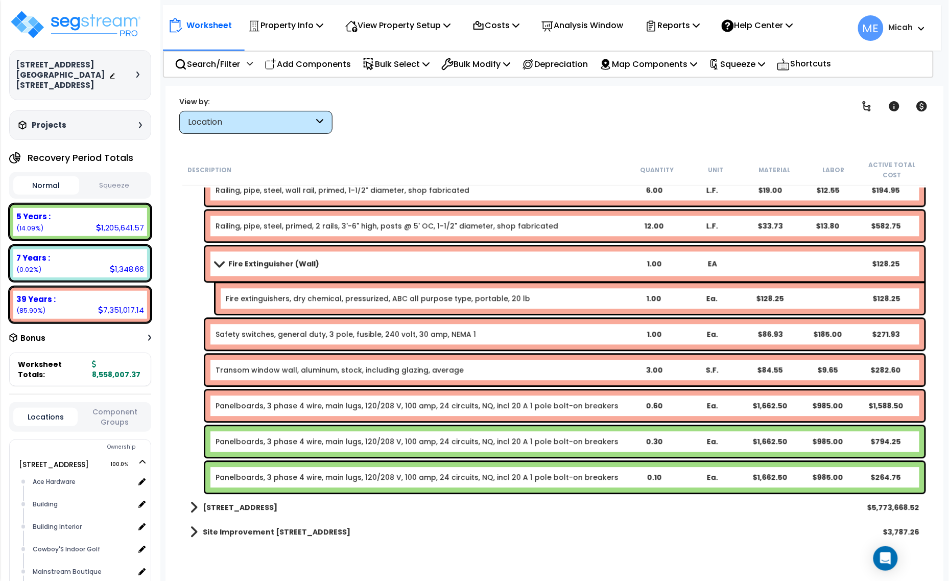
click at [238, 410] on div "Panelboards, 3 phase 4 wire, main lugs, 120/208 V, 100 amp, 24 circuits, NQ, in…" at bounding box center [564, 405] width 719 height 31
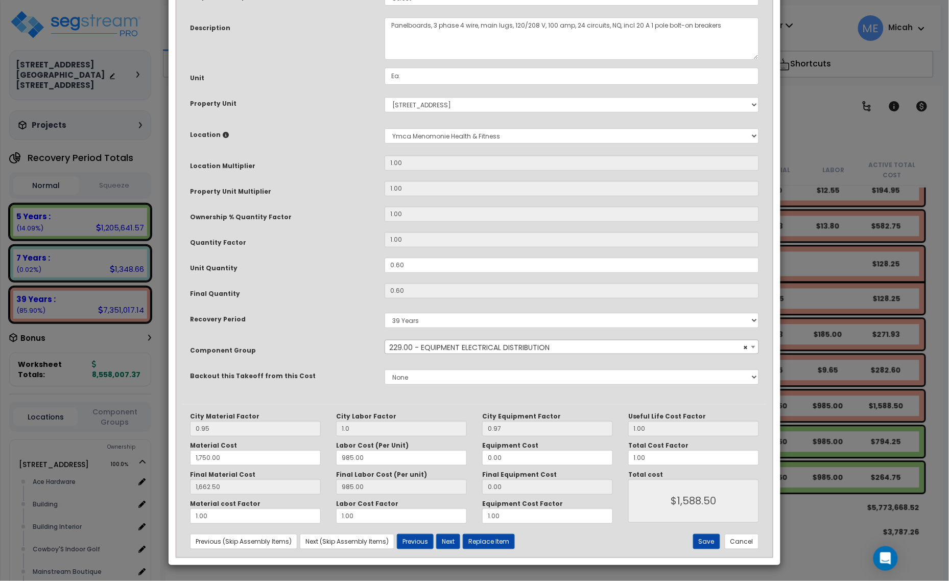
scroll to position [0, 0]
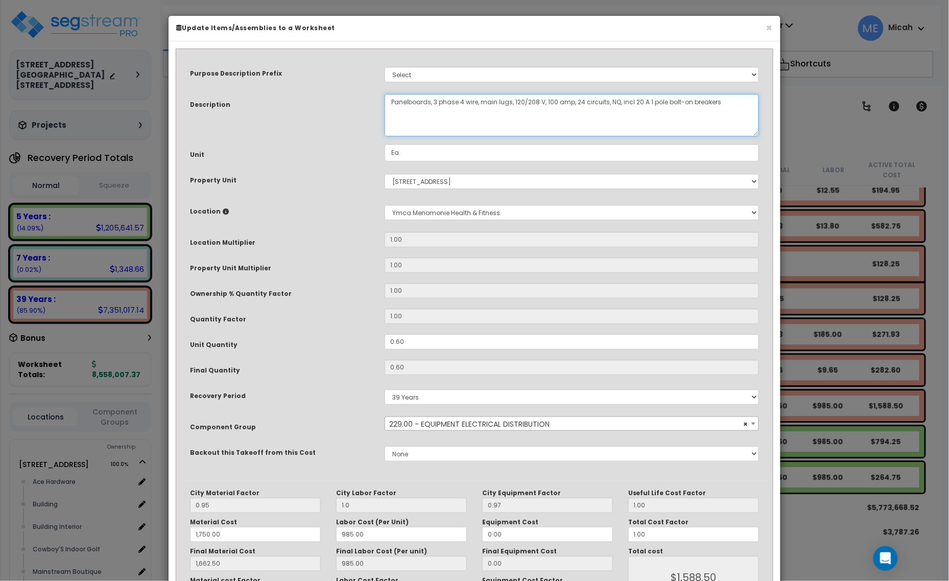
click at [391, 100] on textarea "Panelboards, 3 phase 4 wire, main lugs, 120/208 V, 100 amp, 24 circuits, NQ, in…" at bounding box center [572, 115] width 375 height 42
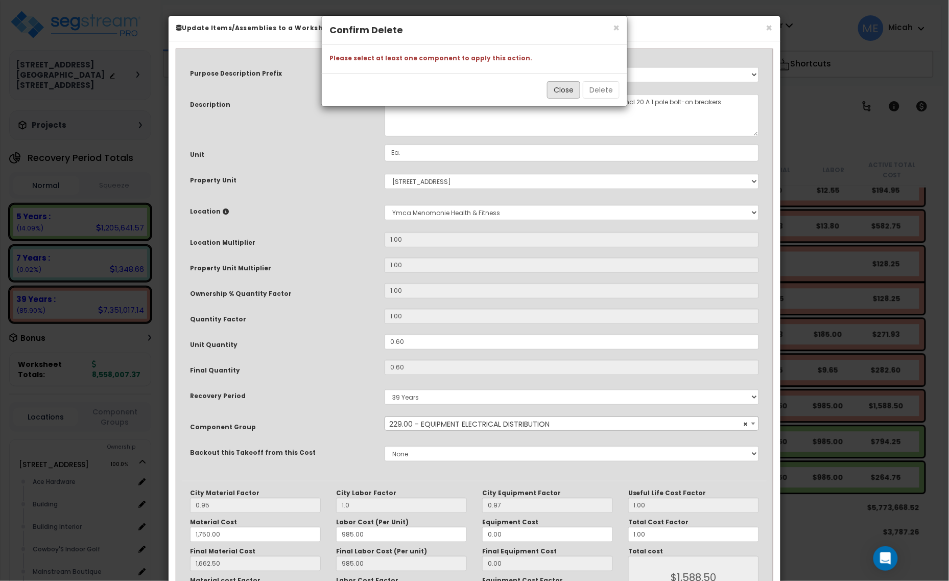
click at [553, 91] on button "Close" at bounding box center [563, 89] width 33 height 17
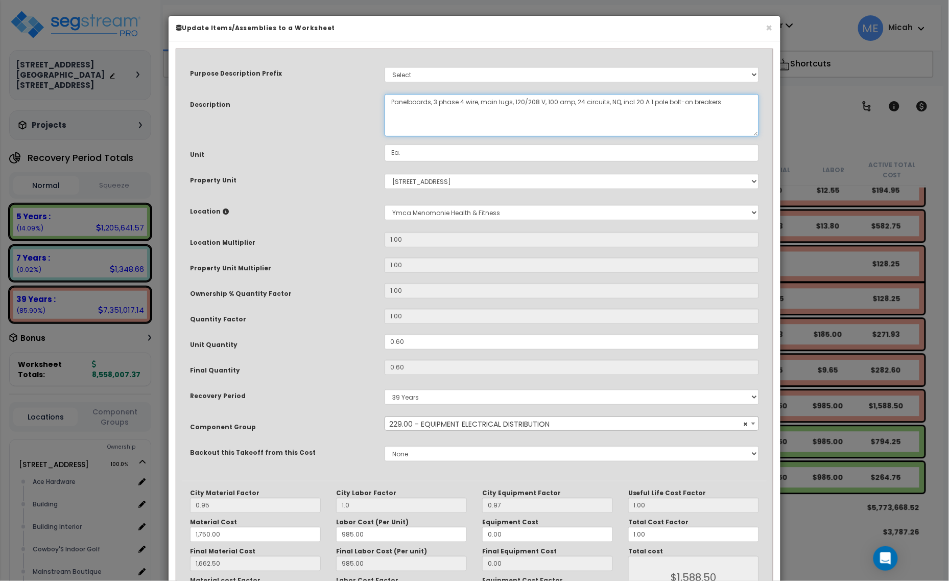
click at [385, 103] on textarea "Panelboards, 3 phase 4 wire, main lugs, 120/208 V, 100 amp, 24 circuits, NQ, in…" at bounding box center [572, 115] width 375 height 42
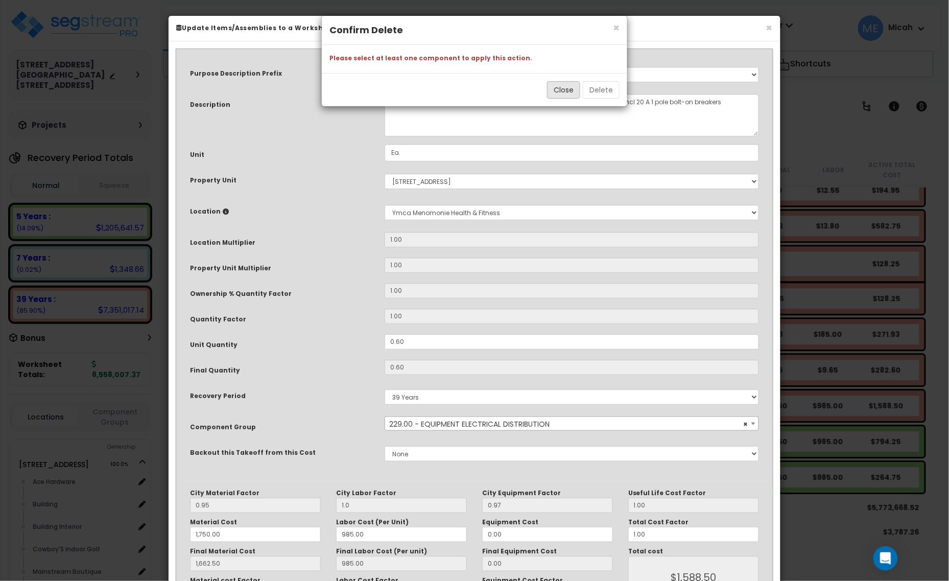
click at [558, 88] on button "Close" at bounding box center [563, 89] width 33 height 17
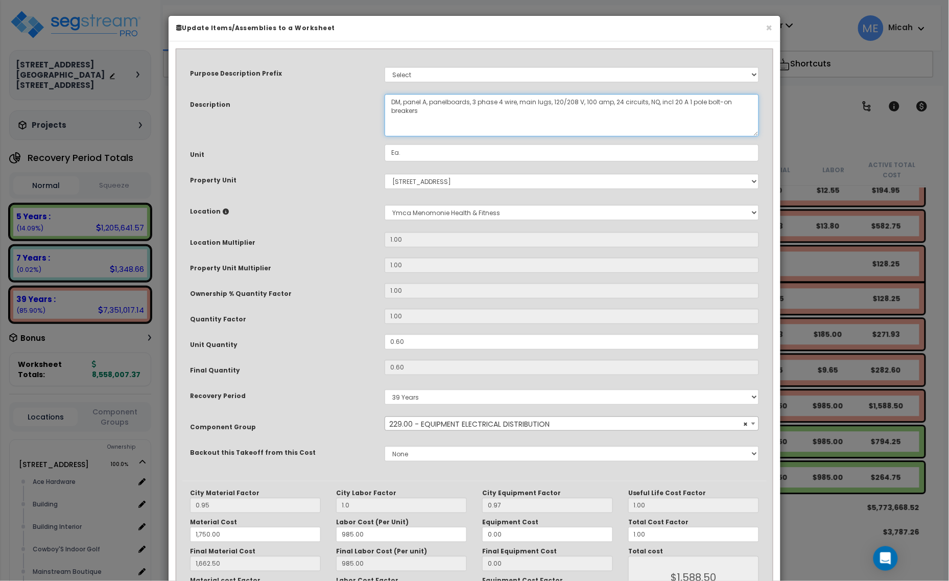
scroll to position [44, 0]
type textarea "DM, panel A, panelboards, 3 phase 4 wire, main lugs, 120/208 V, 100 amp, 24 cir…"
click at [428, 156] on input "Ea." at bounding box center [572, 152] width 375 height 17
click at [423, 455] on select "None" at bounding box center [572, 453] width 375 height 15
click at [465, 504] on input "1.0" at bounding box center [401, 505] width 131 height 15
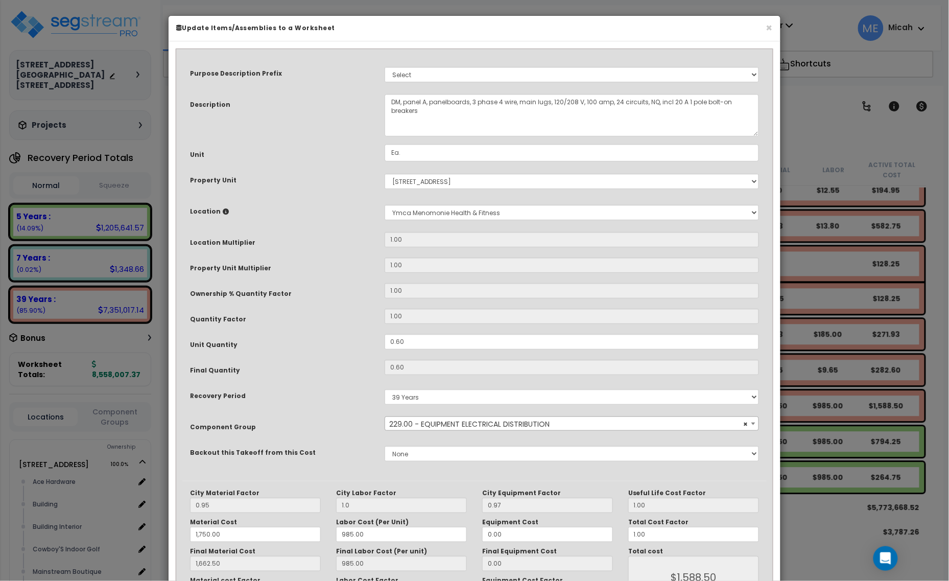
click at [475, 502] on div "City Equipment Factor 0.97" at bounding box center [548, 501] width 146 height 24
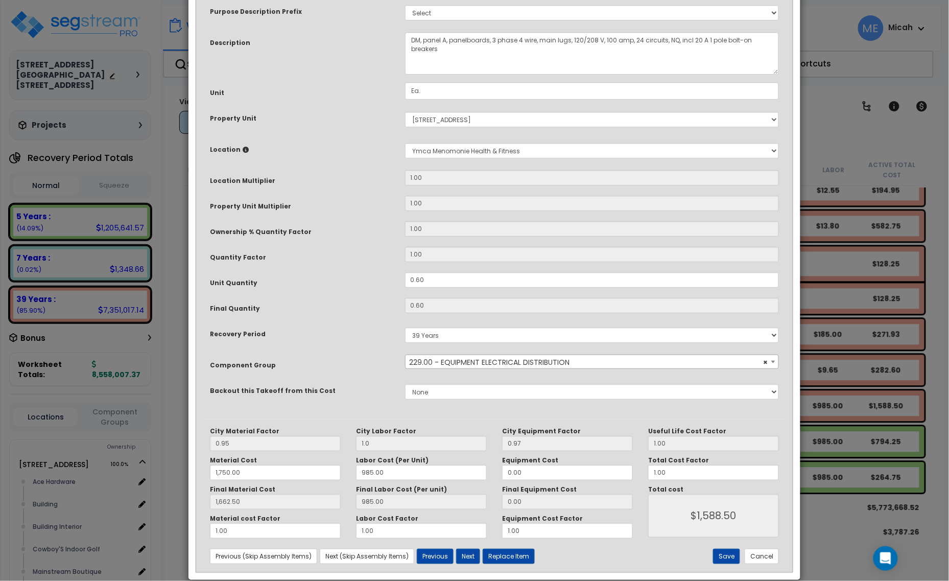
drag, startPoint x: 505, startPoint y: 22, endPoint x: 541, endPoint y: 93, distance: 79.5
click at [516, 0] on html "We are Building your Property. So please grab a coffee and let us do the heavy …" at bounding box center [474, 246] width 949 height 581
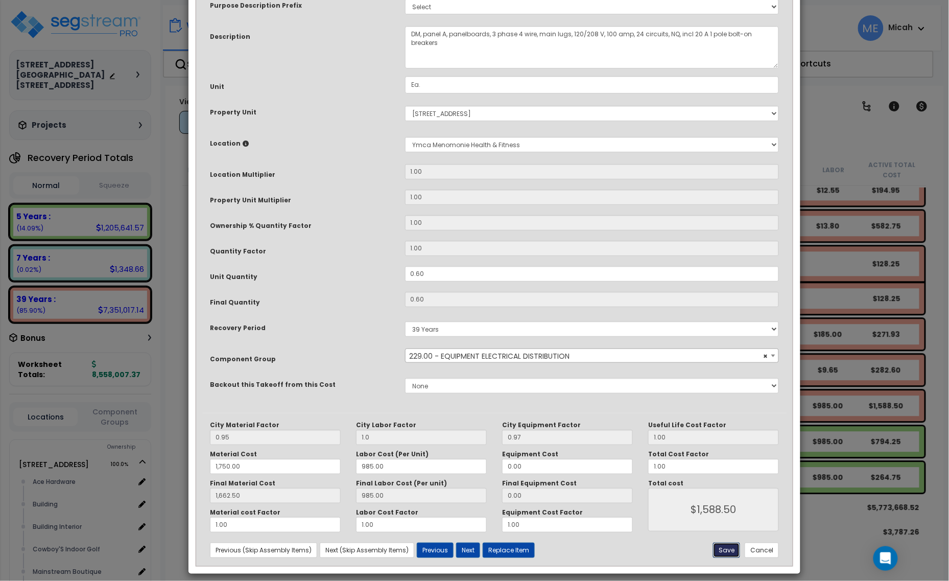
click at [727, 557] on button "Save" at bounding box center [726, 550] width 27 height 15
type input "1.00"
type input "1750.00"
type input "1662.50"
type input "1588.50"
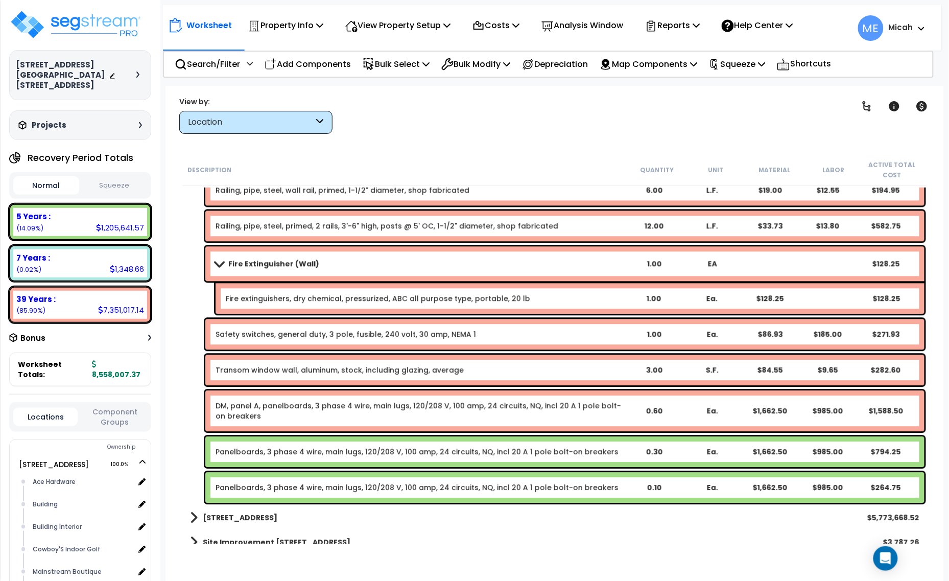
click at [322, 451] on link "Panelboards, 3 phase 4 wire, main lugs, 120/208 V, 100 amp, 24 circuits, NQ, in…" at bounding box center [417, 452] width 403 height 10
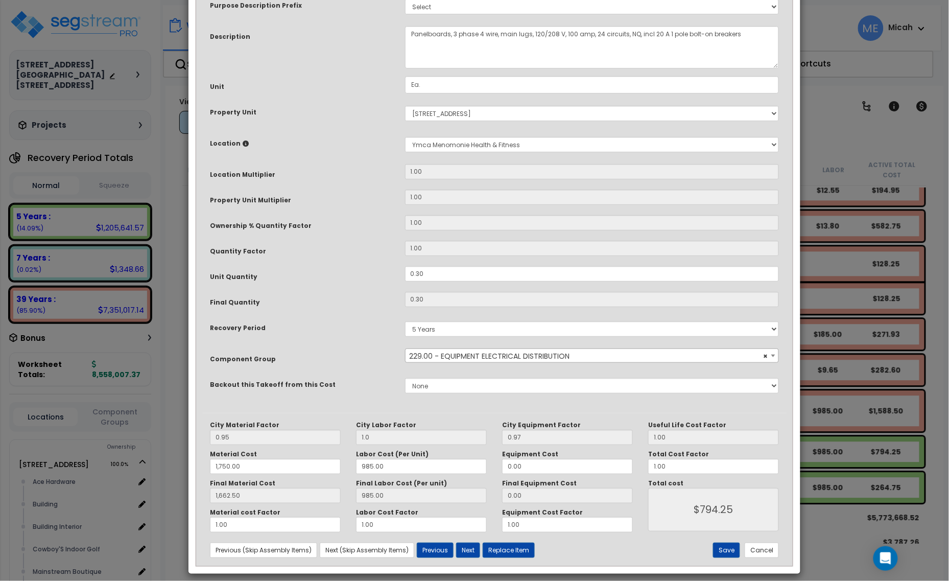
click at [317, 70] on div "Purpose Description Prefix Select A/V System A/V System Equipment A/V System Eq…" at bounding box center [494, 200] width 585 height 426
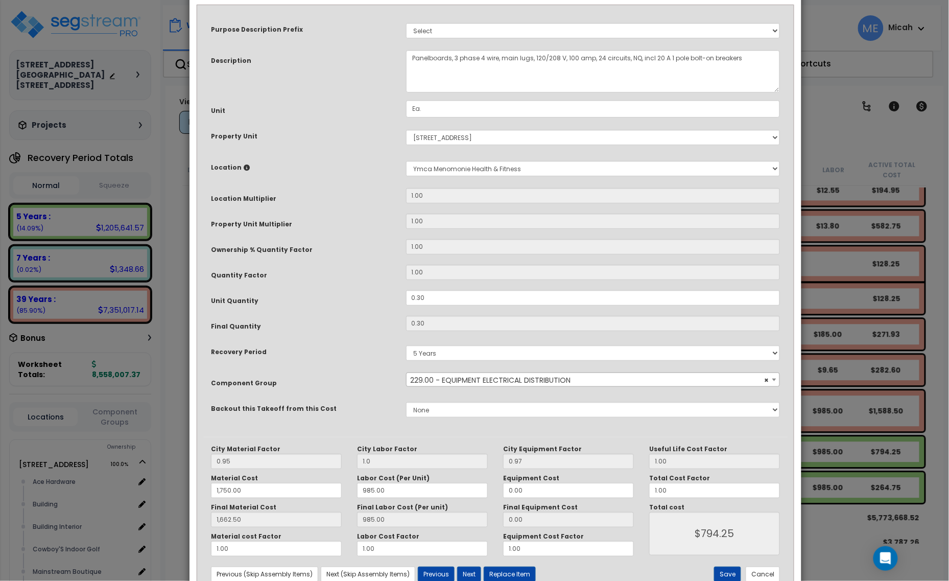
drag, startPoint x: 340, startPoint y: 59, endPoint x: 334, endPoint y: 60, distance: 6.2
click at [334, 60] on div "Description" at bounding box center [300, 59] width 195 height 18
click at [410, 57] on textarea "Panelboards, 3 phase 4 wire, main lugs, 120/208 V, 100 amp, 24 circuits, NQ, in…" at bounding box center [593, 71] width 375 height 42
type textarea "EQ, panel A, panelboards, 3 phase 4 wire, main lugs, 120/208 V, 100 amp, 24 cir…"
click at [723, 570] on button "Save" at bounding box center [727, 574] width 27 height 15
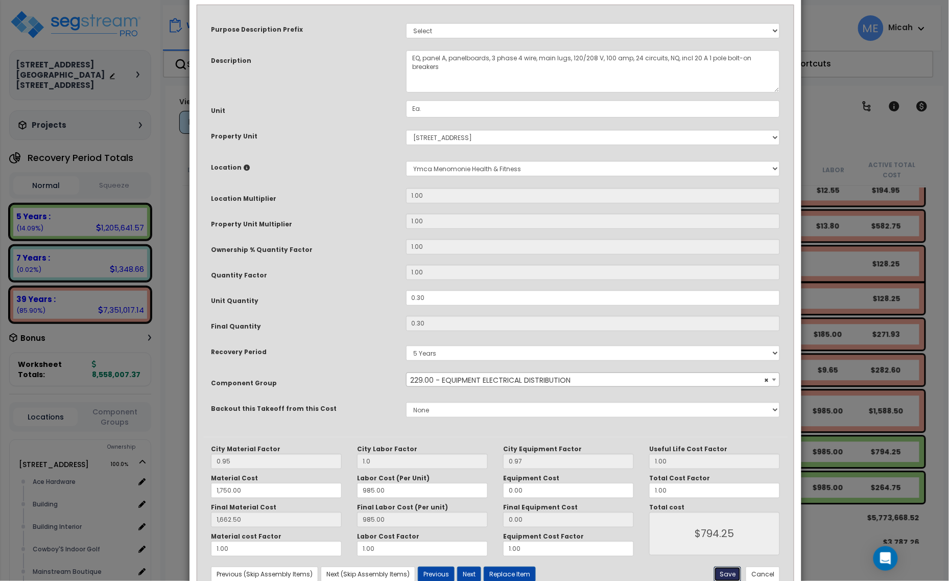
type input "1.00"
type input "1750.00"
type input "1662.50"
type input "794.25"
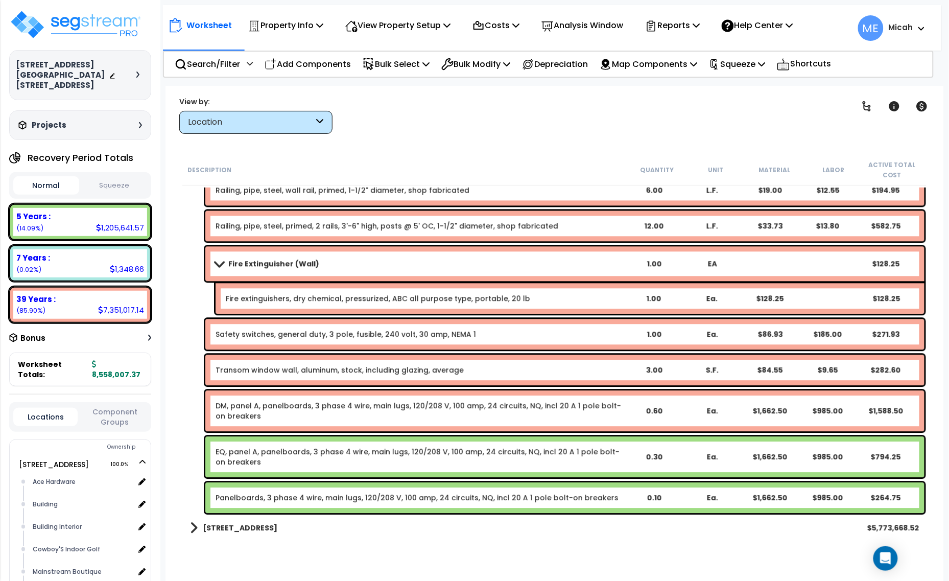
click at [272, 490] on div "Panelboards, 3 phase 4 wire, main lugs, 120/208 V, 100 amp, 24 circuits, NQ, in…" at bounding box center [564, 497] width 719 height 31
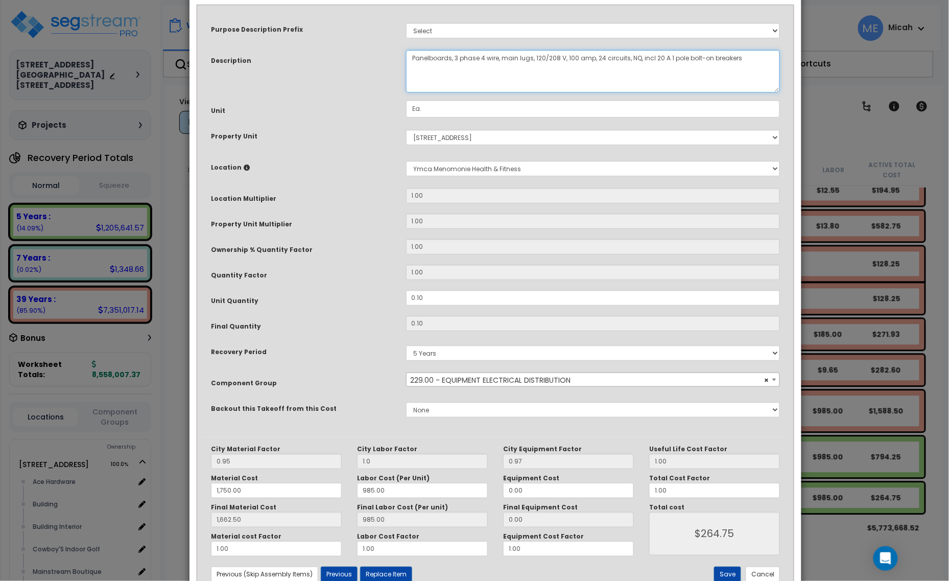
click at [410, 55] on textarea "Panelboards, 3 phase 4 wire, main lugs, 120/208 V, 100 amp, 24 circuits, NQ, in…" at bounding box center [593, 71] width 375 height 42
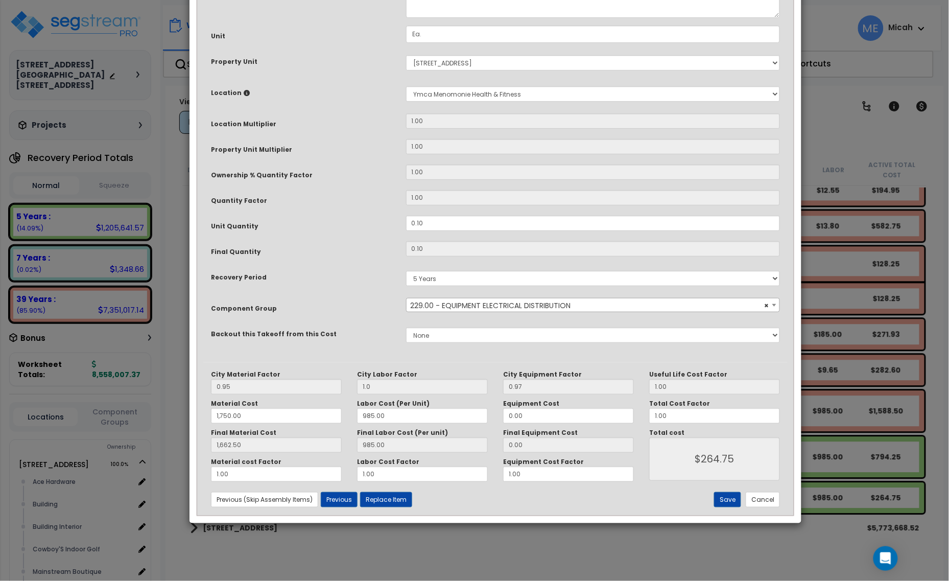
scroll to position [77, 0]
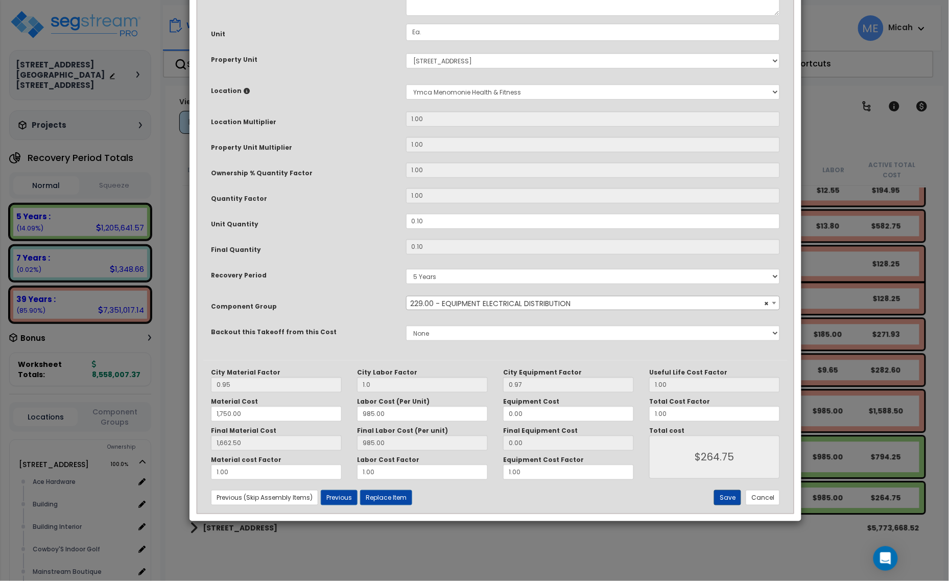
type textarea "OF, panel A, panelboards, 3 phase 4 wire, main lugs, 120/208 V, 100 amp, 24 cir…"
click at [730, 496] on button "Save" at bounding box center [727, 497] width 27 height 15
type input "1.00"
type input "1750.00"
type input "1662.50"
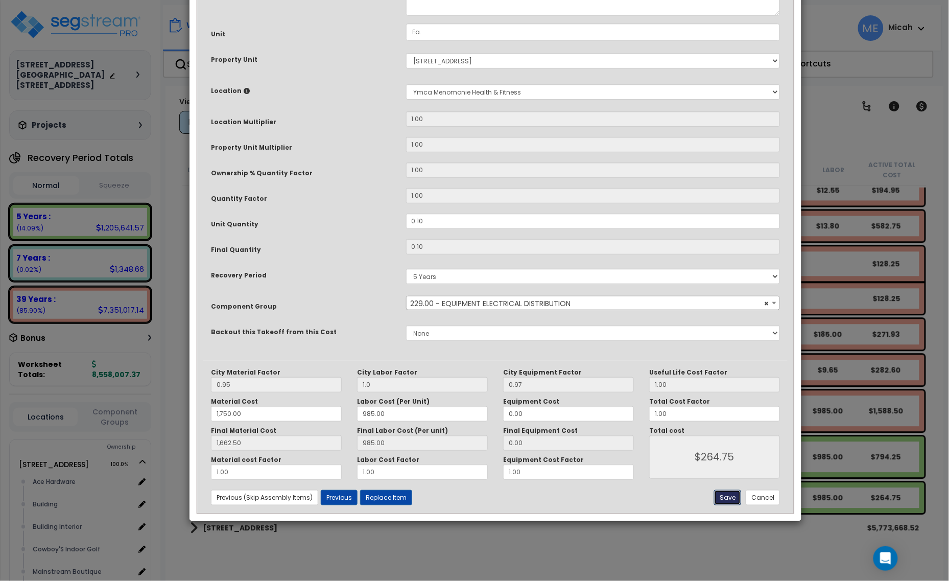
type input "264.75"
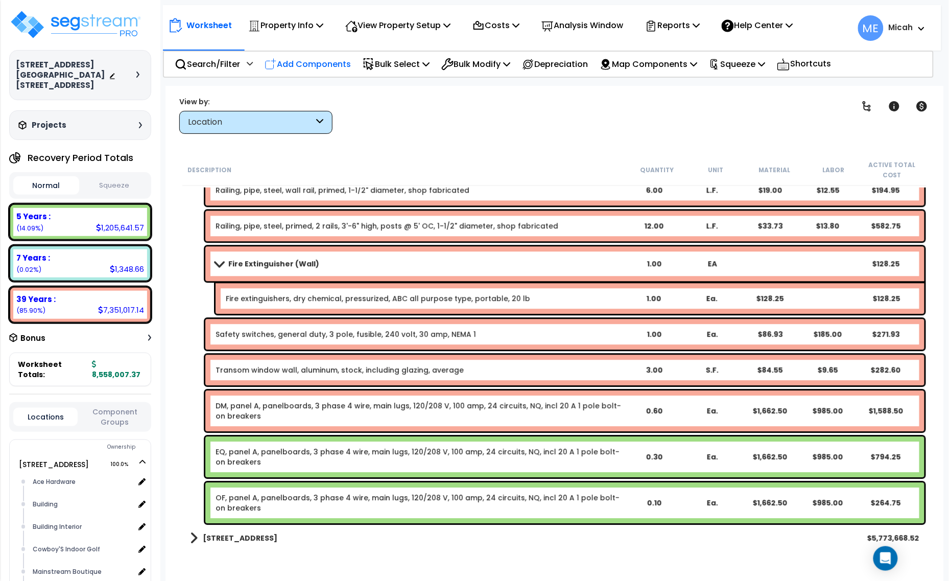
click at [307, 64] on p "Add Components" at bounding box center [308, 64] width 86 height 14
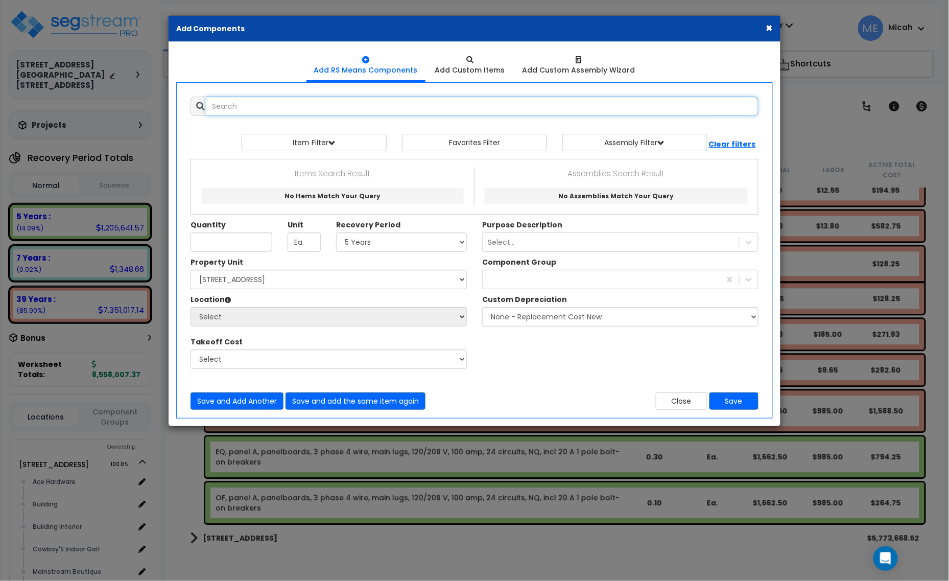
select select
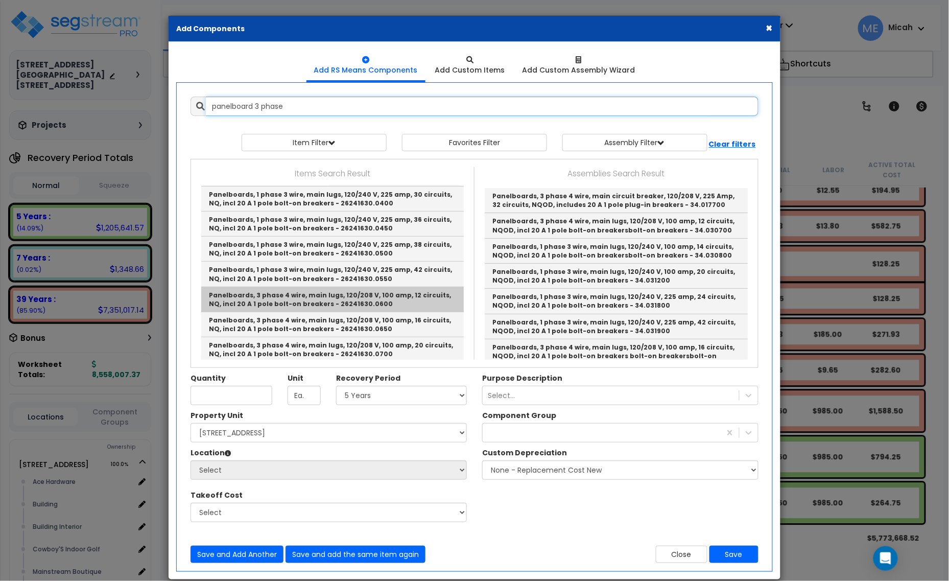
scroll to position [192, 0]
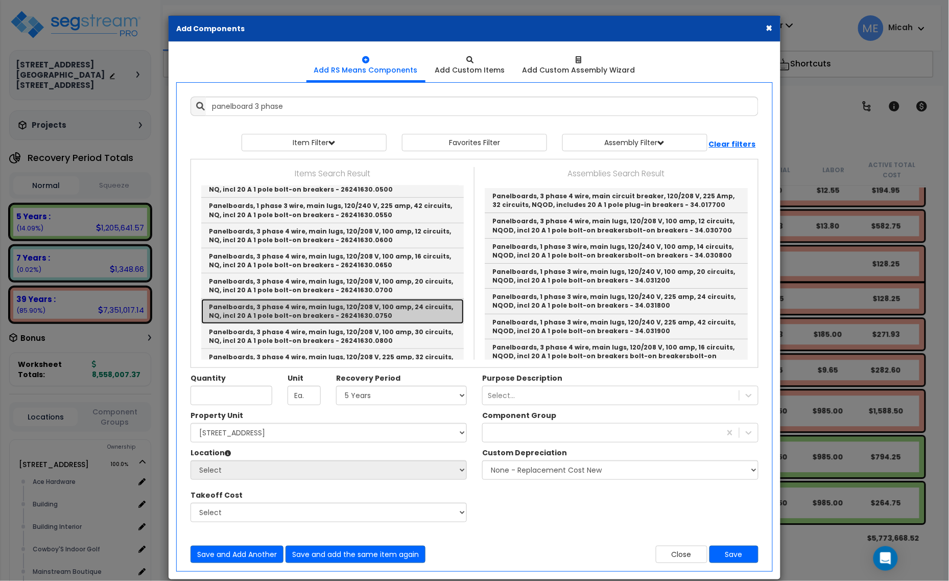
click at [387, 308] on link "Panelboards, 3 phase 4 wire, main lugs, 120/208 V, 100 amp, 24 circuits, NQ, in…" at bounding box center [332, 311] width 263 height 25
type input "Panelboards, 3 phase 4 wire, main lugs, 120/208 V, 100 amp, 24 circuits, NQ, in…"
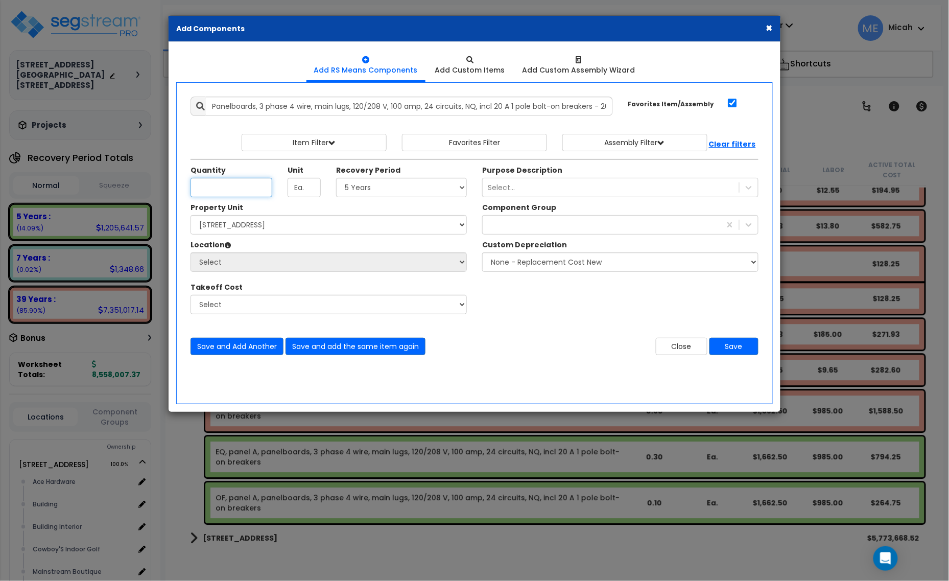
scroll to position [0, 0]
click at [238, 186] on input "Unit Quantity" at bounding box center [232, 187] width 82 height 19
type input ".95"
click at [374, 188] on select "Select 5 Years 7 Years 15 Years 20 Years 39 Years 27.5 Year" at bounding box center [401, 187] width 131 height 19
select select "39Y"
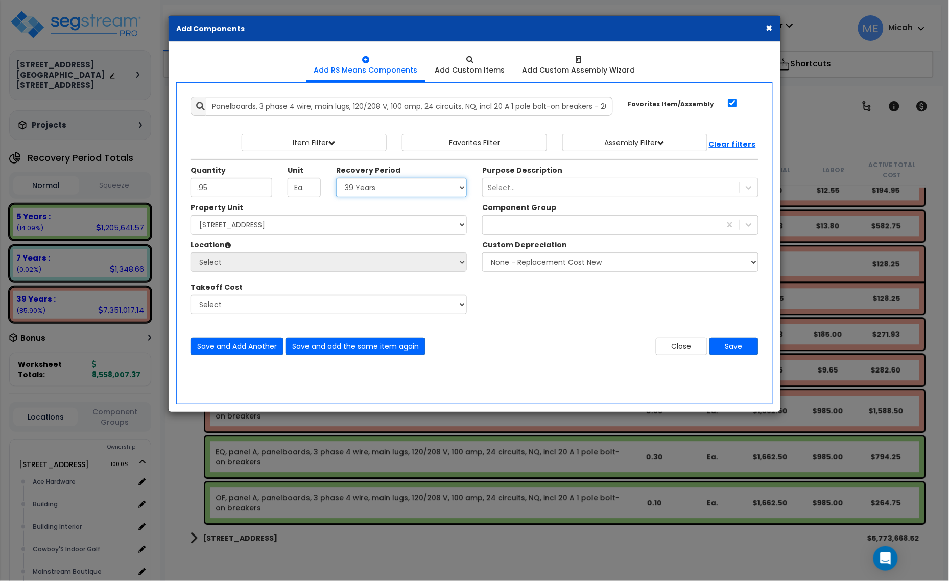
click at [337, 178] on select "Select 5 Years 7 Years 15 Years 20 Years 39 Years 27.5 Year" at bounding box center [401, 187] width 131 height 19
click at [489, 222] on div at bounding box center [602, 225] width 238 height 16
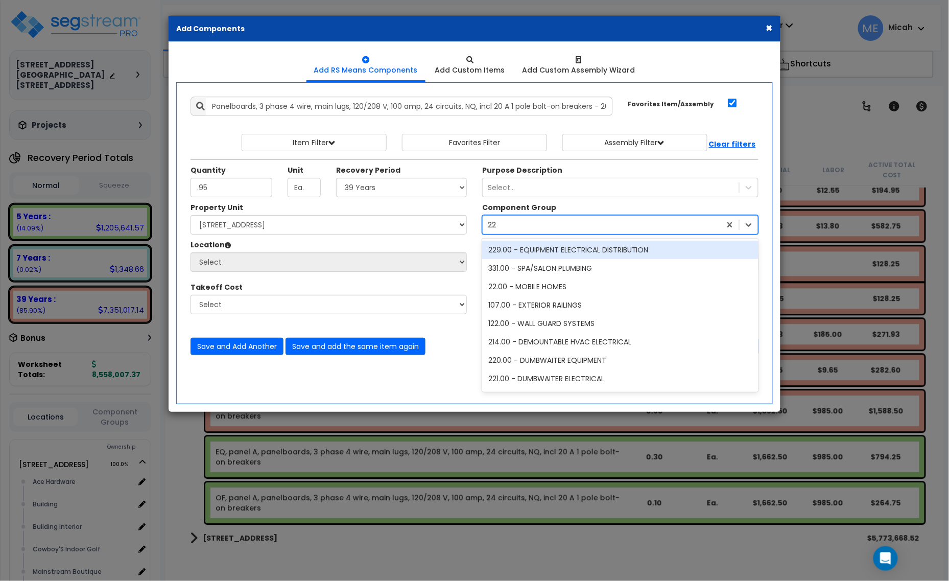
type input "229"
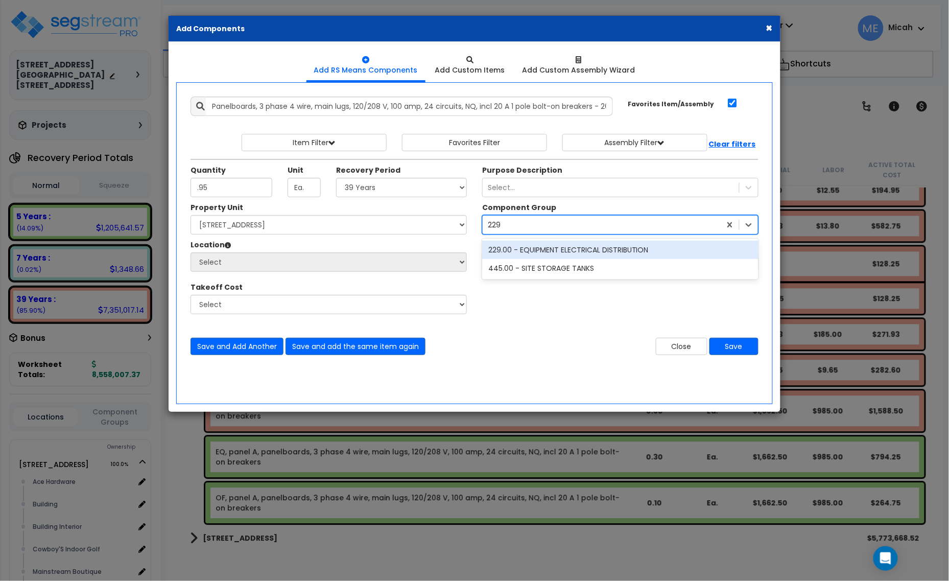
click at [518, 251] on div "229.00 - EQUIPMENT ELECTRICAL DISTRIBUTION" at bounding box center [620, 250] width 276 height 18
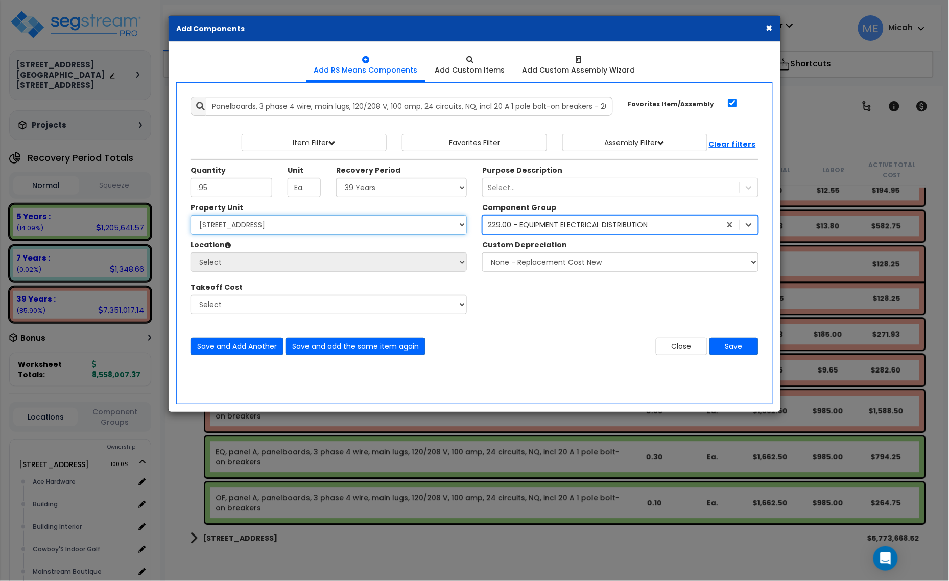
click at [303, 230] on select "Select [STREET_ADDRESS] [STREET_ADDRESS] Site Improvement [STREET_ADDRESS] Site…" at bounding box center [329, 224] width 276 height 19
select select "161435"
click at [191, 216] on select "Select [STREET_ADDRESS] [STREET_ADDRESS] Site Improvement [STREET_ADDRESS] Site…" at bounding box center [329, 224] width 276 height 19
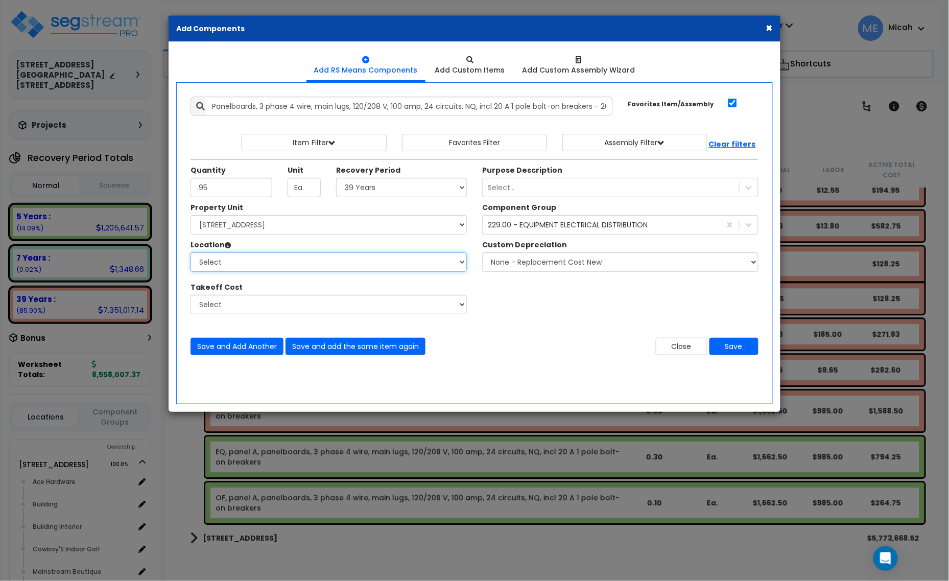
click at [282, 267] on select "Select Ace Hardware Building Building Interior Cowboy'S Indoor Golf Mainstream …" at bounding box center [329, 261] width 276 height 19
select select "31284"
click at [191, 253] on select "Select Ace Hardware Building Building Interior Cowboy'S Indoor Golf Mainstream …" at bounding box center [329, 261] width 276 height 19
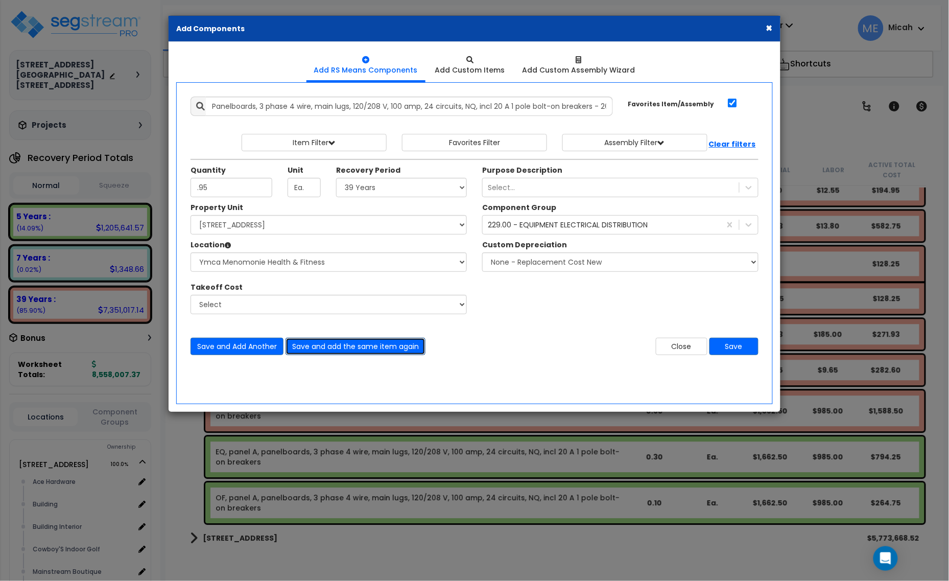
click at [372, 348] on button "Save and add the same item again" at bounding box center [356, 346] width 140 height 17
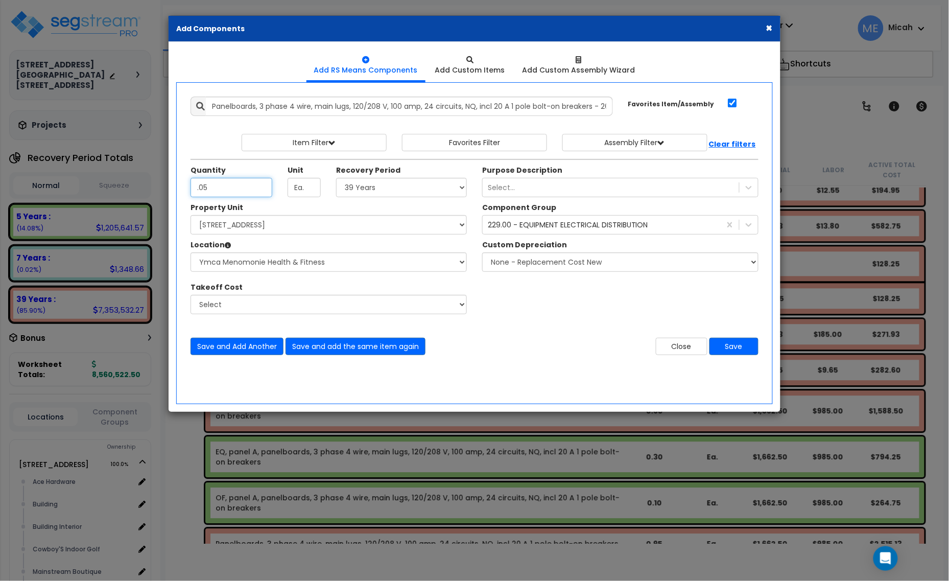
type input ".05"
click at [367, 190] on select "Select 5 Years 7 Years 15 Years 20 Years 39 Years 27.5 Year" at bounding box center [401, 187] width 131 height 19
select select "5Y"
click at [337, 178] on select "Select 5 Years 7 Years 15 Years 20 Years 39 Years 27.5 Year" at bounding box center [401, 187] width 131 height 19
click at [743, 343] on button "Save" at bounding box center [734, 346] width 49 height 17
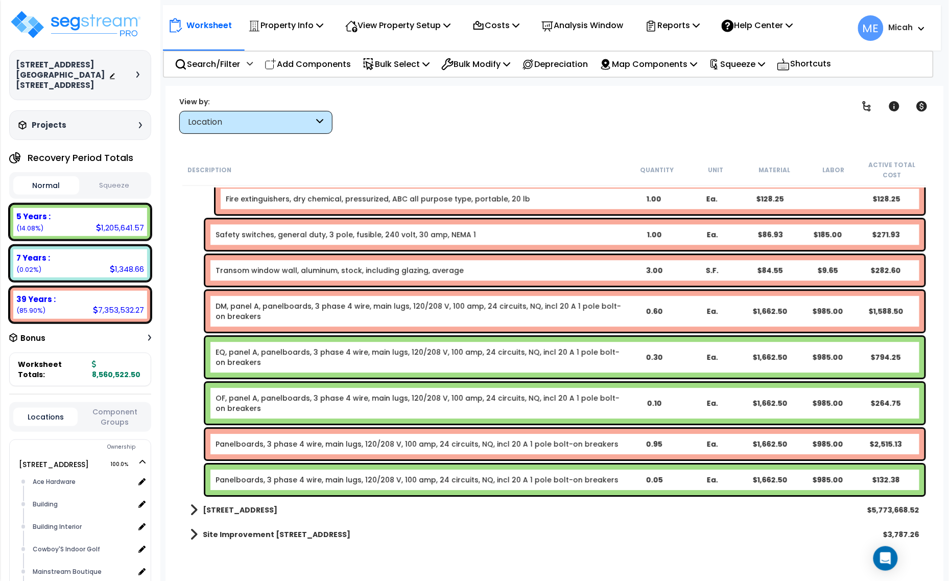
scroll to position [7268, 0]
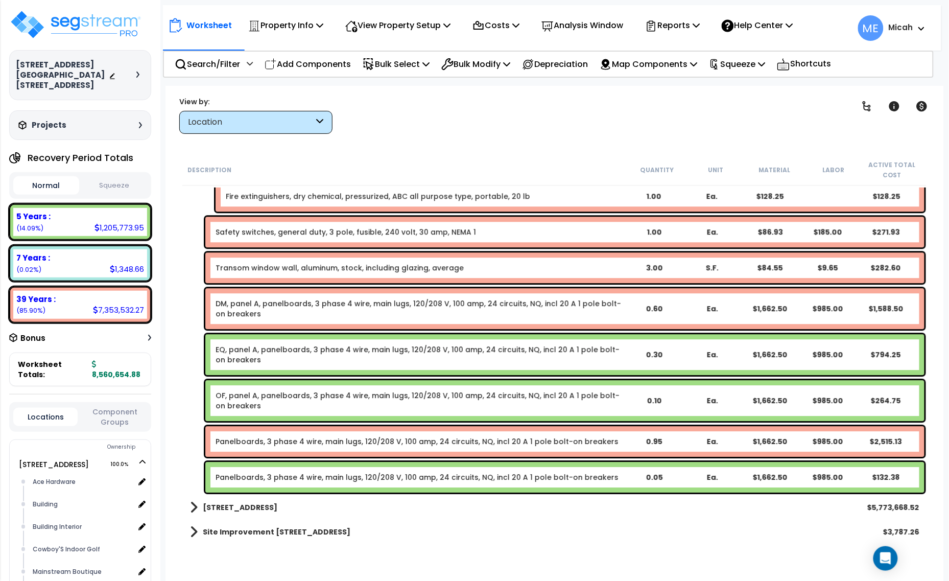
click at [369, 439] on link "Panelboards, 3 phase 4 wire, main lugs, 120/208 V, 100 amp, 24 circuits, NQ, in…" at bounding box center [417, 441] width 403 height 10
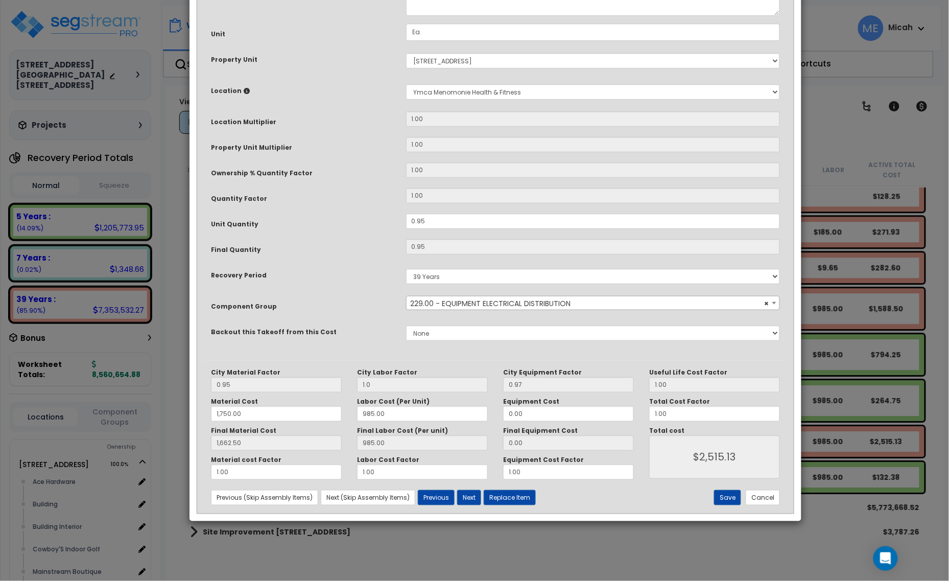
scroll to position [0, 0]
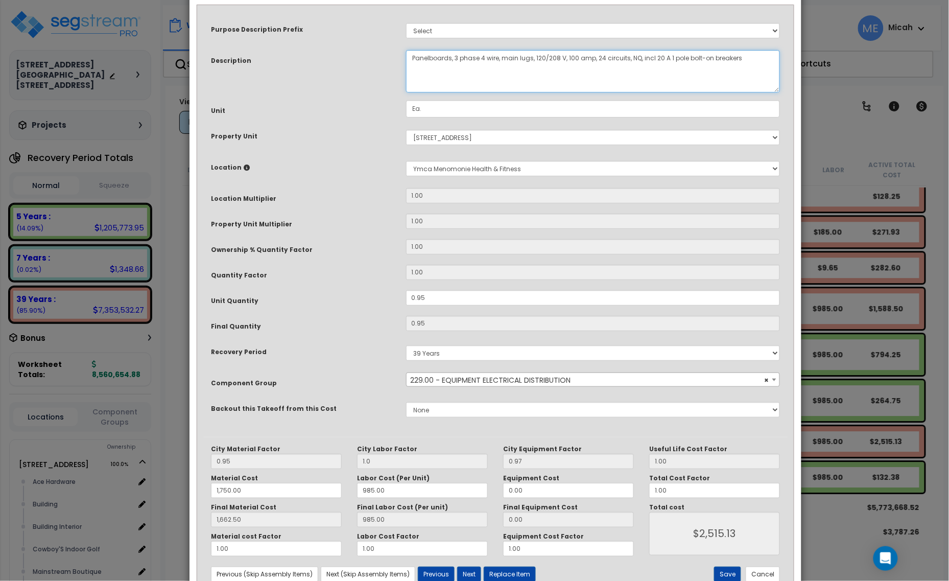
click at [412, 58] on textarea "Panelboards, 3 phase 4 wire, main lugs, 120/208 V, 100 amp, 24 circuits, NQ, in…" at bounding box center [593, 71] width 375 height 42
type textarea "DM, panel B, panelboards, 3 phase 4 wire, main lugs, 120/208 V, 100 amp, 24 cir…"
click at [725, 568] on button "Save" at bounding box center [727, 574] width 27 height 15
type input "1.00"
type input "1750.00"
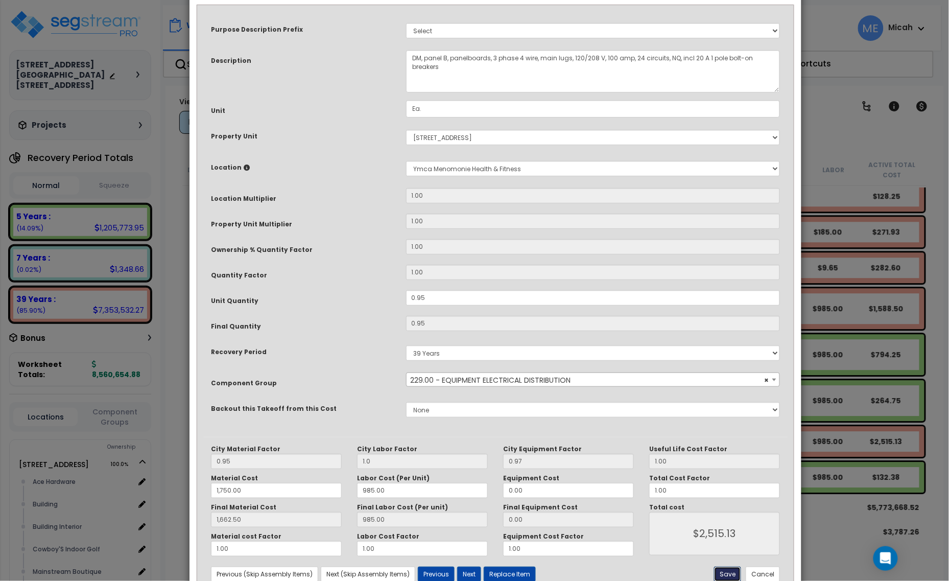
type input "1662.50"
type input "2515.13"
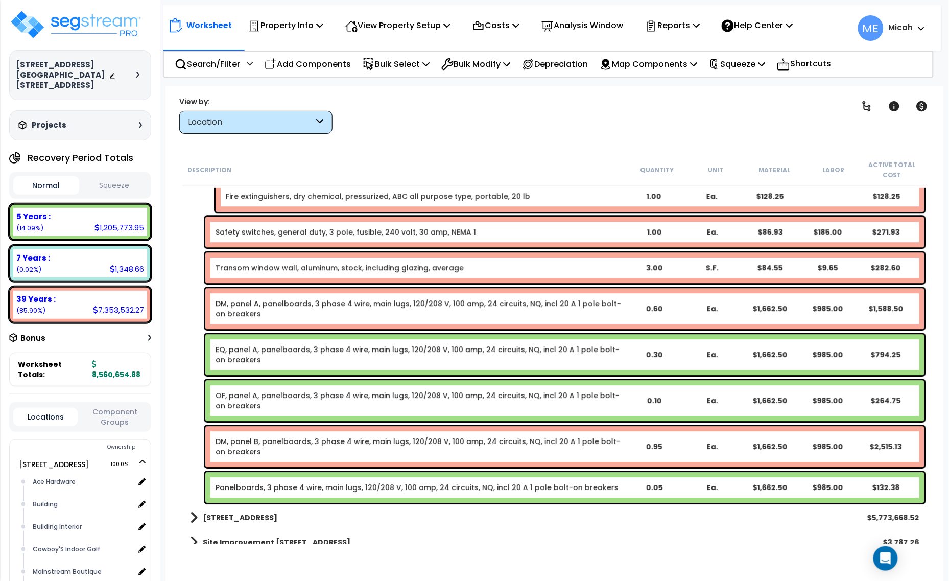
click at [401, 497] on div "Panelboards, 3 phase 4 wire, main lugs, 120/208 V, 100 amp, 24 circuits, NQ, in…" at bounding box center [564, 487] width 719 height 31
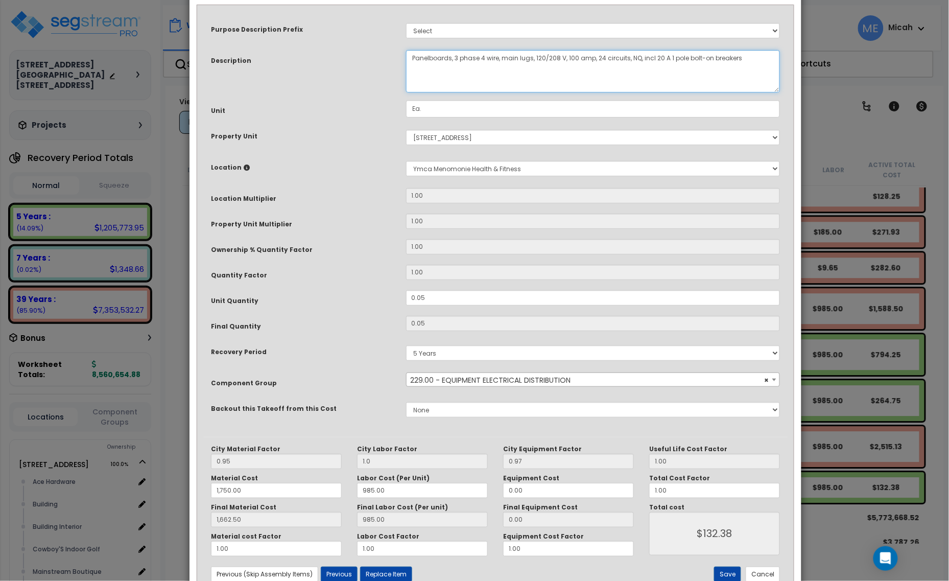
click at [413, 59] on textarea "Panelboards, 3 phase 4 wire, main lugs, 120/208 V, 100 amp, 24 circuits, NQ, in…" at bounding box center [593, 71] width 375 height 42
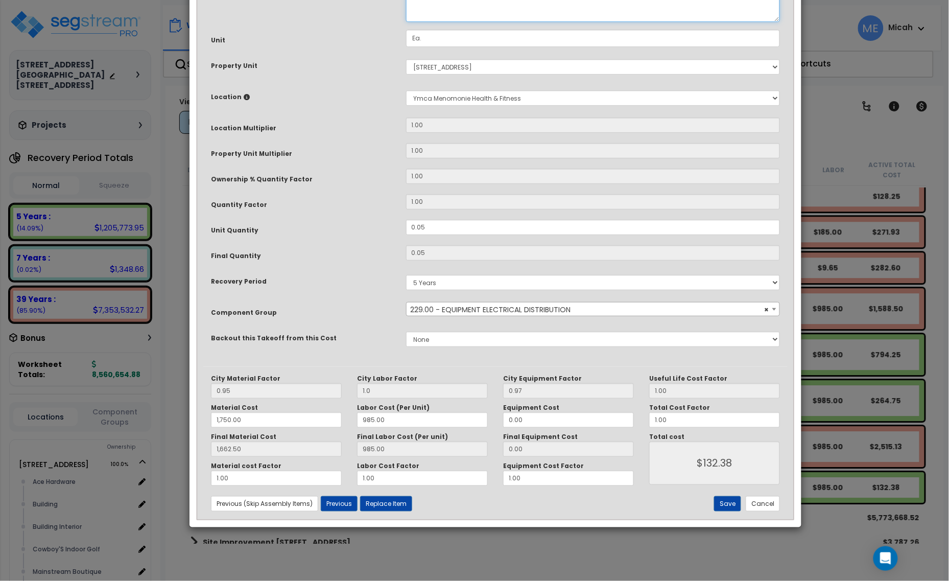
scroll to position [77, 0]
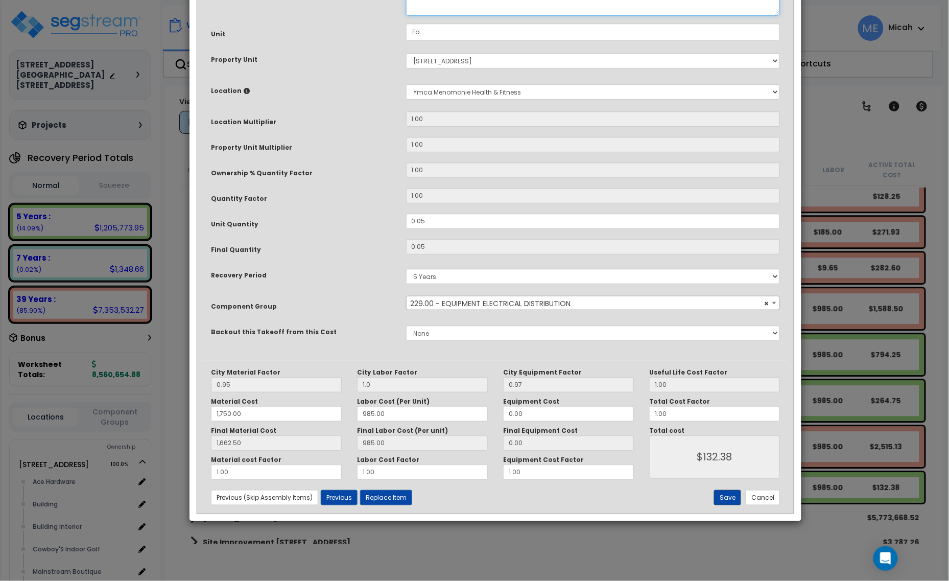
type textarea "EX, panel B, panelboards, 3 phase 4 wire, main lugs, 120/208 V, 100 amp, 24 cir…"
click at [728, 493] on button "Save" at bounding box center [727, 497] width 27 height 15
type input "1.00"
type input "1750.00"
type input "1662.50"
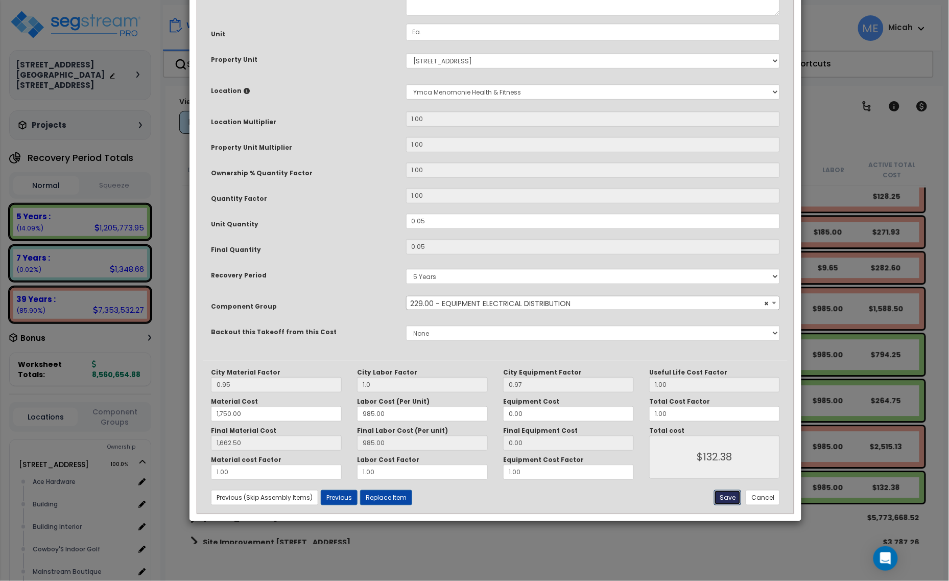
type input "132.38"
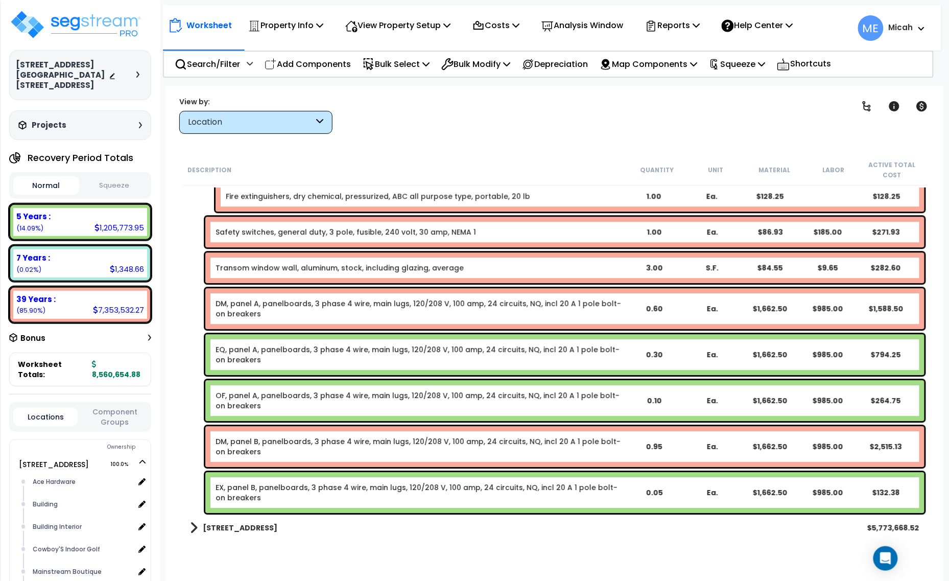
drag, startPoint x: 302, startPoint y: 65, endPoint x: 318, endPoint y: 155, distance: 90.8
click at [302, 65] on p "Add Components" at bounding box center [308, 64] width 86 height 14
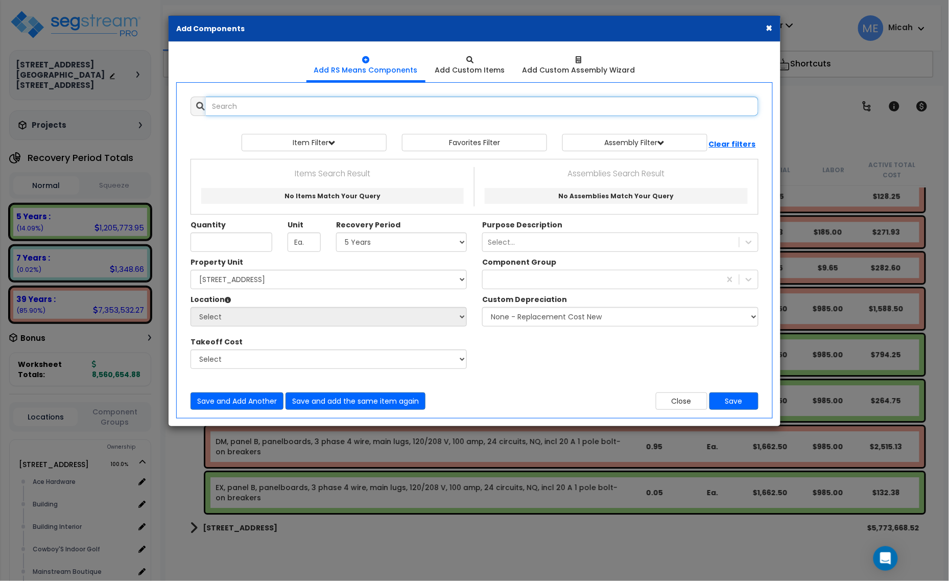
select select
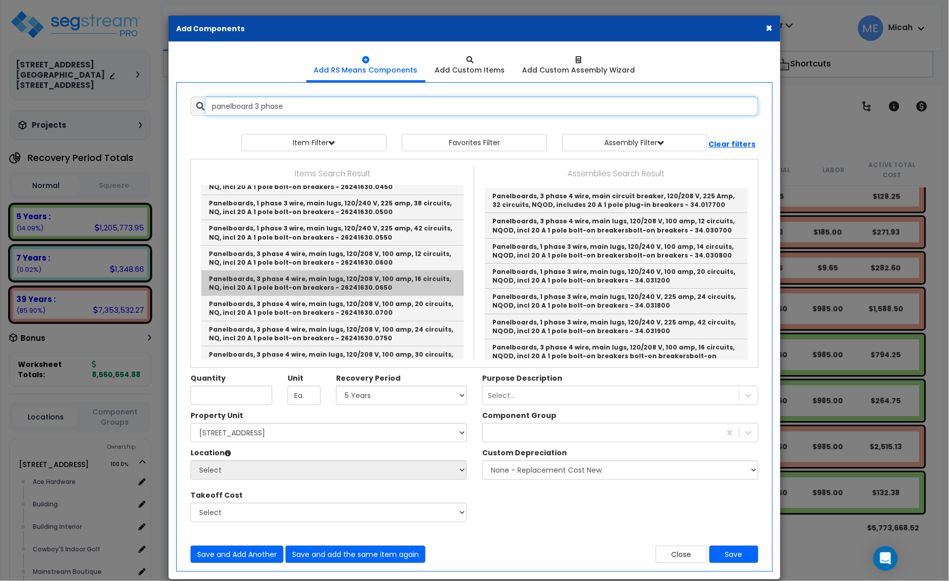
scroll to position [192, 0]
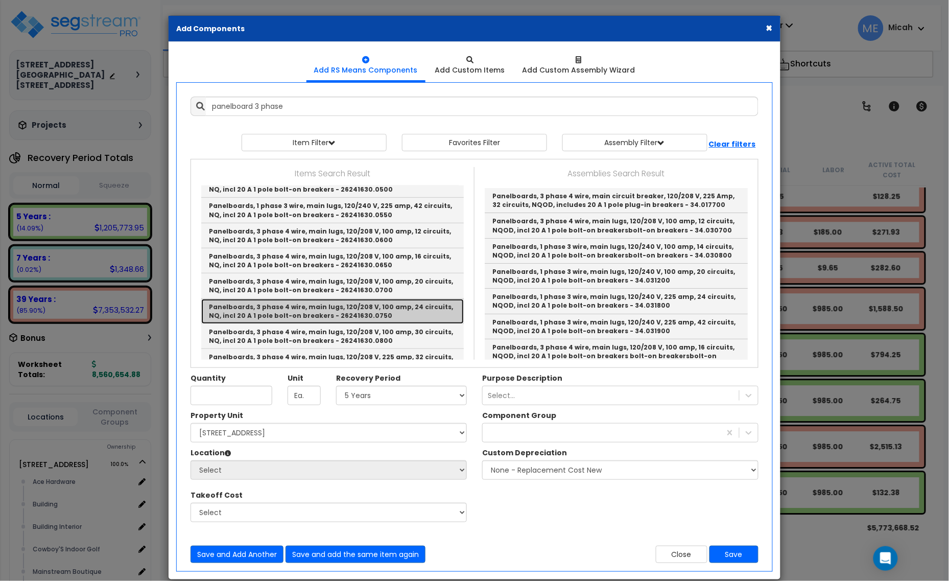
click at [385, 312] on link "Panelboards, 3 phase 4 wire, main lugs, 120/208 V, 100 amp, 24 circuits, NQ, in…" at bounding box center [332, 311] width 263 height 25
type input "Panelboards, 3 phase 4 wire, main lugs, 120/208 V, 100 amp, 24 circuits, NQ, in…"
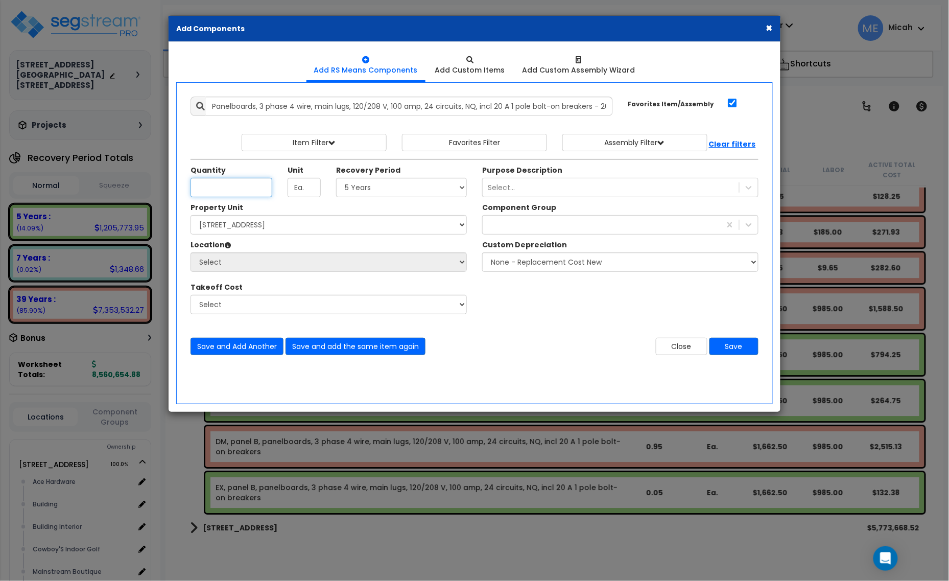
click at [235, 182] on input "Unit Quantity" at bounding box center [232, 187] width 82 height 19
type input ".50"
click at [373, 188] on select "Select 5 Years 7 Years 15 Years 20 Years 39 Years 27.5 Year" at bounding box center [401, 187] width 131 height 19
select select "39Y"
click at [337, 178] on select "Select 5 Years 7 Years 15 Years 20 Years 39 Years 27.5 Year" at bounding box center [401, 187] width 131 height 19
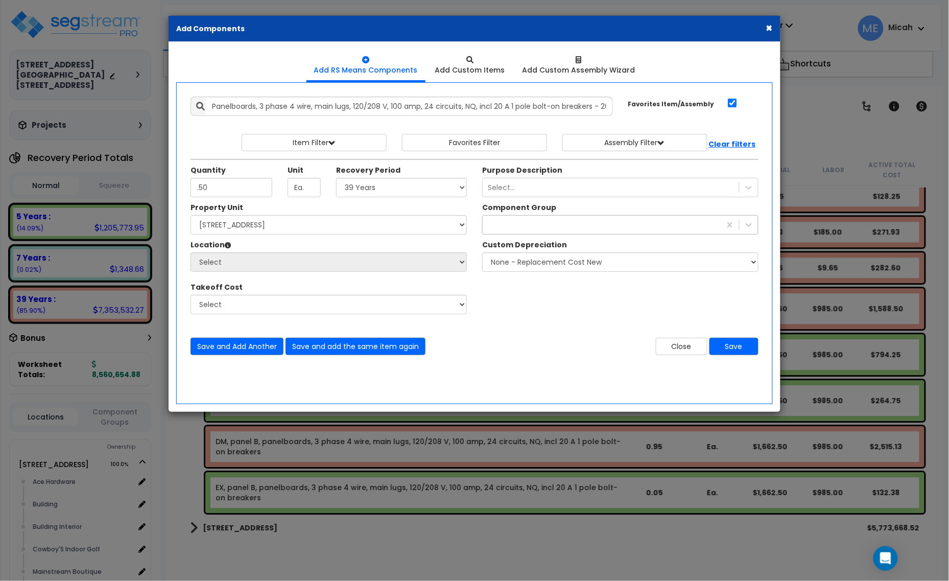
click at [532, 230] on div "229" at bounding box center [602, 225] width 238 height 16
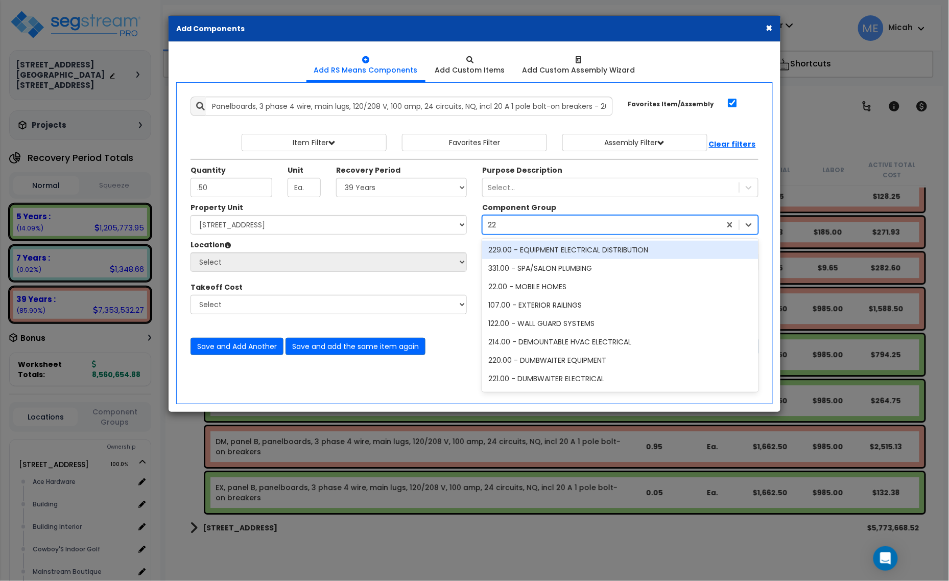
type input "229"
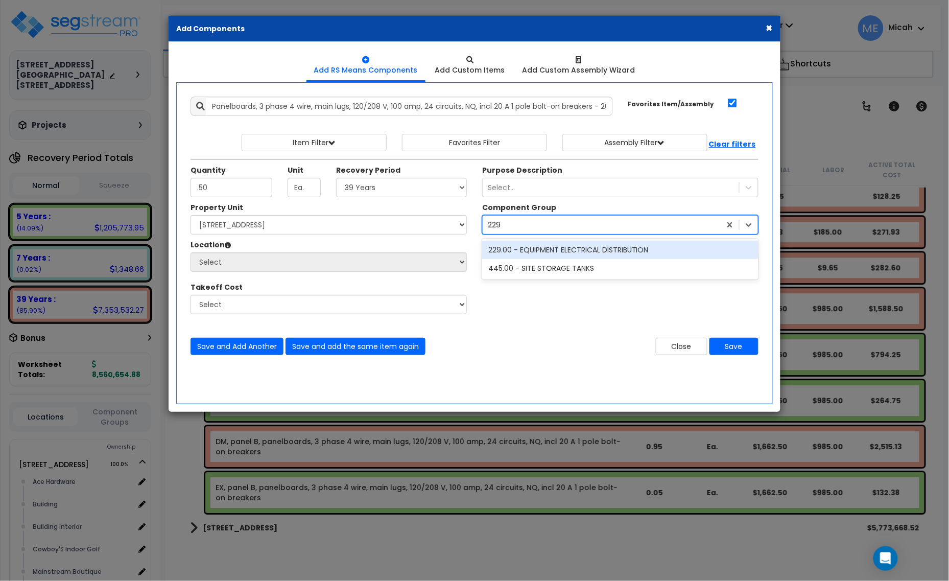
click at [548, 245] on div "229.00 - EQUIPMENT ELECTRICAL DISTRIBUTION" at bounding box center [620, 250] width 276 height 18
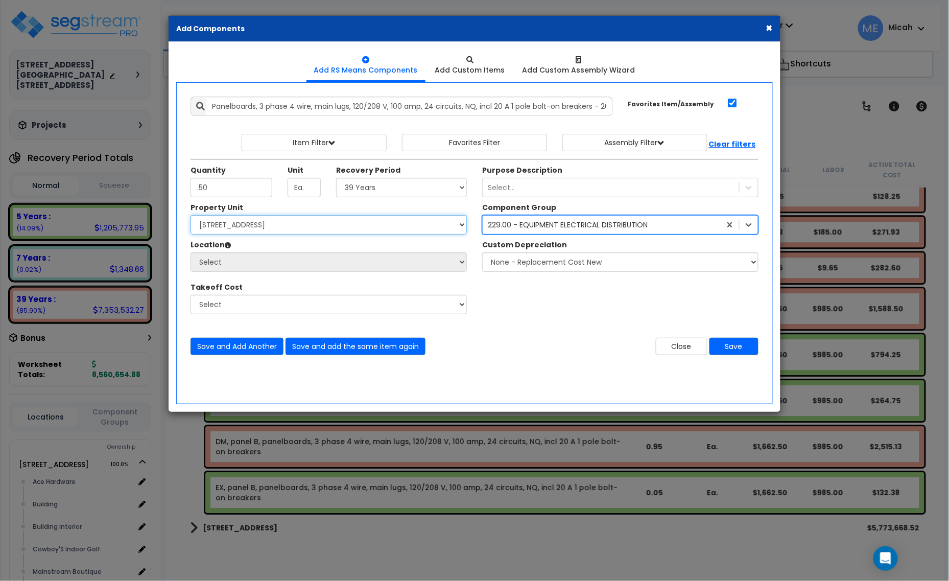
click at [262, 228] on select "Select [STREET_ADDRESS] [STREET_ADDRESS] Site Improvement [STREET_ADDRESS] Site…" at bounding box center [329, 224] width 276 height 19
select select "161435"
click at [191, 216] on select "Select [STREET_ADDRESS] [STREET_ADDRESS] Site Improvement [STREET_ADDRESS] Site…" at bounding box center [329, 224] width 276 height 19
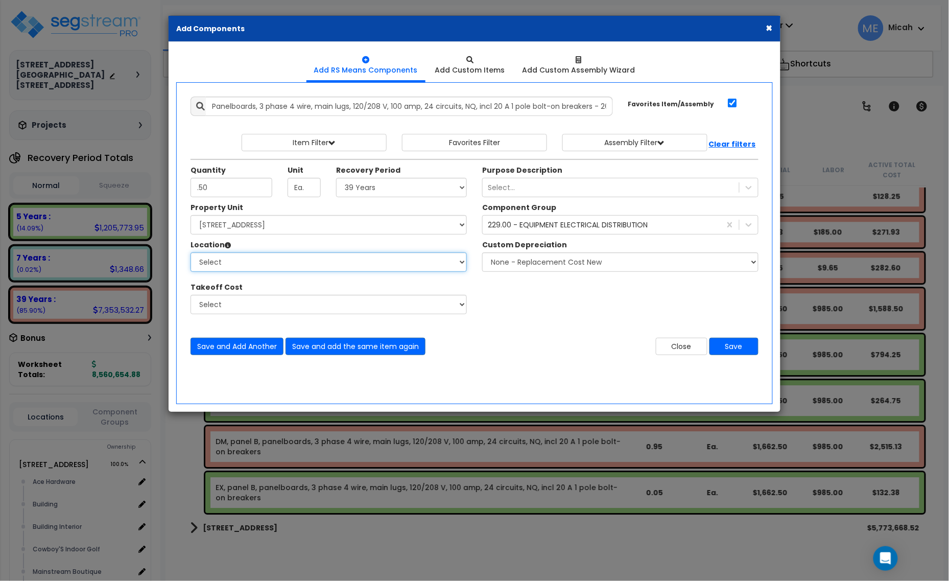
click at [259, 267] on select "Select Ace Hardware Building Building Interior Cowboy'S Indoor Golf Mainstream …" at bounding box center [329, 261] width 276 height 19
select select "31284"
click at [191, 253] on select "Select Ace Hardware Building Building Interior Cowboy'S Indoor Golf Mainstream …" at bounding box center [329, 261] width 276 height 19
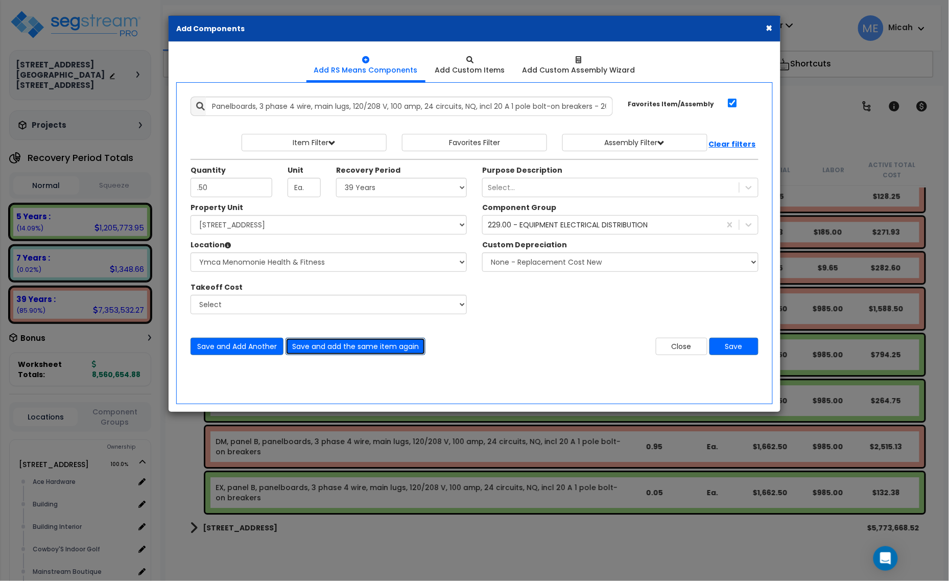
click at [393, 345] on button "Save and add the same item again" at bounding box center [356, 346] width 140 height 17
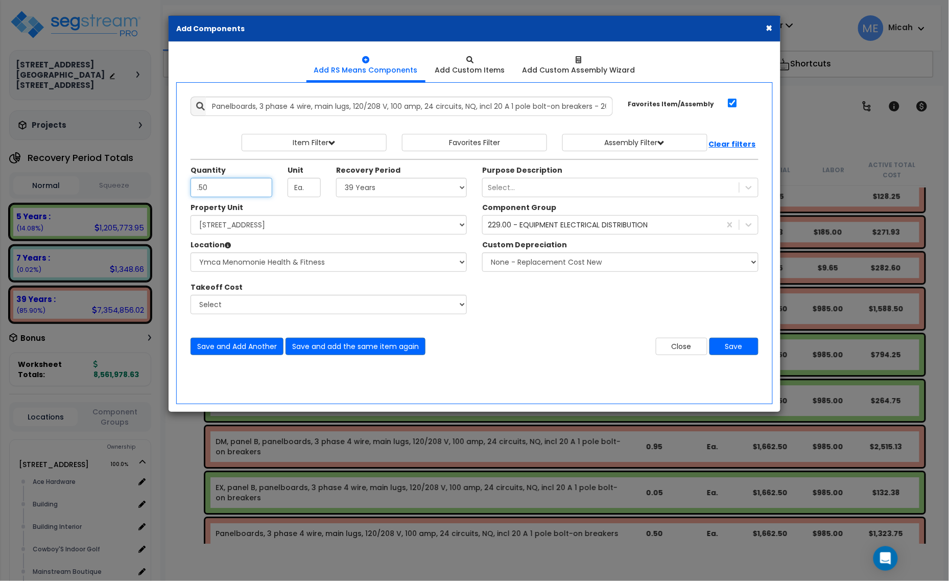
type input ".50"
click at [422, 188] on select "Select 5 Years 7 Years 15 Years 20 Years 39 Years 27.5 Year" at bounding box center [401, 187] width 131 height 19
select select "5Y"
click at [337, 178] on select "Select 5 Years 7 Years 15 Years 20 Years 39 Years 27.5 Year" at bounding box center [401, 187] width 131 height 19
click at [742, 346] on button "Save" at bounding box center [734, 346] width 49 height 17
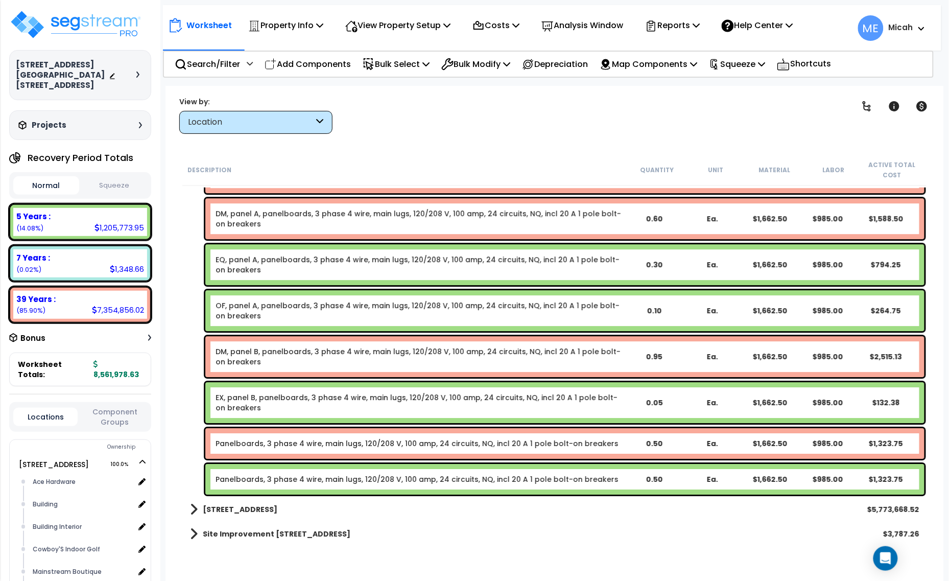
scroll to position [7360, 0]
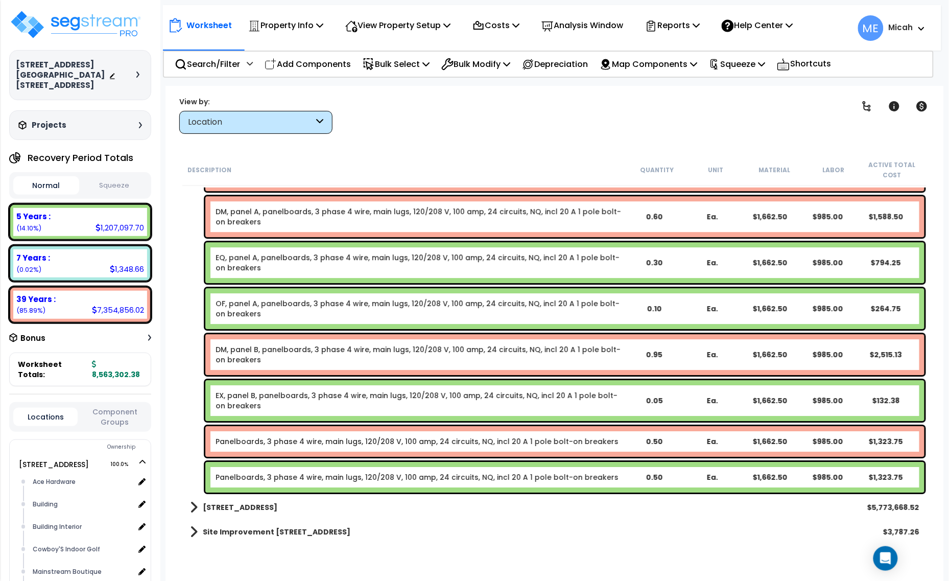
click at [300, 446] on link "Panelboards, 3 phase 4 wire, main lugs, 120/208 V, 100 amp, 24 circuits, NQ, in…" at bounding box center [417, 441] width 403 height 10
click at [300, 445] on link "Panelboards, 3 phase 4 wire, main lugs, 120/208 V, 100 amp, 24 circuits, NQ, in…" at bounding box center [417, 441] width 403 height 10
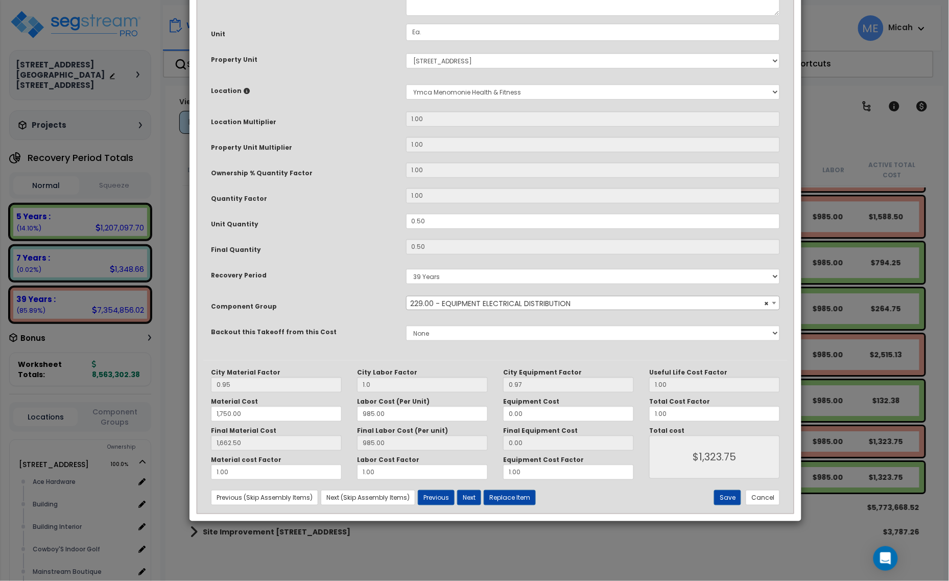
scroll to position [0, 0]
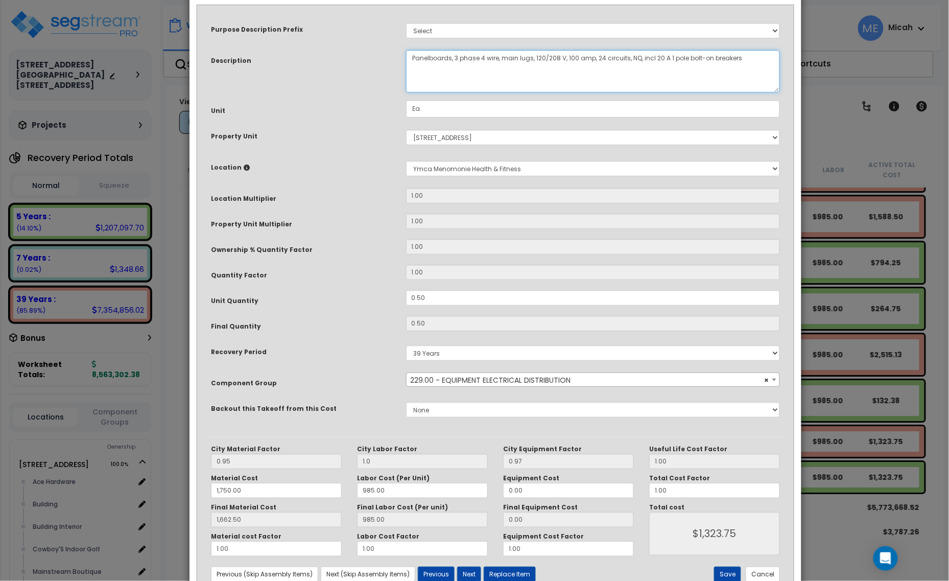
click at [412, 55] on textarea "Panelboards, 3 phase 4 wire, main lugs, 120/208 V, 100 amp, 24 circuits, NQ, in…" at bounding box center [593, 71] width 375 height 42
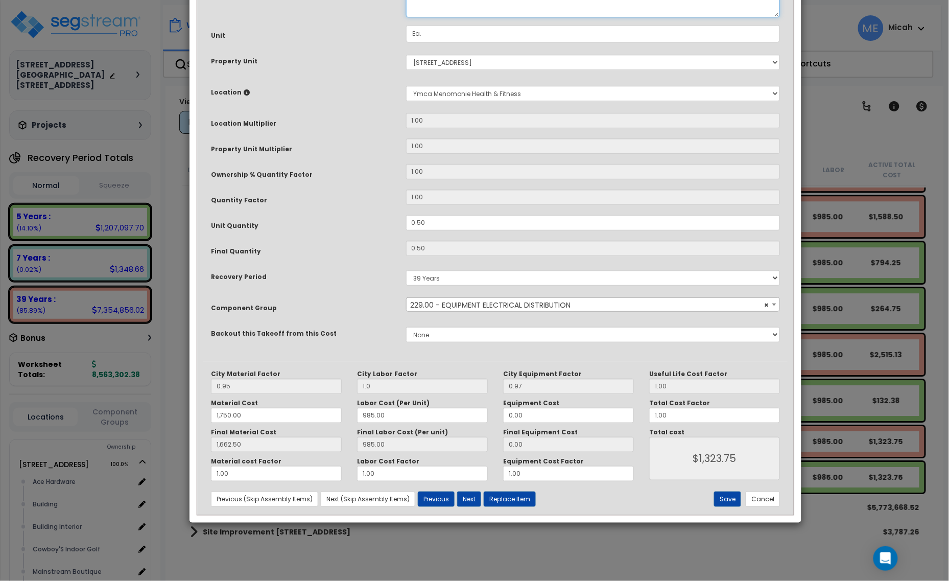
scroll to position [77, 0]
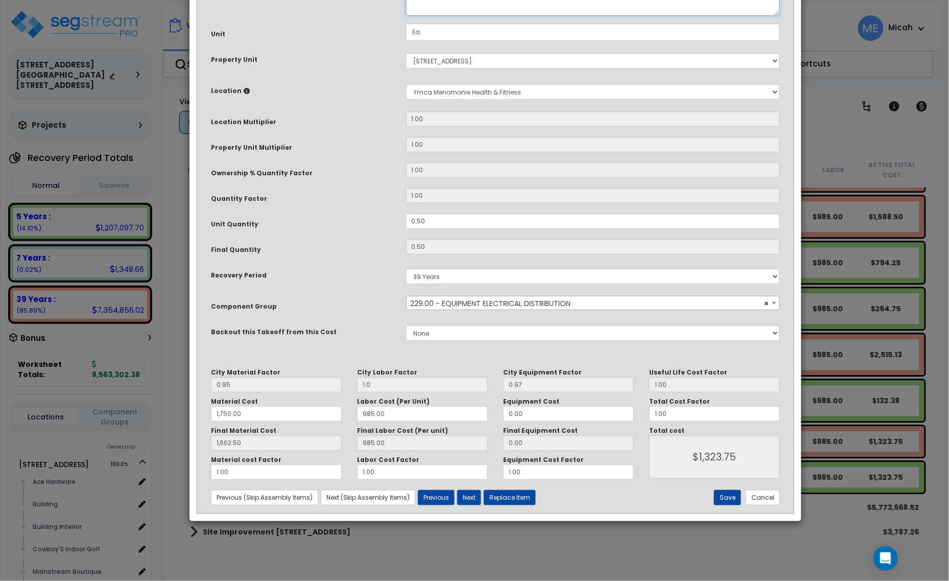
type textarea "DM, panel 100amp, panelboards, 3 phase 4 wire, main lugs, 120/208 V, 100 amp, 2…"
click at [716, 495] on button "Save" at bounding box center [727, 497] width 27 height 15
type input "1.00"
type input "1750.00"
type input "1662.50"
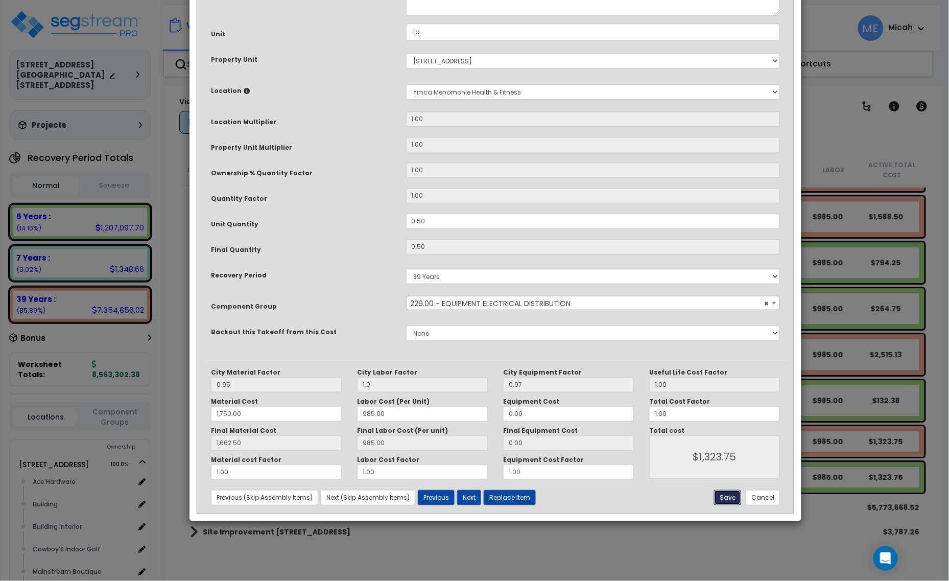
type input "1323.75"
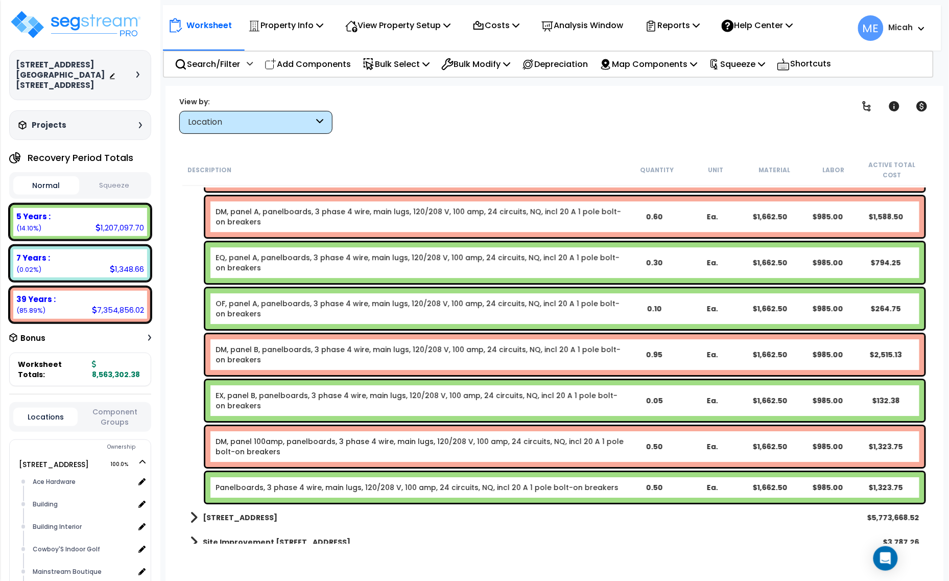
click at [394, 489] on link "Panelboards, 3 phase 4 wire, main lugs, 120/208 V, 100 amp, 24 circuits, NQ, in…" at bounding box center [417, 487] width 403 height 10
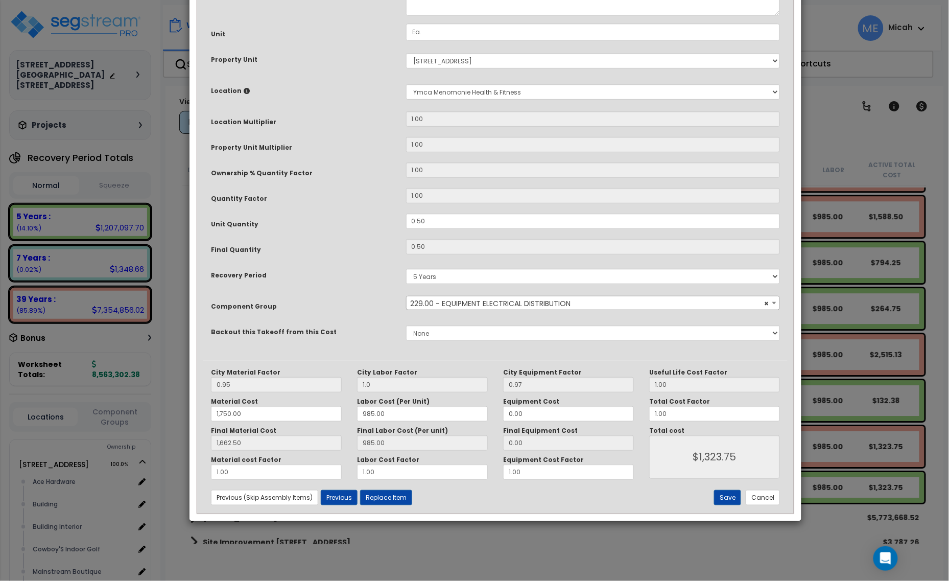
scroll to position [0, 0]
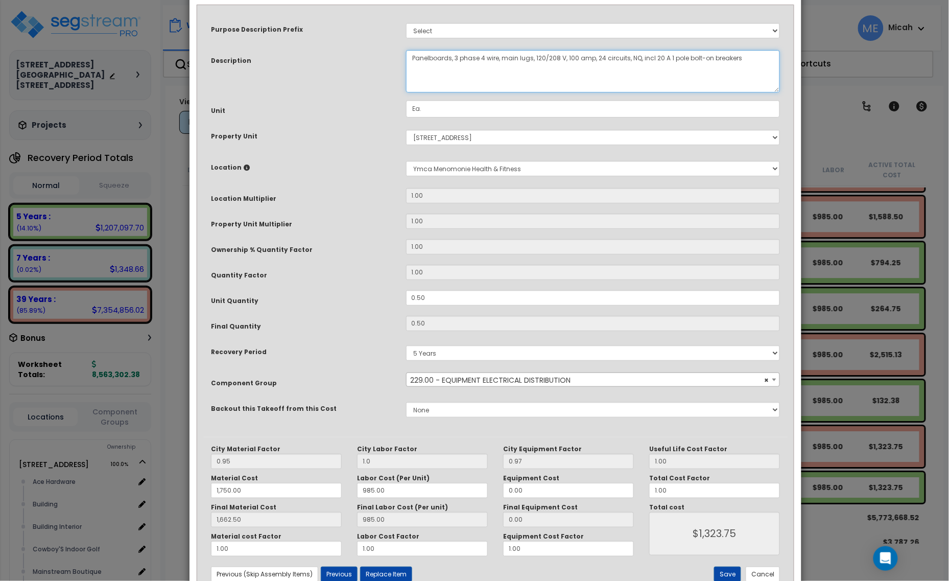
click at [409, 60] on textarea "Panelboards, 3 phase 4 wire, main lugs, 120/208 V, 100 amp, 24 circuits, NQ, in…" at bounding box center [593, 71] width 375 height 42
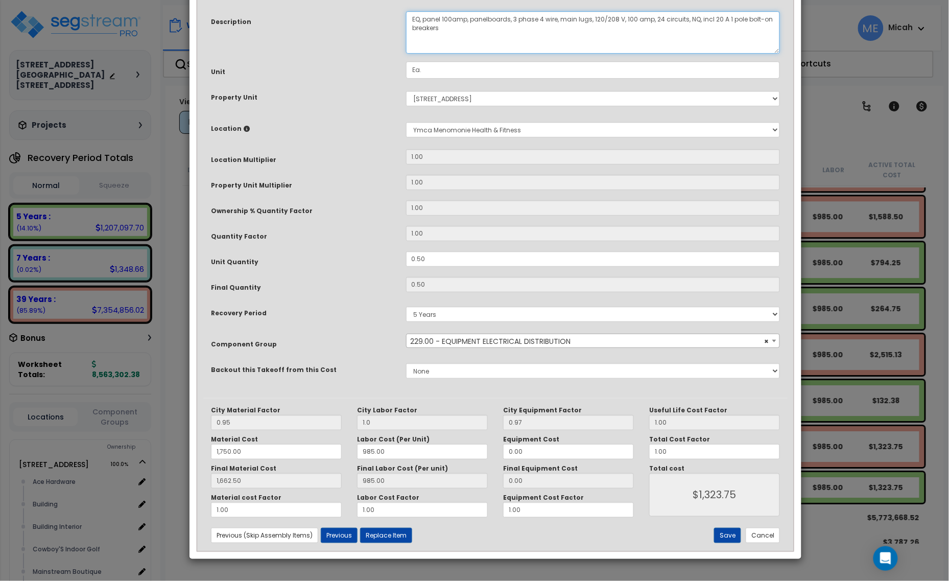
scroll to position [77, 0]
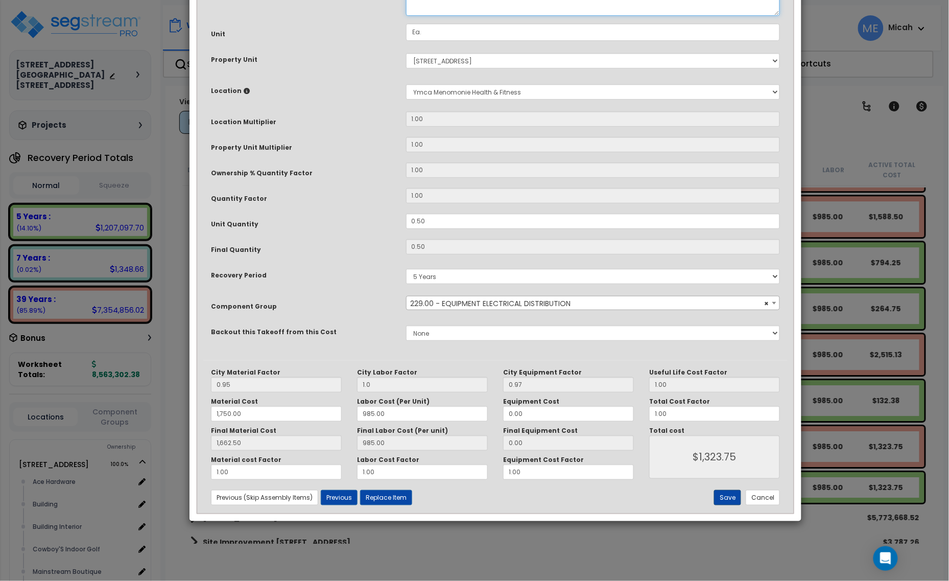
type textarea "EQ, panel 100amp, panelboards, 3 phase 4 wire, main lugs, 120/208 V, 100 amp, 2…"
click at [723, 492] on button "Save" at bounding box center [727, 497] width 27 height 15
type input "1.00"
type input "1750.00"
type input "1662.50"
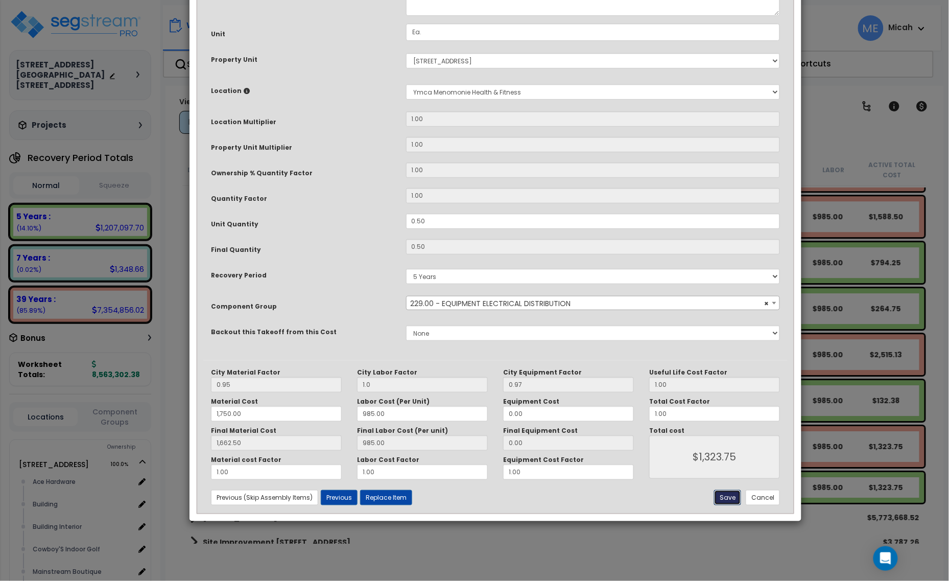
type input "1323.75"
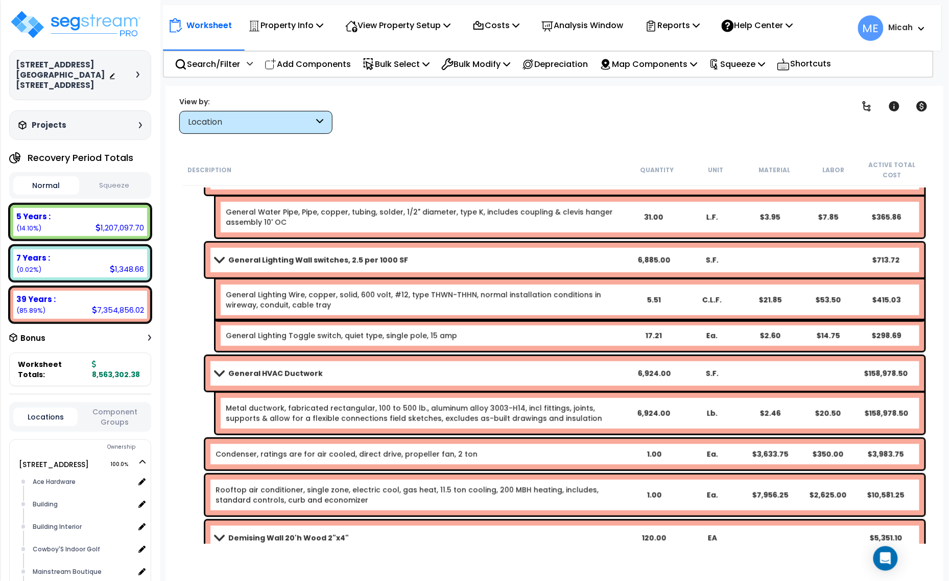
scroll to position [0, 0]
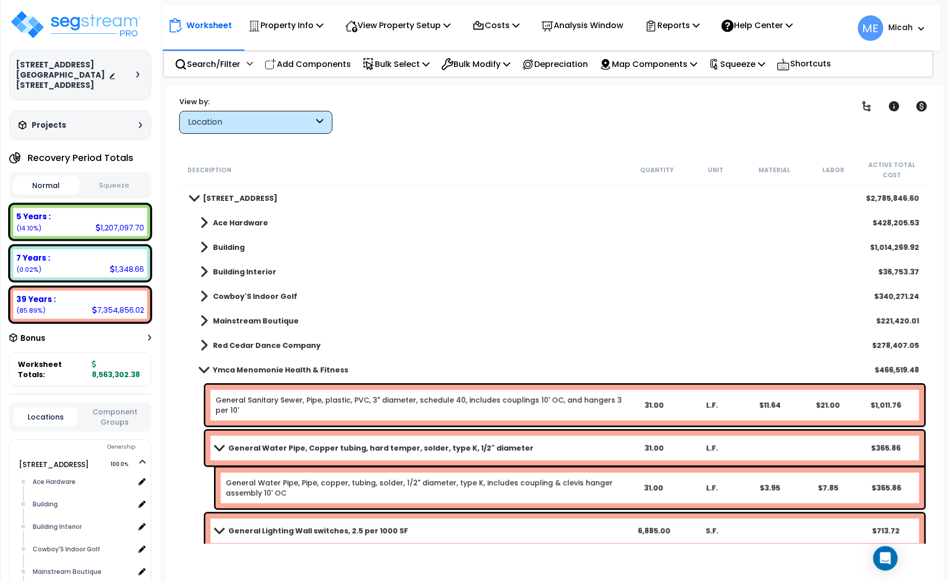
click at [202, 370] on span at bounding box center [204, 370] width 14 height 8
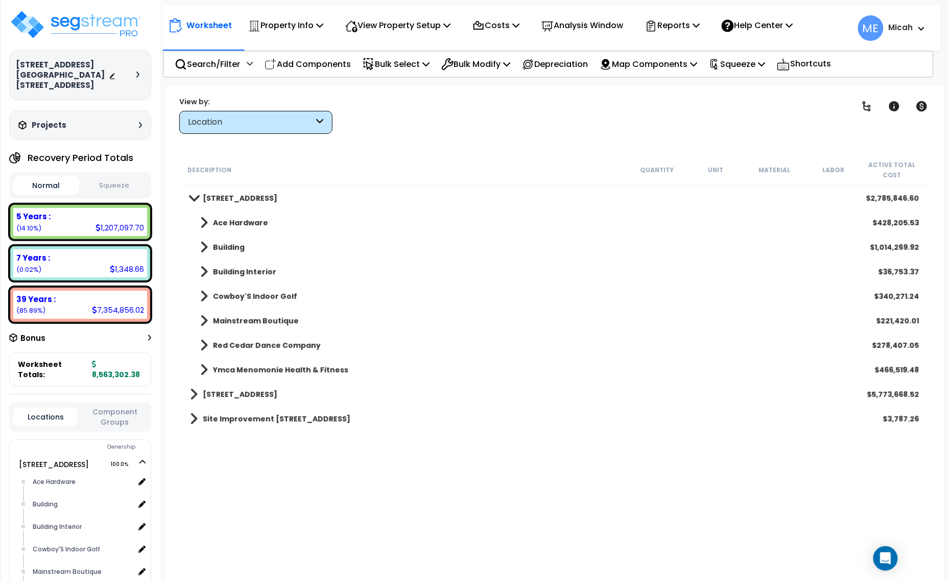
click at [203, 345] on span at bounding box center [204, 345] width 8 height 14
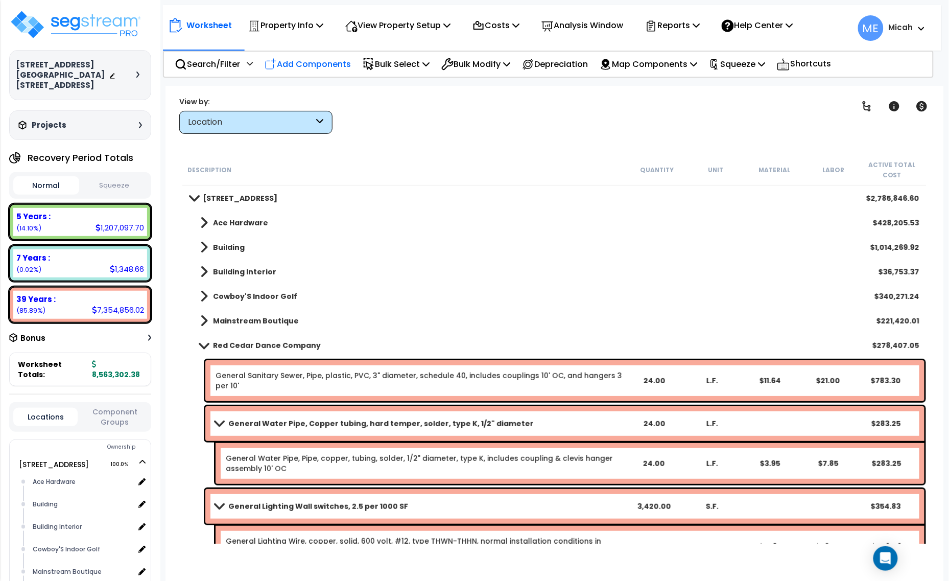
click at [336, 62] on p "Add Components" at bounding box center [308, 64] width 86 height 14
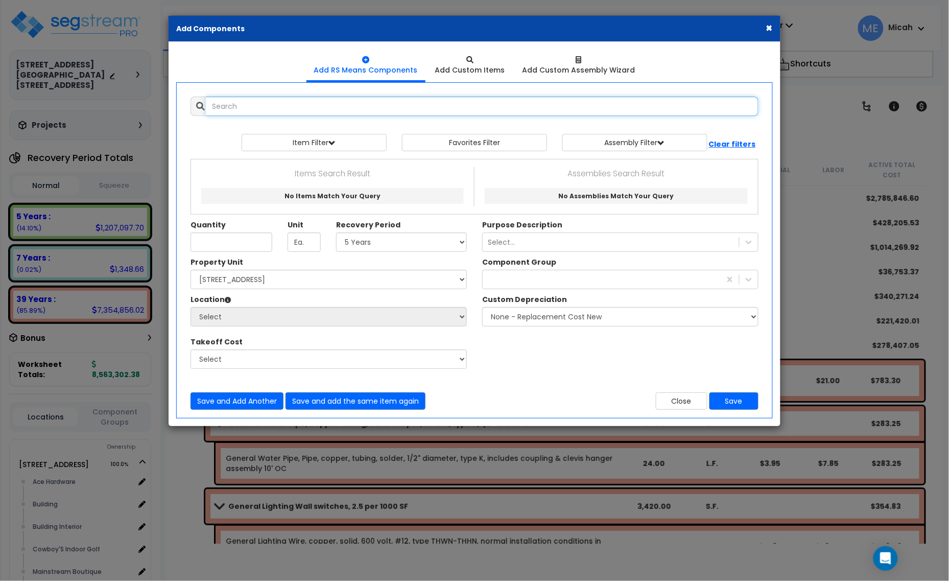
select select
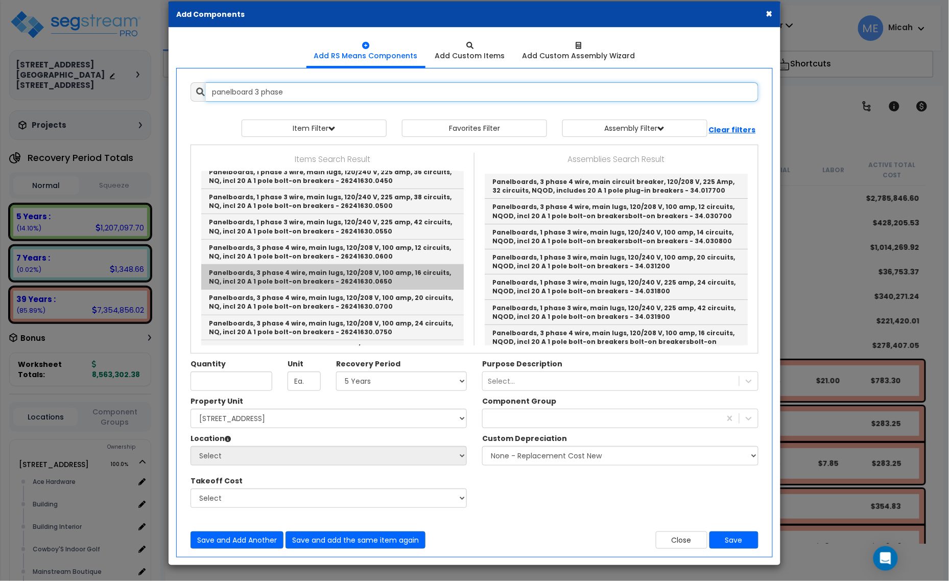
scroll to position [192, 0]
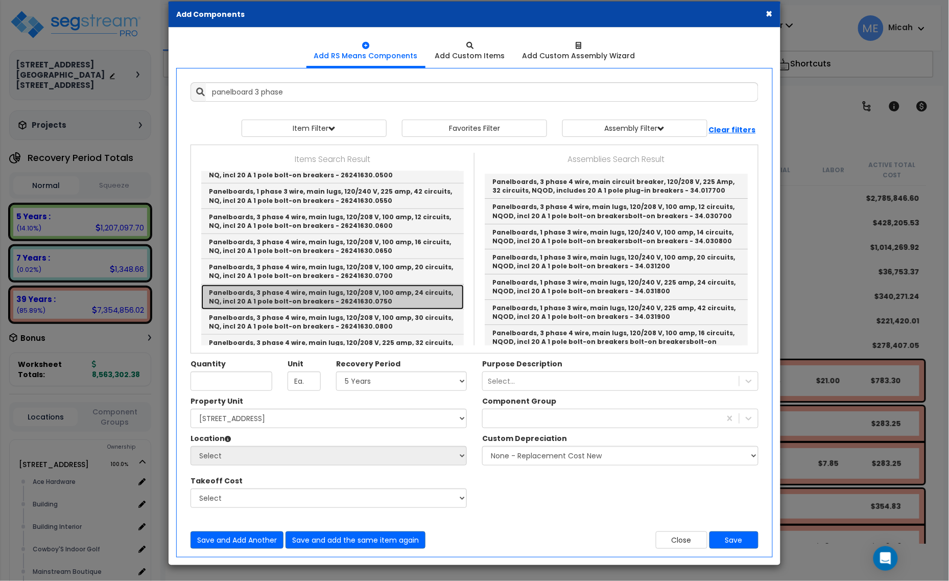
click at [384, 299] on link "Panelboards, 3 phase 4 wire, main lugs, 120/208 V, 100 amp, 24 circuits, NQ, in…" at bounding box center [332, 297] width 263 height 25
type input "Panelboards, 3 phase 4 wire, main lugs, 120/208 V, 100 amp, 24 circuits, NQ, in…"
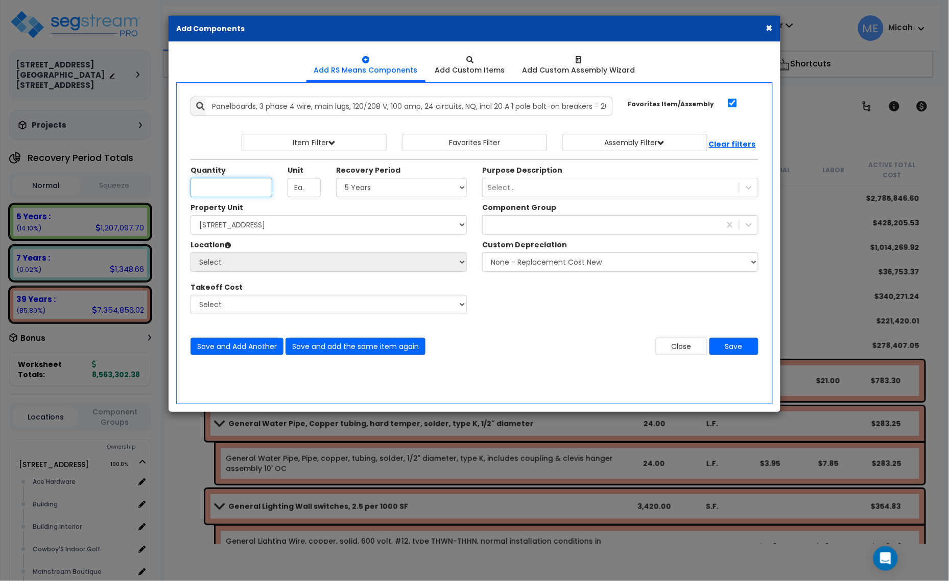
scroll to position [0, 0]
type input ".50"
click at [419, 190] on select "Select 5 Years 7 Years 15 Years 20 Years 39 Years 27.5 Year" at bounding box center [401, 187] width 131 height 19
select select "39Y"
click at [337, 178] on select "Select 5 Years 7 Years 15 Years 20 Years 39 Years 27.5 Year" at bounding box center [401, 187] width 131 height 19
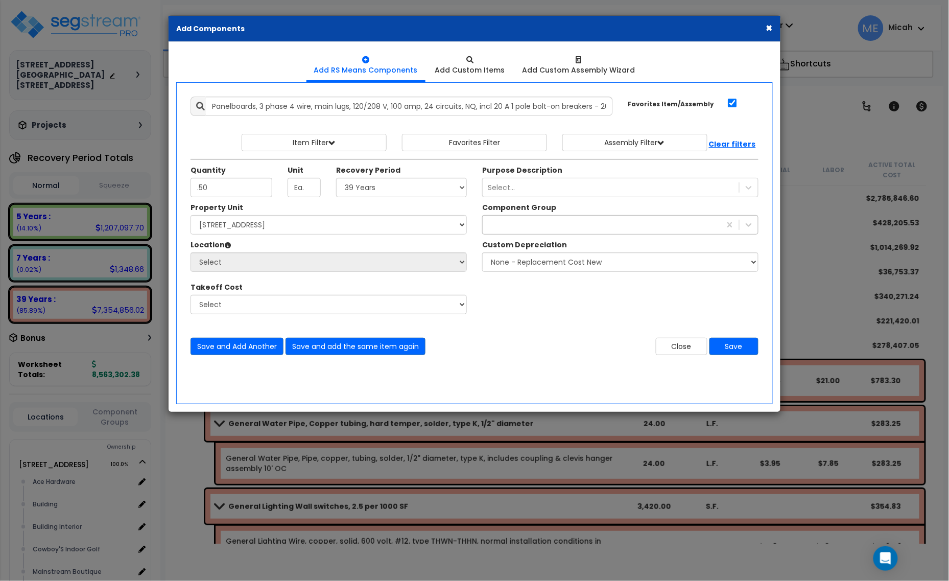
click at [524, 228] on div "229" at bounding box center [602, 225] width 238 height 16
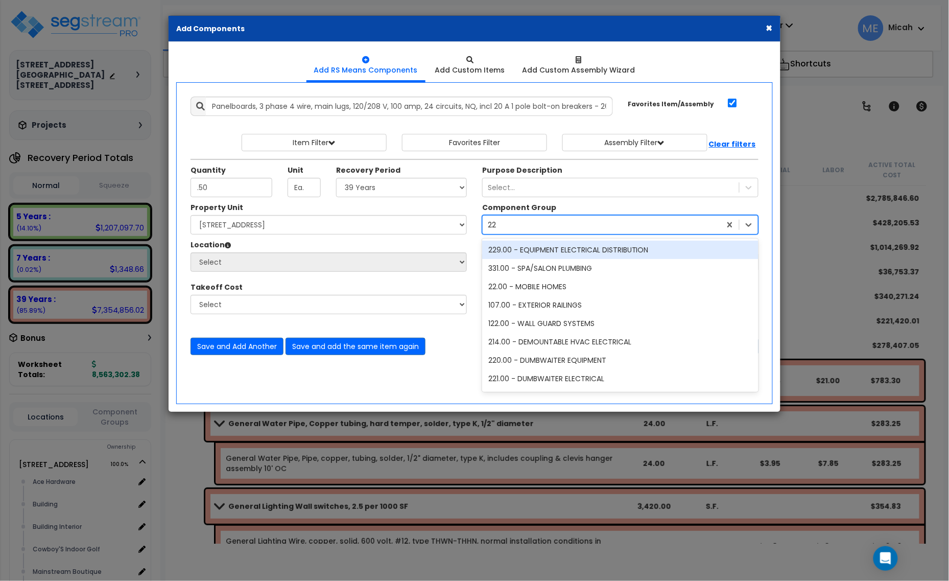
type input "229"
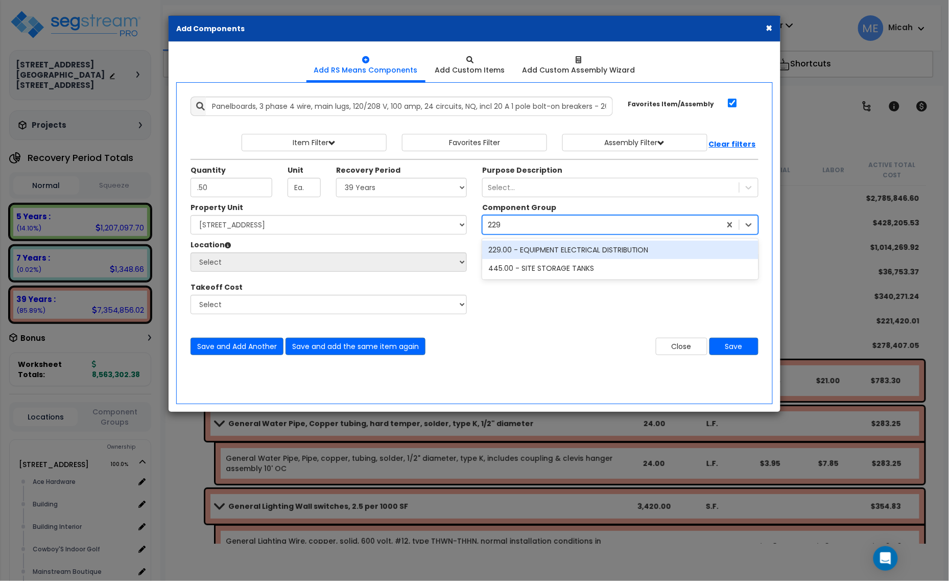
click at [535, 248] on div "229.00 - EQUIPMENT ELECTRICAL DISTRIBUTION" at bounding box center [620, 250] width 276 height 18
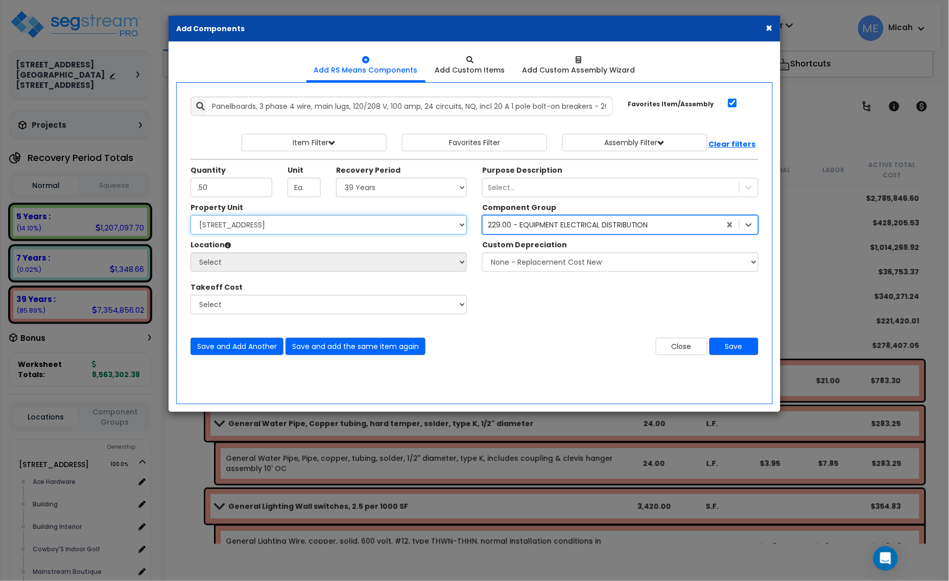
click at [376, 227] on select "Select [STREET_ADDRESS] [STREET_ADDRESS] Site Improvement [STREET_ADDRESS] Site…" at bounding box center [329, 224] width 276 height 19
select select "161435"
click at [191, 216] on select "Select [STREET_ADDRESS] [STREET_ADDRESS] Site Improvement [STREET_ADDRESS] Site…" at bounding box center [329, 224] width 276 height 19
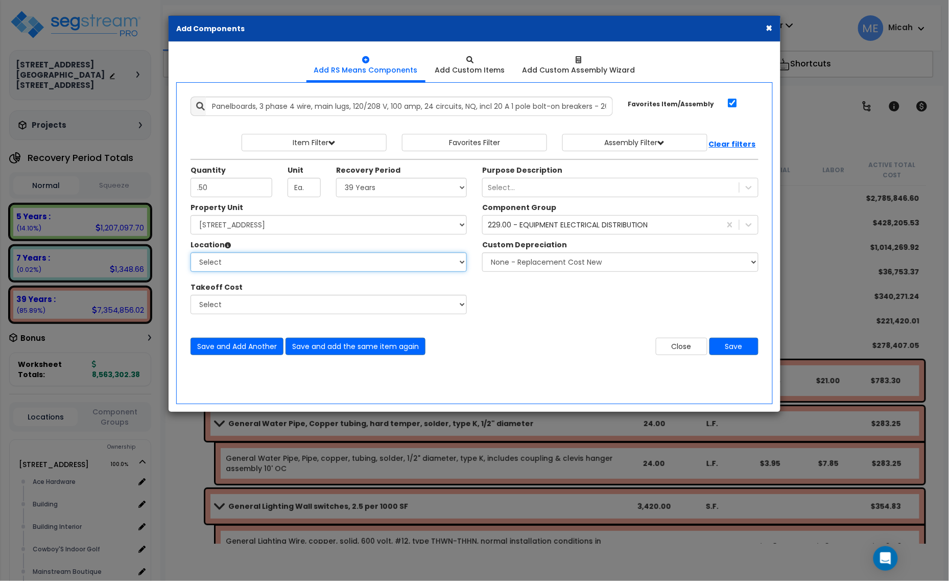
click at [278, 264] on select "Select Ace Hardware Building Building Interior Cowboy'S Indoor Golf Mainstream …" at bounding box center [329, 261] width 276 height 19
select select "31131"
click at [191, 253] on select "Select Ace Hardware Building Building Interior Cowboy'S Indoor Golf Mainstream …" at bounding box center [329, 261] width 276 height 19
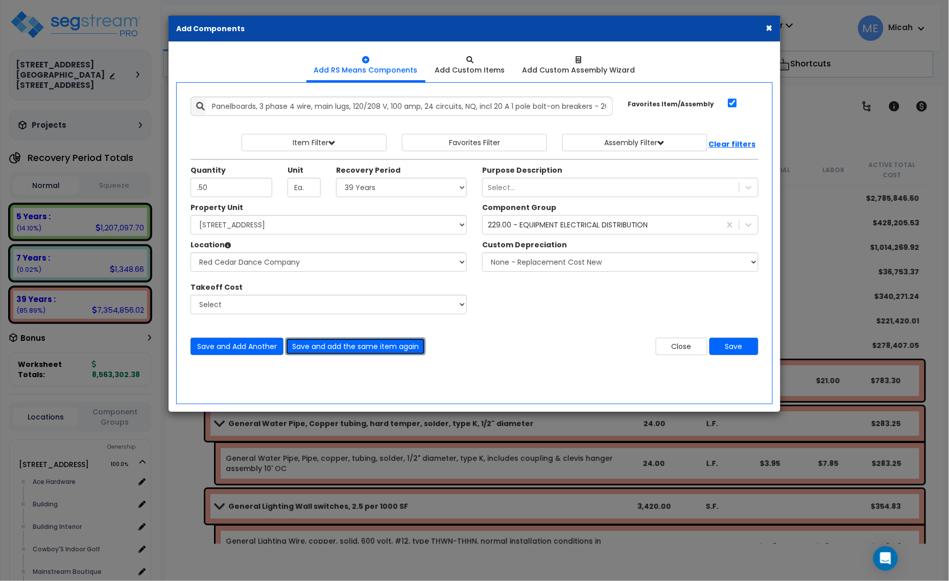
click at [381, 348] on button "Save and add the same item again" at bounding box center [356, 346] width 140 height 17
type input ".50"
click at [416, 193] on select "Select 5 Years 7 Years 15 Years 20 Years 39 Years 27.5 Year" at bounding box center [401, 187] width 131 height 19
select select "5Y"
click at [337, 178] on select "Select 5 Years 7 Years 15 Years 20 Years 39 Years 27.5 Year" at bounding box center [401, 187] width 131 height 19
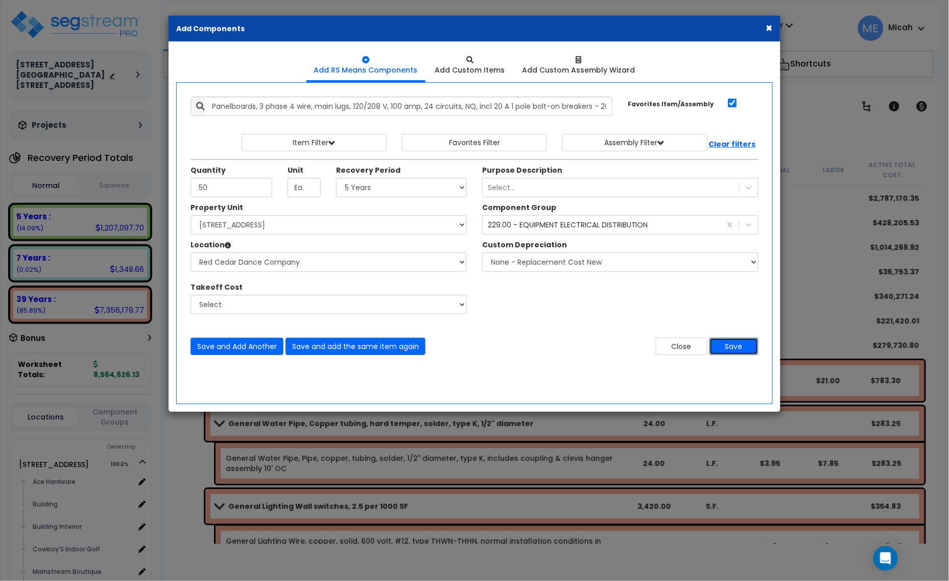
click at [727, 345] on button "Save" at bounding box center [734, 346] width 49 height 17
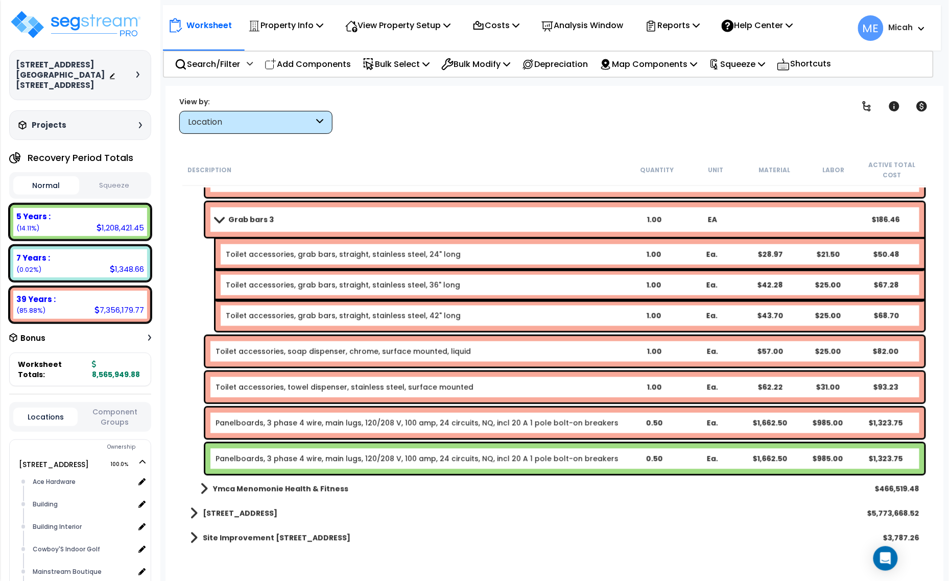
scroll to position [5541, 0]
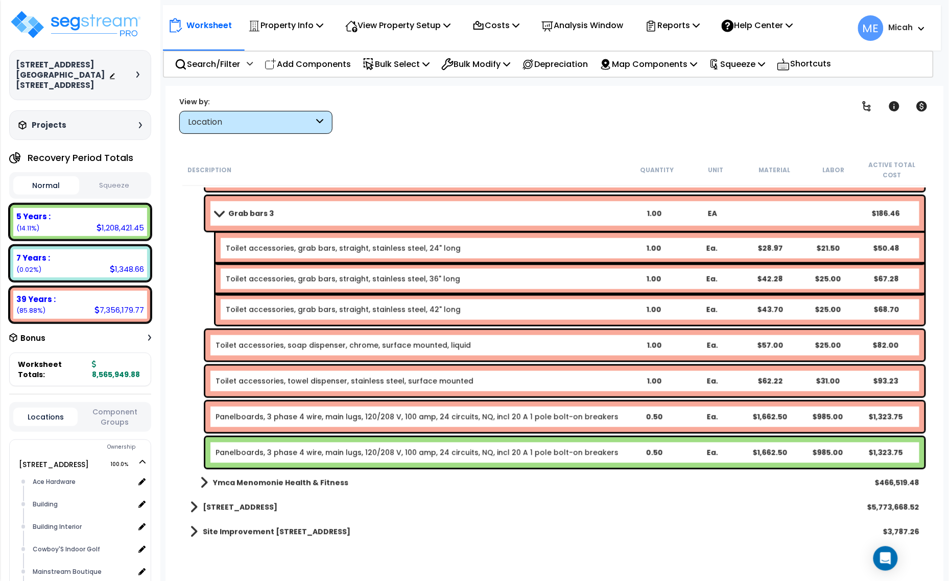
click at [254, 417] on link "Panelboards, 3 phase 4 wire, main lugs, 120/208 V, 100 amp, 24 circuits, NQ, in…" at bounding box center [417, 417] width 403 height 10
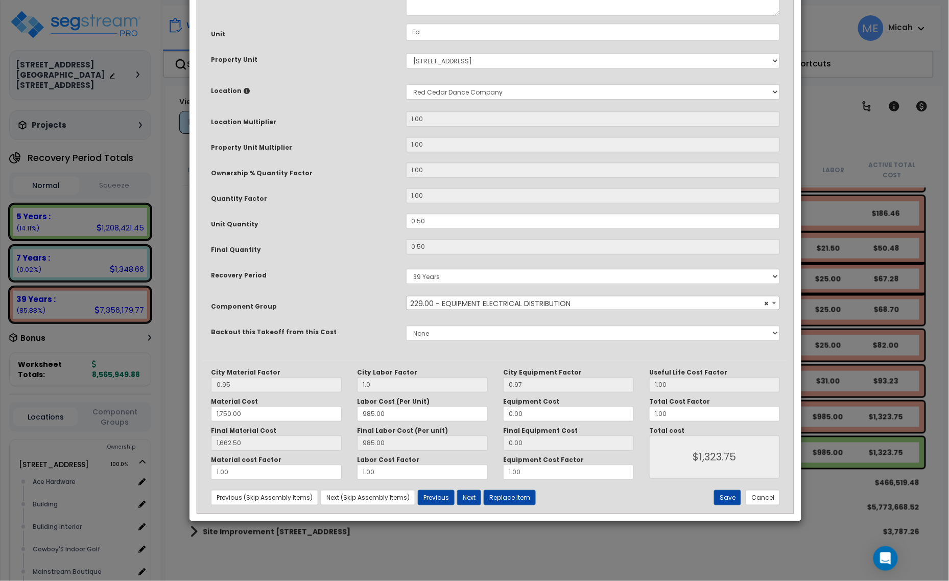
scroll to position [0, 0]
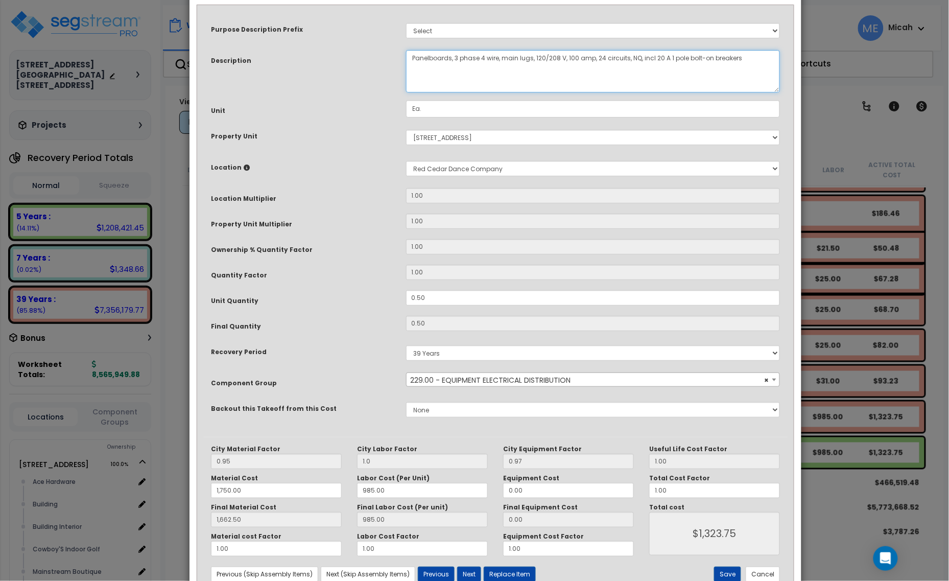
click at [411, 59] on textarea "Panelboards, 3 phase 4 wire, main lugs, 120/208 V, 100 amp, 24 circuits, NQ, in…" at bounding box center [593, 71] width 375 height 42
type textarea "DM, panel dance, panelboards, 3 phase 4 wire, main lugs, 120/208 V, 100 amp, 24…"
click at [760, 578] on button "Cancel" at bounding box center [763, 574] width 34 height 15
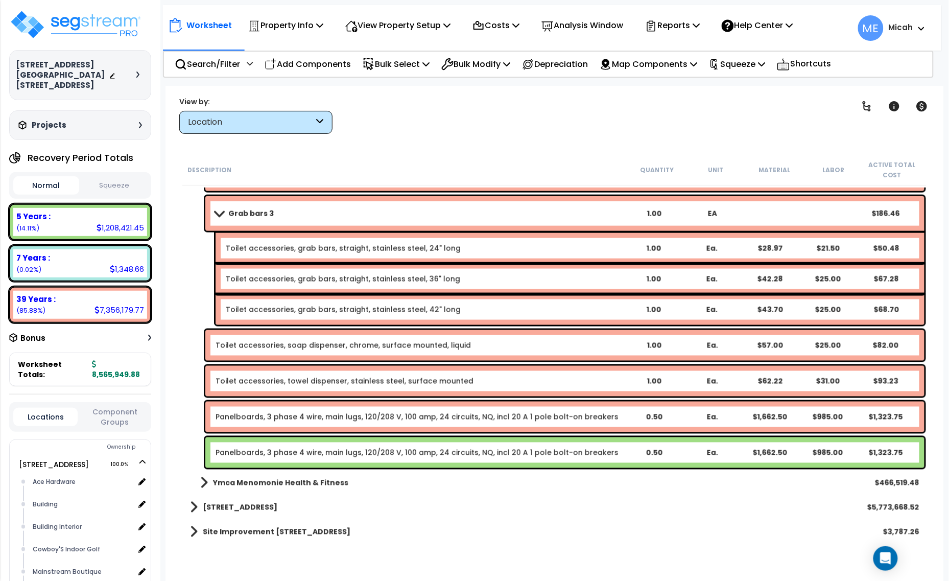
click at [297, 416] on link "Panelboards, 3 phase 4 wire, main lugs, 120/208 V, 100 amp, 24 circuits, NQ, in…" at bounding box center [417, 417] width 403 height 10
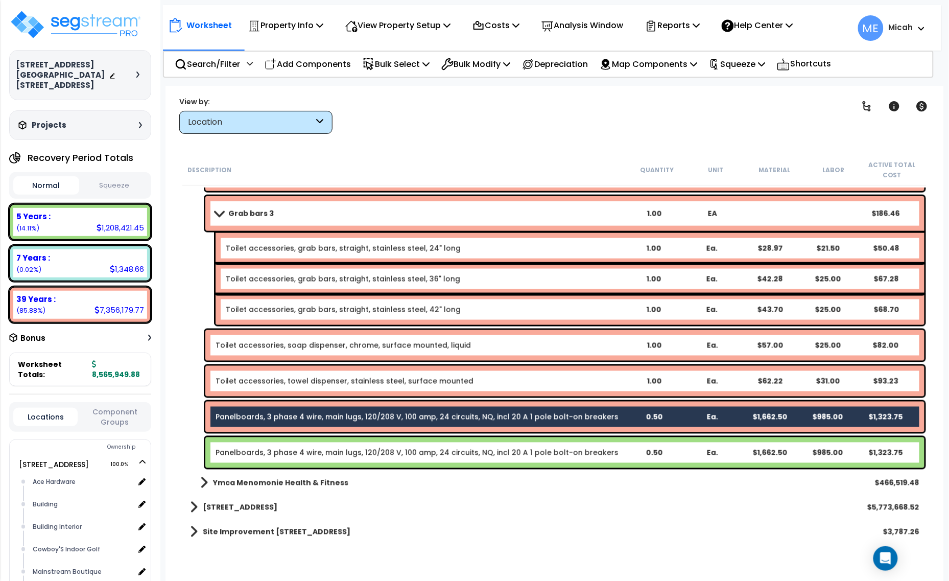
drag, startPoint x: 313, startPoint y: 452, endPoint x: 322, endPoint y: 456, distance: 10.1
click at [313, 453] on link "Panelboards, 3 phase 4 wire, main lugs, 120/208 V, 100 amp, 24 circuits, NQ, in…" at bounding box center [417, 453] width 403 height 10
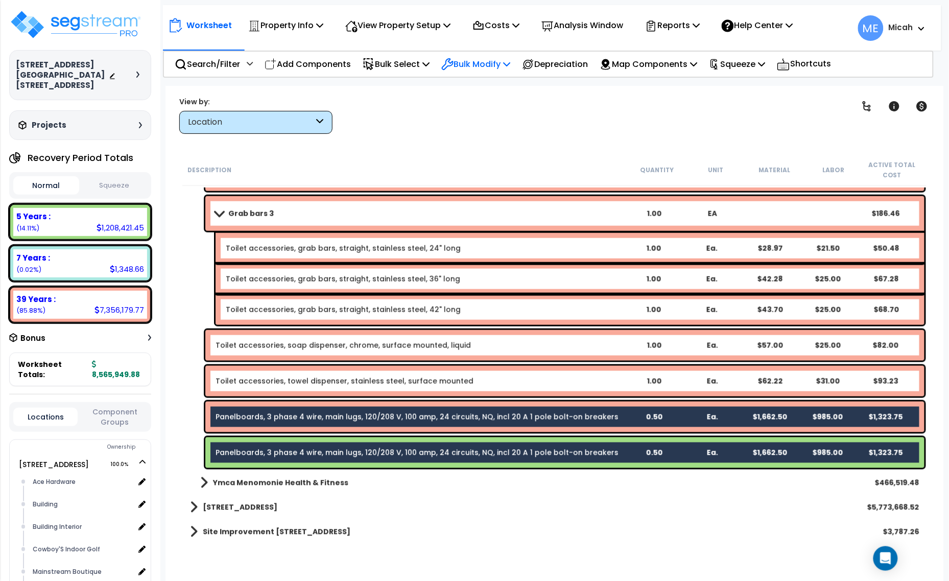
click at [510, 67] on icon at bounding box center [506, 64] width 7 height 8
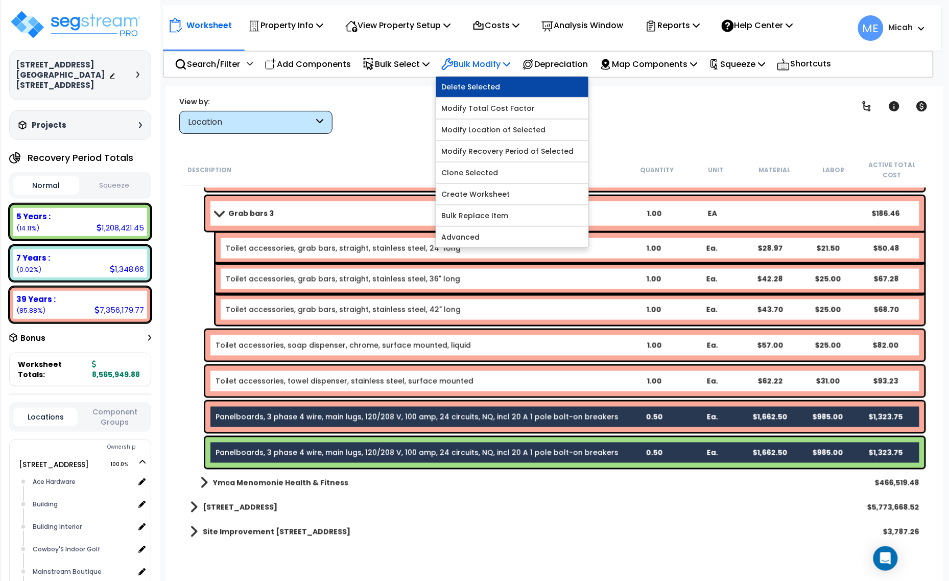
click at [513, 93] on link "Delete Selected" at bounding box center [512, 87] width 152 height 20
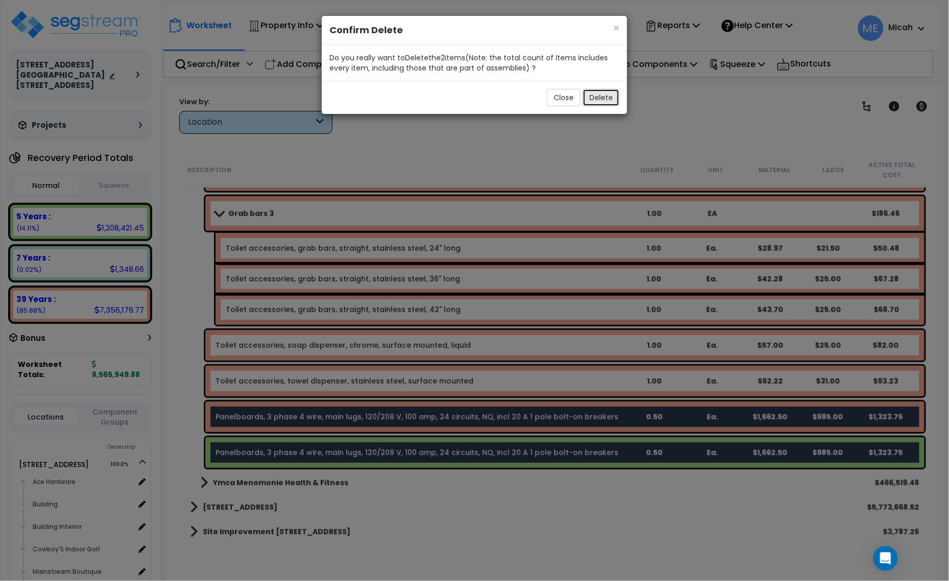
click at [593, 101] on button "Delete" at bounding box center [601, 97] width 37 height 17
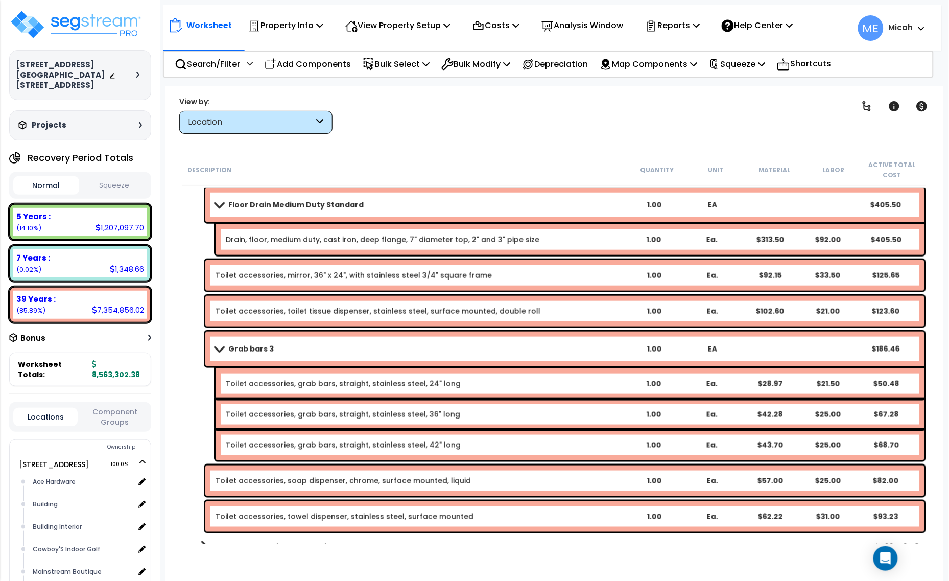
scroll to position [5470, 0]
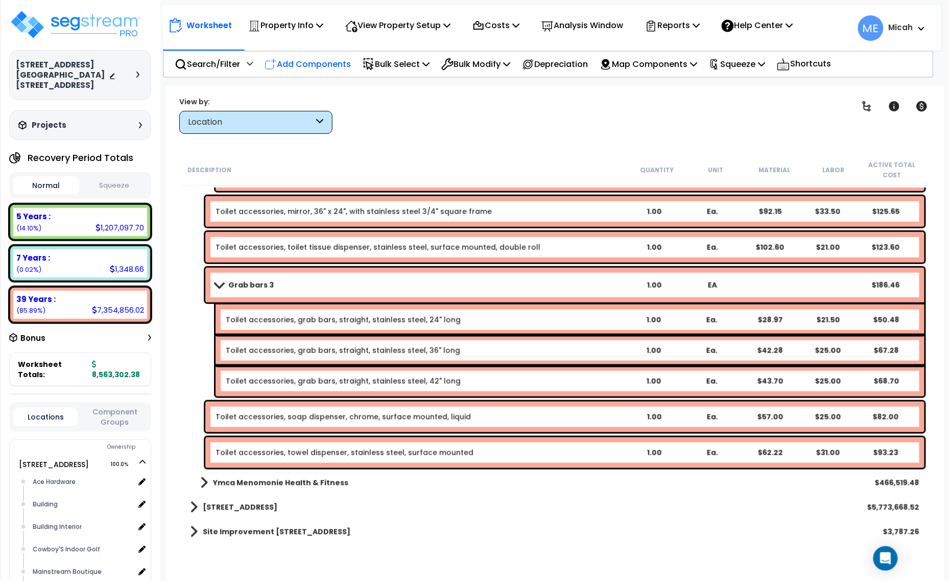
click at [320, 62] on p "Add Components" at bounding box center [308, 64] width 86 height 14
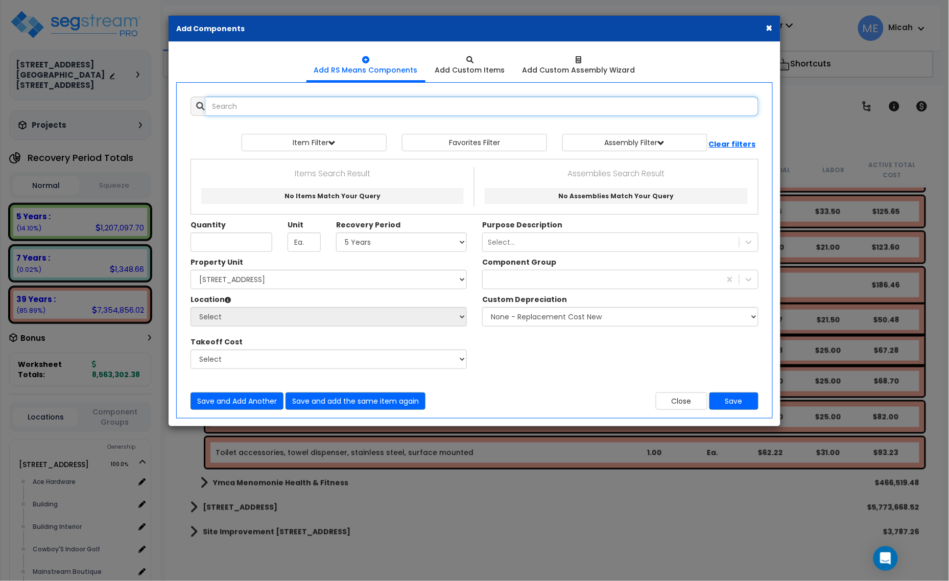
select select
click at [247, 101] on input "panelbaord 3 phase" at bounding box center [482, 106] width 553 height 19
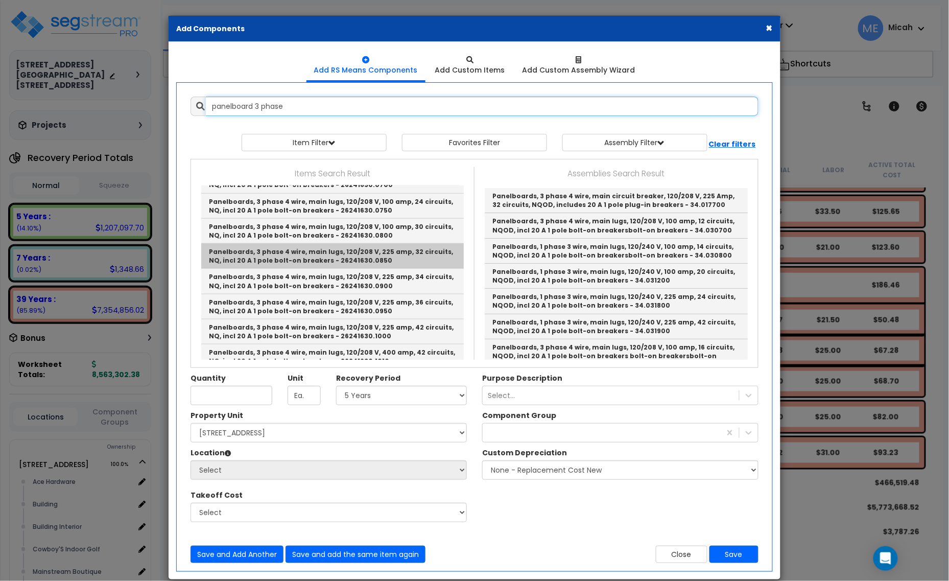
scroll to position [319, 0]
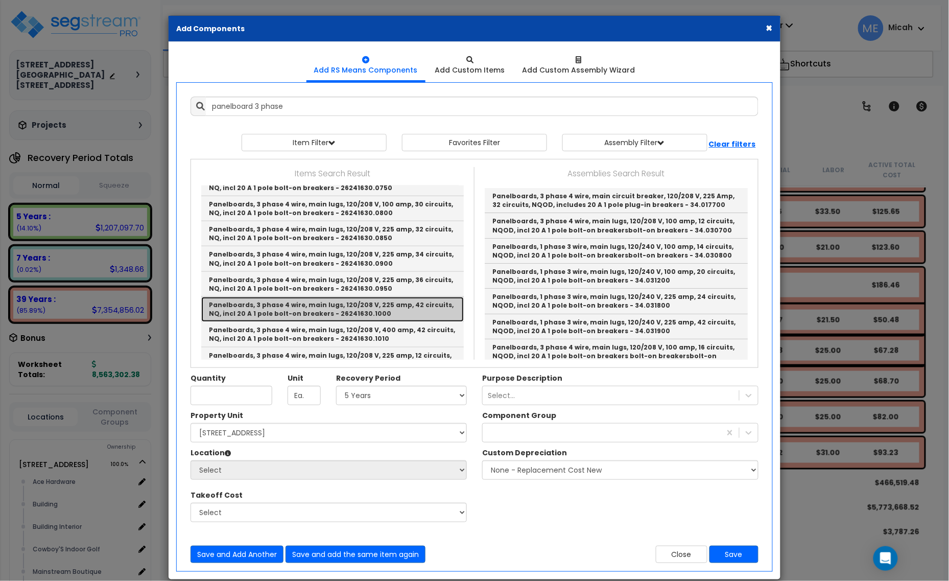
click at [391, 307] on link "Panelboards, 3 phase 4 wire, main lugs, 120/208 V, 225 amp, 42 circuits, NQ, in…" at bounding box center [332, 309] width 263 height 25
type input "Panelboards, 3 phase 4 wire, main lugs, 120/208 V, 225 amp, 42 circuits, NQ, in…"
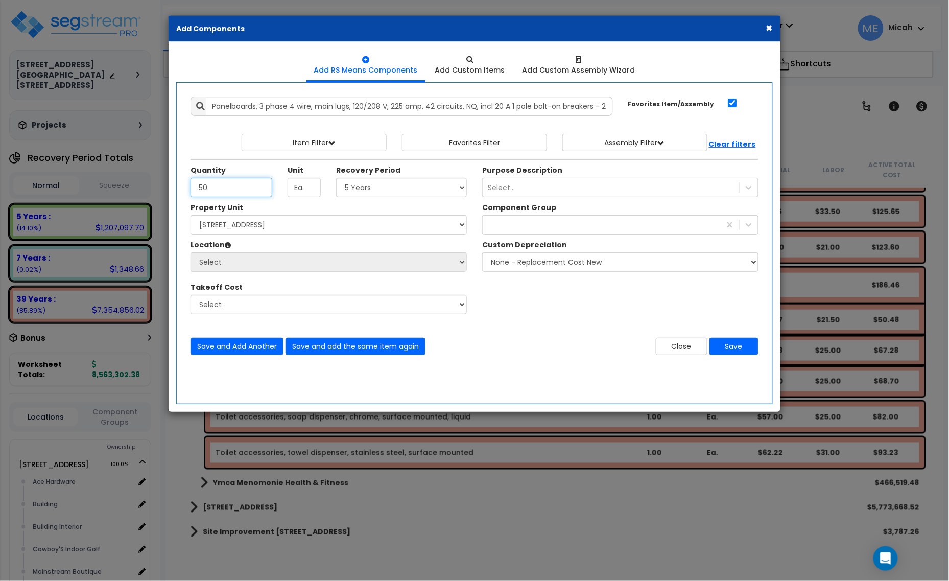
type input ".50"
click at [391, 187] on select "Select 5 Years 7 Years 15 Years 20 Years 39 Years 27.5 Year" at bounding box center [401, 187] width 131 height 19
select select "39Y"
click at [337, 178] on select "Select 5 Years 7 Years 15 Years 20 Years 39 Years 27.5 Year" at bounding box center [401, 187] width 131 height 19
click at [511, 226] on div "229" at bounding box center [602, 225] width 238 height 16
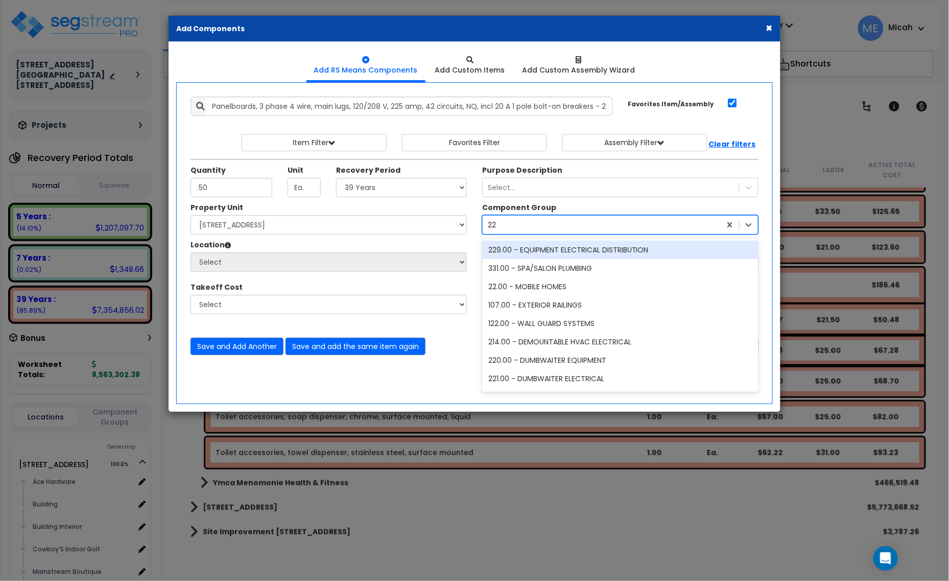
type input "229"
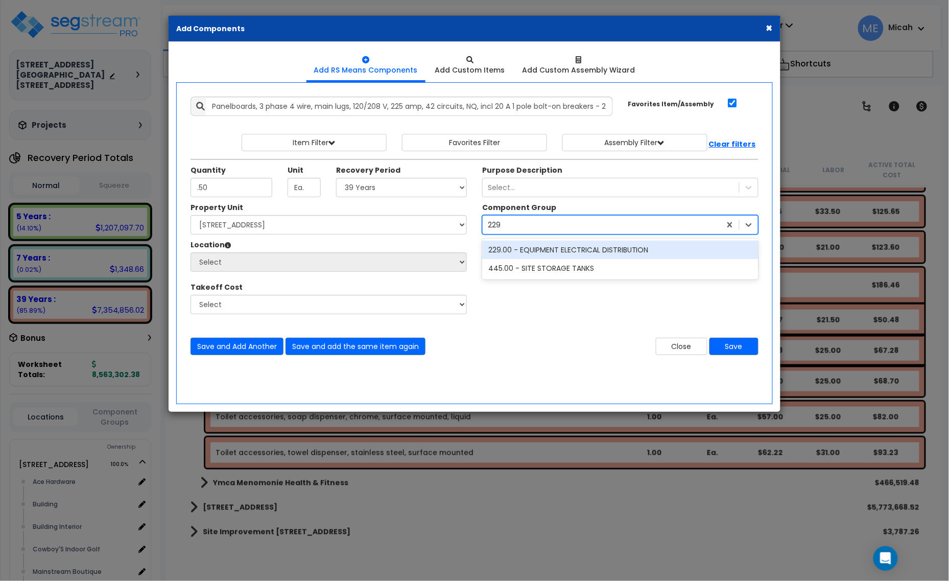
click at [527, 247] on div "229.00 - EQUIPMENT ELECTRICAL DISTRIBUTION" at bounding box center [620, 250] width 276 height 18
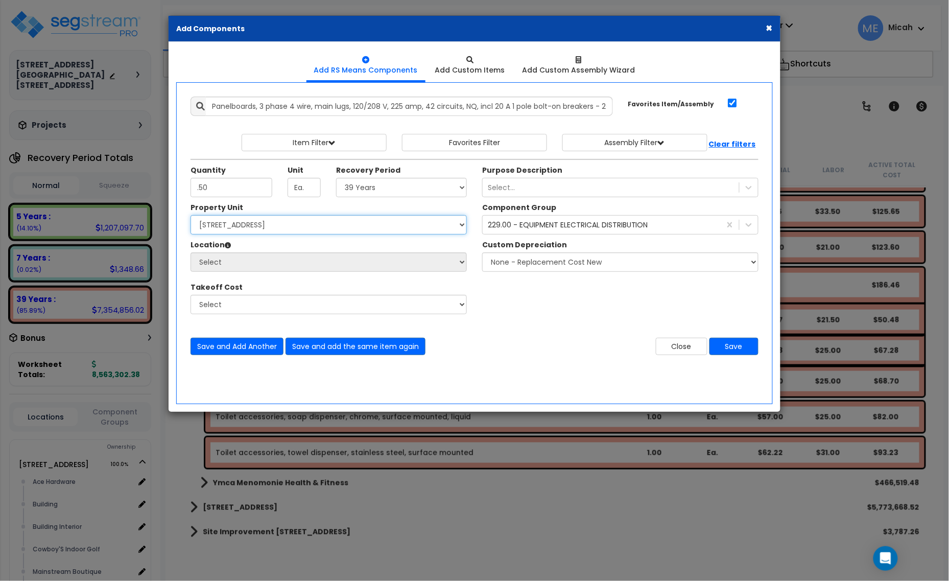
click at [360, 231] on select "Select [STREET_ADDRESS] [STREET_ADDRESS] Site Improvement [STREET_ADDRESS] Site…" at bounding box center [329, 224] width 276 height 19
select select "161435"
click at [191, 216] on select "Select [STREET_ADDRESS] [STREET_ADDRESS] Site Improvement [STREET_ADDRESS] Site…" at bounding box center [329, 224] width 276 height 19
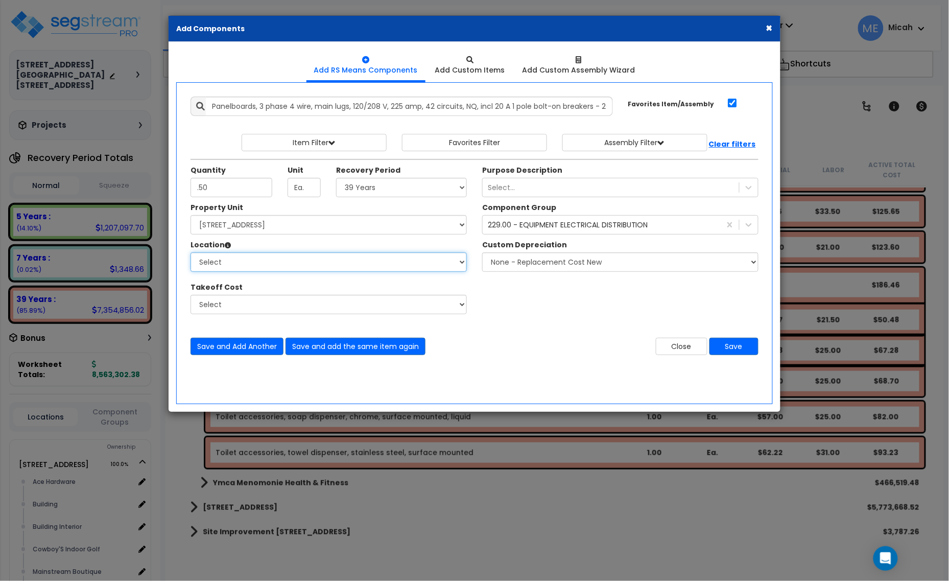
click at [297, 264] on select "Select Ace Hardware Building Building Interior Cowboy'S Indoor Golf Mainstream …" at bounding box center [329, 261] width 276 height 19
select select "31131"
click at [191, 253] on select "Select Ace Hardware Building Building Interior Cowboy'S Indoor Golf Mainstream …" at bounding box center [329, 261] width 276 height 19
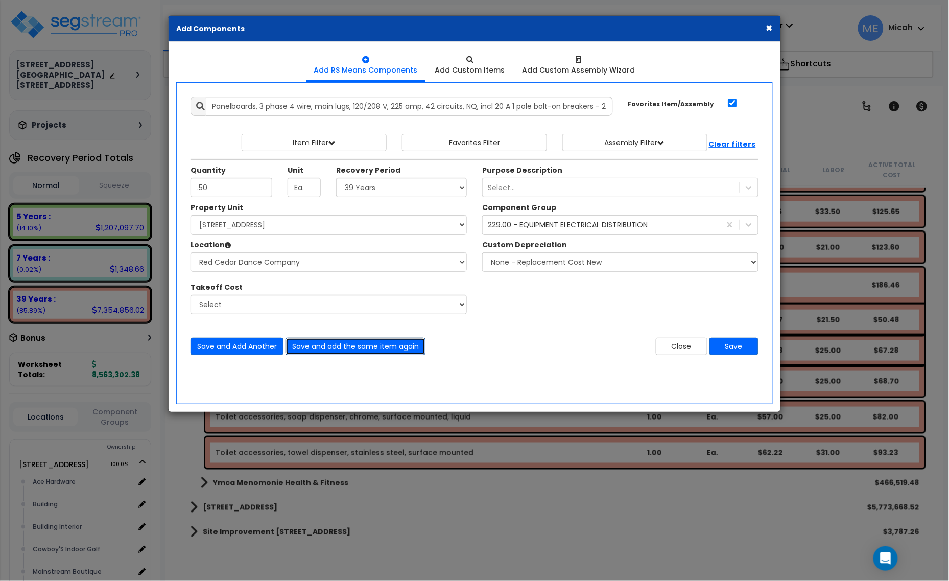
click at [358, 353] on button "Save and add the same item again" at bounding box center [356, 346] width 140 height 17
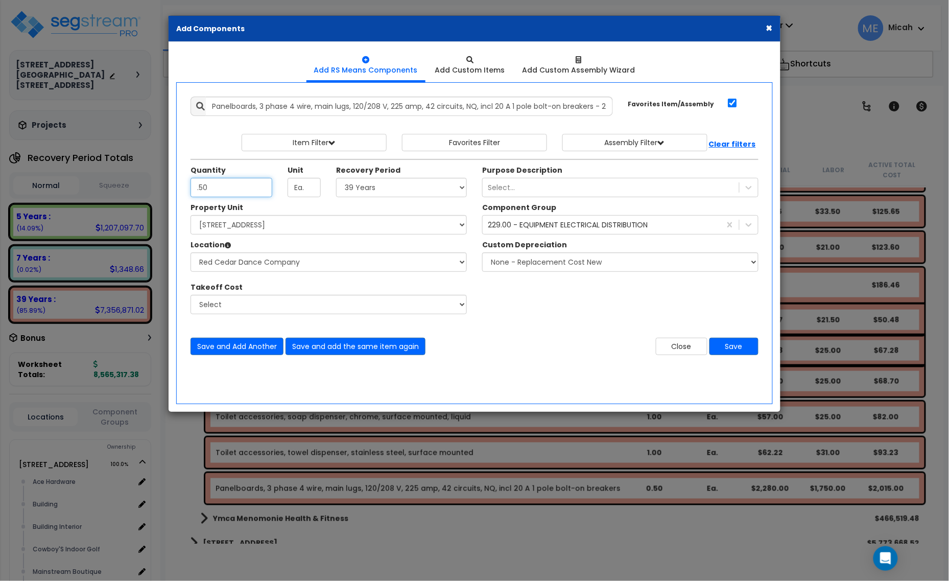
type input ".50"
click at [381, 188] on select "Select 5 Years 7 Years 15 Years 20 Years 39 Years 27.5 Year" at bounding box center [401, 187] width 131 height 19
select select "5Y"
click at [337, 178] on select "Select 5 Years 7 Years 15 Years 20 Years 39 Years 27.5 Year" at bounding box center [401, 187] width 131 height 19
click at [740, 346] on button "Save" at bounding box center [734, 346] width 49 height 17
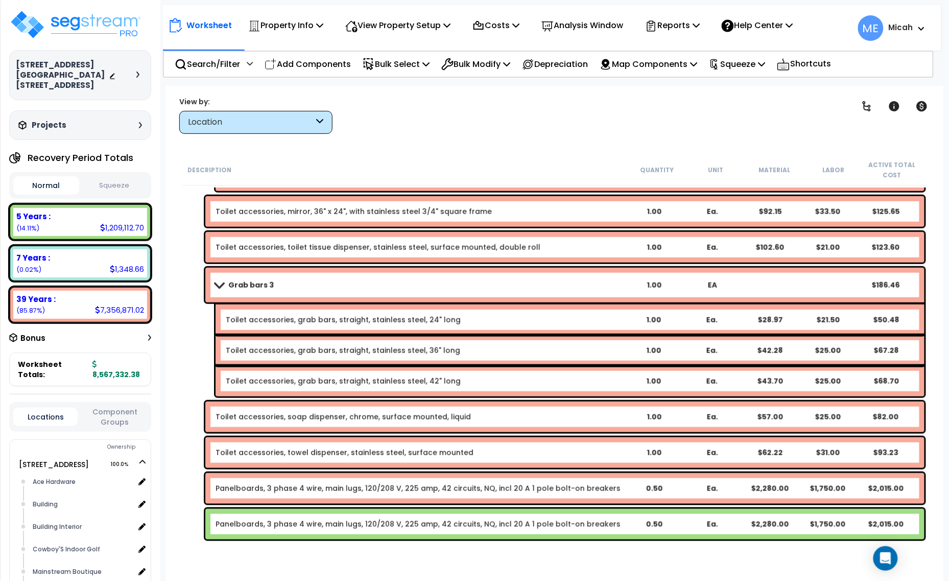
click at [249, 497] on div "Panelboards, 3 phase 4 wire, main lugs, 120/208 V, 225 amp, 42 circuits, NQ, in…" at bounding box center [564, 488] width 719 height 31
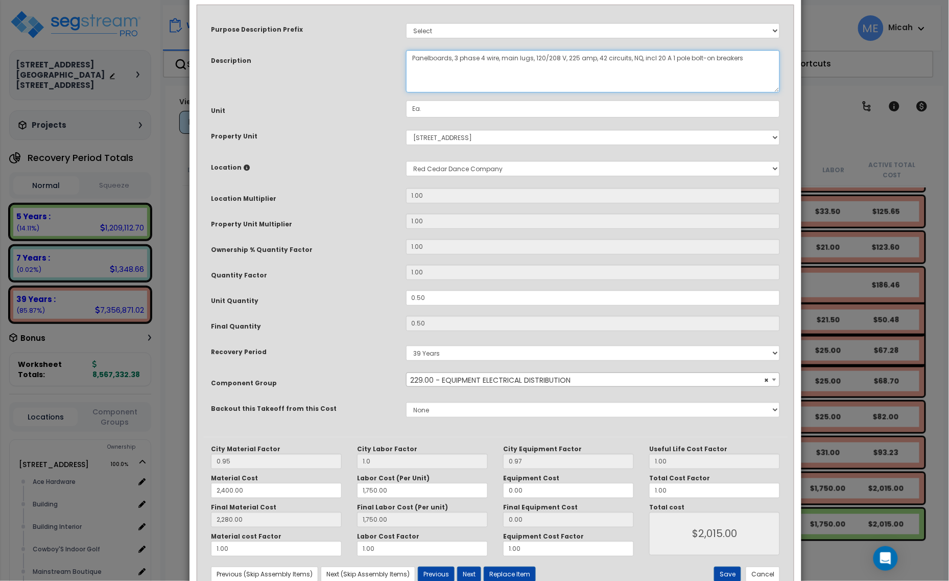
click at [410, 52] on textarea "Panelboards, 3 phase 4 wire, main lugs, 120/208 V, 225 amp, 42 circuits, NQ, in…" at bounding box center [593, 71] width 375 height 42
type textarea "DM, panel dance, panelboards, 3 phase 4 wire, main lugs, 120/208 V, 225 amp, 42…"
click at [725, 573] on button "Save" at bounding box center [727, 574] width 27 height 15
type input "1.00"
type input "2400.00"
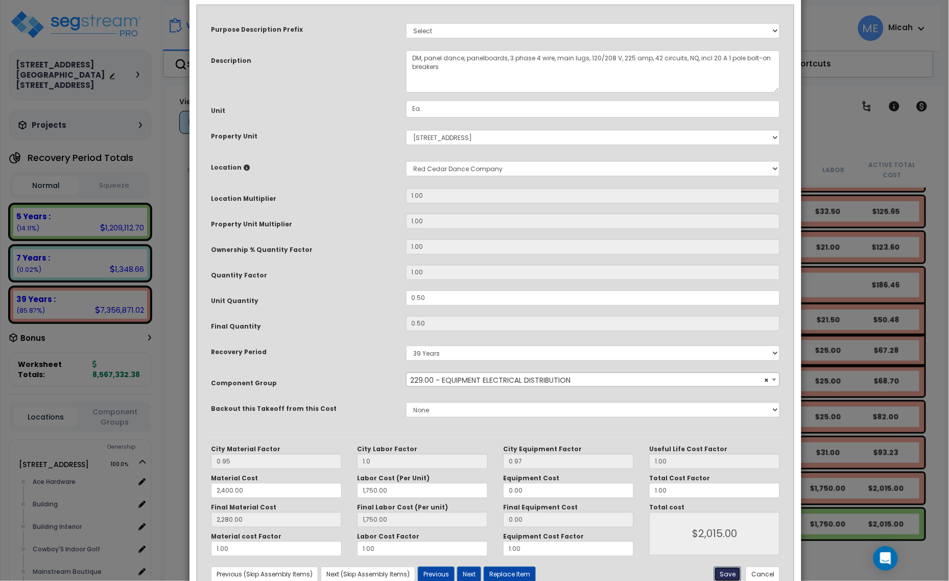
type input "1750.00"
type input "2280.00"
type input "1750.00"
type input "2015.00"
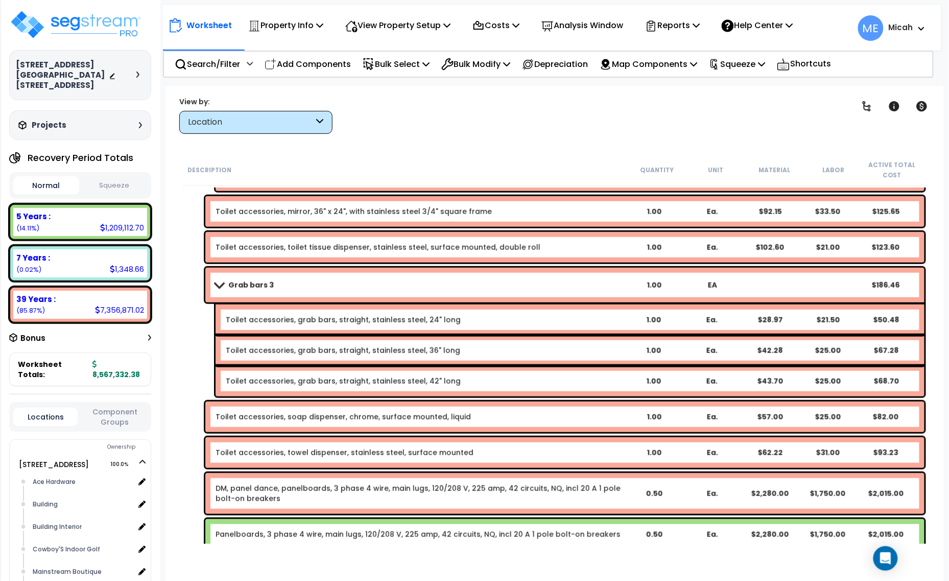
scroll to position [5533, 0]
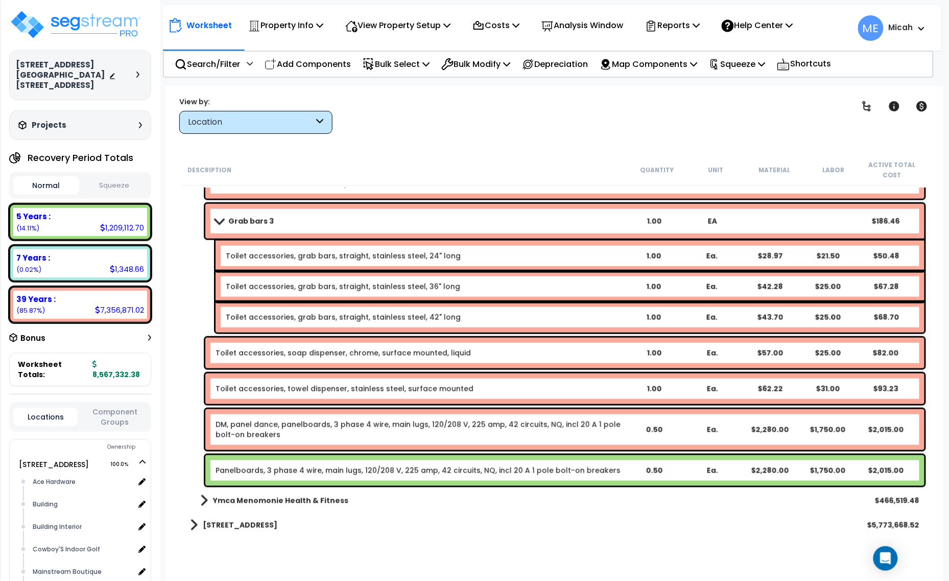
click at [290, 473] on link "Panelboards, 3 phase 4 wire, main lugs, 120/208 V, 225 amp, 42 circuits, NQ, in…" at bounding box center [418, 470] width 405 height 10
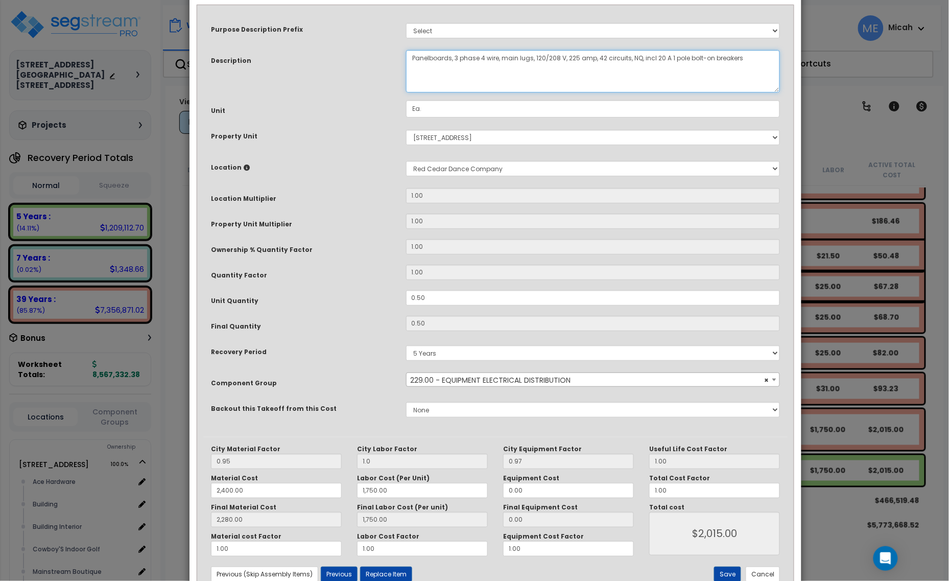
click at [410, 57] on textarea "Panelboards, 3 phase 4 wire, main lugs, 120/208 V, 225 amp, 42 circuits, NQ, in…" at bounding box center [593, 71] width 375 height 42
type textarea "EQ, panel dance, panelboards, 3 phase 4 wire, main lugs, 120/208 V, 225 amp, 42…"
click at [731, 571] on button "Save" at bounding box center [727, 574] width 27 height 15
type input "1.00"
type input "2400.00"
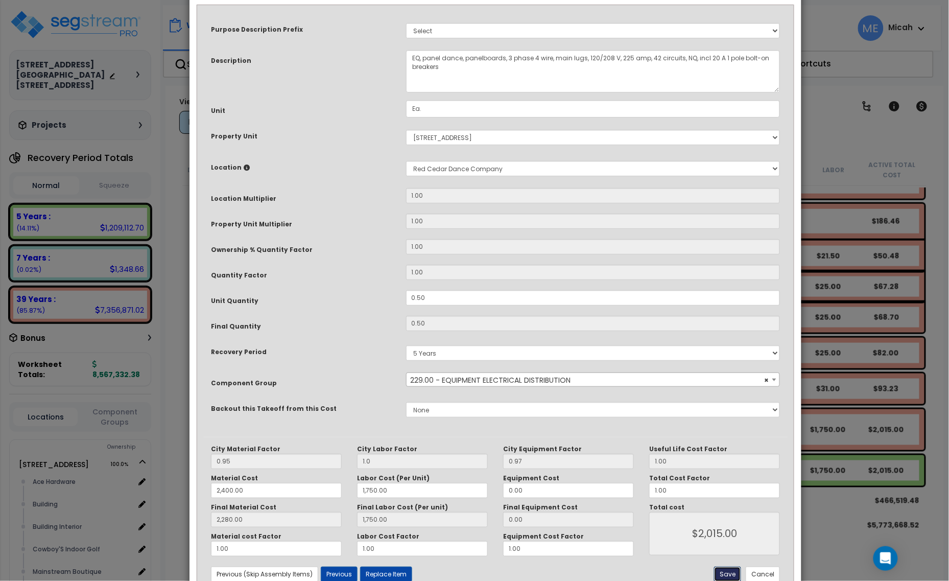
type input "1750.00"
type input "2280.00"
type input "1750.00"
type input "2015.00"
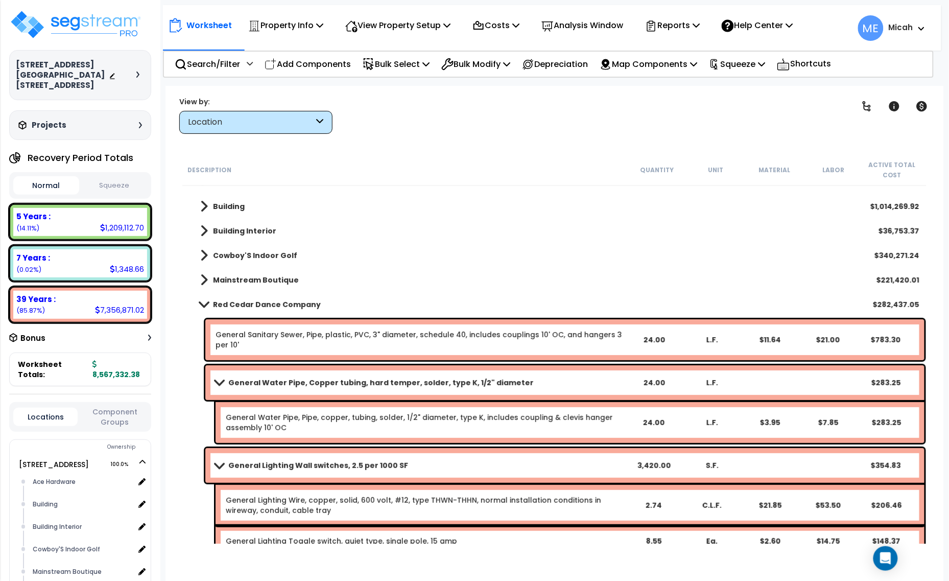
scroll to position [0, 0]
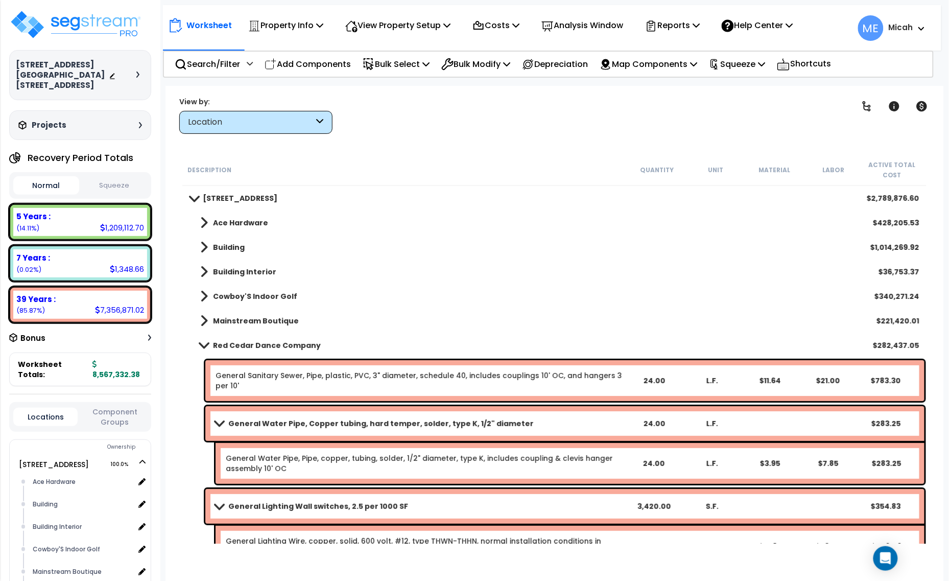
click at [206, 346] on span at bounding box center [204, 345] width 14 height 8
